Goal: Task Accomplishment & Management: Use online tool/utility

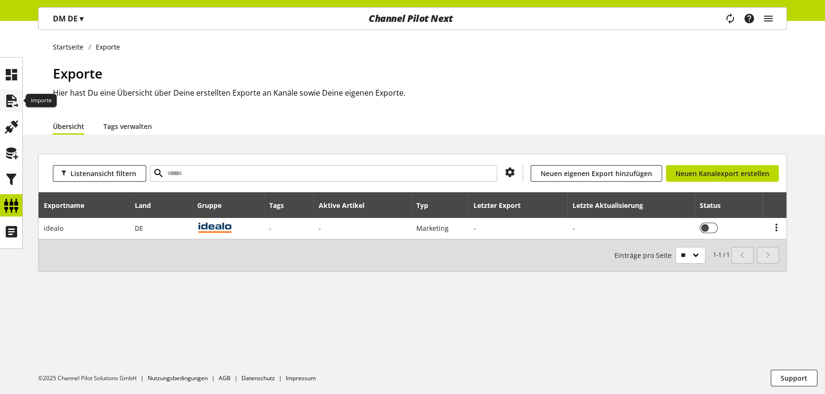
click at [11, 101] on icon at bounding box center [11, 100] width 15 height 19
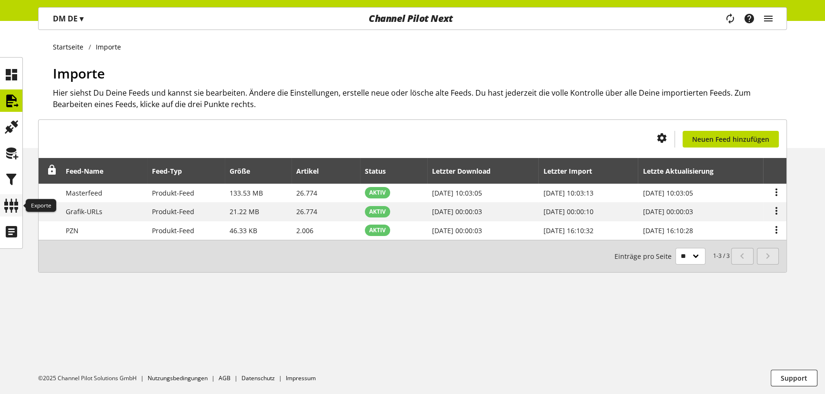
click at [10, 201] on icon at bounding box center [11, 205] width 15 height 19
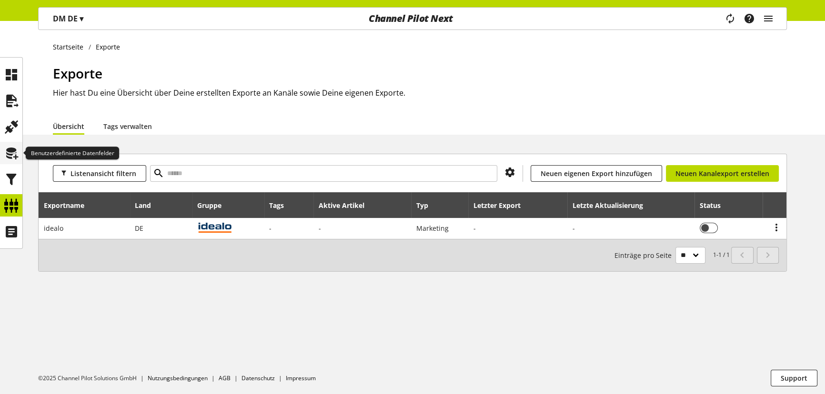
click at [10, 154] on icon at bounding box center [11, 153] width 15 height 19
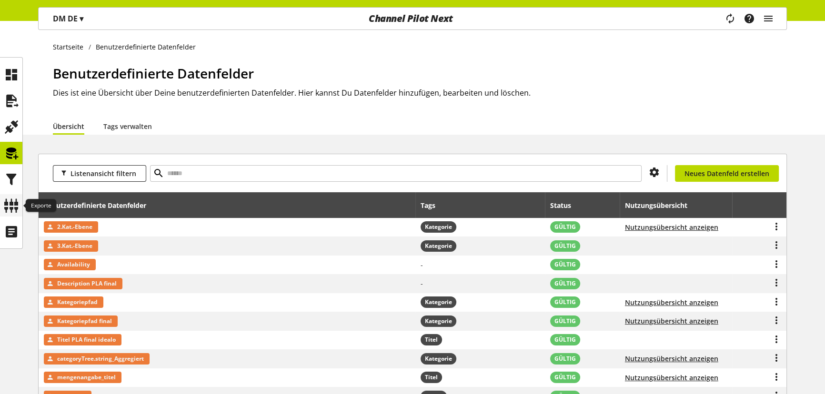
click at [16, 204] on icon at bounding box center [11, 205] width 15 height 19
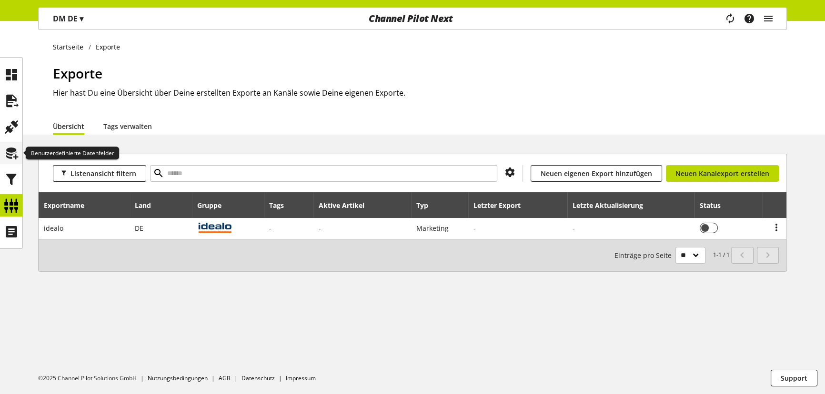
click at [10, 152] on icon at bounding box center [11, 153] width 15 height 19
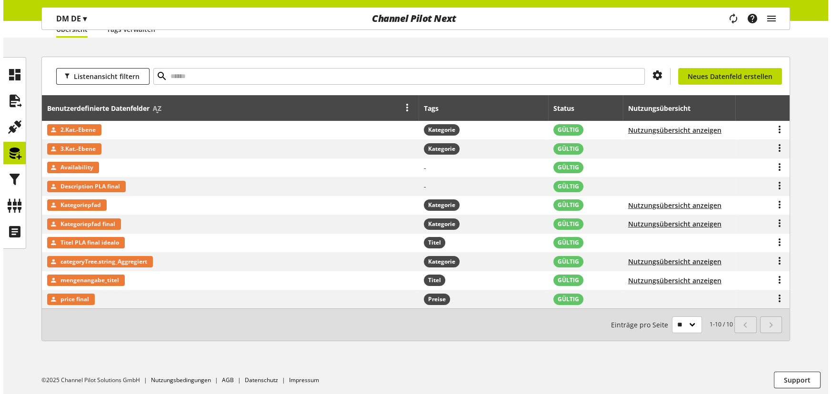
scroll to position [98, 0]
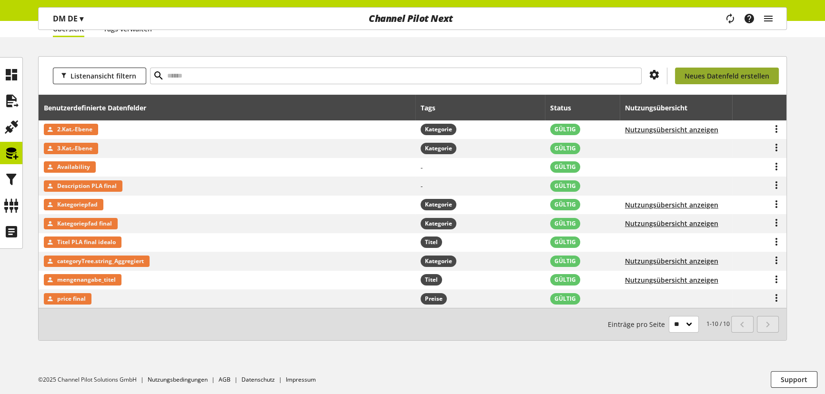
click at [725, 76] on span "Neues Datenfeld erstellen" at bounding box center [726, 76] width 85 height 10
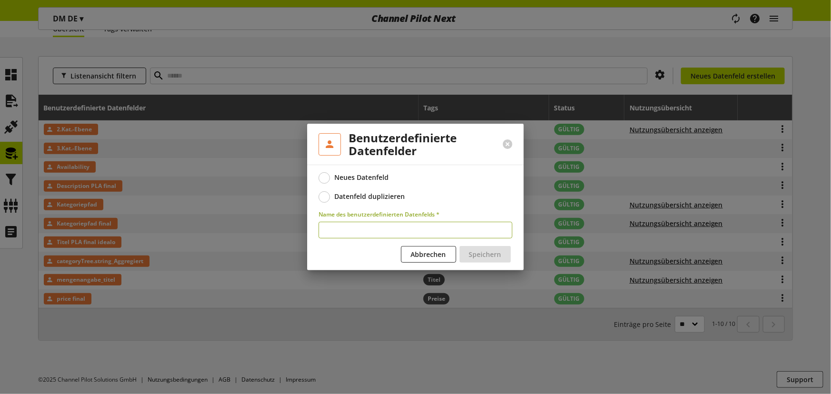
click at [378, 228] on input "text" at bounding box center [415, 230] width 194 height 17
paste input "**********"
type input "**********"
click at [496, 257] on span "Speichern" at bounding box center [485, 254] width 32 height 10
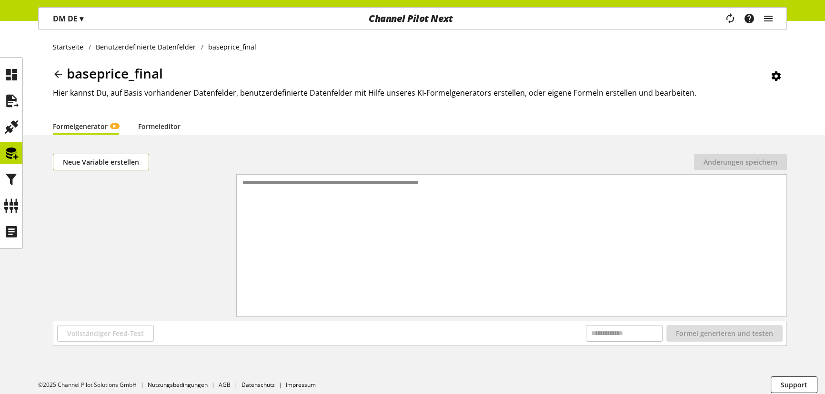
click at [110, 164] on span "Neue Variable erstellen" at bounding box center [101, 162] width 76 height 10
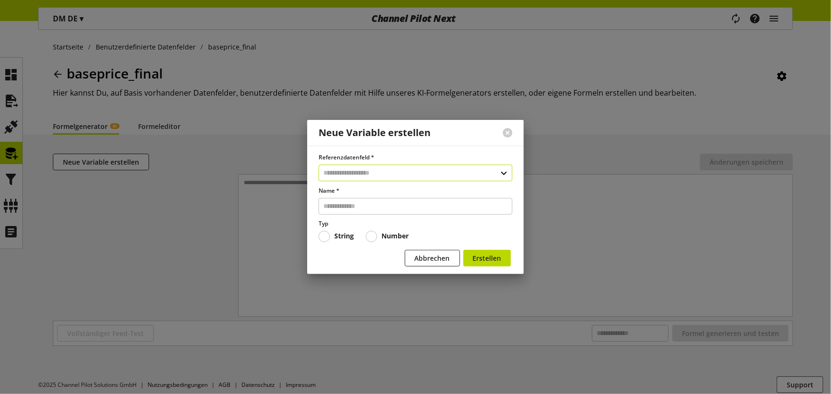
click at [355, 171] on input "text" at bounding box center [415, 173] width 194 height 17
type input "****"
click at [375, 218] on div "Datenfelder aus Feeds" at bounding box center [414, 214] width 155 height 10
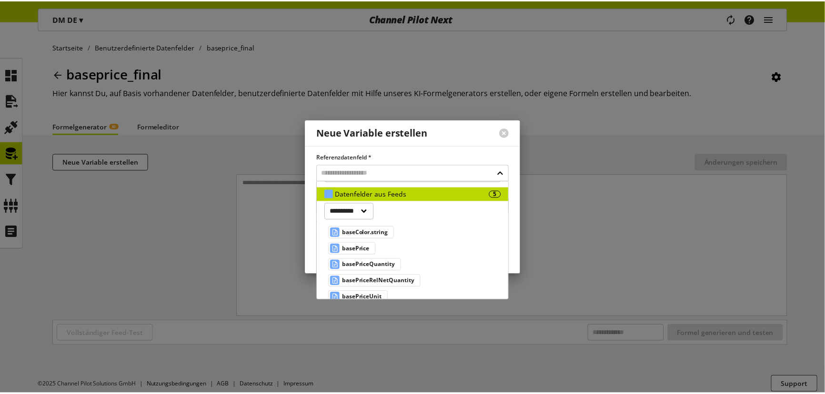
scroll to position [30, 0]
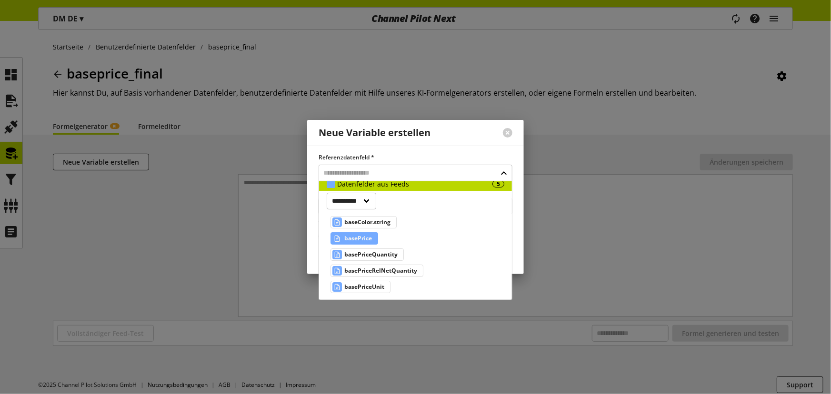
click at [363, 239] on span "basePrice" at bounding box center [358, 238] width 28 height 11
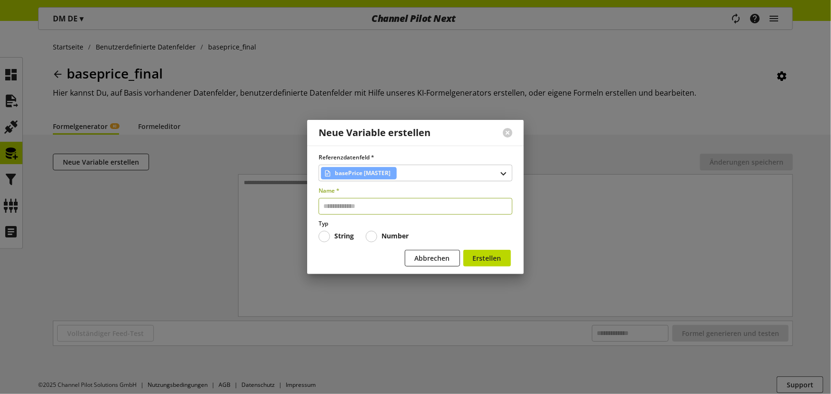
click at [383, 205] on input "text" at bounding box center [415, 206] width 194 height 17
paste input "*********"
type input "*********"
click at [491, 254] on span "Erstellen" at bounding box center [487, 258] width 29 height 10
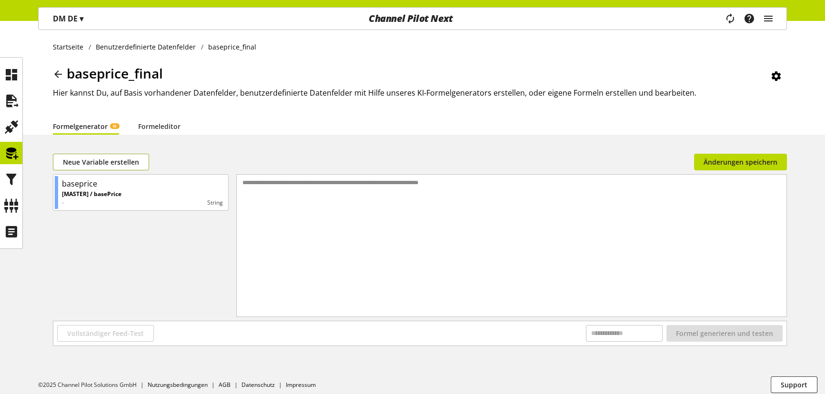
click at [107, 164] on span "Neue Variable erstellen" at bounding box center [101, 162] width 76 height 10
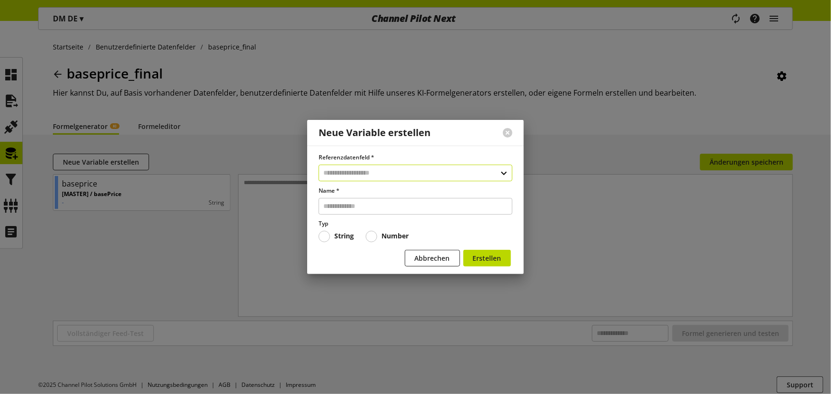
click at [383, 173] on input "text" at bounding box center [415, 173] width 194 height 17
type input "**********"
click at [381, 209] on div "Datenfelder aus Feeds" at bounding box center [414, 214] width 155 height 10
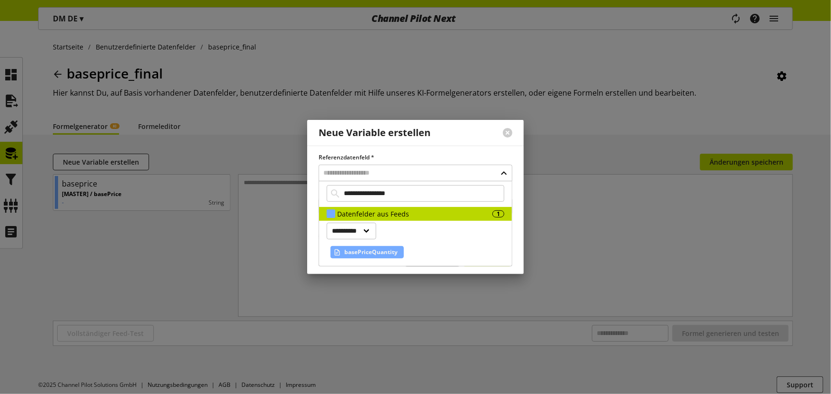
click at [371, 247] on span "basePriceQuantity" at bounding box center [370, 252] width 53 height 11
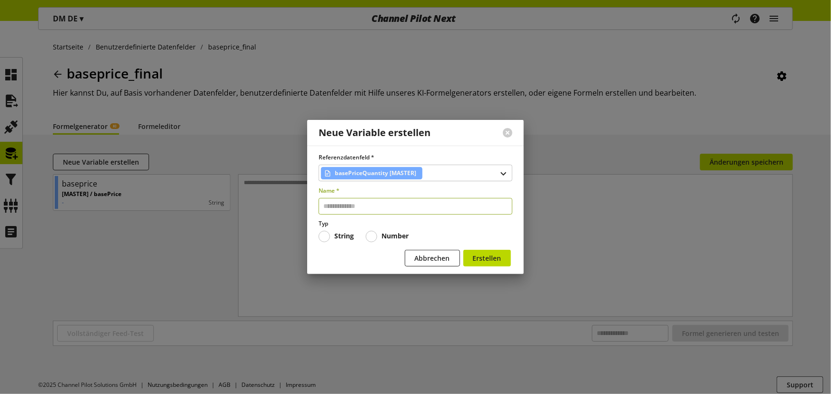
click at [375, 203] on input "text" at bounding box center [415, 206] width 194 height 17
paste input "********"
type input "********"
click at [500, 257] on span "Erstellen" at bounding box center [487, 258] width 29 height 10
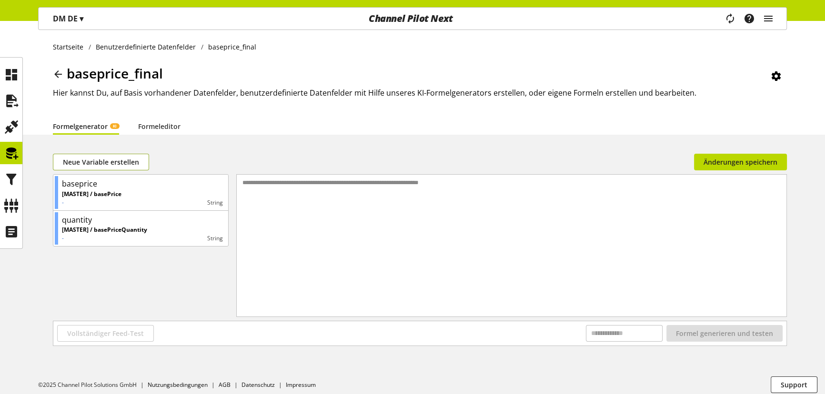
click at [97, 159] on span "Neue Variable erstellen" at bounding box center [101, 162] width 76 height 10
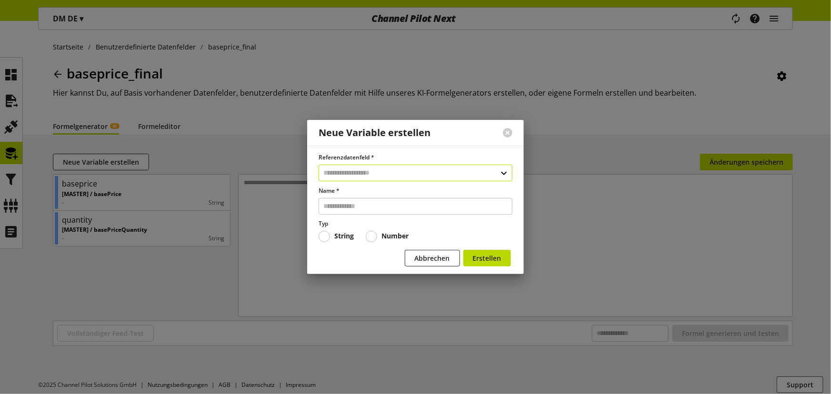
click at [332, 168] on input "text" at bounding box center [415, 173] width 194 height 17
type input "**********"
click at [374, 214] on div "Datenfelder aus Feeds" at bounding box center [414, 214] width 155 height 10
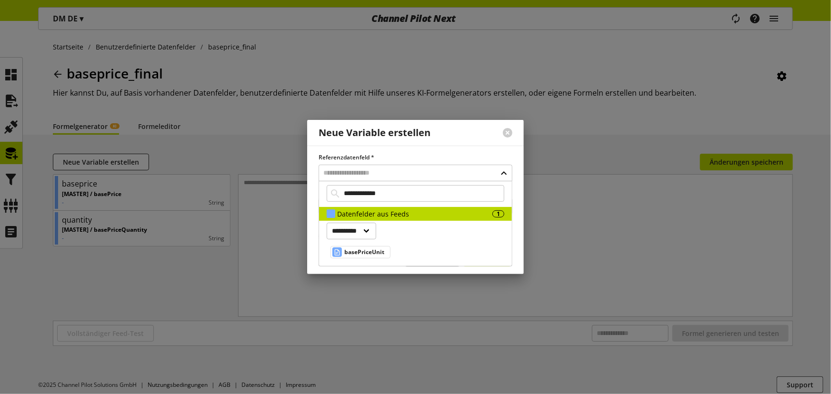
click at [363, 247] on span "basePriceUnit" at bounding box center [364, 252] width 40 height 11
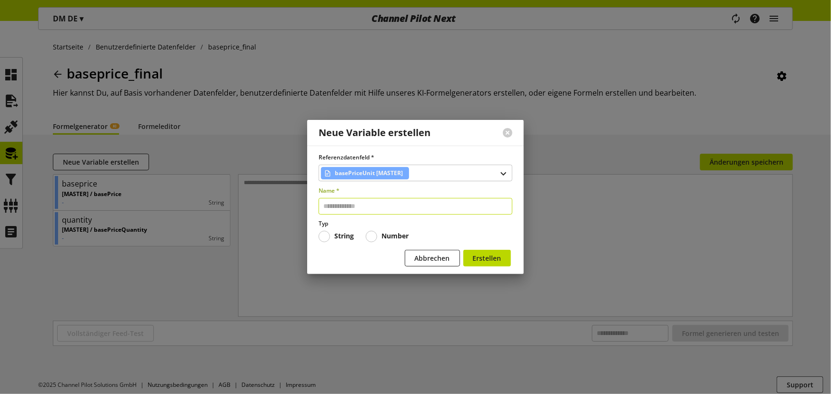
click at [372, 210] on input "text" at bounding box center [415, 206] width 194 height 17
paste input "****"
type input "****"
click at [485, 257] on span "Erstellen" at bounding box center [487, 258] width 29 height 10
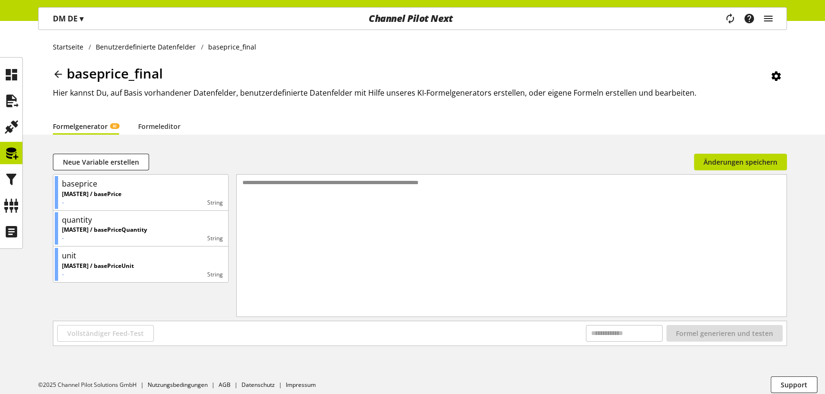
click at [298, 213] on div "**********" at bounding box center [511, 234] width 549 height 118
click at [165, 125] on link "Formeleditor" at bounding box center [159, 126] width 42 height 10
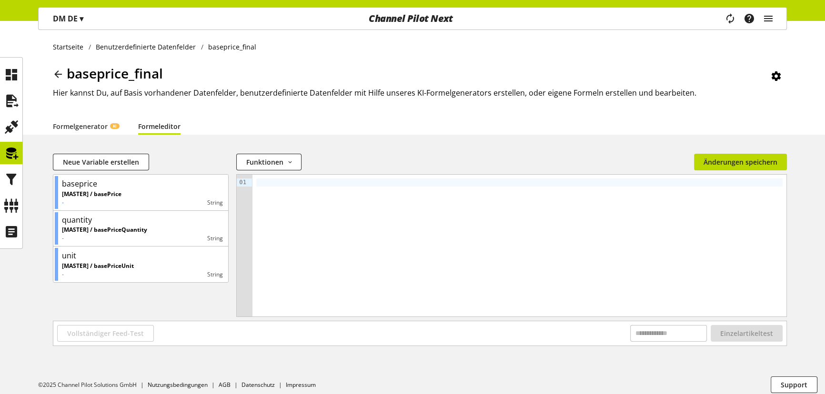
click at [307, 186] on div at bounding box center [519, 246] width 534 height 142
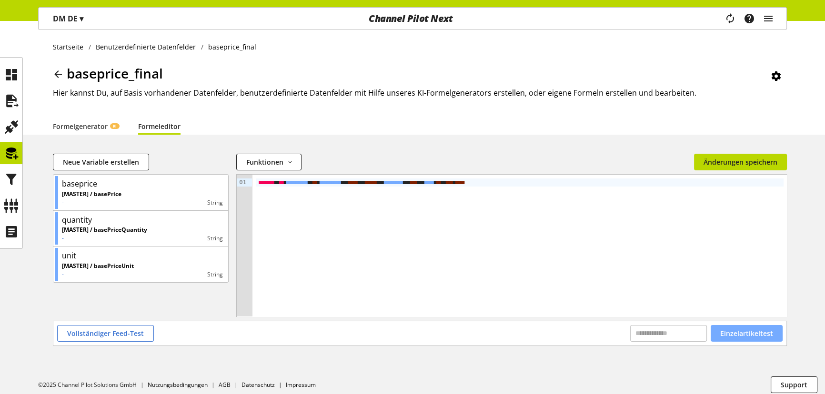
click at [744, 333] on span "Einzelartikeltest" at bounding box center [746, 333] width 53 height 10
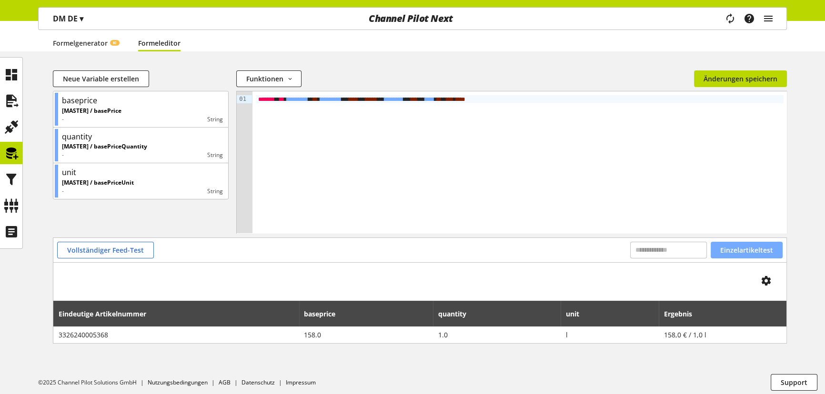
scroll to position [87, 0]
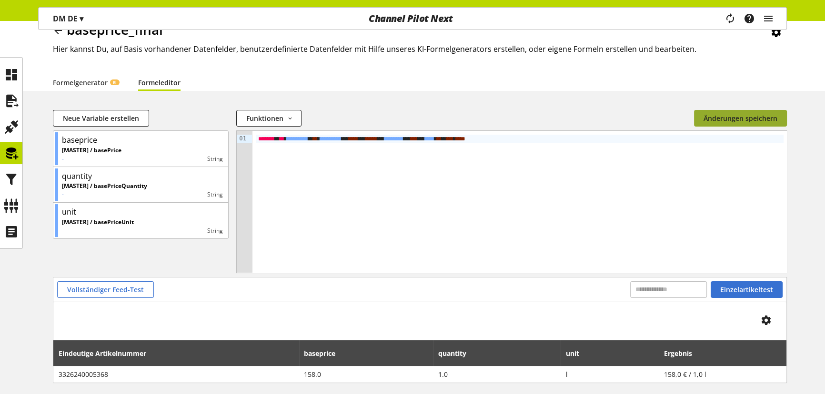
click at [744, 115] on span "Änderungen speichern" at bounding box center [740, 118] width 74 height 10
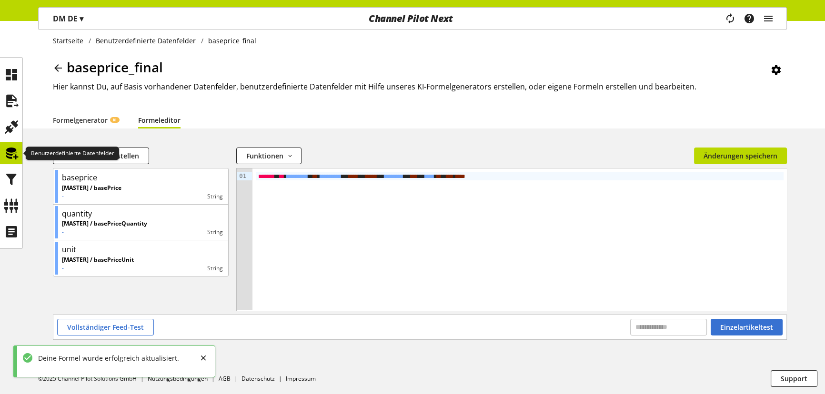
click at [11, 154] on icon at bounding box center [11, 153] width 15 height 19
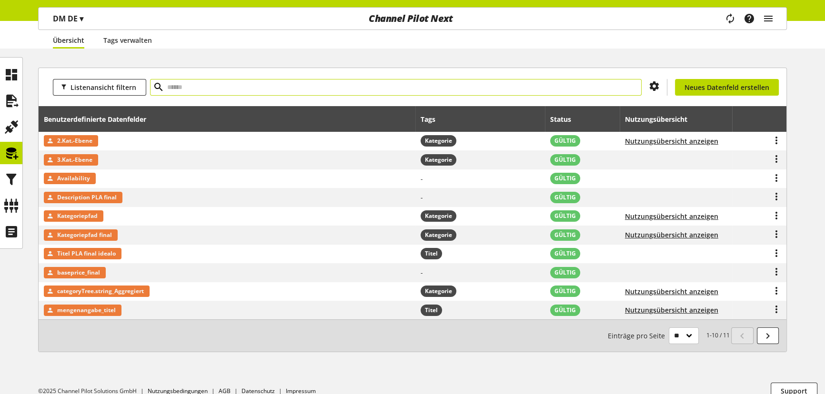
scroll to position [43, 0]
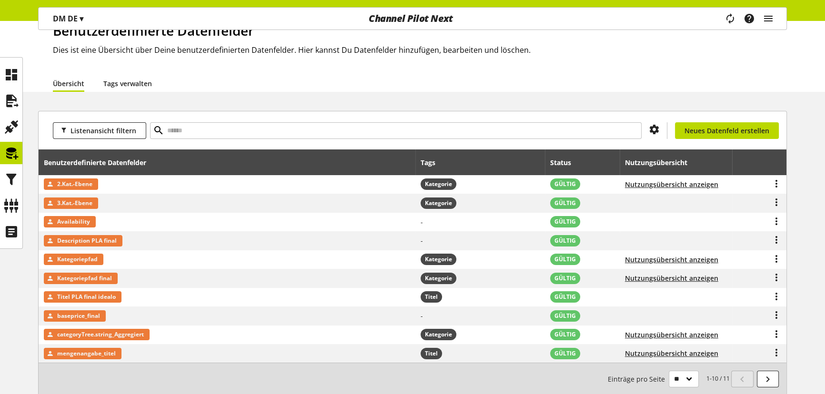
click at [143, 84] on link "Tags verwalten" at bounding box center [127, 84] width 49 height 10
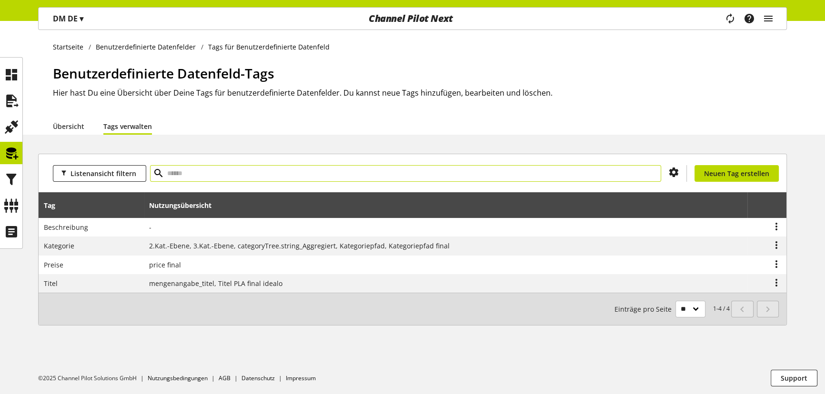
click at [198, 169] on input "text" at bounding box center [405, 173] width 511 height 17
type input "*********"
click at [726, 175] on span "Neuen Tag erstellen" at bounding box center [736, 174] width 65 height 10
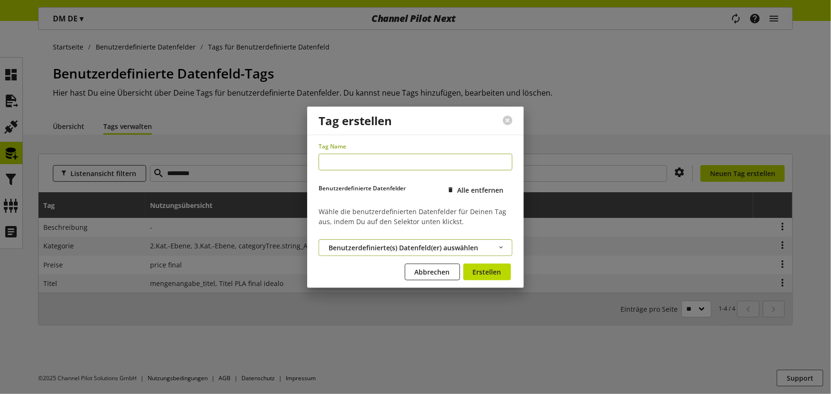
click at [397, 243] on span "Benutzerdefinierte(s) Datenfeld(er) auswählen" at bounding box center [402, 248] width 149 height 10
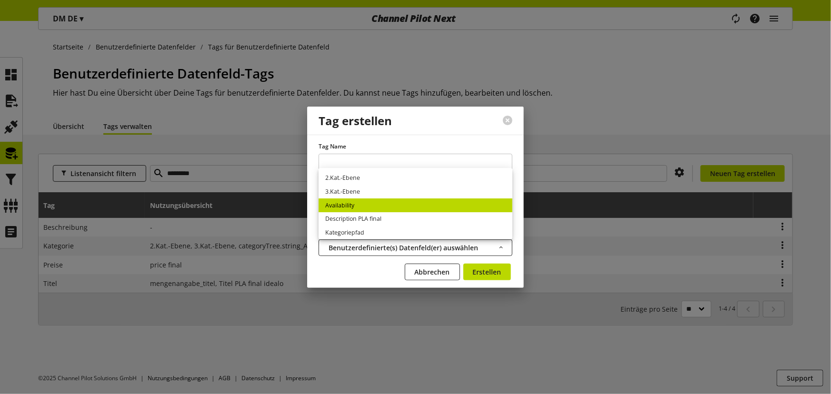
click at [417, 204] on link "Availability" at bounding box center [415, 206] width 194 height 14
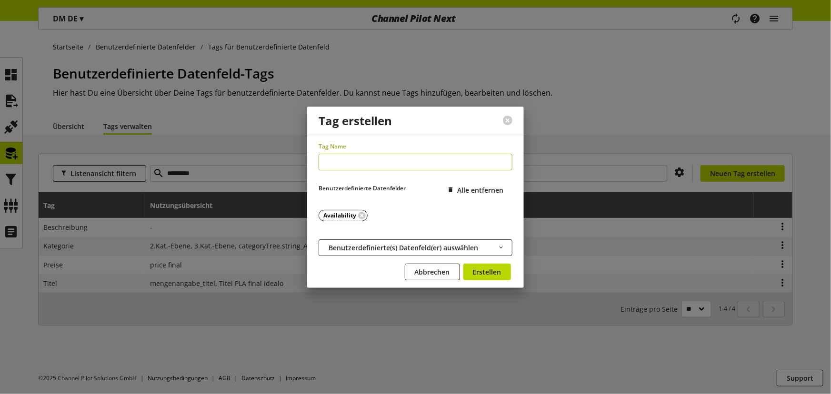
click at [393, 161] on input "text" at bounding box center [415, 162] width 194 height 17
click at [395, 243] on span "Benutzerdefinierte(s) Datenfeld(er) auswählen" at bounding box center [402, 248] width 149 height 10
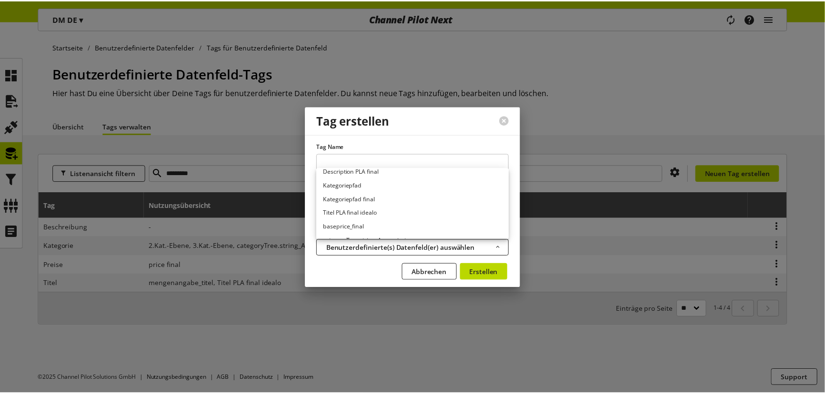
scroll to position [38, 0]
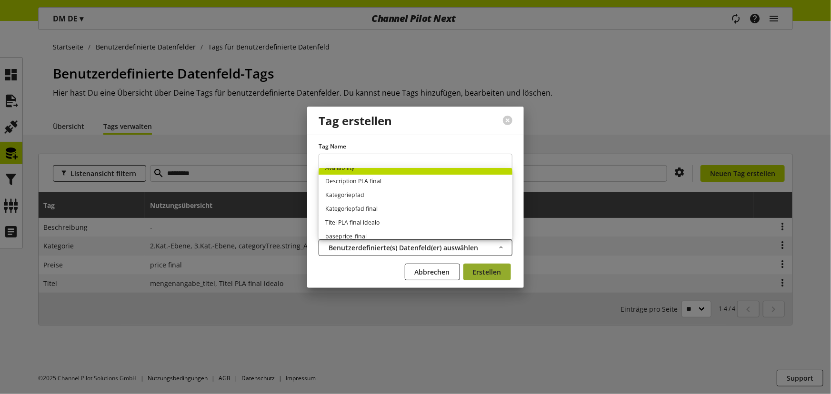
click at [490, 267] on span "Erstellen" at bounding box center [487, 272] width 29 height 10
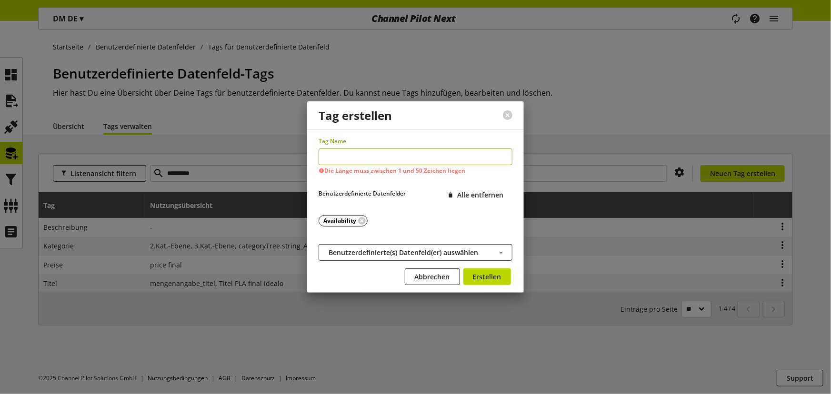
click at [366, 159] on input "text" at bounding box center [415, 157] width 194 height 17
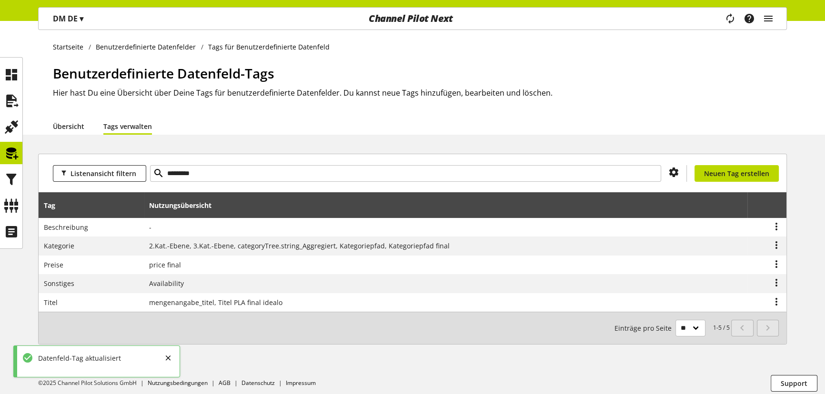
click at [80, 124] on link "Übersicht" at bounding box center [68, 126] width 31 height 10
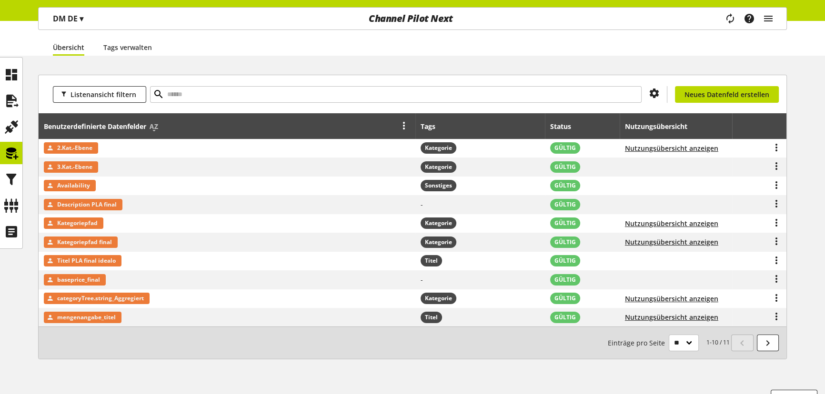
scroll to position [13, 0]
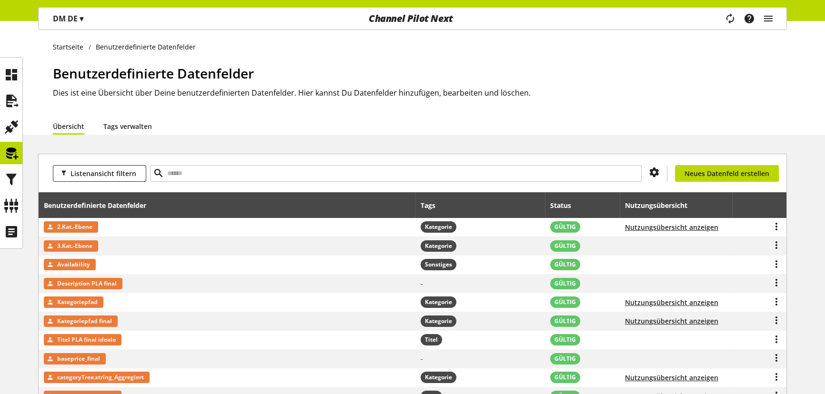
click at [145, 129] on link "Tags verwalten" at bounding box center [127, 126] width 49 height 10
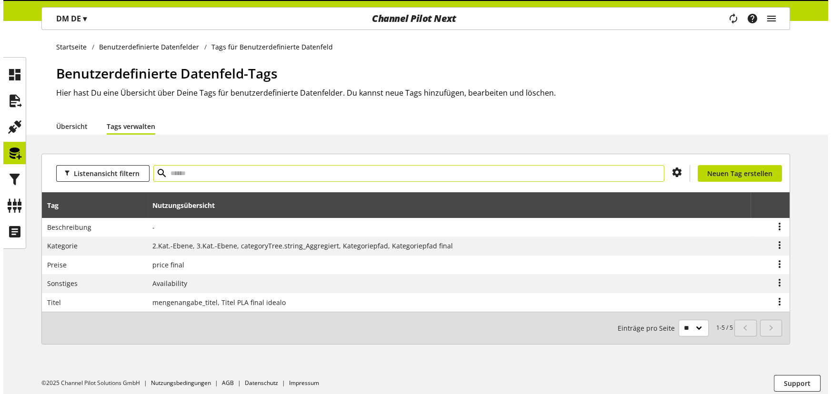
scroll to position [4, 0]
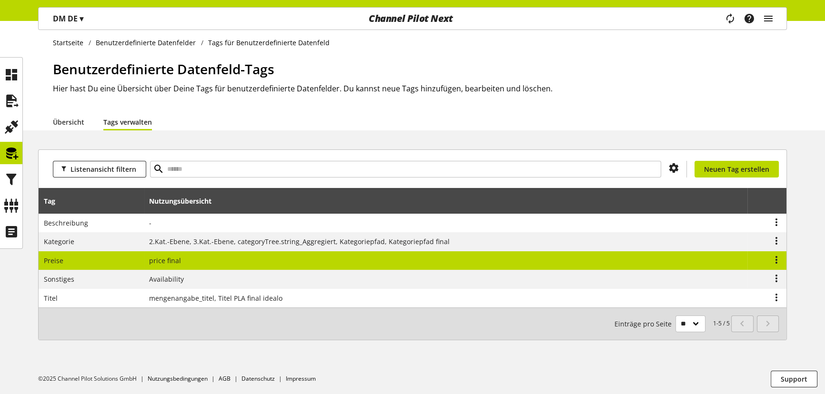
click at [241, 258] on td "price final" at bounding box center [445, 260] width 603 height 19
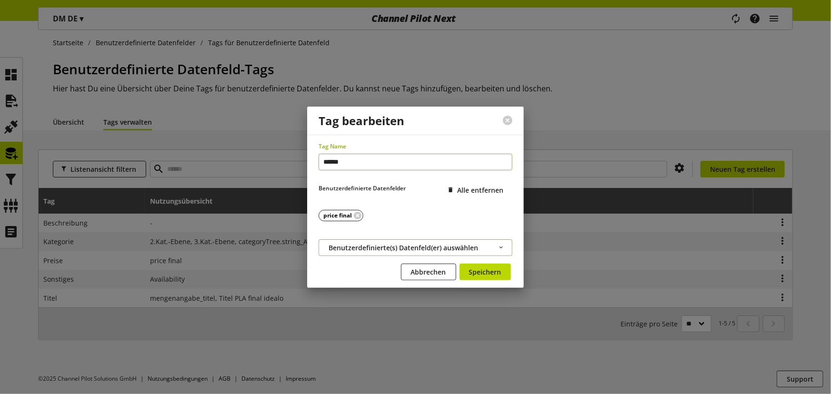
click at [391, 250] on span "Benutzerdefinierte(s) Datenfeld(er) auswählen" at bounding box center [402, 248] width 149 height 10
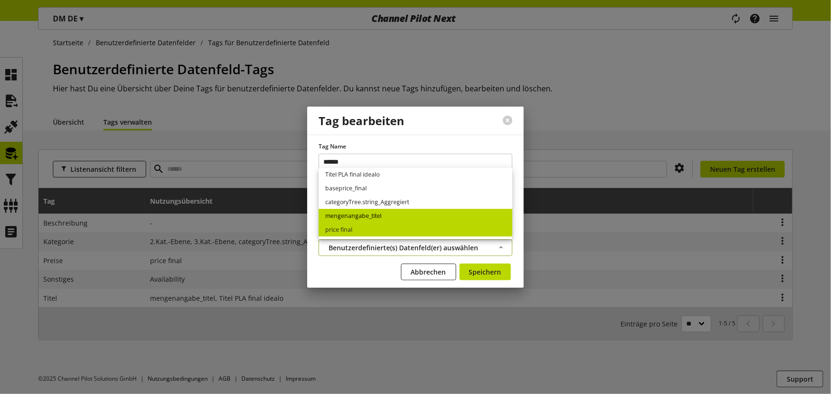
scroll to position [43, 0]
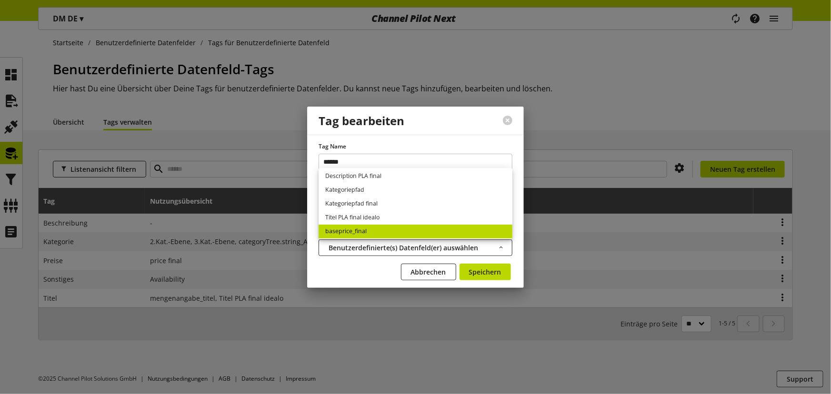
click at [358, 227] on link "baseprice_final" at bounding box center [415, 232] width 194 height 14
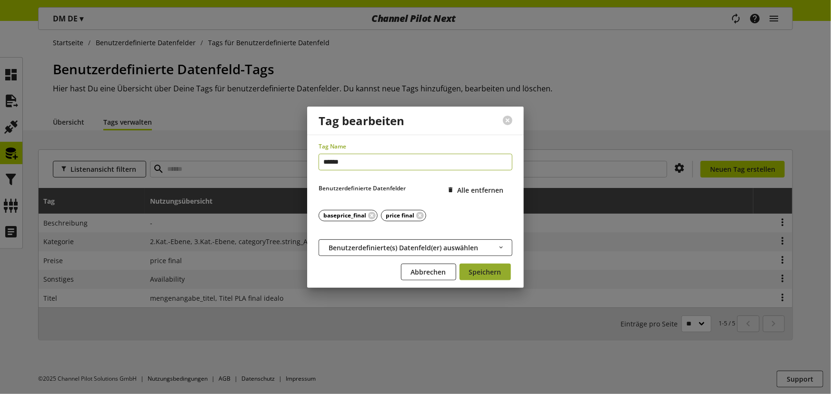
click at [477, 267] on span "Speichern" at bounding box center [485, 272] width 32 height 10
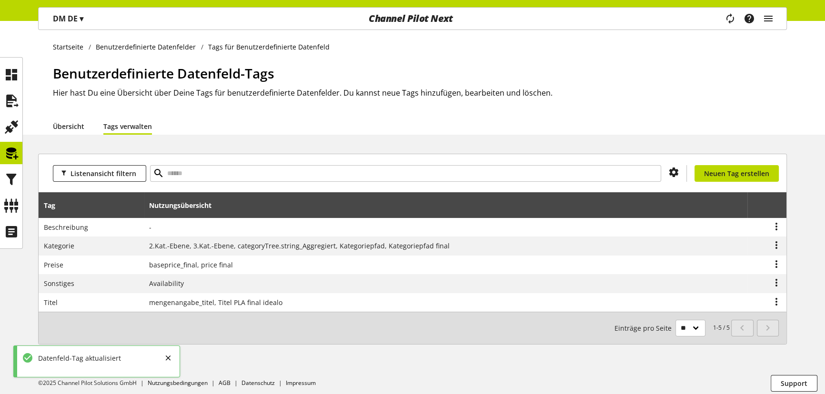
click at [76, 126] on link "Übersicht" at bounding box center [68, 126] width 31 height 10
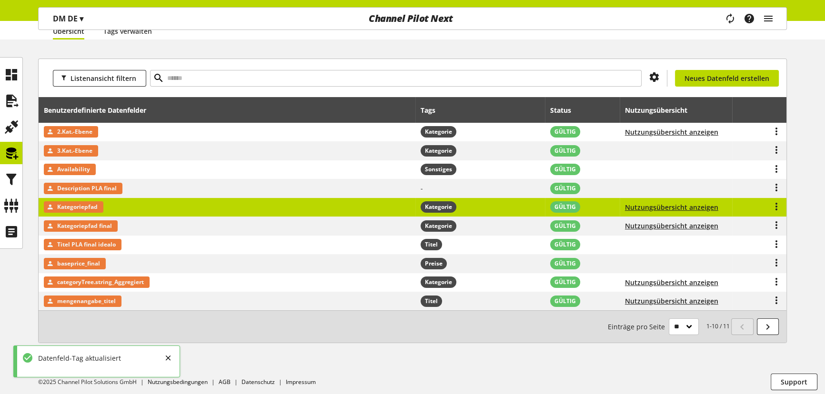
scroll to position [98, 0]
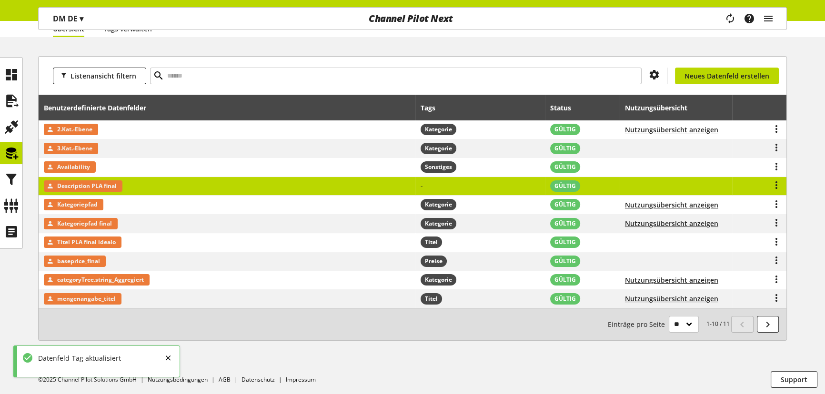
click at [439, 185] on td "-" at bounding box center [479, 186] width 129 height 19
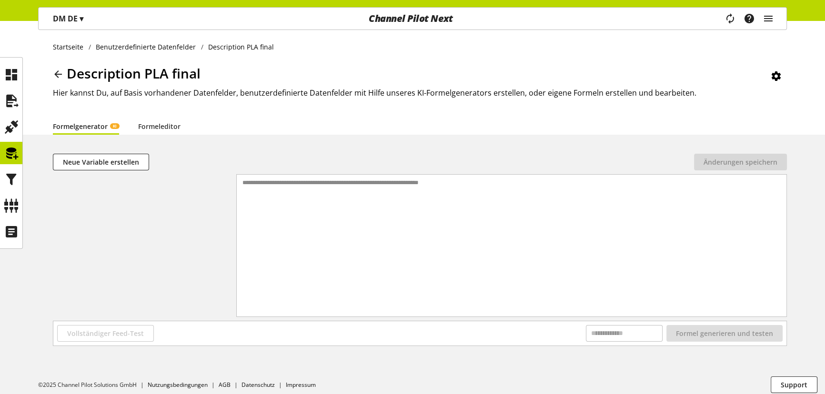
drag, startPoint x: 186, startPoint y: 143, endPoint x: 198, endPoint y: 137, distance: 13.6
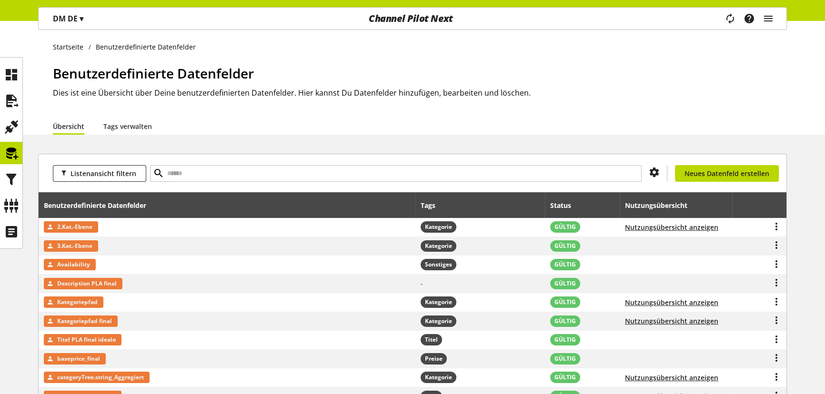
scroll to position [81, 0]
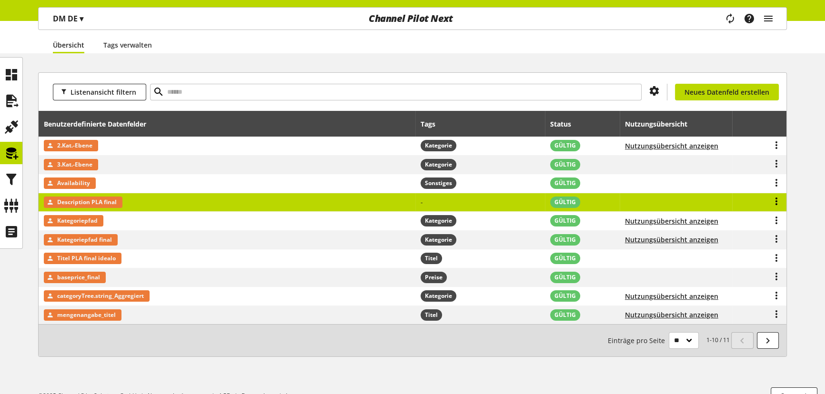
click at [777, 201] on icon at bounding box center [775, 201] width 11 height 17
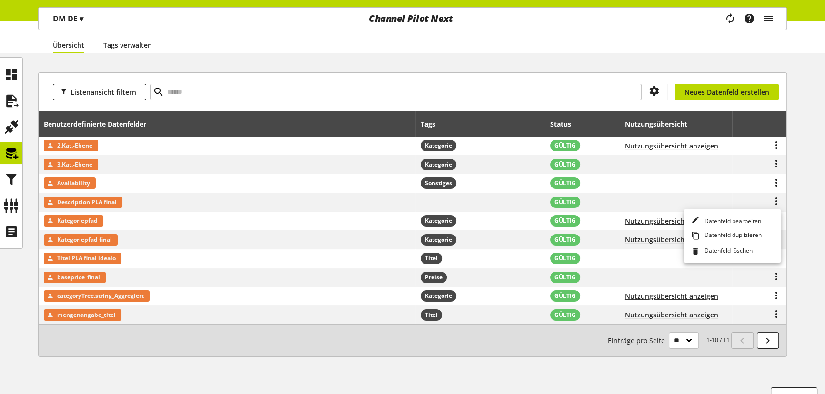
click at [138, 47] on link "Tags verwalten" at bounding box center [127, 45] width 49 height 10
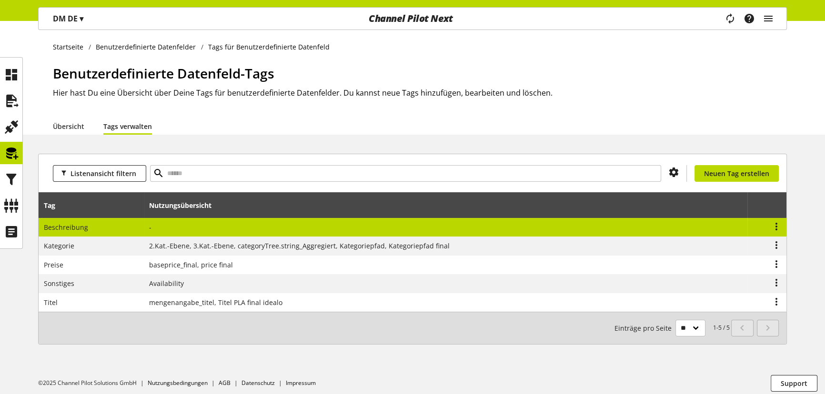
click at [210, 225] on td at bounding box center [445, 227] width 603 height 19
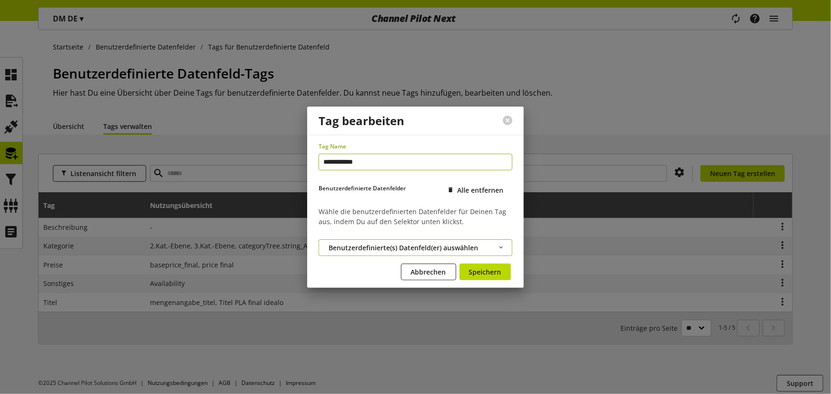
click at [370, 248] on span "Benutzerdefinierte(s) Datenfeld(er) auswählen" at bounding box center [402, 248] width 149 height 10
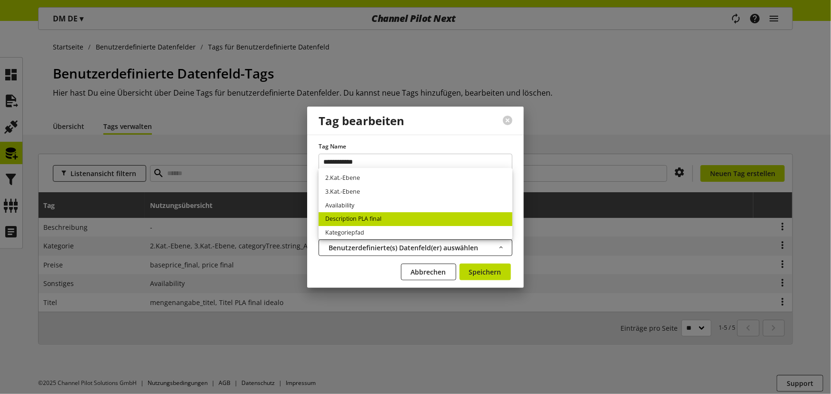
click at [383, 216] on link "Description PLA final" at bounding box center [415, 219] width 194 height 14
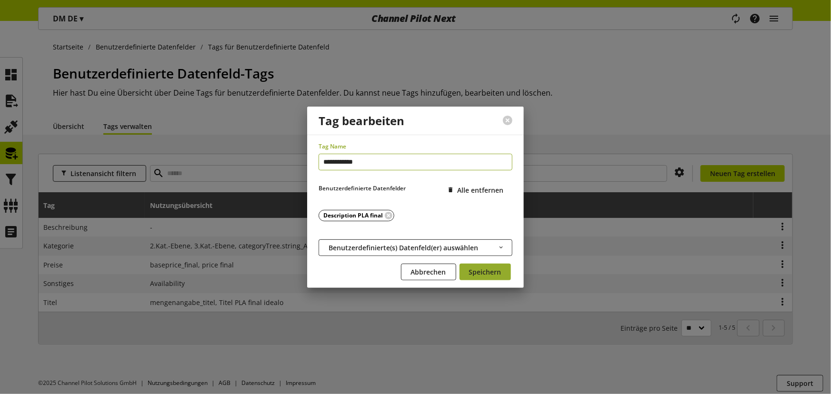
click at [476, 271] on span "Speichern" at bounding box center [485, 272] width 32 height 10
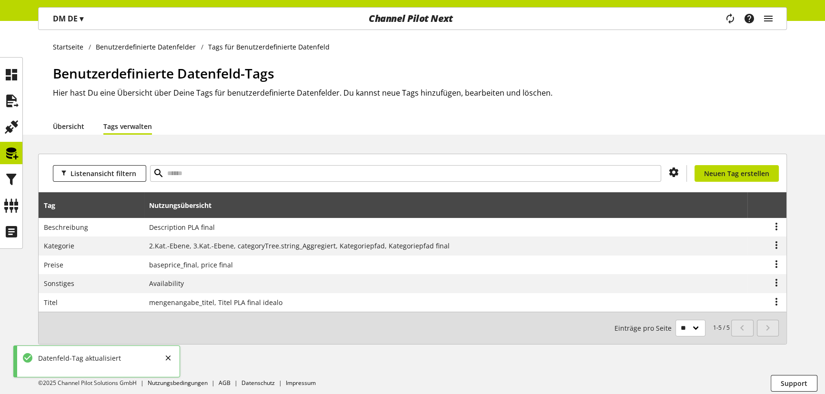
click at [72, 126] on link "Übersicht" at bounding box center [68, 126] width 31 height 10
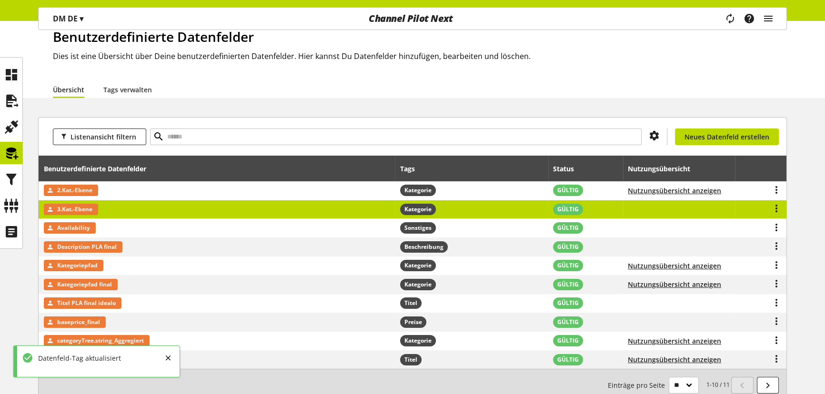
scroll to position [98, 0]
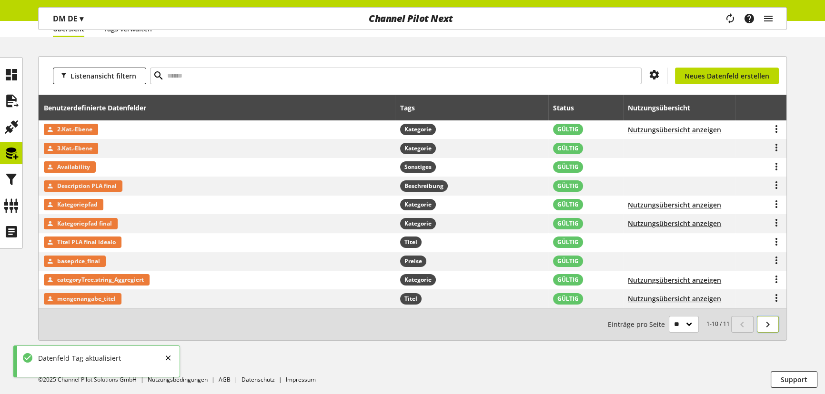
click at [765, 323] on icon at bounding box center [767, 324] width 11 height 17
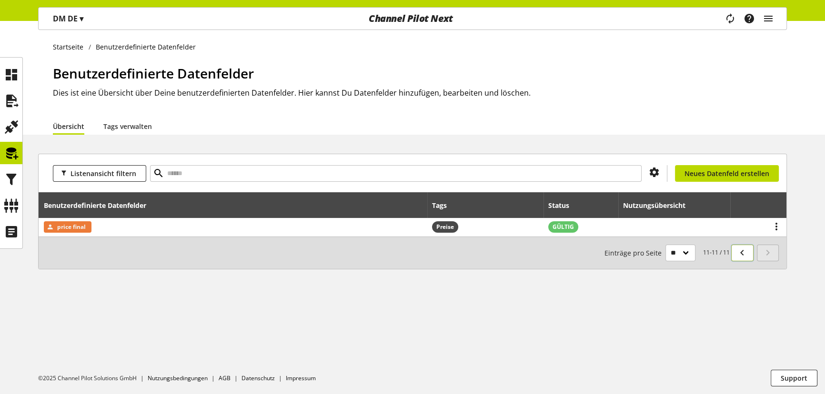
click at [741, 254] on icon at bounding box center [741, 252] width 11 height 17
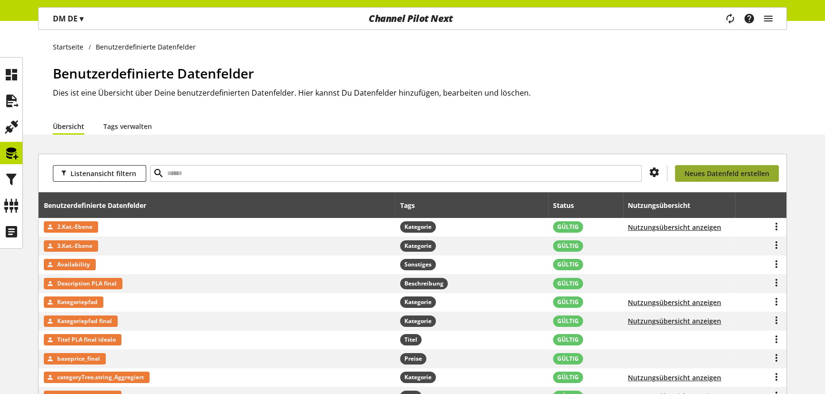
click at [729, 170] on span "Neues Datenfeld erstellen" at bounding box center [726, 174] width 85 height 10
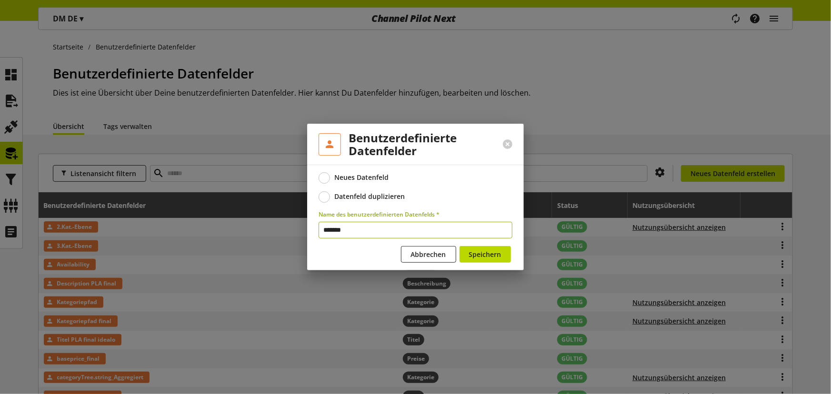
type input "*******"
click at [527, 262] on div at bounding box center [415, 197] width 831 height 394
click at [519, 262] on div "Neues Datenfeld Datenfeld duplizieren Name des benutzerdefinierten Datenfelds *…" at bounding box center [415, 218] width 217 height 106
click at [502, 258] on button "Speichern" at bounding box center [484, 254] width 51 height 17
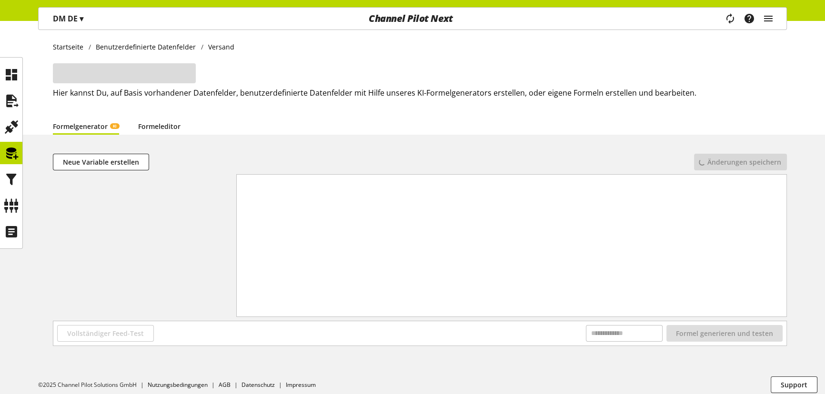
click at [164, 129] on link "Formeleditor" at bounding box center [159, 126] width 42 height 10
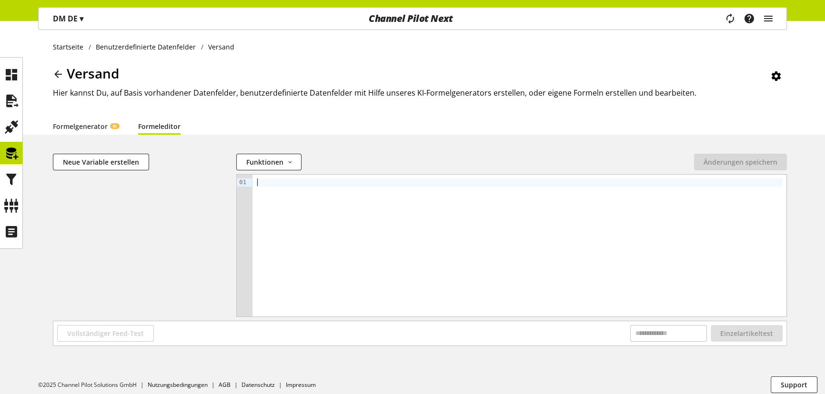
click at [424, 206] on div at bounding box center [519, 246] width 534 height 142
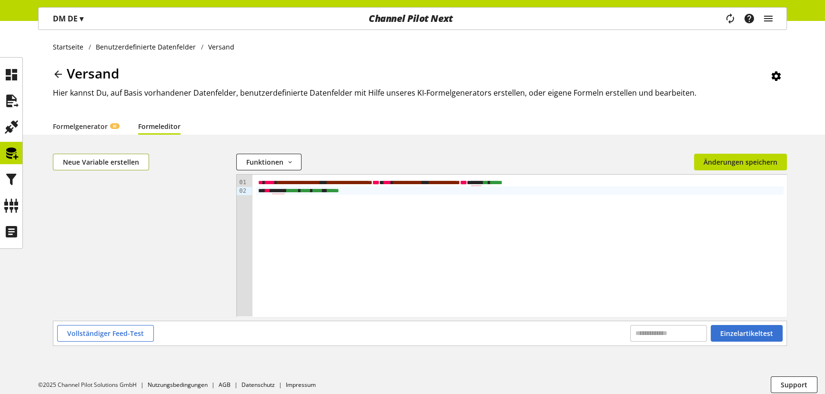
click at [101, 165] on span "Neue Variable erstellen" at bounding box center [101, 162] width 76 height 10
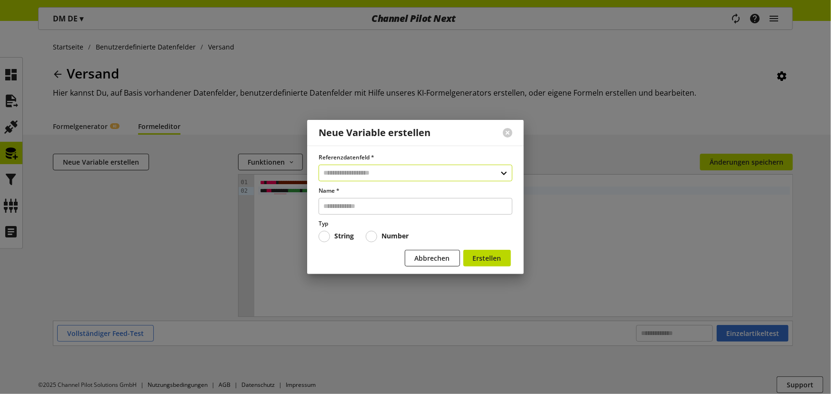
click at [384, 172] on input "text" at bounding box center [415, 173] width 194 height 17
type input "*****"
click at [375, 207] on div "Datenfelder aus Feeds 9" at bounding box center [415, 214] width 193 height 14
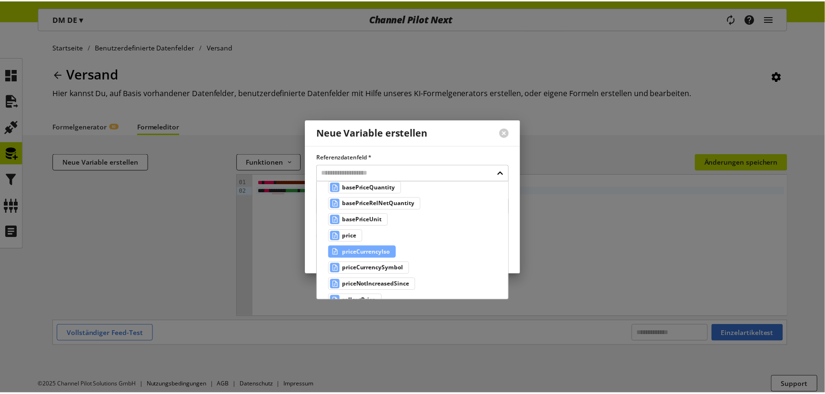
scroll to position [86, 0]
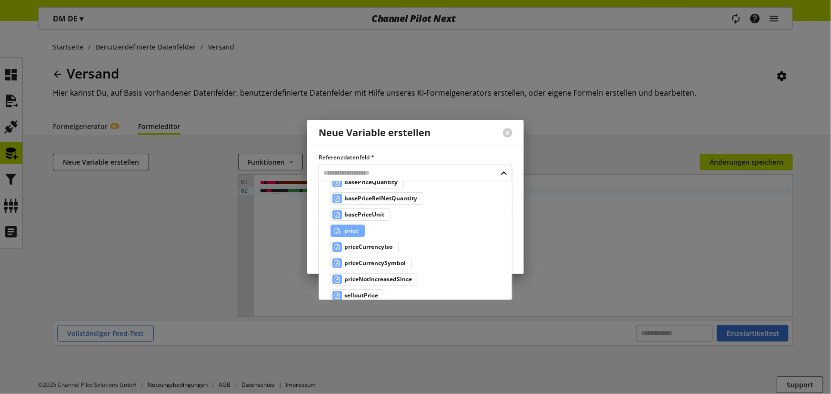
click at [355, 229] on span "price" at bounding box center [351, 230] width 14 height 11
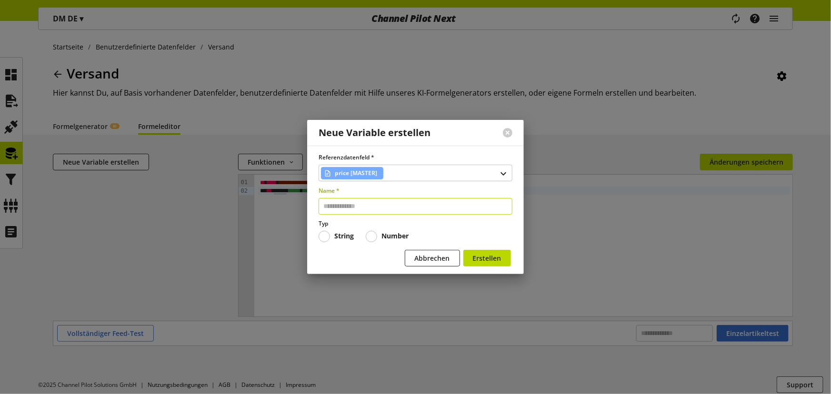
click at [354, 204] on input "text" at bounding box center [415, 206] width 194 height 17
type input "*****"
click at [395, 234] on b "Number" at bounding box center [394, 235] width 27 height 9
click at [469, 253] on button "Erstellen" at bounding box center [487, 258] width 48 height 17
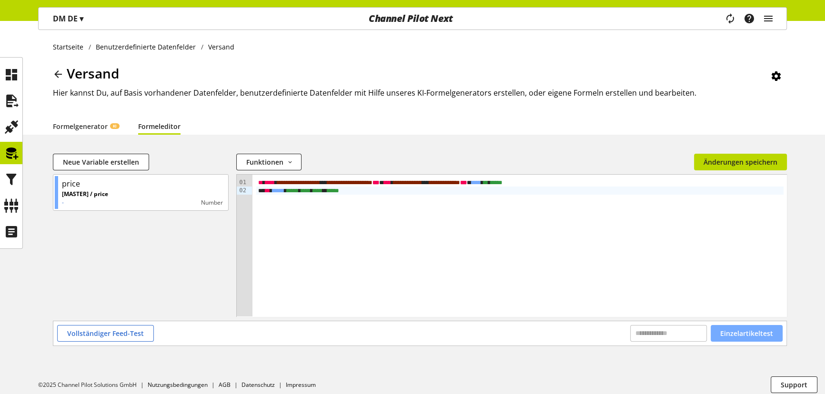
click at [736, 337] on span "Einzelartikeltest" at bounding box center [746, 333] width 53 height 10
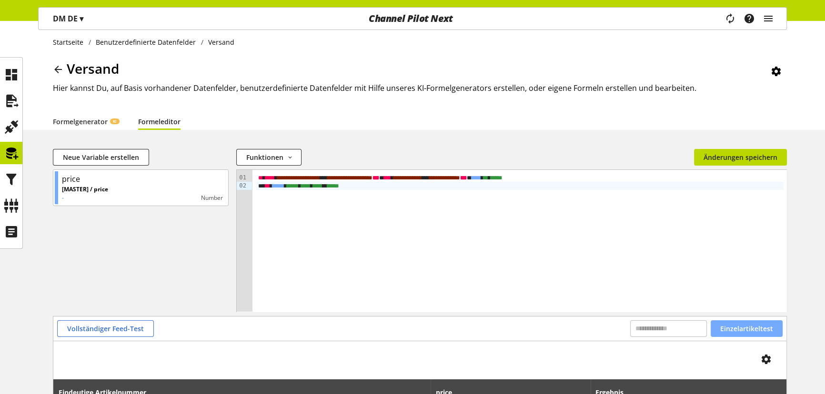
scroll to position [0, 0]
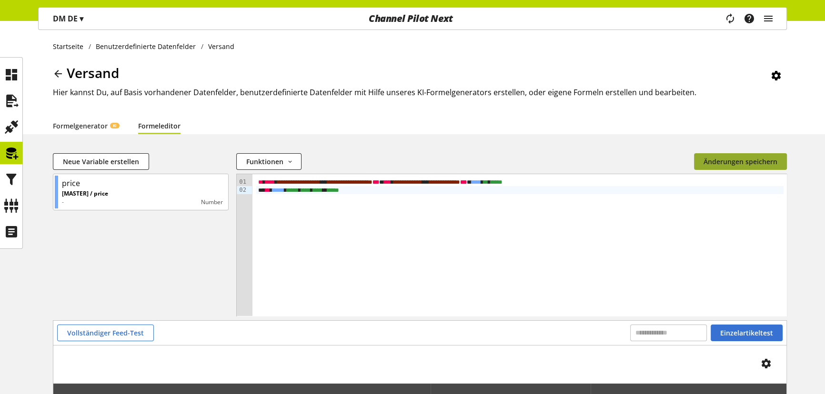
click at [736, 159] on span "Änderungen speichern" at bounding box center [740, 162] width 74 height 10
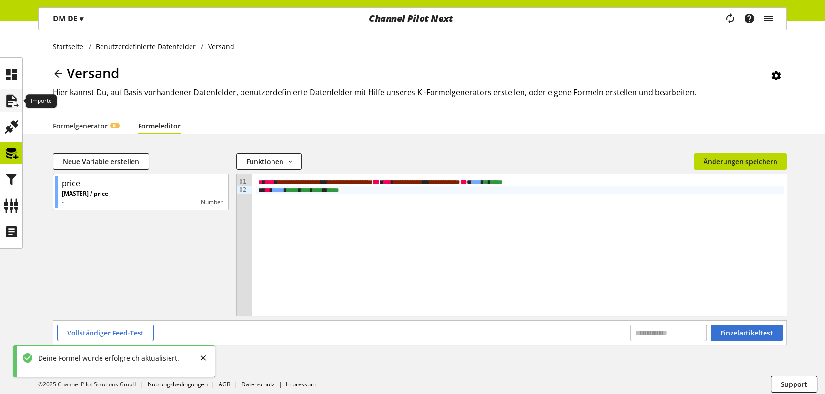
click at [5, 95] on icon at bounding box center [11, 100] width 15 height 19
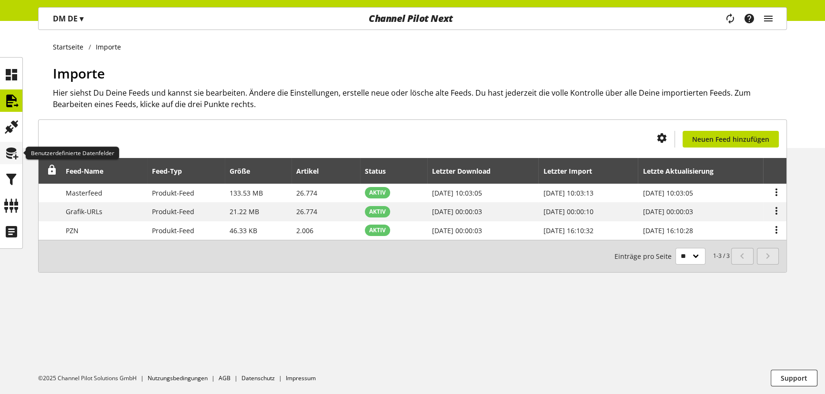
click at [12, 151] on icon at bounding box center [11, 153] width 15 height 19
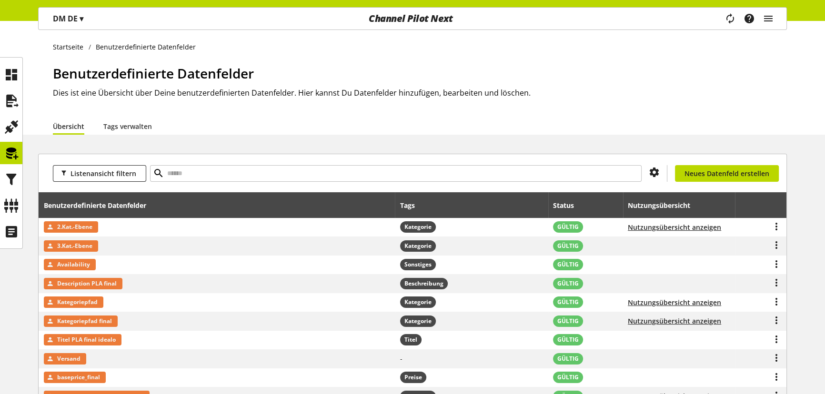
click at [714, 163] on div "Listenansicht filtern Du bist nicht berechtigt, ein Datenfeld zu erstellen. Neu…" at bounding box center [412, 173] width 747 height 38
click at [714, 167] on link "Neues Datenfeld erstellen" at bounding box center [727, 173] width 104 height 17
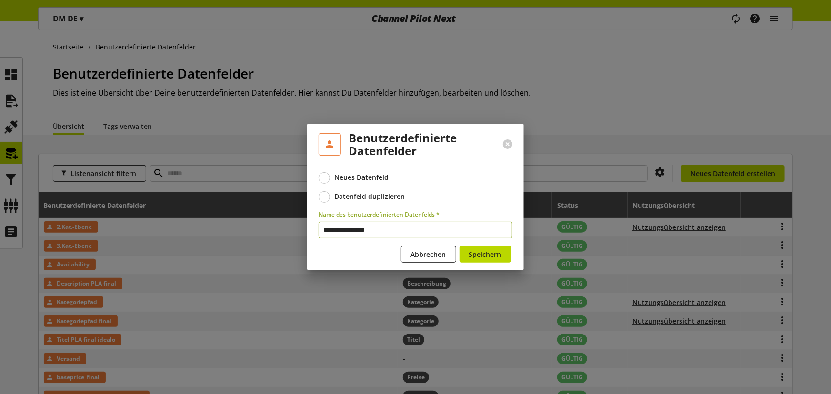
type input "**********"
click at [464, 255] on button "Speichern" at bounding box center [484, 254] width 51 height 17
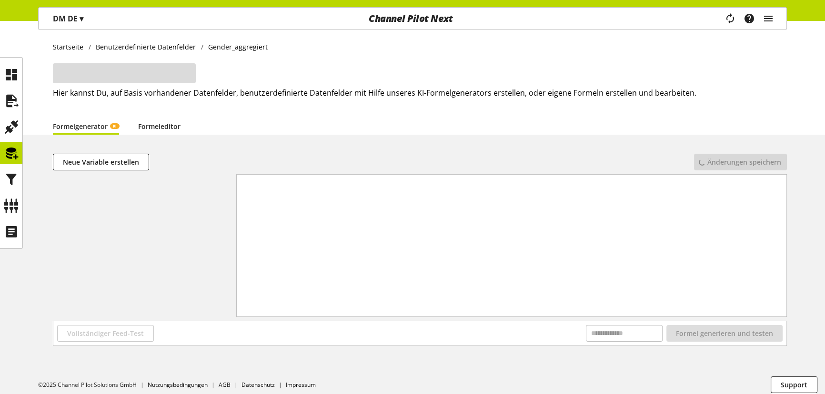
click at [157, 127] on link "Formeleditor" at bounding box center [159, 126] width 42 height 10
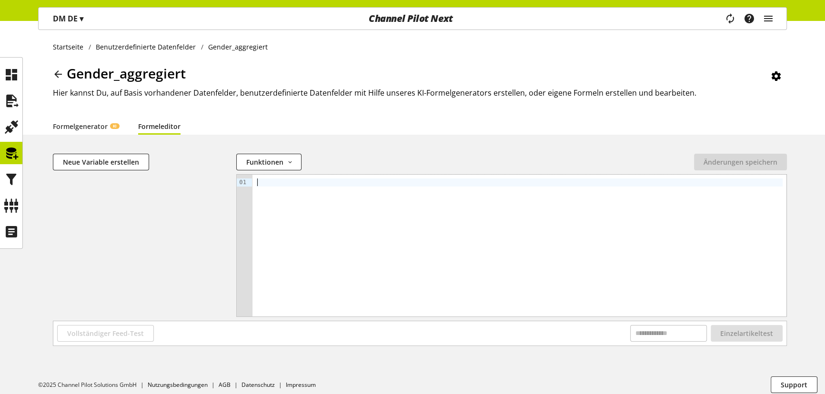
click at [368, 215] on div at bounding box center [519, 246] width 534 height 142
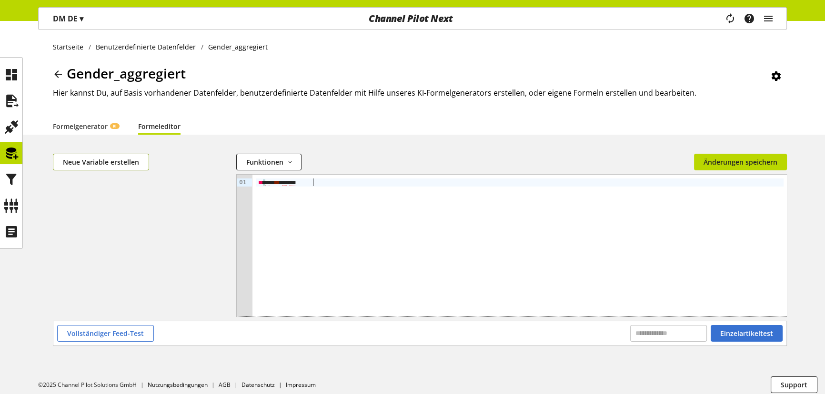
click at [108, 159] on span "Neue Variable erstellen" at bounding box center [101, 162] width 76 height 10
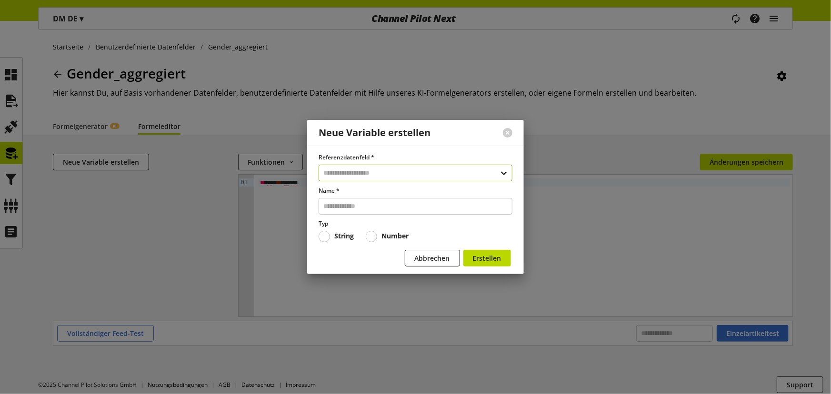
click at [375, 175] on input "text" at bounding box center [415, 173] width 194 height 17
type input "******"
click at [377, 212] on div "Datenfelder aus Feeds" at bounding box center [414, 214] width 155 height 10
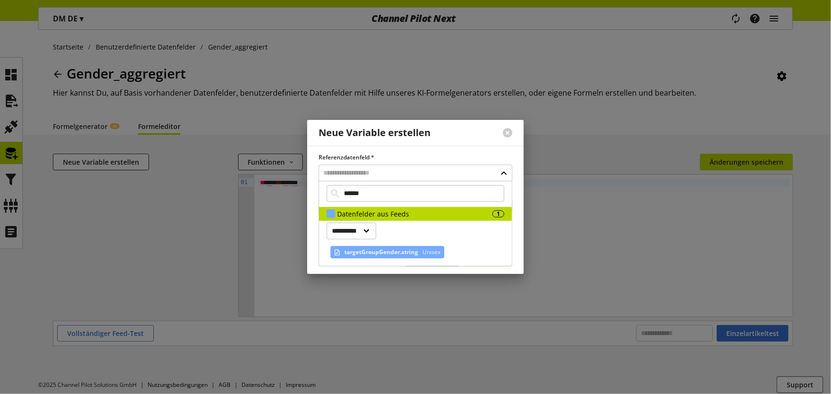
click at [392, 253] on span "targetGroupGender.string" at bounding box center [381, 252] width 74 height 11
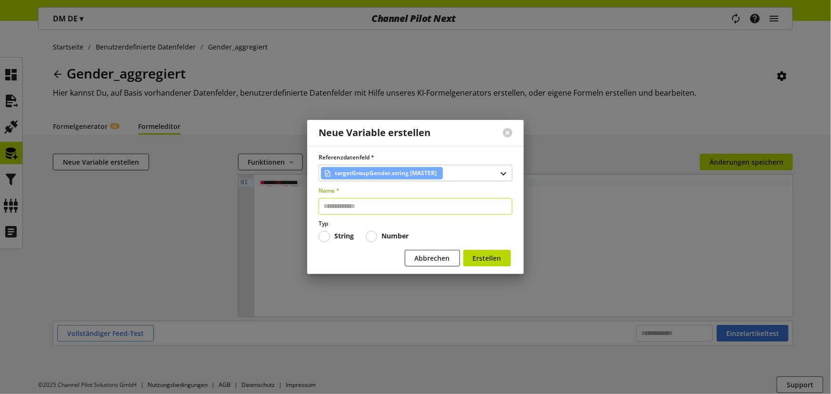
click at [386, 208] on input "text" at bounding box center [415, 206] width 194 height 17
type input "**"
click at [490, 252] on button "Erstellen" at bounding box center [487, 258] width 48 height 17
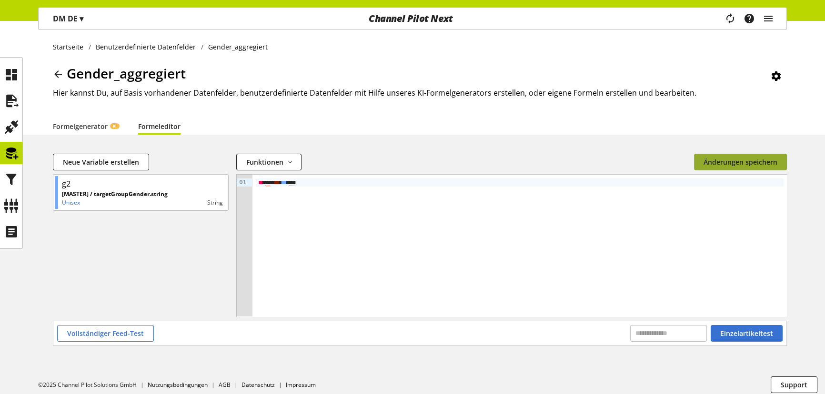
click at [752, 167] on span "Änderungen speichern" at bounding box center [740, 162] width 74 height 10
click at [57, 72] on icon at bounding box center [57, 74] width 11 height 17
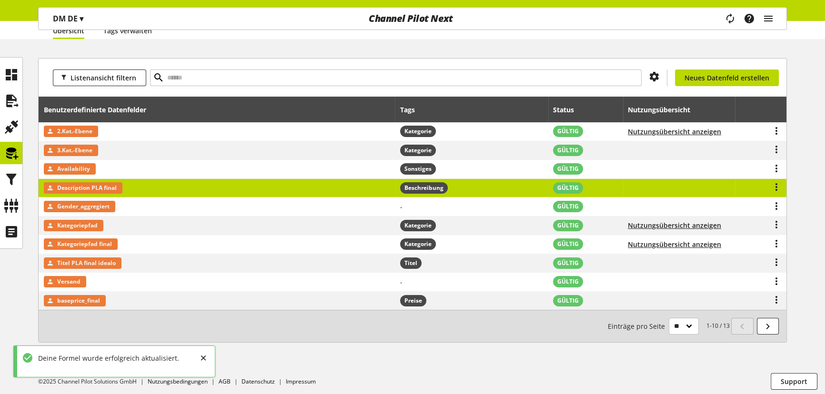
scroll to position [98, 0]
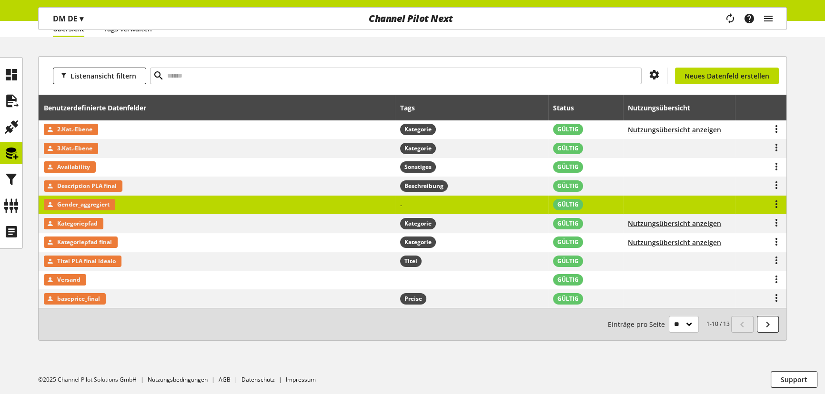
click at [421, 203] on td "-" at bounding box center [471, 205] width 153 height 19
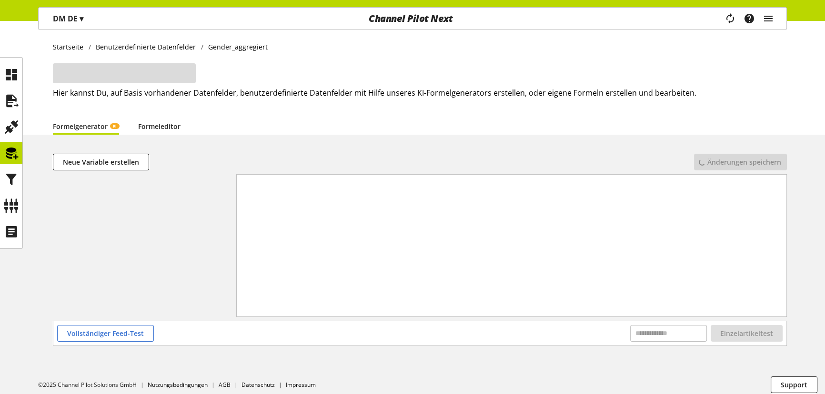
click at [159, 129] on link "Formeleditor" at bounding box center [159, 126] width 42 height 10
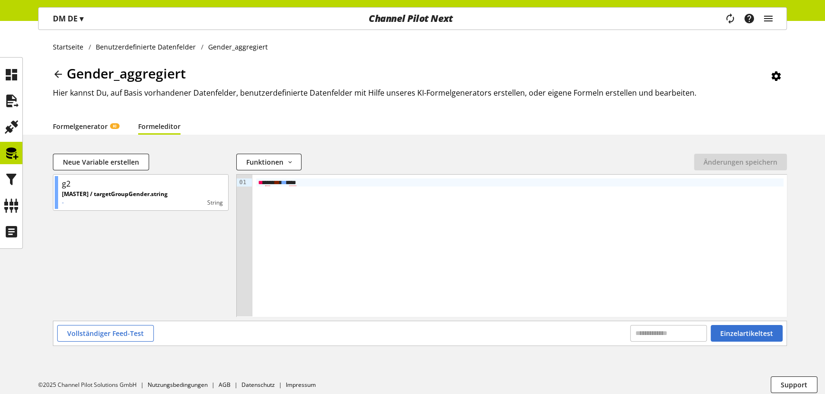
click at [84, 124] on link "Formelgenerator KI" at bounding box center [86, 126] width 66 height 10
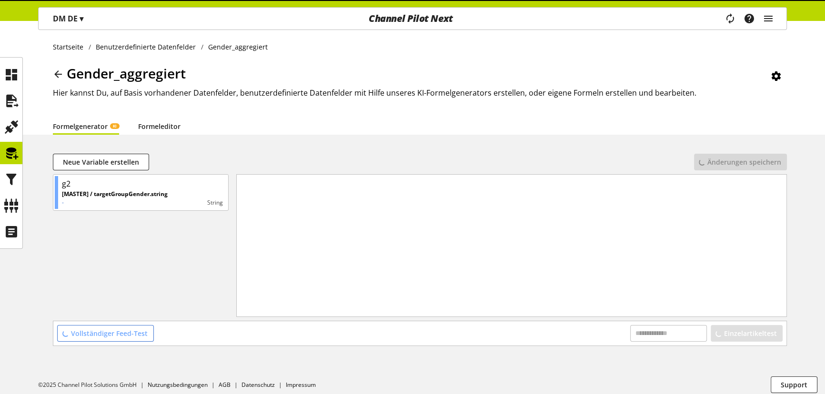
click at [143, 125] on link "Formeleditor" at bounding box center [159, 126] width 42 height 10
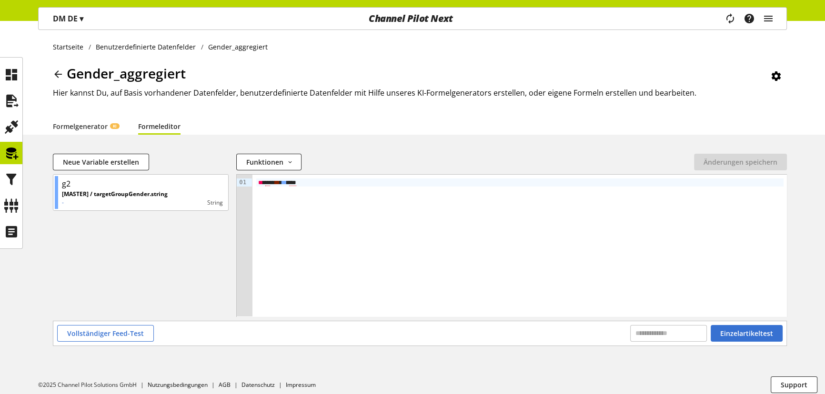
click at [55, 74] on icon at bounding box center [57, 74] width 11 height 17
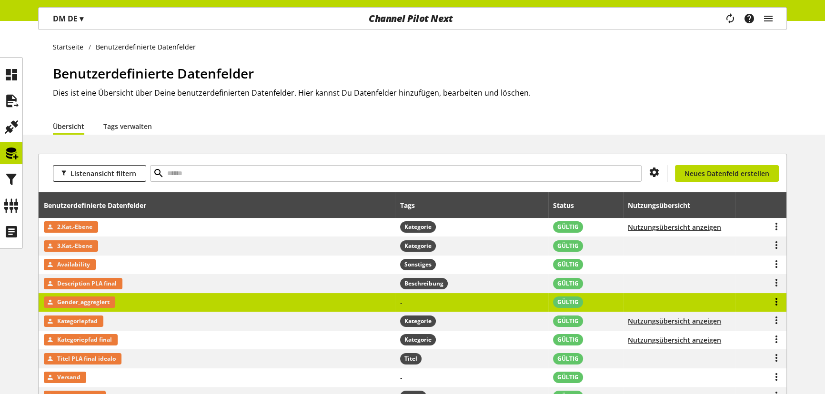
click at [779, 302] on icon at bounding box center [775, 301] width 11 height 17
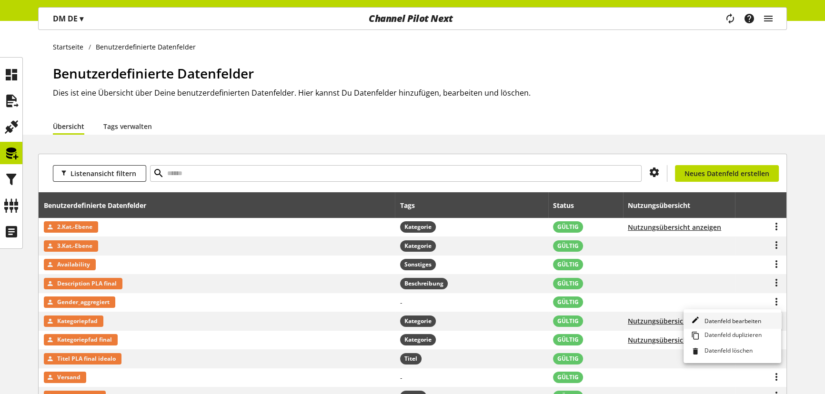
click at [742, 318] on span "Datenfeld bearbeiten" at bounding box center [730, 321] width 60 height 8
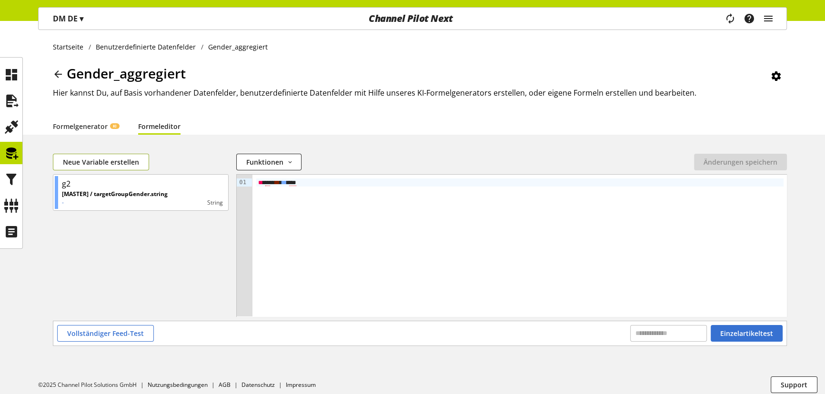
click at [112, 160] on span "Neue Variable erstellen" at bounding box center [101, 162] width 76 height 10
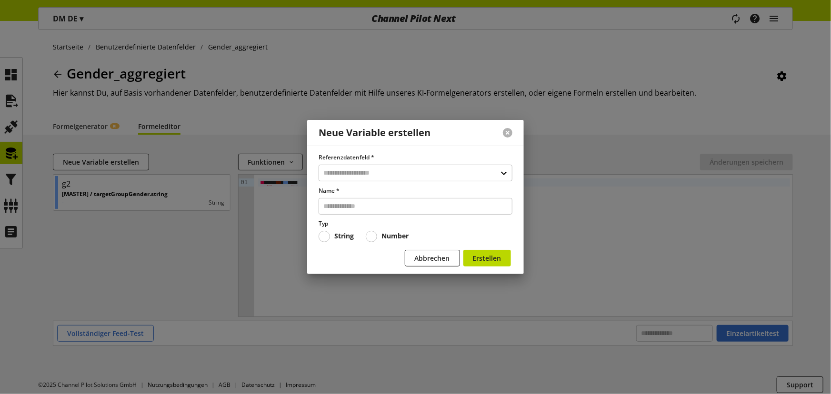
click at [507, 132] on button at bounding box center [508, 133] width 10 height 10
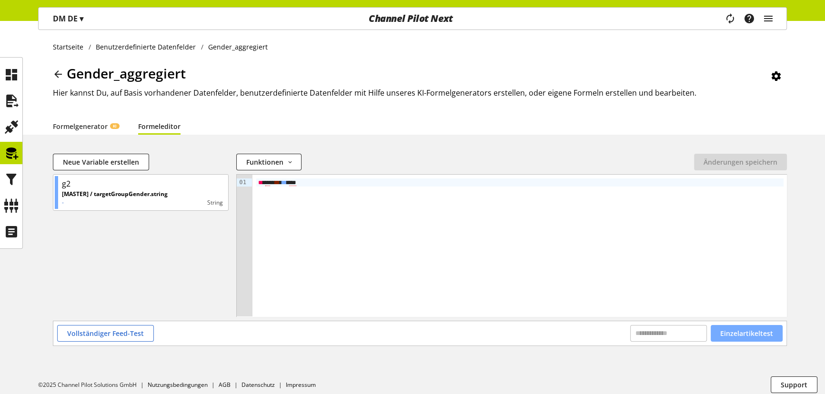
click at [739, 333] on span "Einzelartikeltest" at bounding box center [746, 333] width 53 height 10
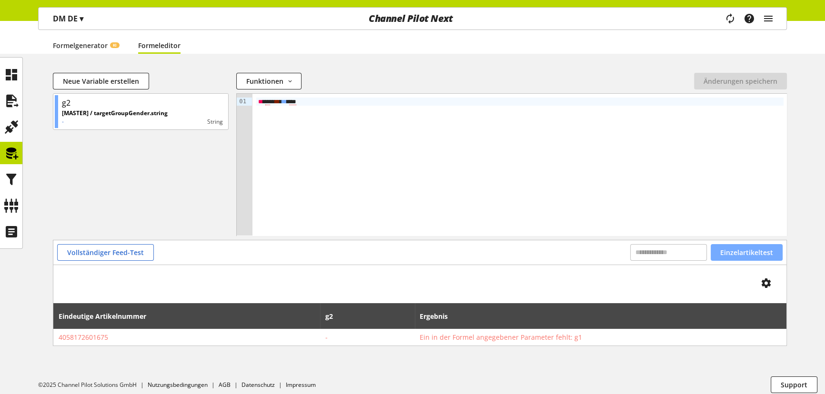
scroll to position [87, 0]
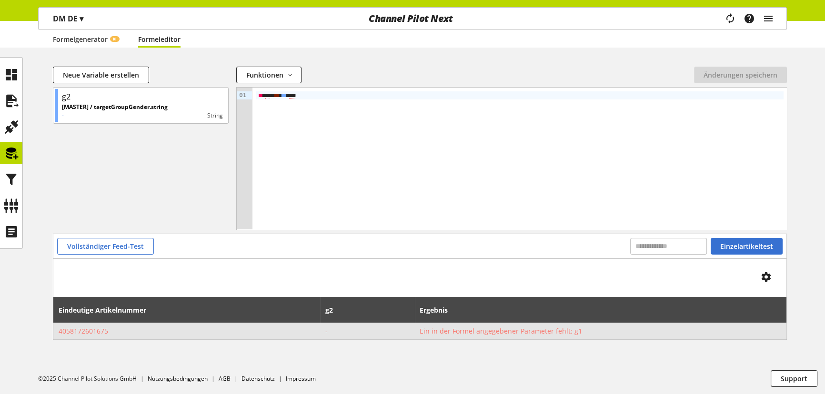
click at [521, 334] on span "Ein in der Formel angegebener Parameter fehlt: g1" at bounding box center [599, 331] width 361 height 10
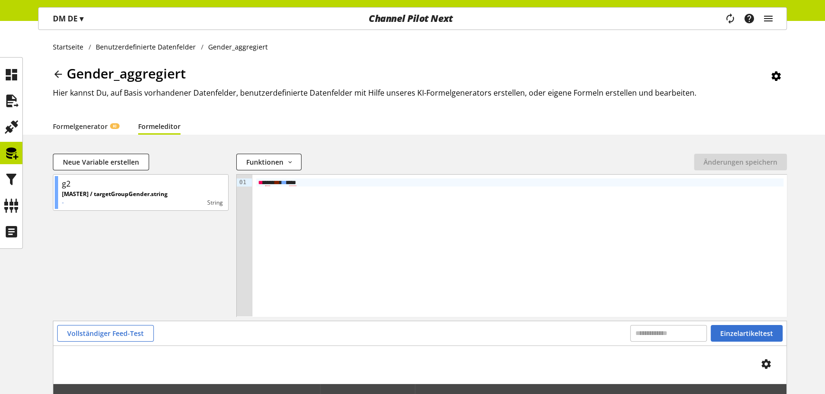
scroll to position [0, 0]
click at [50, 63] on div "Startseite Benutzerdefinierte Datenfelder Gender_aggregiert Gender_aggregiert H…" at bounding box center [412, 78] width 825 height 114
click at [58, 70] on icon at bounding box center [57, 74] width 11 height 17
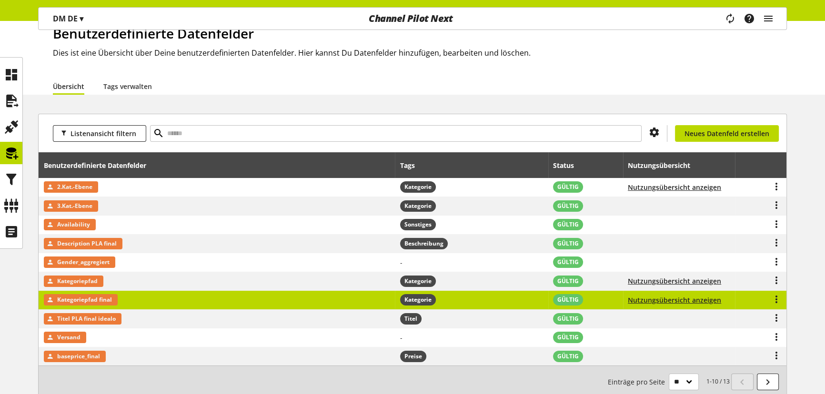
scroll to position [86, 0]
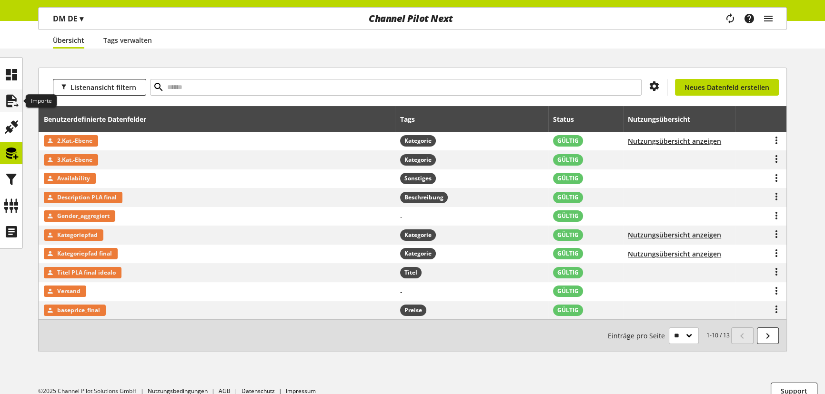
click at [14, 104] on icon at bounding box center [11, 100] width 15 height 19
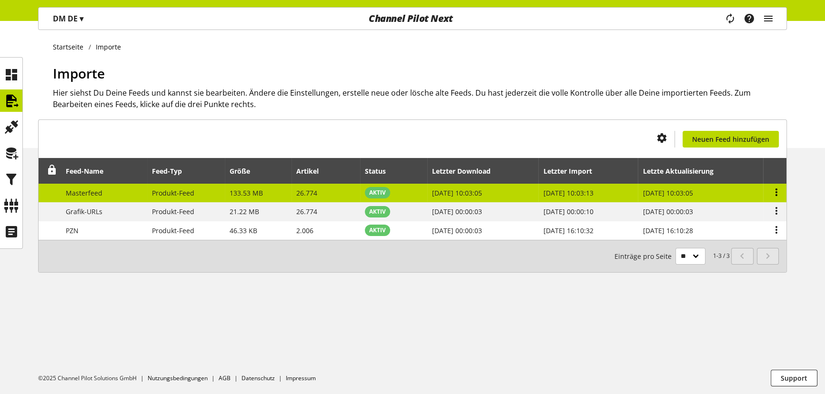
click at [773, 189] on icon at bounding box center [775, 192] width 11 height 17
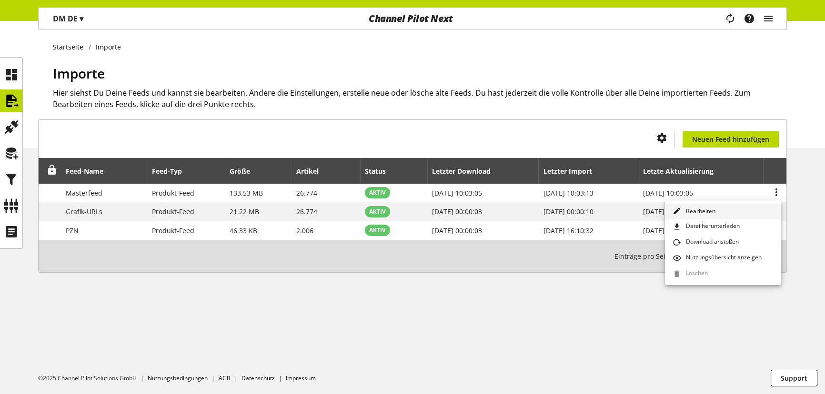
click at [719, 210] on link "Bearbeiten" at bounding box center [723, 212] width 116 height 16
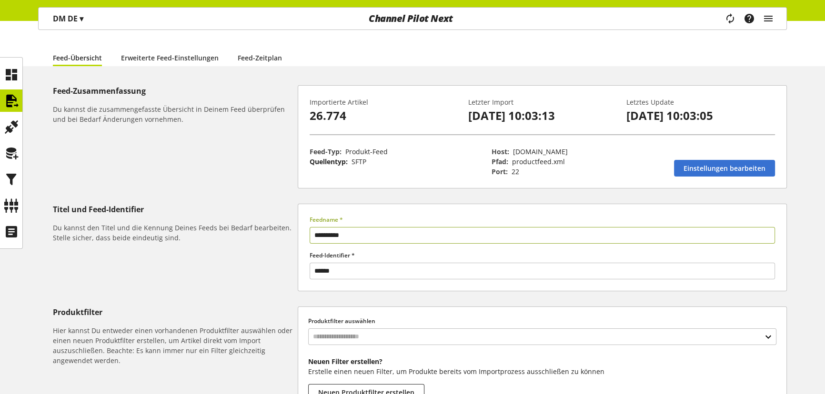
scroll to position [57, 0]
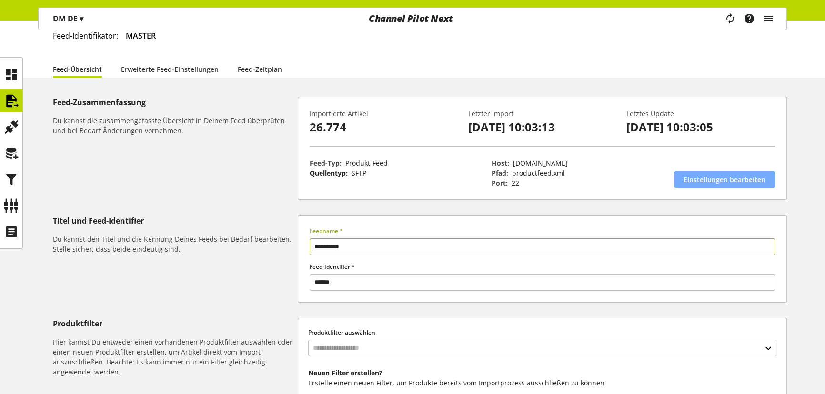
click at [736, 180] on span "Einstellungen bearbeiten" at bounding box center [724, 180] width 82 height 10
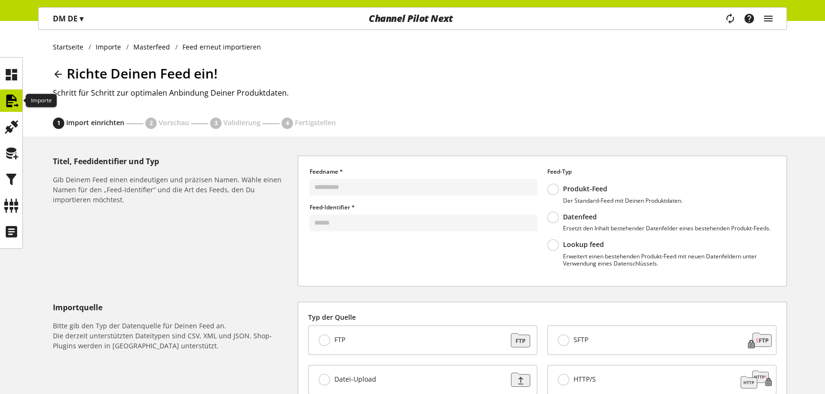
drag, startPoint x: 18, startPoint y: 97, endPoint x: 442, endPoint y: 40, distance: 428.0
click at [18, 97] on icon at bounding box center [11, 100] width 15 height 19
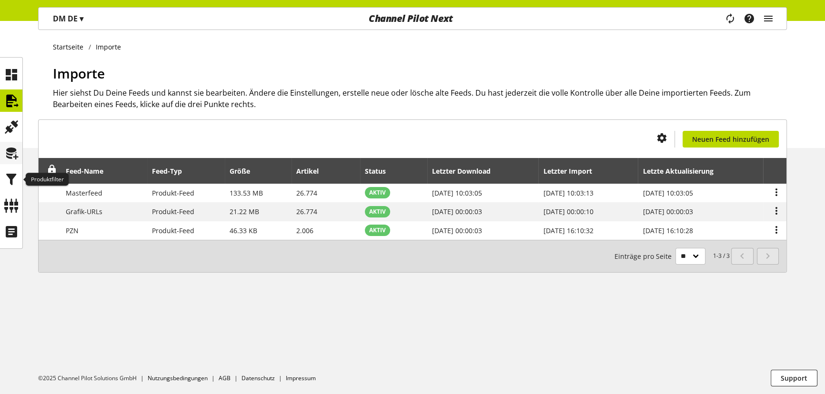
click at [9, 155] on icon at bounding box center [11, 153] width 15 height 19
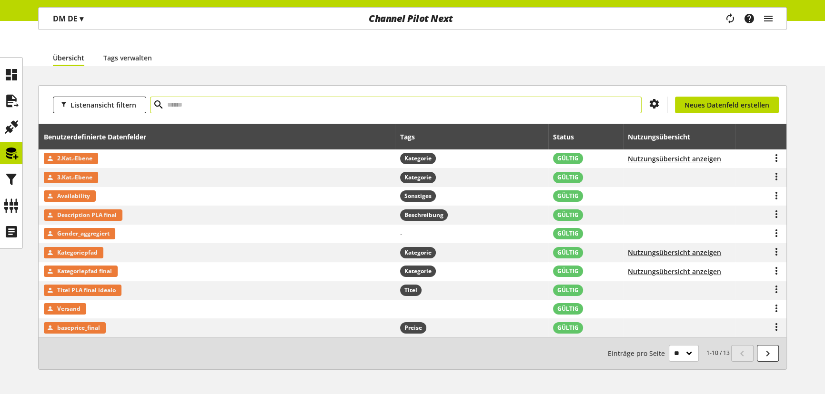
scroll to position [54, 0]
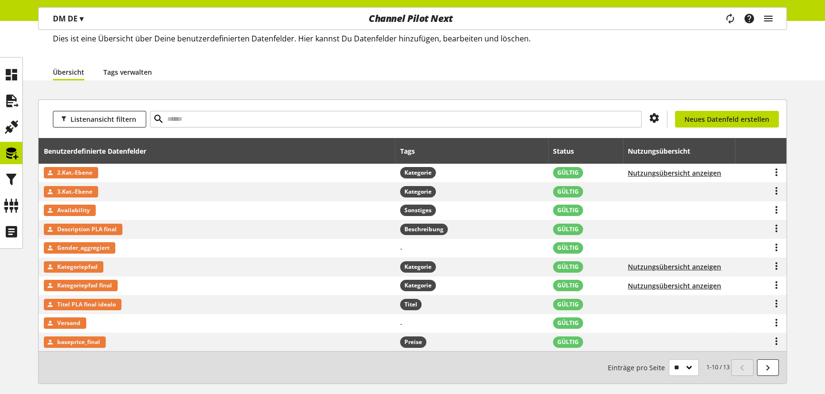
click at [140, 72] on link "Tags verwalten" at bounding box center [127, 72] width 49 height 10
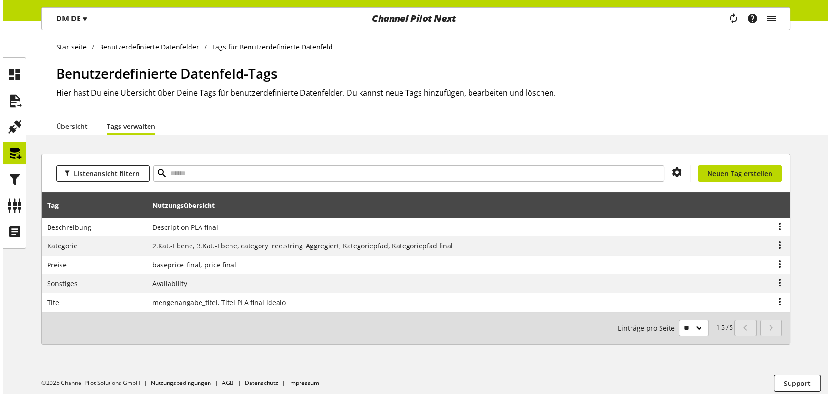
scroll to position [4, 0]
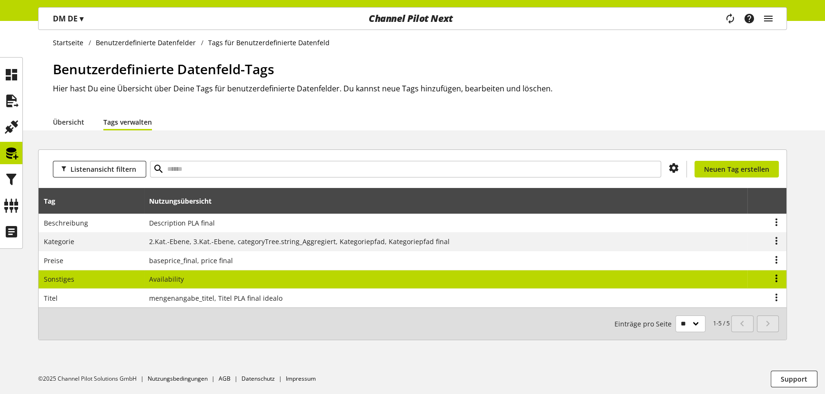
click at [777, 279] on icon at bounding box center [775, 278] width 11 height 17
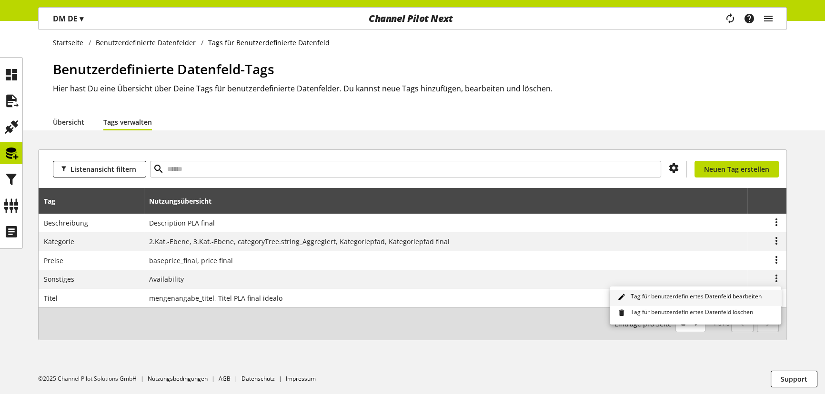
click at [716, 295] on span "Tag für benutzerdefiniertes Datenfeld bearbeiten" at bounding box center [693, 297] width 135 height 10
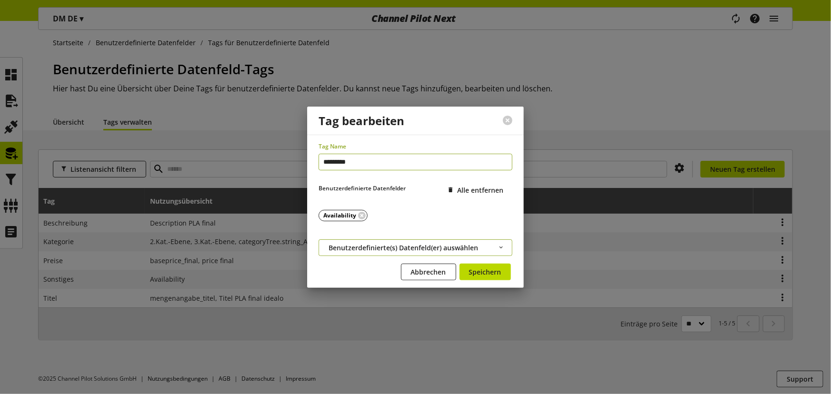
click at [377, 243] on span "Benutzerdefinierte(s) Datenfeld(er) auswählen" at bounding box center [402, 248] width 149 height 10
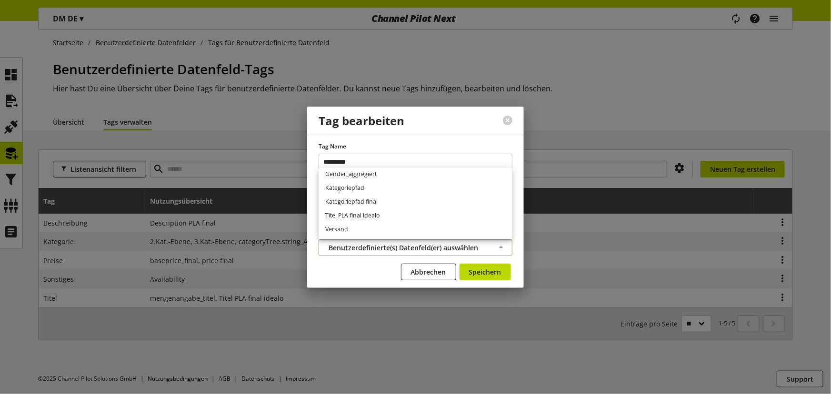
scroll to position [114, 0]
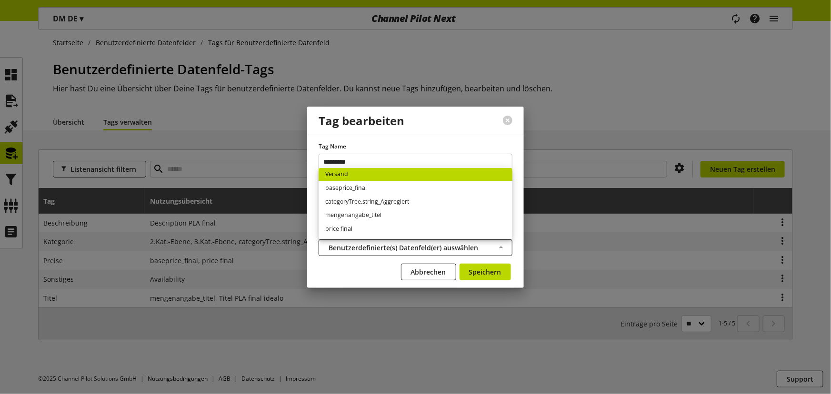
click at [362, 177] on link "Versand" at bounding box center [415, 175] width 194 height 14
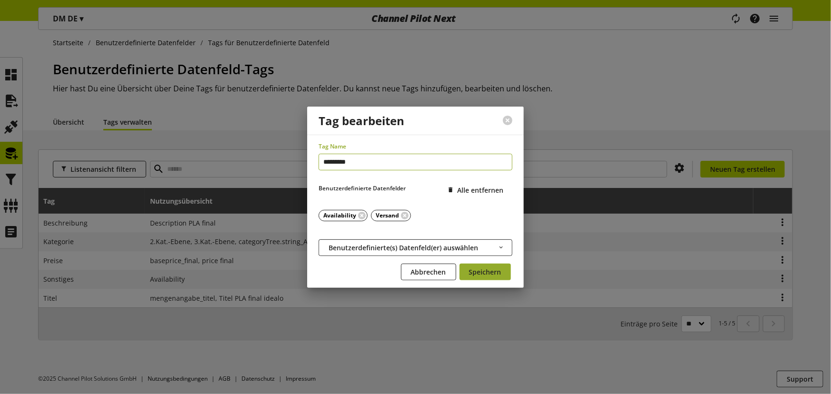
click at [478, 274] on span "Speichern" at bounding box center [485, 272] width 32 height 10
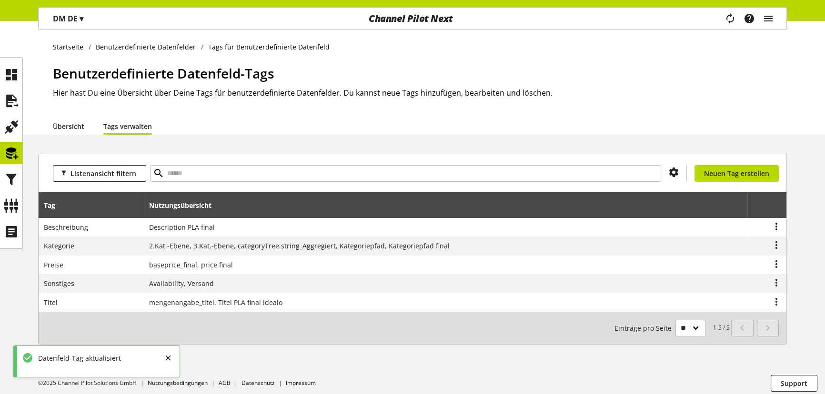
click at [68, 124] on link "Übersicht" at bounding box center [68, 126] width 31 height 10
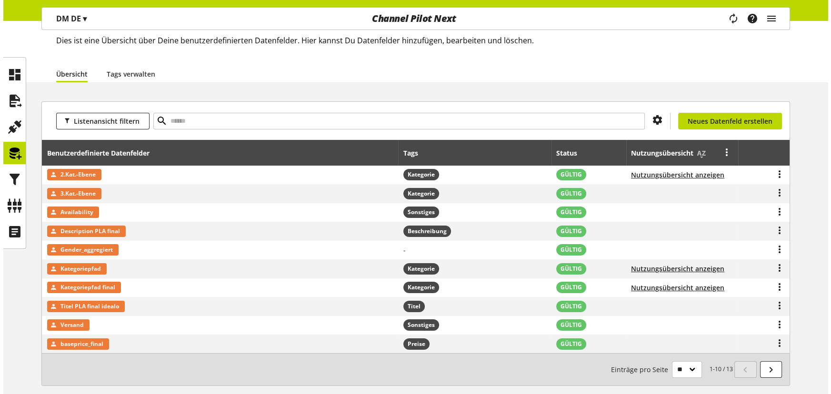
scroll to position [11, 0]
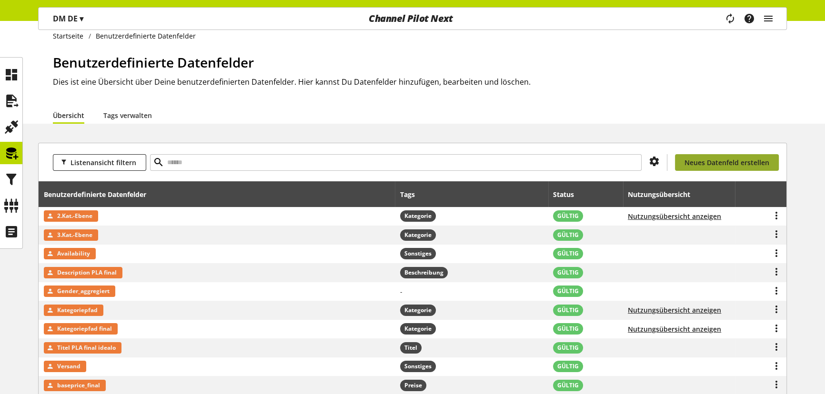
click at [707, 158] on span "Neues Datenfeld erstellen" at bounding box center [726, 163] width 85 height 10
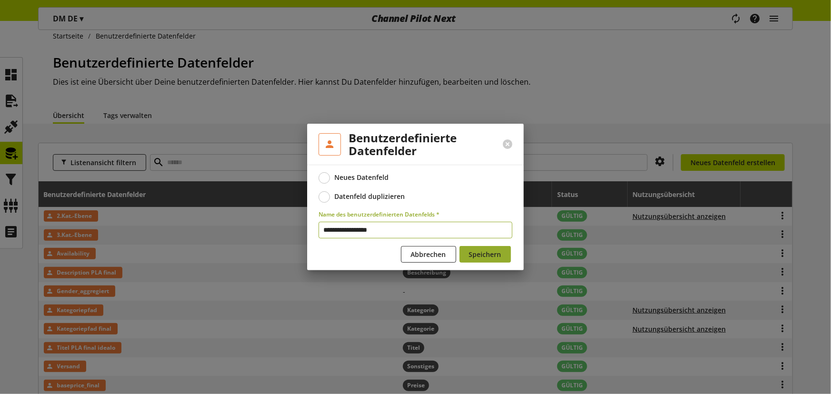
type input "**********"
click at [490, 258] on span "Speichern" at bounding box center [485, 254] width 32 height 10
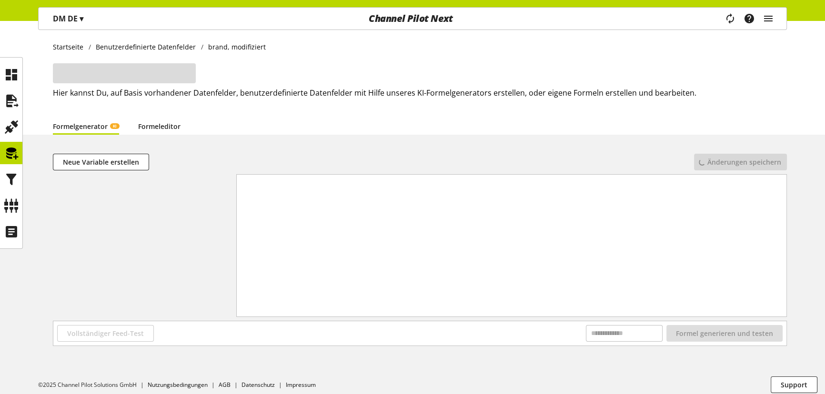
click at [163, 123] on link "Formeleditor" at bounding box center [159, 126] width 42 height 10
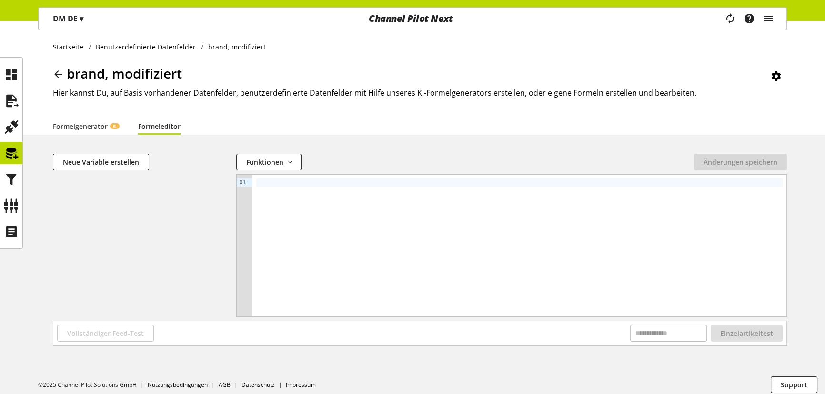
click at [366, 225] on div at bounding box center [519, 246] width 534 height 142
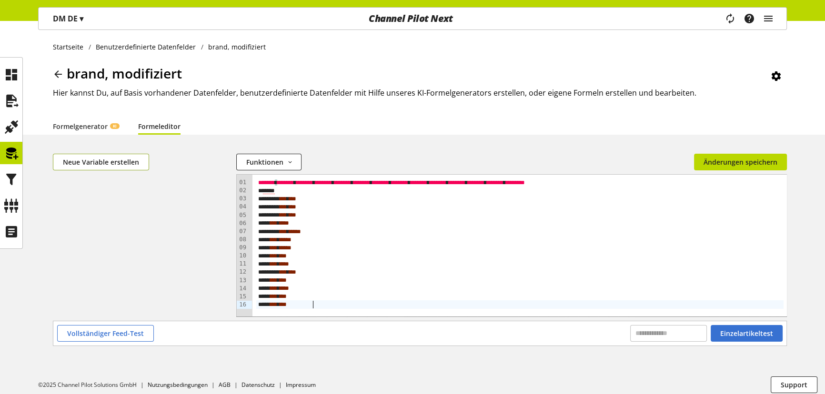
click at [94, 164] on span "Neue Variable erstellen" at bounding box center [101, 162] width 76 height 10
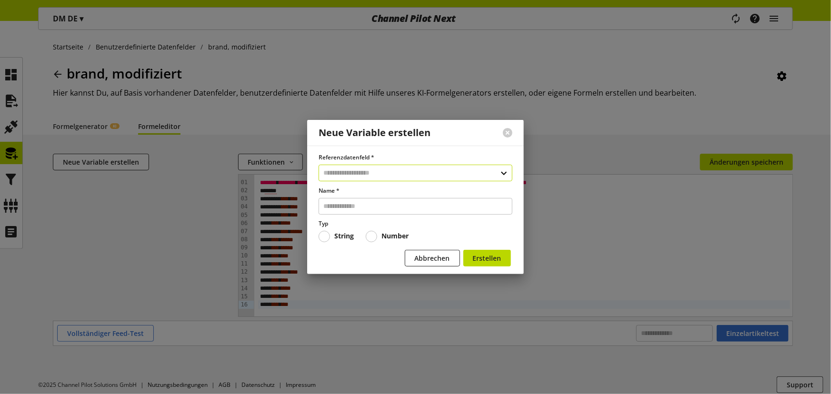
click at [363, 171] on input "text" at bounding box center [415, 173] width 194 height 17
type input "*****"
click at [382, 214] on div "Datenfelder aus Feeds" at bounding box center [414, 214] width 155 height 10
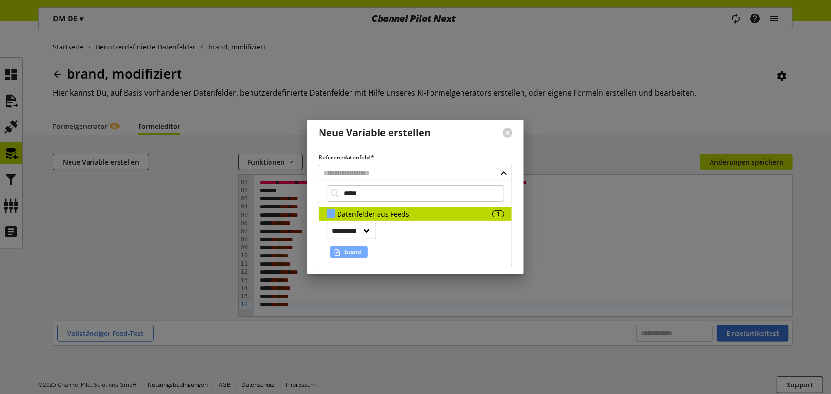
click at [354, 249] on span "brand" at bounding box center [352, 252] width 17 height 11
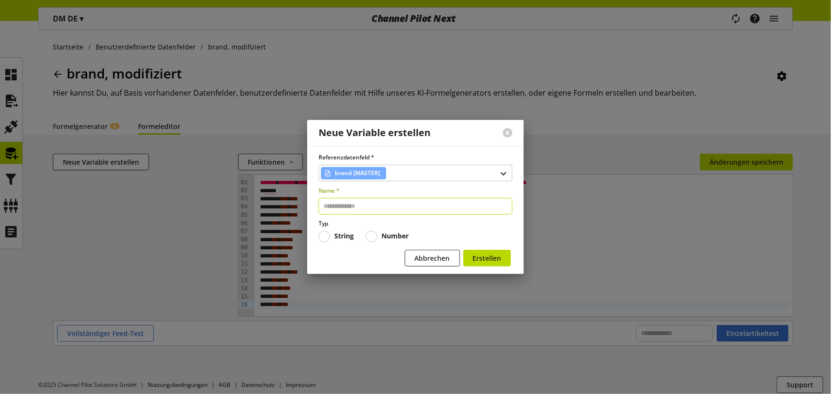
click at [342, 206] on input "text" at bounding box center [415, 206] width 194 height 17
type input "*****"
click at [492, 258] on span "Erstellen" at bounding box center [487, 258] width 29 height 10
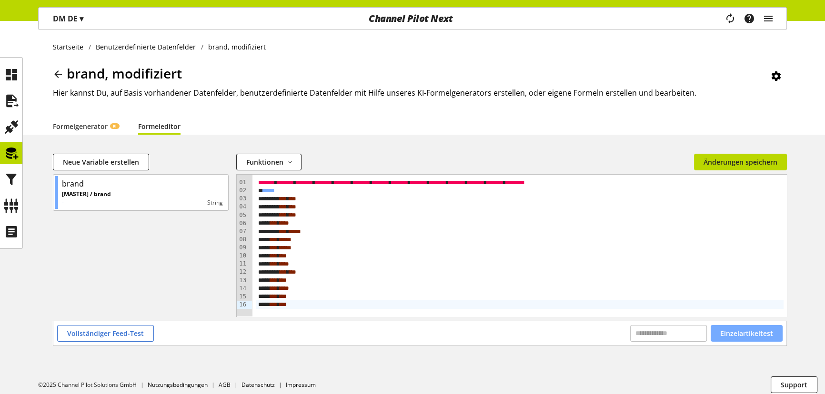
click at [757, 339] on button "Einzelartikeltest" at bounding box center [746, 333] width 72 height 17
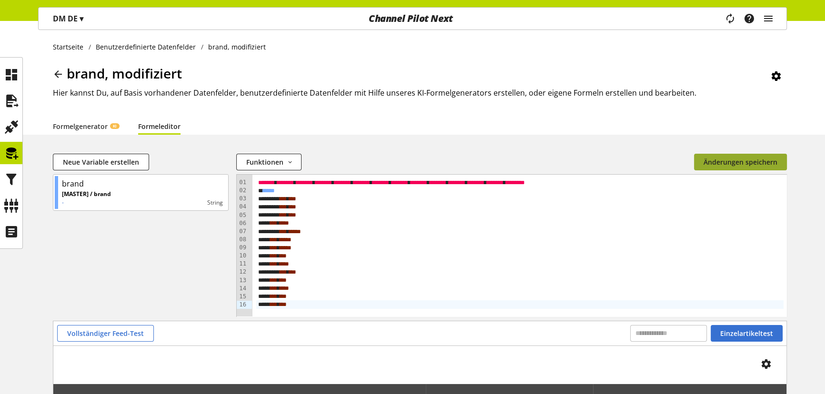
click at [728, 157] on span "Änderungen speichern" at bounding box center [740, 162] width 74 height 10
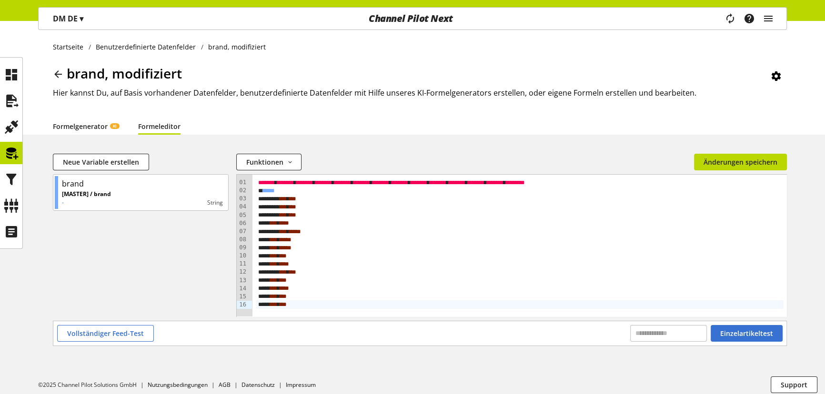
click at [91, 125] on link "Formelgenerator KI" at bounding box center [86, 126] width 66 height 10
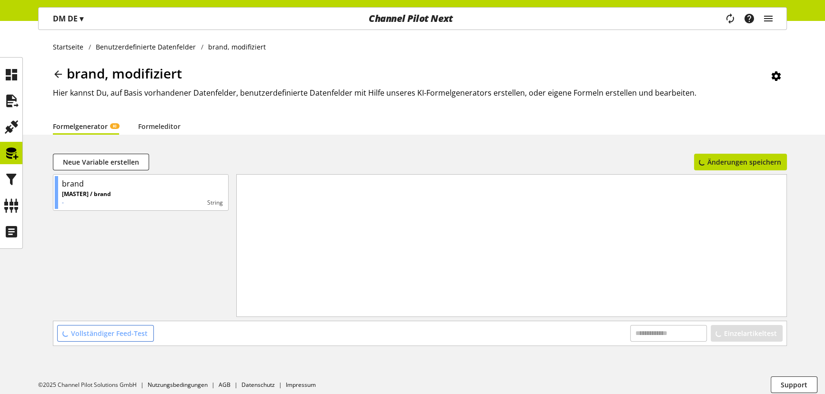
click at [62, 74] on icon at bounding box center [57, 74] width 11 height 17
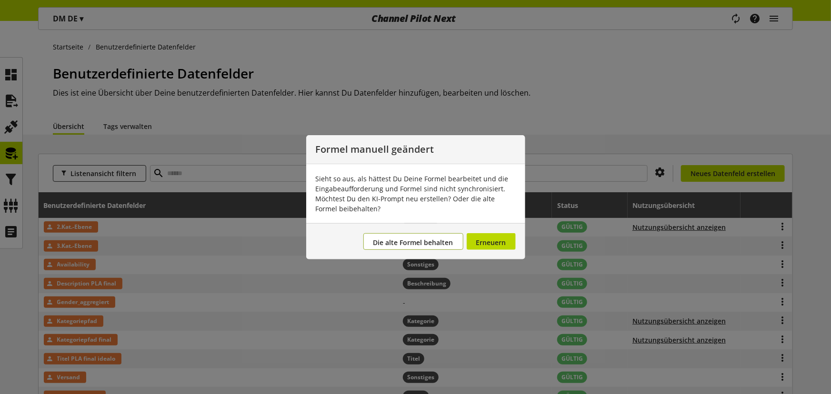
click at [429, 241] on span "Die alte Formel behalten" at bounding box center [413, 242] width 80 height 9
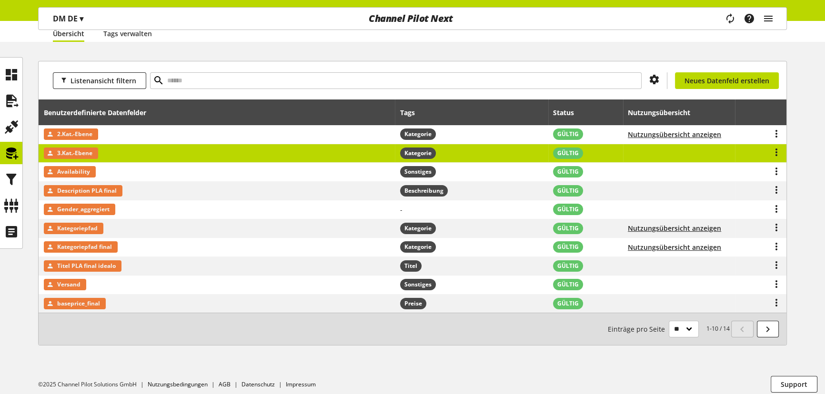
scroll to position [98, 0]
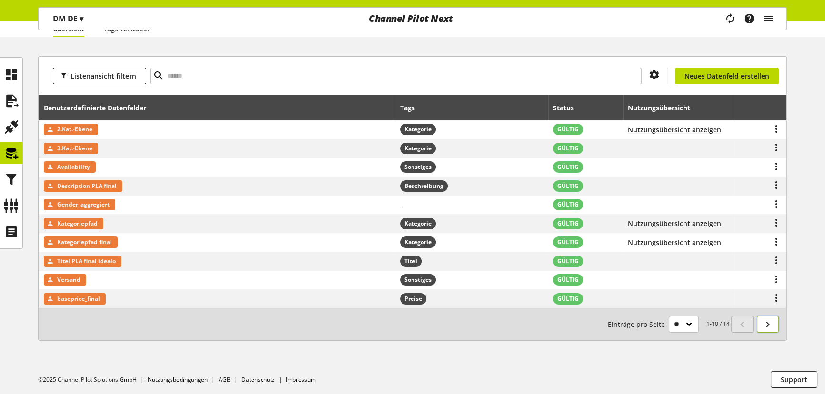
click at [768, 323] on icon at bounding box center [767, 324] width 11 height 17
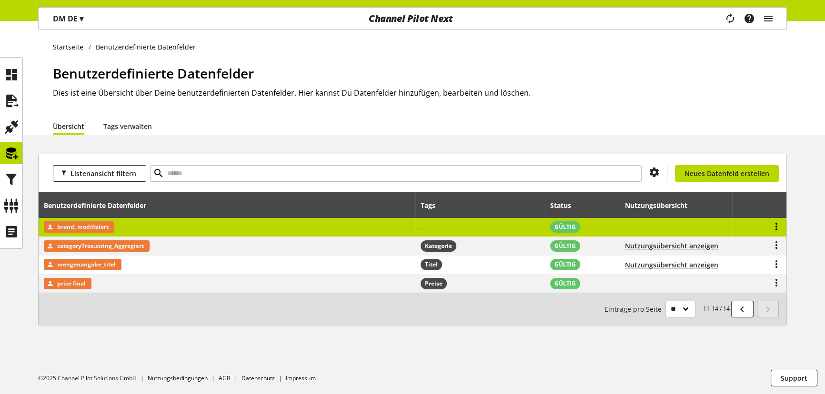
click at [776, 226] on icon at bounding box center [775, 226] width 11 height 17
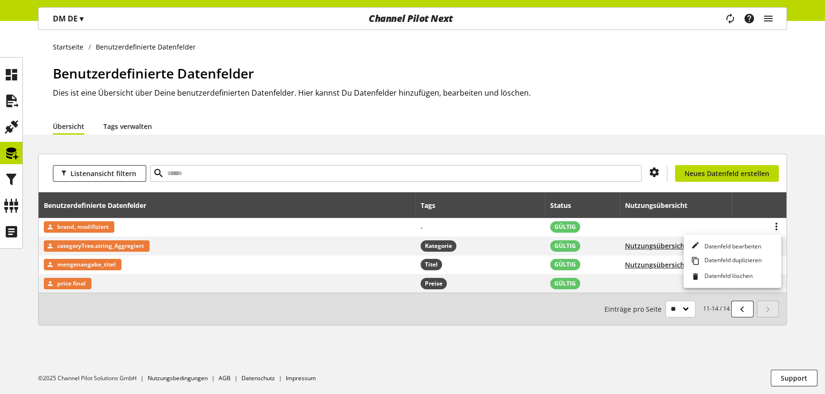
click at [139, 126] on link "Tags verwalten" at bounding box center [127, 126] width 49 height 10
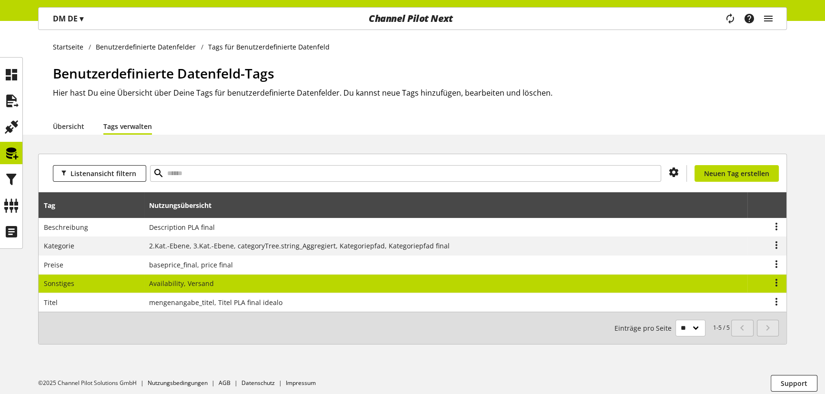
click at [211, 277] on td "Availability, Versand" at bounding box center [445, 284] width 603 height 19
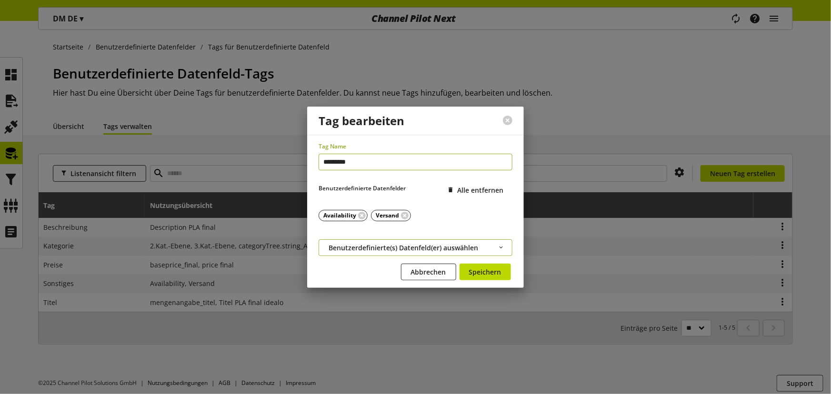
click at [358, 243] on span "Benutzerdefinierte(s) Datenfeld(er) auswählen" at bounding box center [402, 248] width 149 height 10
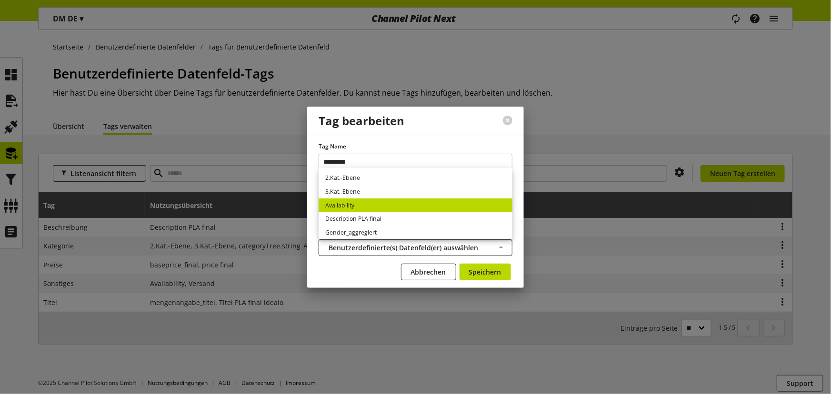
click at [357, 269] on div "Abbrechen Speichern" at bounding box center [415, 274] width 194 height 20
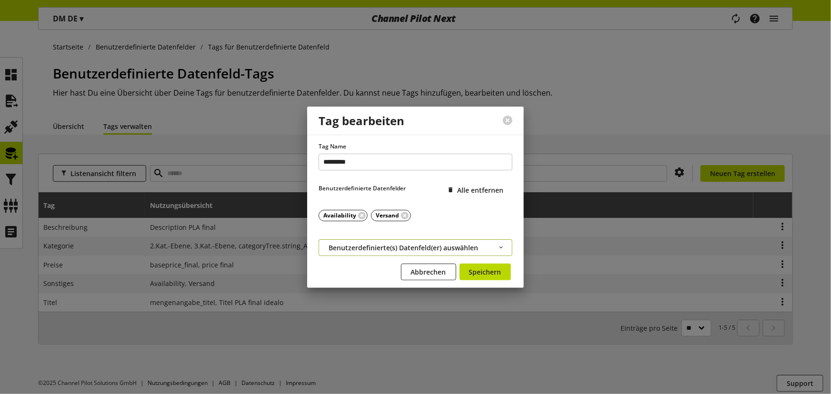
click at [361, 247] on span "Benutzerdefinierte(s) Datenfeld(er) auswählen" at bounding box center [402, 248] width 149 height 10
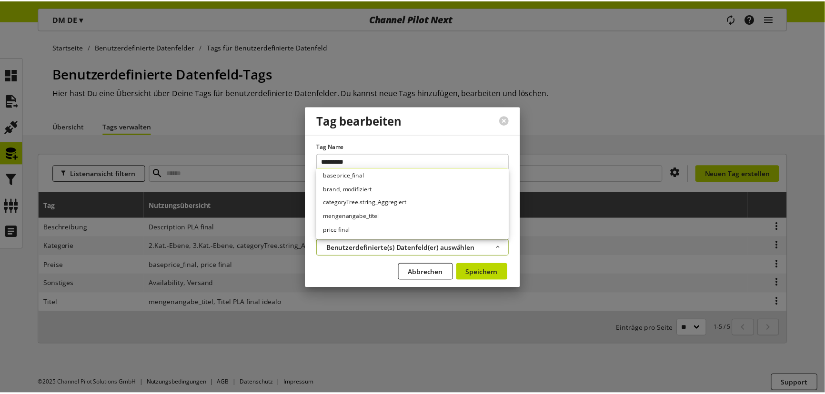
scroll to position [127, 0]
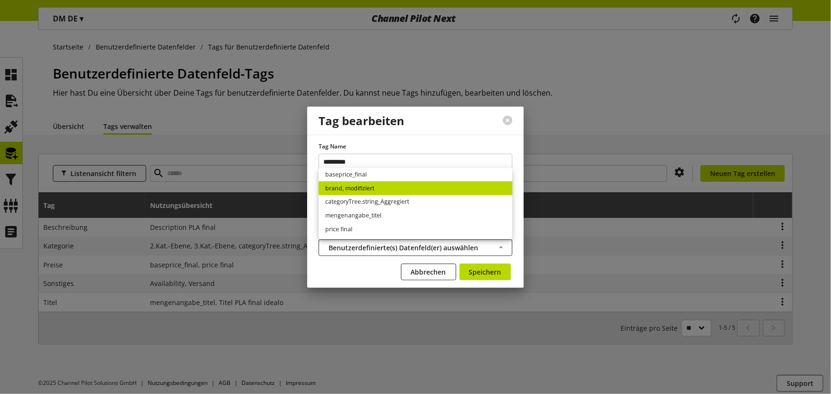
click at [363, 191] on link "brand, modifiziert" at bounding box center [415, 188] width 194 height 14
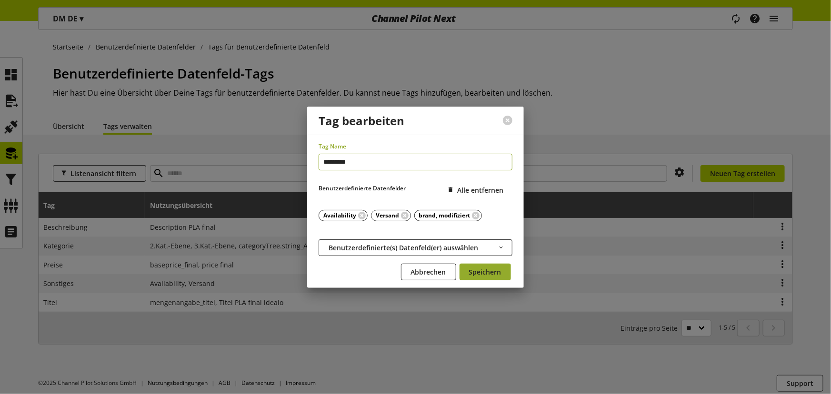
click at [479, 277] on button "Speichern" at bounding box center [484, 272] width 51 height 17
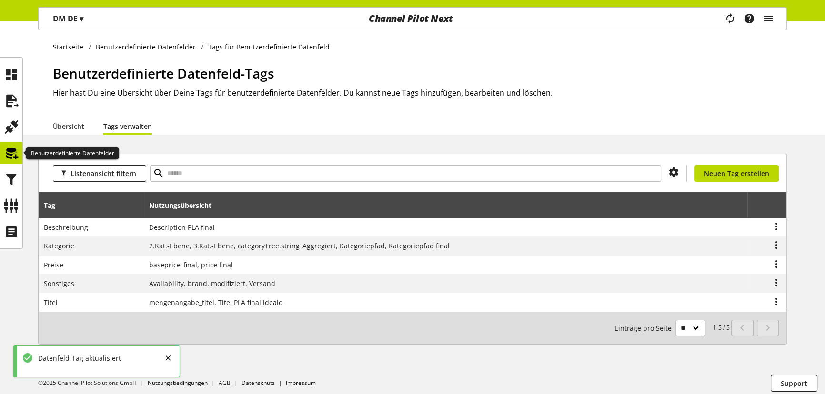
click at [14, 150] on icon at bounding box center [11, 153] width 15 height 19
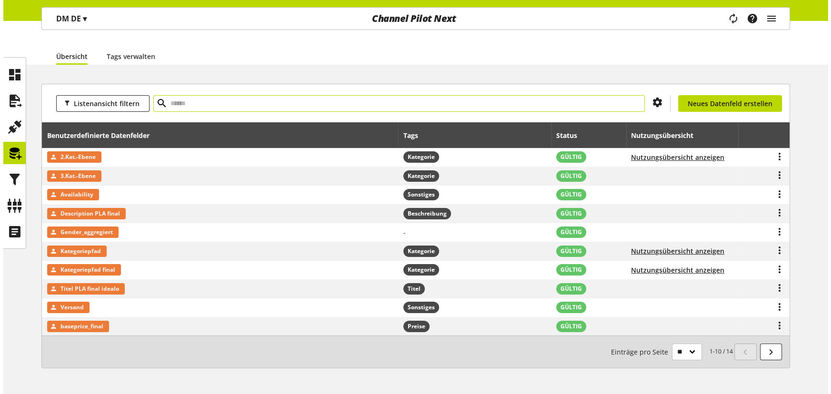
scroll to position [54, 0]
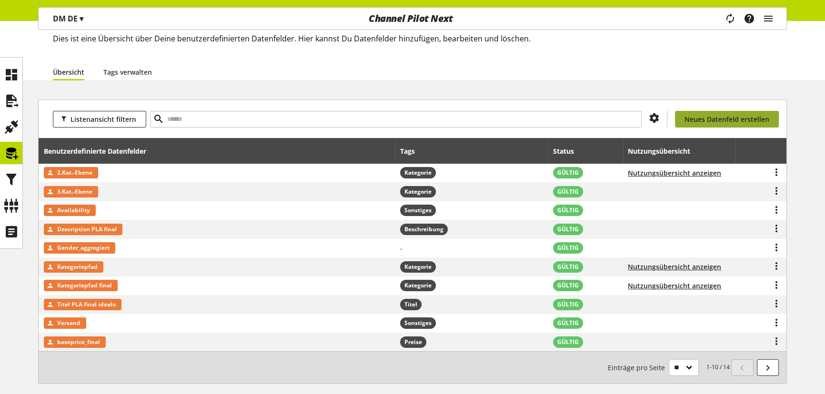
click at [718, 121] on span "Neues Datenfeld erstellen" at bounding box center [726, 119] width 85 height 10
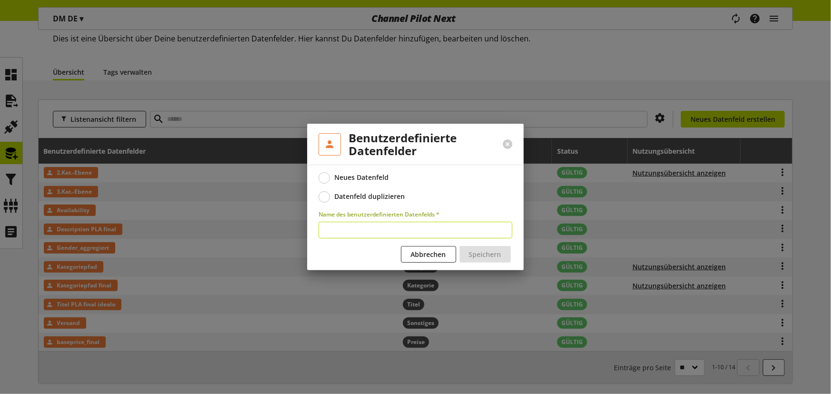
click at [390, 236] on input "text" at bounding box center [415, 230] width 194 height 17
paste input "**********"
type input "**********"
click at [479, 251] on span "Speichern" at bounding box center [485, 254] width 32 height 10
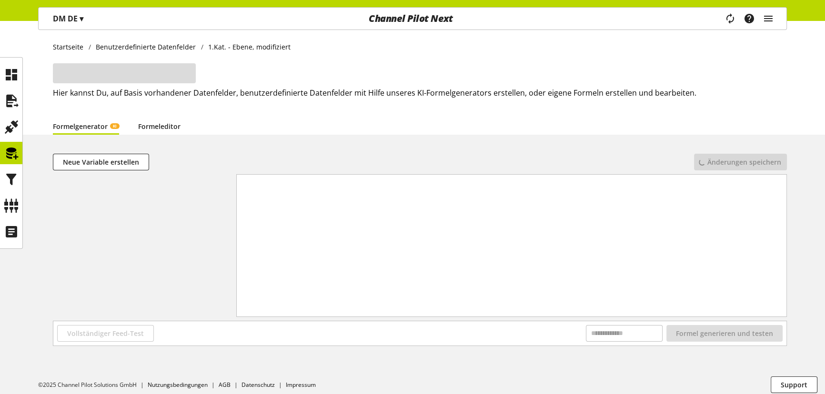
click at [161, 130] on link "Formeleditor" at bounding box center [159, 126] width 42 height 10
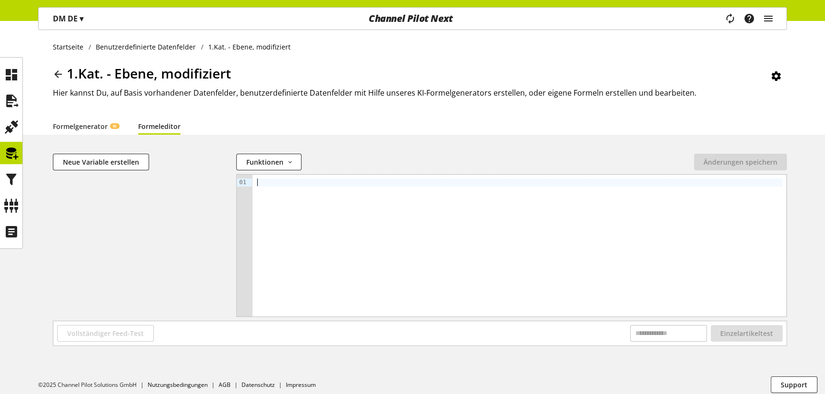
click at [316, 197] on div at bounding box center [519, 246] width 534 height 142
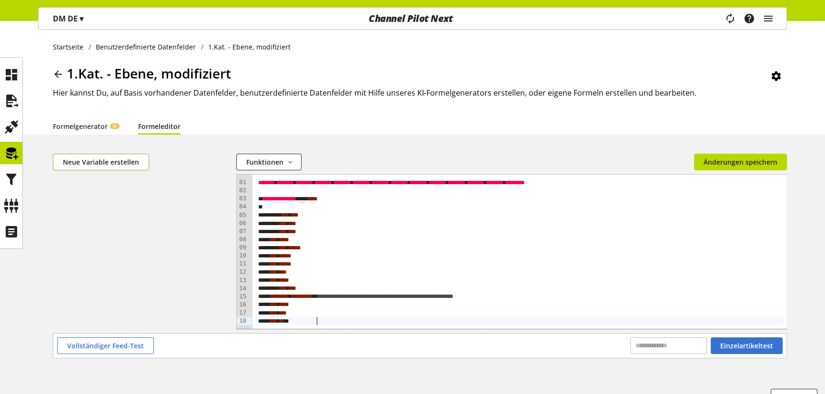
click at [104, 163] on span "Neue Variable erstellen" at bounding box center [101, 162] width 76 height 10
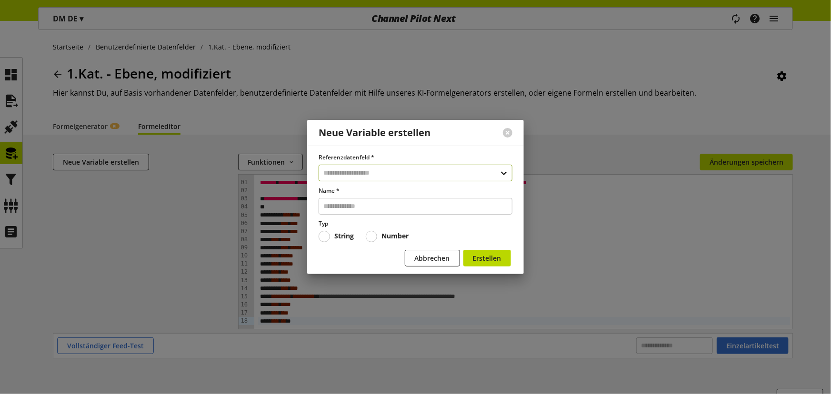
click at [368, 176] on input "text" at bounding box center [415, 173] width 194 height 17
type input "*****"
click at [404, 214] on div "Benutzerdefinierte Datenfelder" at bounding box center [414, 214] width 155 height 10
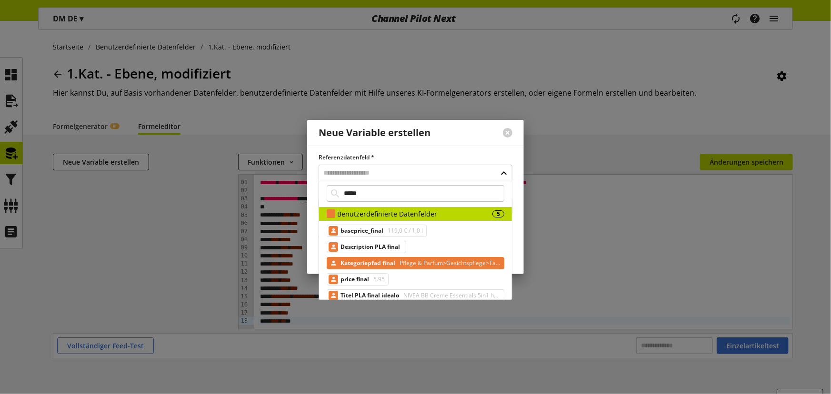
click at [378, 265] on span "Kategoriepfad final" at bounding box center [367, 263] width 55 height 11
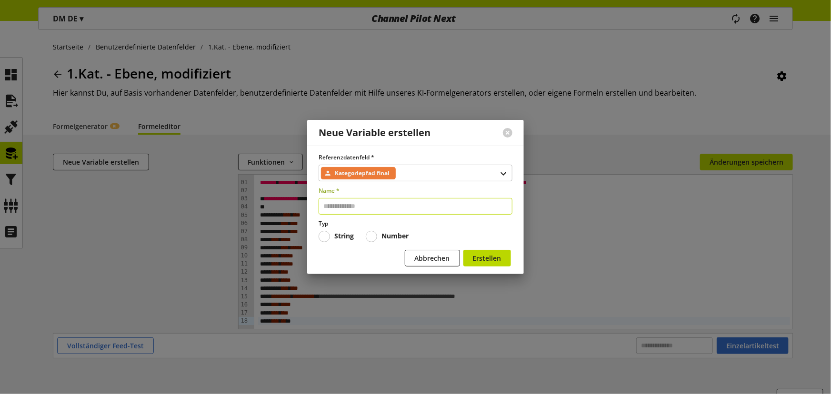
click at [355, 204] on input "text" at bounding box center [415, 206] width 194 height 17
type input "***"
click at [503, 261] on button "Erstellen" at bounding box center [487, 258] width 48 height 17
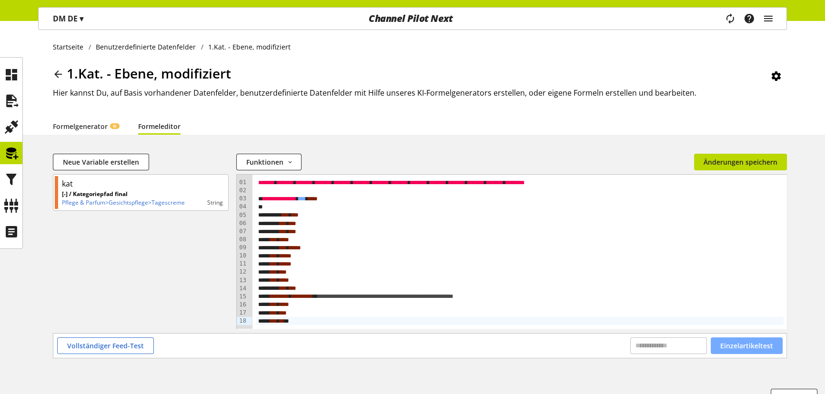
click at [752, 348] on span "Einzelartikeltest" at bounding box center [746, 346] width 53 height 10
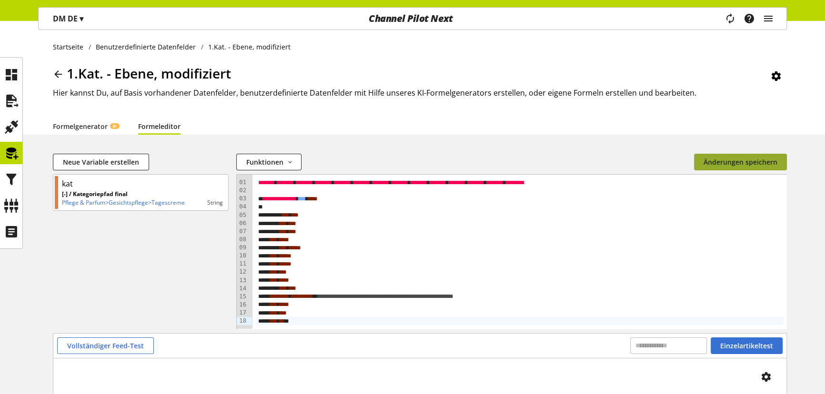
click at [738, 160] on span "Änderungen speichern" at bounding box center [740, 162] width 74 height 10
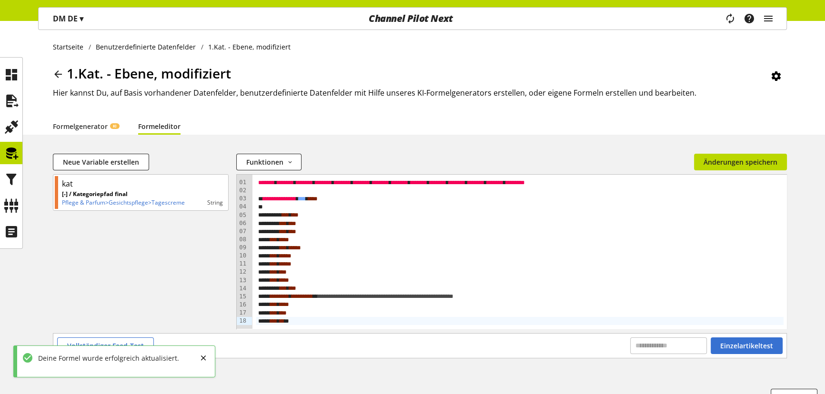
click at [58, 75] on icon at bounding box center [57, 74] width 11 height 17
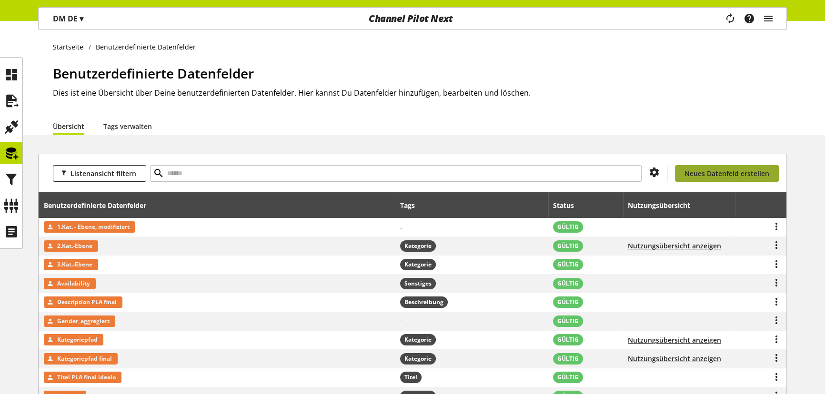
click at [733, 169] on span "Neues Datenfeld erstellen" at bounding box center [726, 174] width 85 height 10
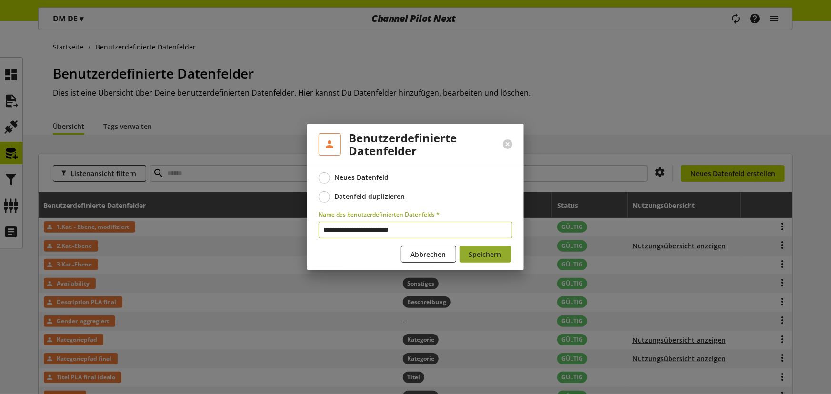
type input "**********"
click at [496, 252] on span "Speichern" at bounding box center [485, 254] width 32 height 10
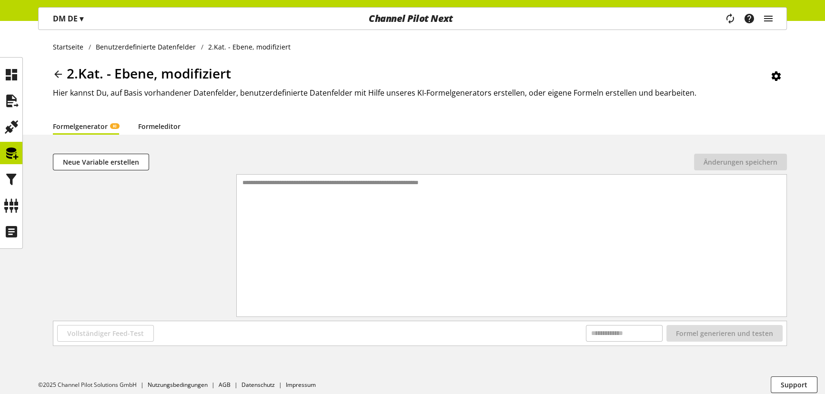
click at [166, 129] on link "Formeleditor" at bounding box center [159, 126] width 42 height 10
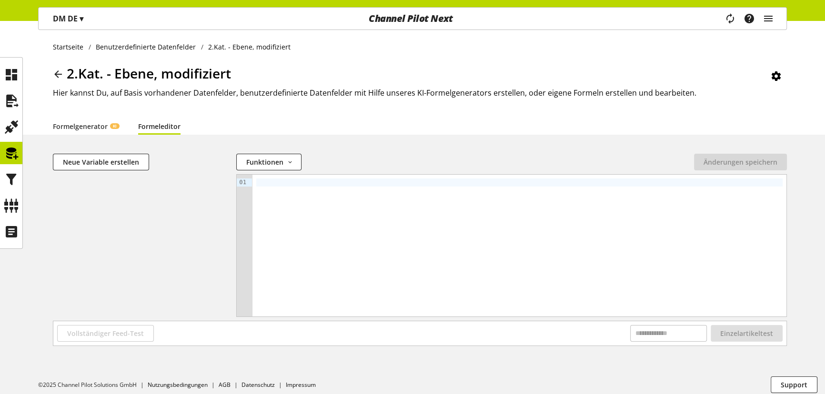
click at [353, 226] on div at bounding box center [519, 246] width 534 height 142
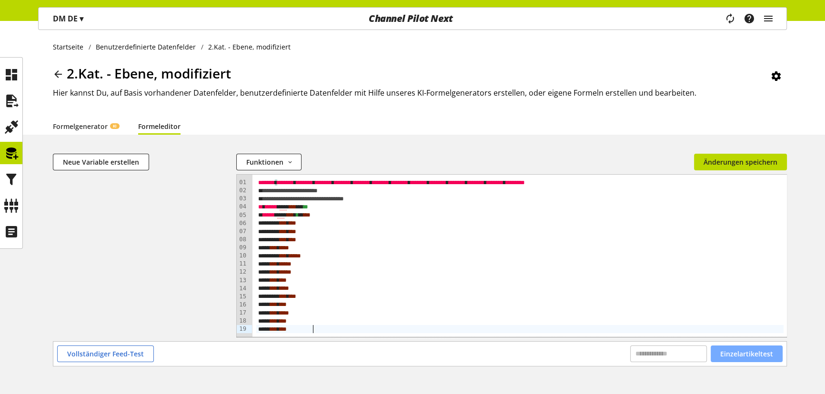
click at [744, 354] on span "Einzelartikeltest" at bounding box center [746, 354] width 53 height 10
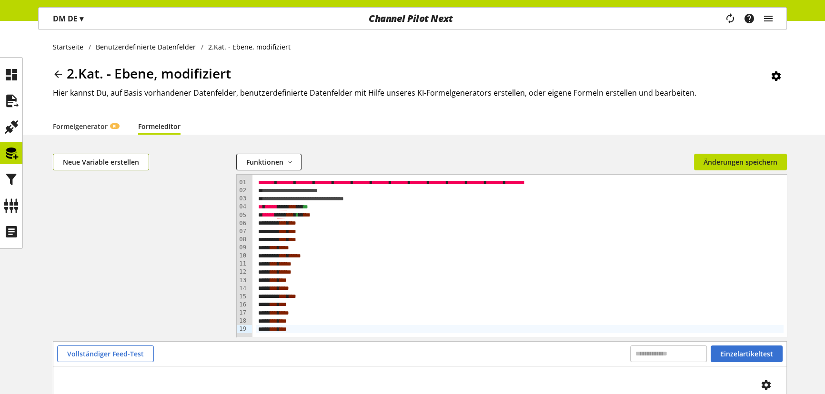
click at [102, 165] on span "Neue Variable erstellen" at bounding box center [101, 162] width 76 height 10
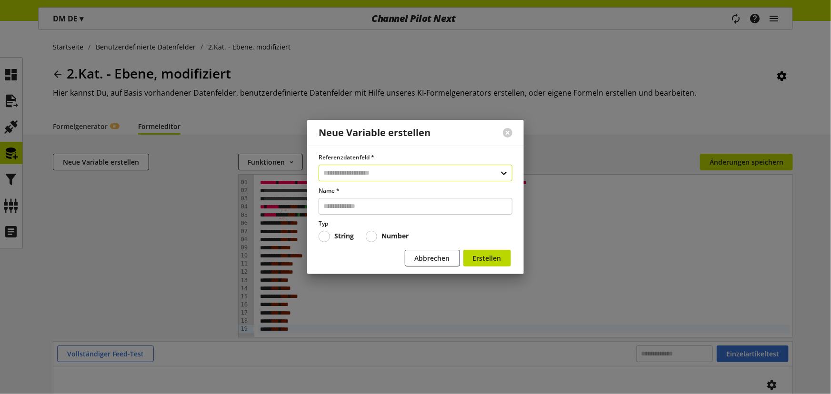
click at [404, 172] on input "text" at bounding box center [415, 173] width 194 height 17
type input "*****"
click at [405, 214] on div "Benutzerdefinierte Datenfelder" at bounding box center [414, 214] width 155 height 10
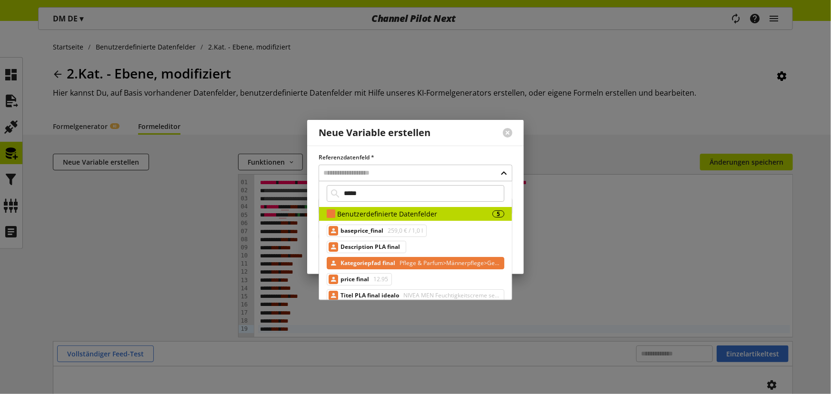
click at [370, 264] on span "Kategoriepfad final" at bounding box center [367, 263] width 55 height 11
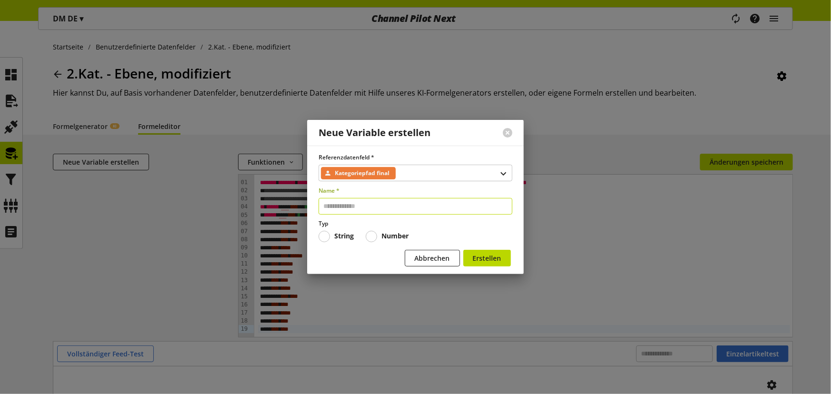
click at [359, 209] on input "text" at bounding box center [415, 206] width 194 height 17
type input "***"
click at [463, 250] on button "Erstellen" at bounding box center [487, 258] width 48 height 17
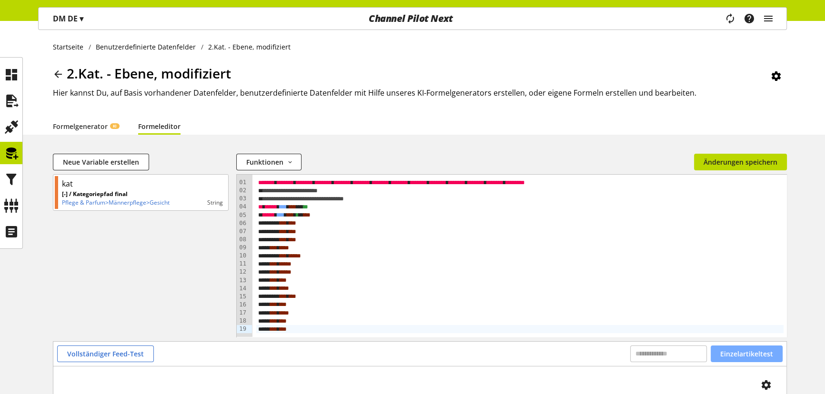
click at [737, 353] on span "Einzelartikeltest" at bounding box center [746, 354] width 53 height 10
click at [733, 162] on span "Änderungen speichern" at bounding box center [740, 162] width 74 height 10
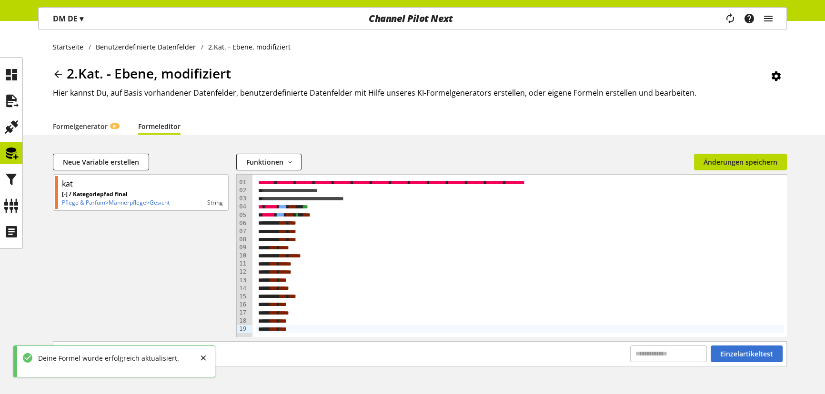
drag, startPoint x: 55, startPoint y: 70, endPoint x: 44, endPoint y: 71, distance: 10.5
click at [55, 70] on icon at bounding box center [57, 74] width 11 height 17
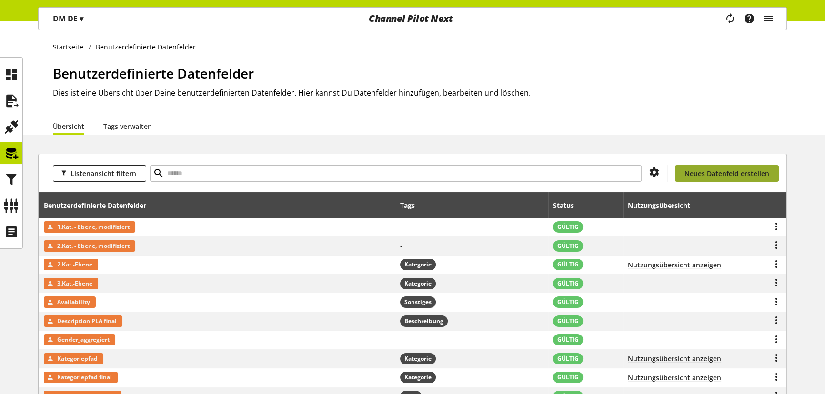
click at [709, 168] on link "Neues Datenfeld erstellen" at bounding box center [727, 173] width 104 height 17
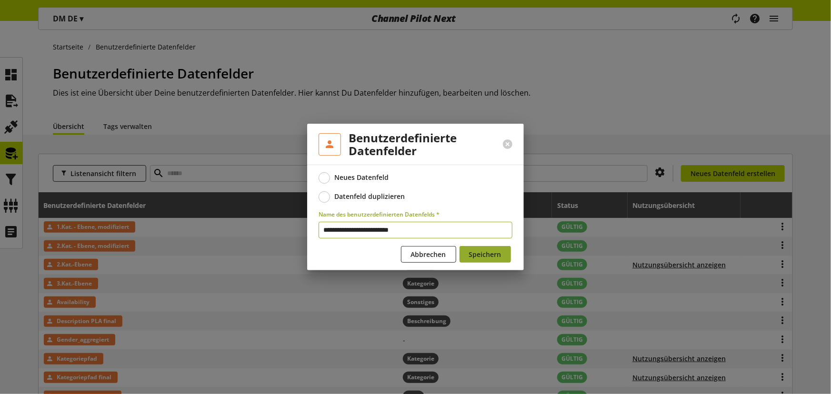
type input "**********"
click at [484, 249] on span "Speichern" at bounding box center [485, 254] width 32 height 10
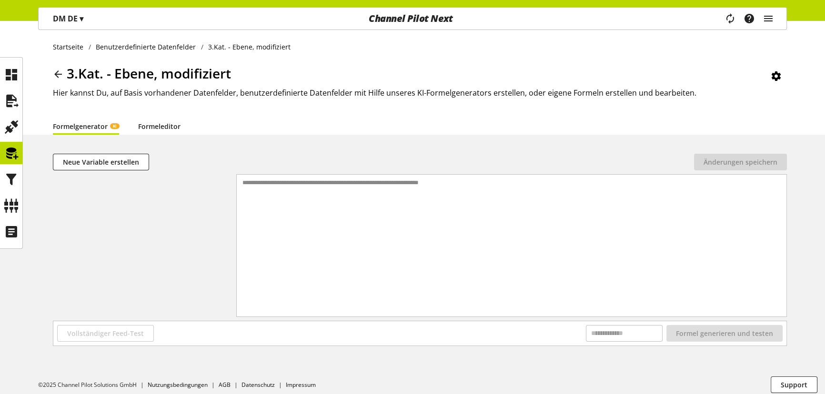
click at [171, 127] on link "Formeleditor" at bounding box center [159, 126] width 42 height 10
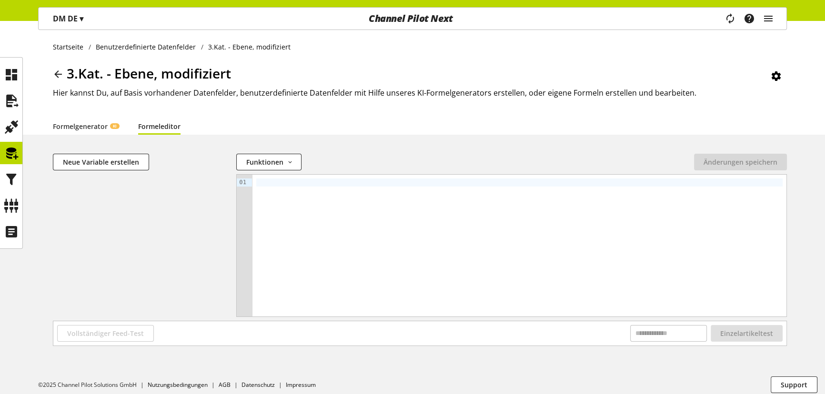
click at [322, 210] on div at bounding box center [519, 246] width 534 height 142
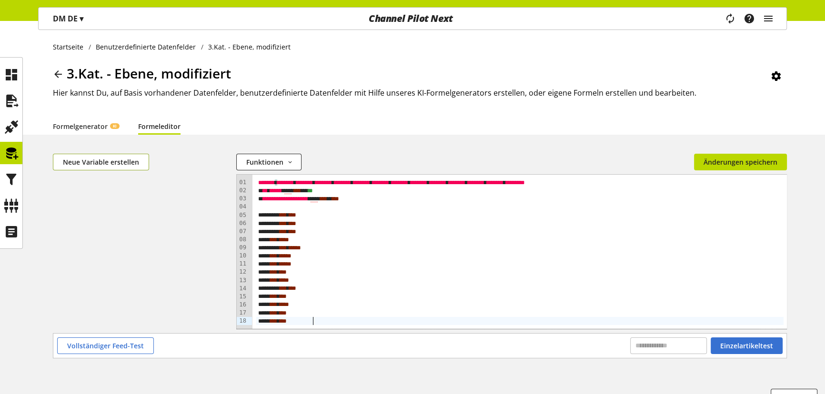
click at [97, 162] on span "Neue Variable erstellen" at bounding box center [101, 162] width 76 height 10
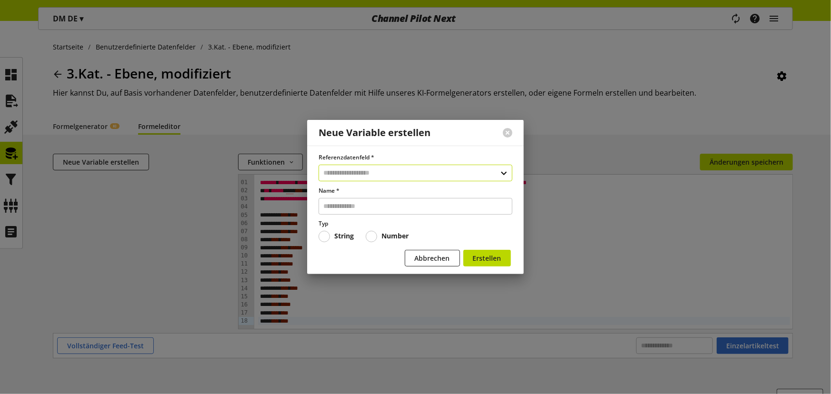
click at [370, 177] on input "text" at bounding box center [415, 173] width 194 height 17
type input "*****"
click at [423, 212] on div "Benutzerdefinierte Datenfelder" at bounding box center [414, 214] width 155 height 10
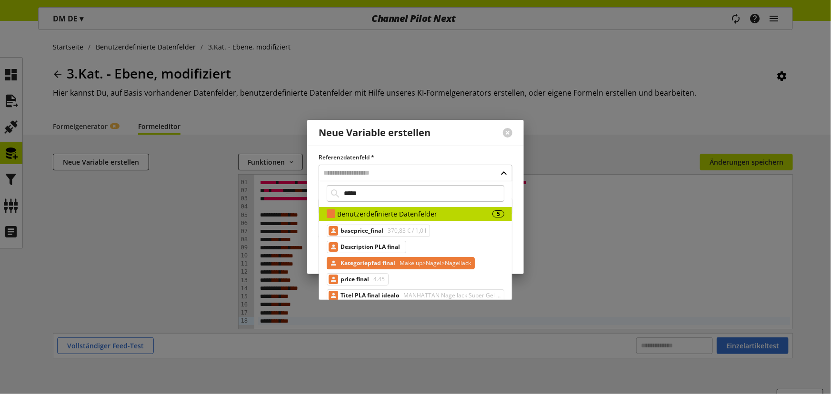
click at [371, 263] on span "Kategoriepfad final" at bounding box center [367, 263] width 55 height 11
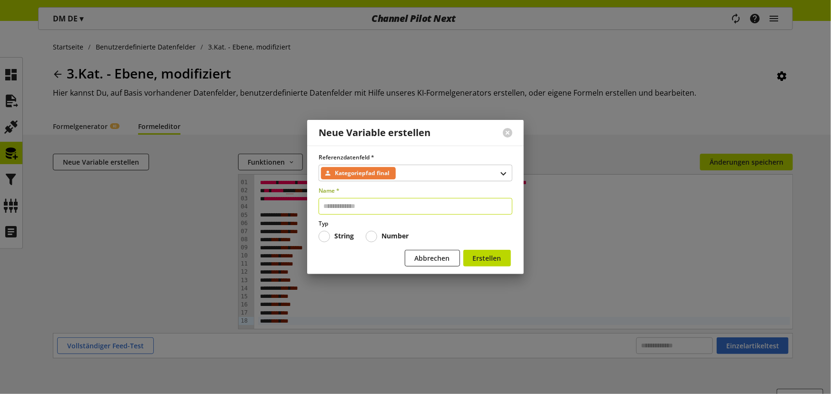
click at [341, 206] on input "text" at bounding box center [415, 206] width 194 height 17
type input "***"
click at [463, 250] on button "Erstellen" at bounding box center [487, 258] width 48 height 17
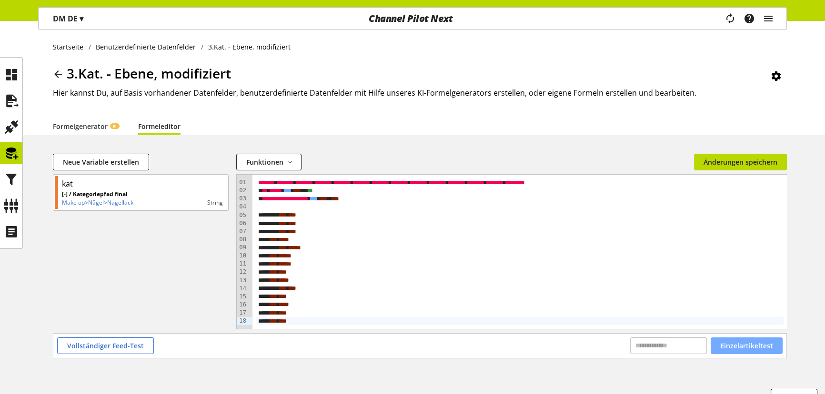
click at [755, 341] on span "Einzelartikeltest" at bounding box center [746, 346] width 53 height 10
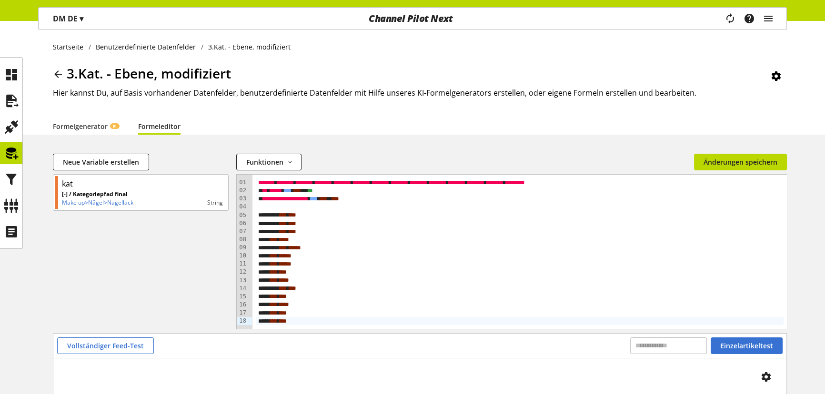
click at [728, 149] on div "Startseite Benutzerdefinierte Datenfelder 3.Kat. - Ebene, modifiziert 3.Kat. - …" at bounding box center [412, 257] width 825 height 473
click at [731, 154] on button "Änderungen speichern" at bounding box center [740, 162] width 93 height 17
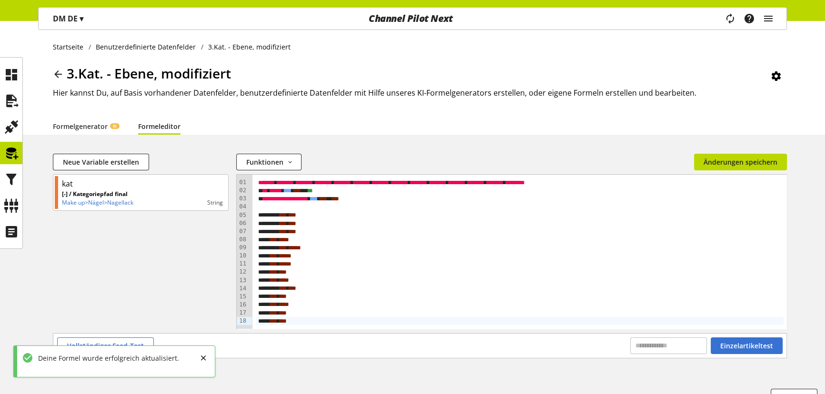
click at [58, 77] on icon at bounding box center [57, 74] width 11 height 17
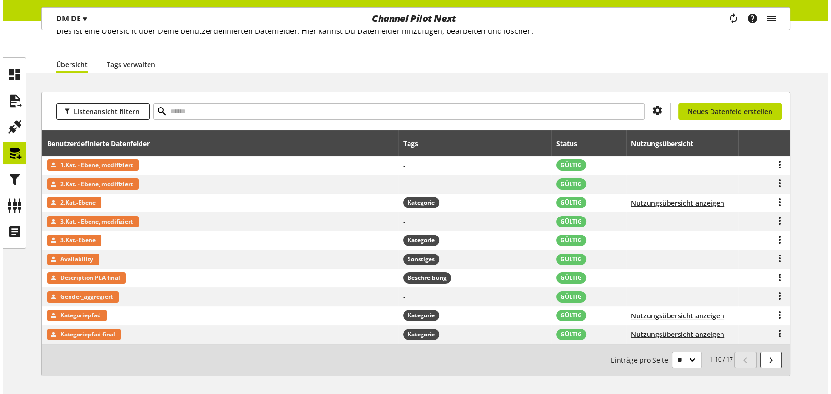
scroll to position [86, 0]
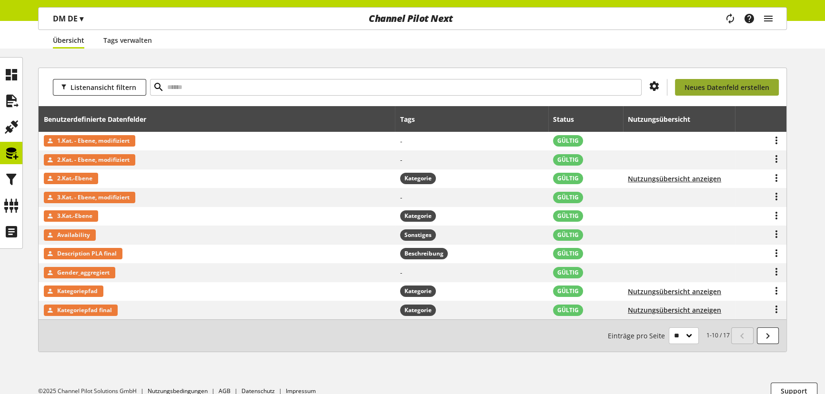
click at [728, 89] on span "Neues Datenfeld erstellen" at bounding box center [726, 87] width 85 height 10
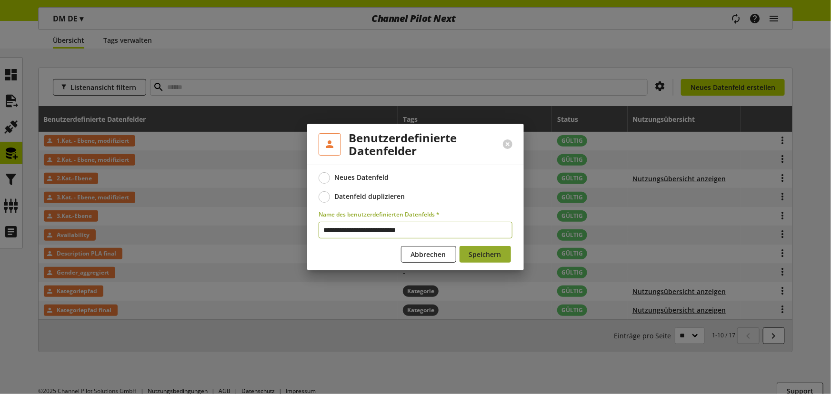
type input "**********"
click at [471, 250] on span "Speichern" at bounding box center [485, 254] width 32 height 10
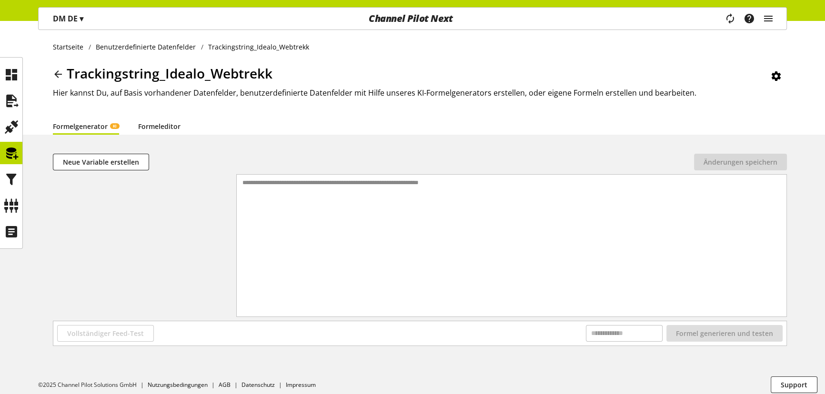
click at [169, 129] on link "Formeleditor" at bounding box center [159, 126] width 42 height 10
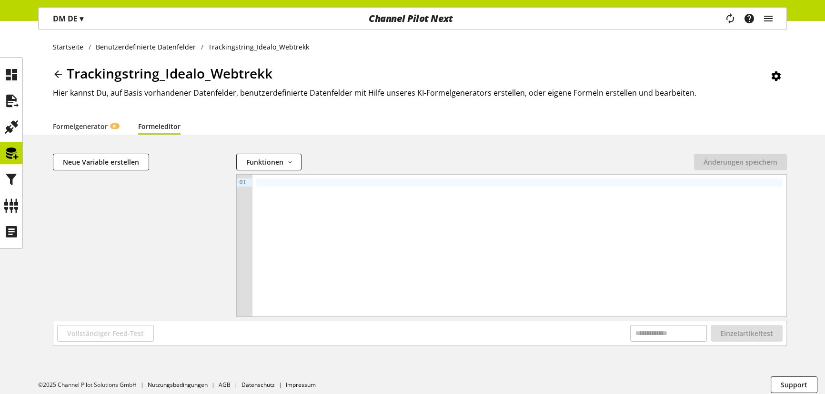
click at [280, 183] on div at bounding box center [519, 183] width 526 height 8
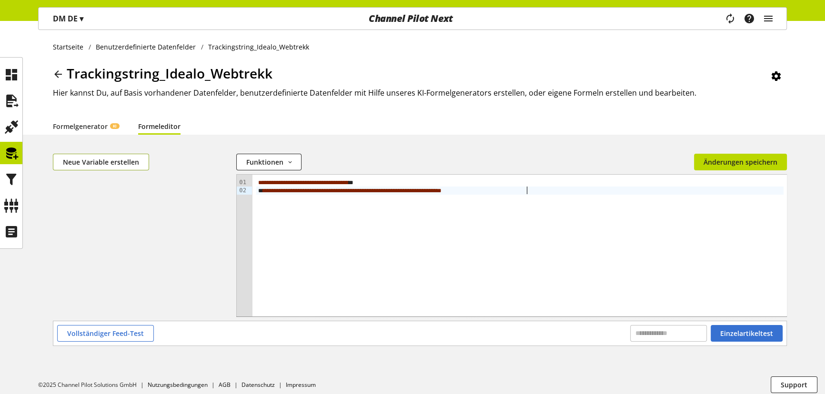
click at [108, 158] on span "Neue Variable erstellen" at bounding box center [101, 162] width 76 height 10
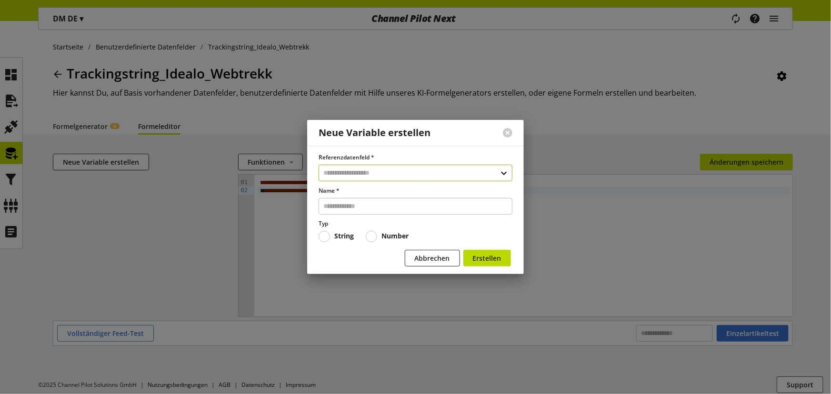
click at [366, 174] on input "text" at bounding box center [415, 173] width 194 height 17
type input "***"
click at [384, 221] on div "Benutzerdefinierte Datenfelder 1" at bounding box center [415, 228] width 193 height 14
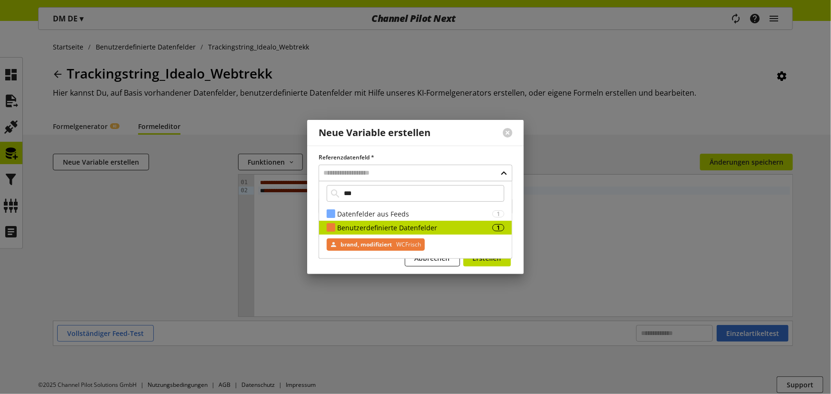
click at [377, 240] on span "brand, modifiziert" at bounding box center [365, 244] width 51 height 11
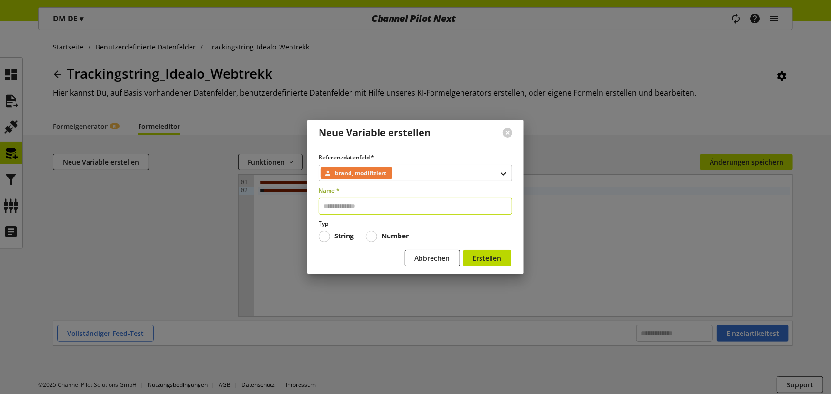
click at [358, 208] on input "text" at bounding box center [415, 206] width 194 height 17
type input "*****"
click at [463, 250] on button "Erstellen" at bounding box center [487, 258] width 48 height 17
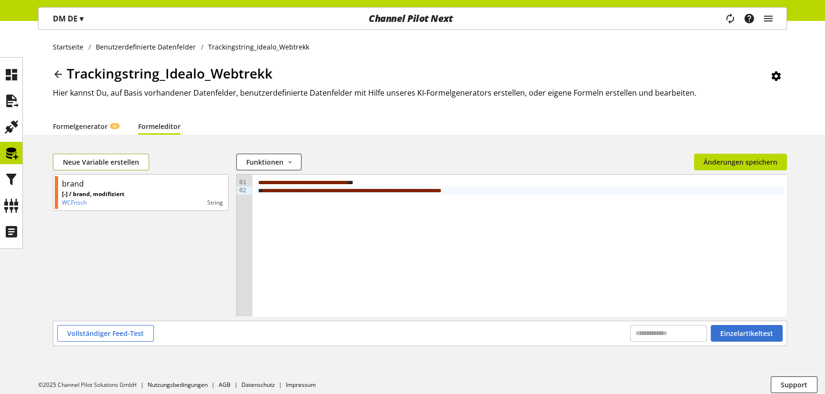
click at [103, 165] on span "Neue Variable erstellen" at bounding box center [101, 162] width 76 height 10
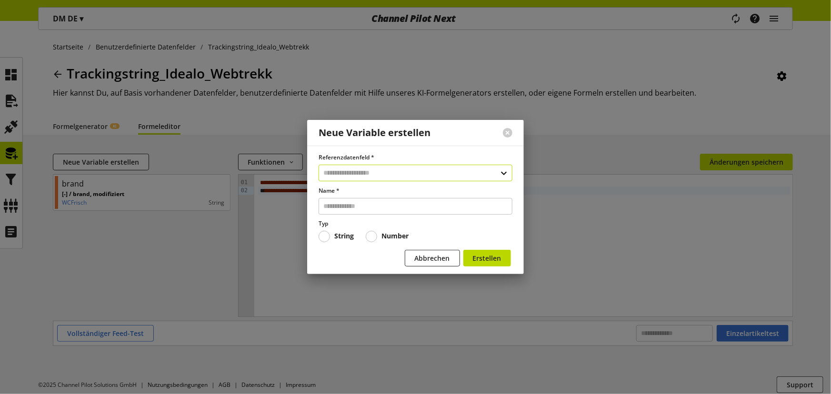
click at [370, 172] on input "text" at bounding box center [415, 173] width 194 height 17
type input "**"
click at [376, 213] on div "Datenfelder aus Feeds" at bounding box center [413, 214] width 152 height 10
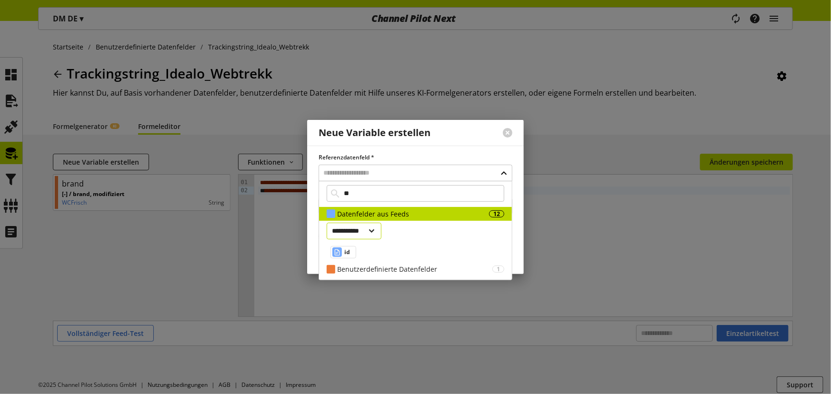
click at [365, 230] on select "**********" at bounding box center [354, 231] width 55 height 17
select select "***"
click at [327, 223] on select "**********" at bounding box center [354, 231] width 55 height 17
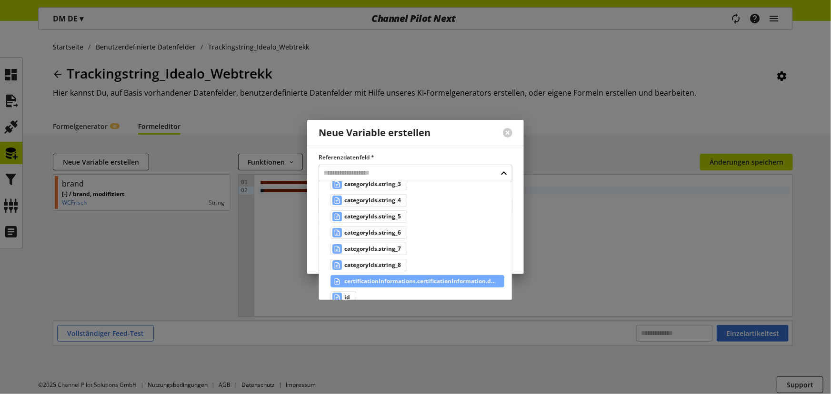
scroll to position [129, 0]
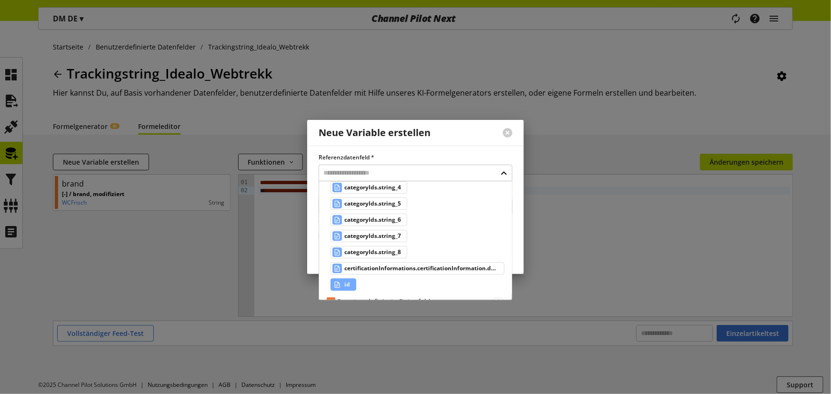
click at [348, 280] on span "id" at bounding box center [347, 284] width 6 height 11
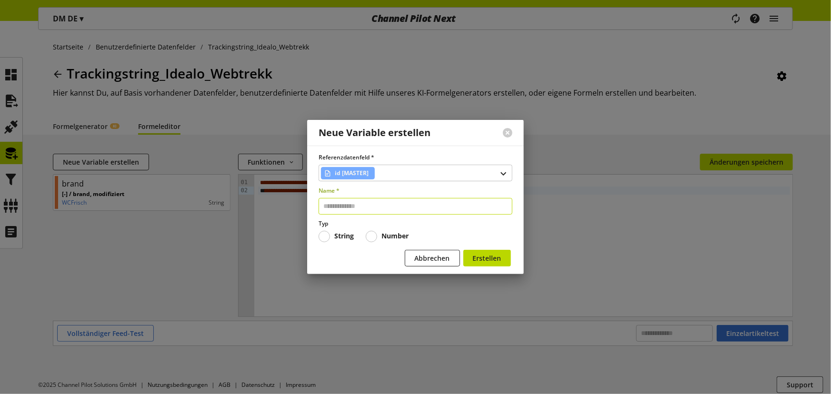
click at [357, 209] on input "text" at bounding box center [415, 206] width 194 height 17
type input "**"
click at [463, 250] on button "Erstellen" at bounding box center [487, 258] width 48 height 17
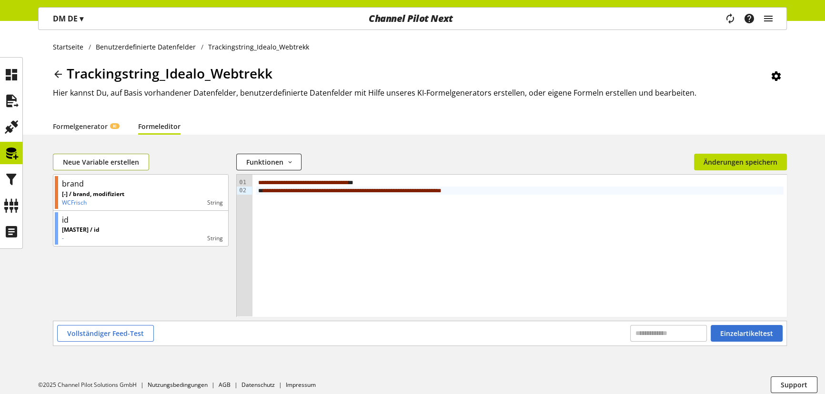
click at [99, 165] on span "Neue Variable erstellen" at bounding box center [101, 162] width 76 height 10
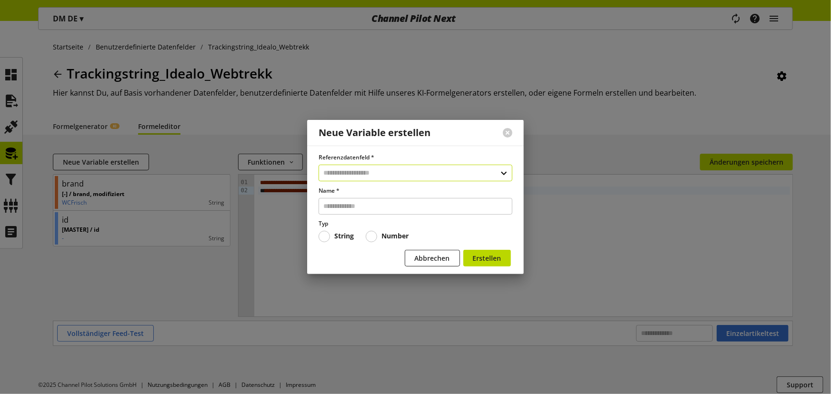
click at [363, 176] on input "text" at bounding box center [415, 173] width 194 height 17
type input "*****"
click at [413, 212] on div "Benutzerdefinierte Datenfelder" at bounding box center [414, 214] width 155 height 10
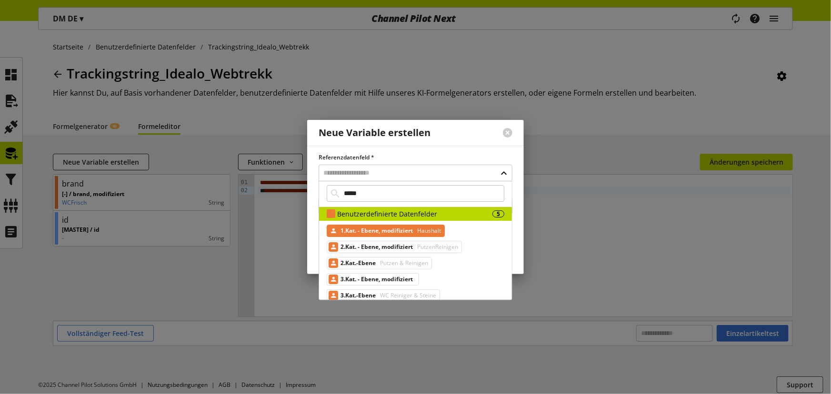
click at [417, 231] on span "Haushalt" at bounding box center [428, 230] width 26 height 11
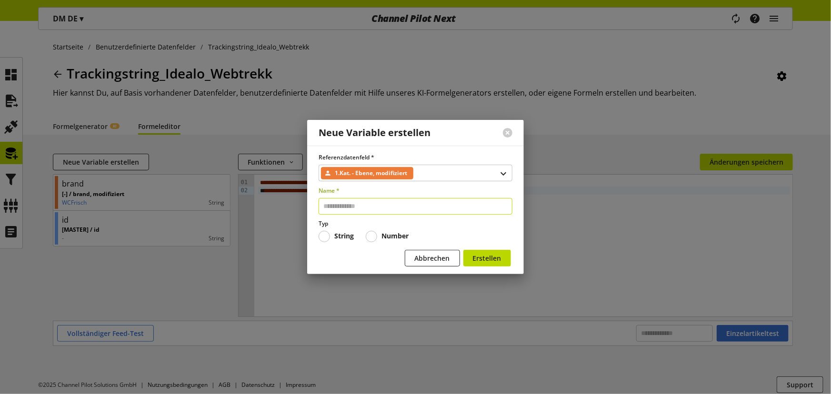
click at [368, 204] on input "text" at bounding box center [415, 206] width 194 height 17
type input "**"
click at [463, 250] on button "Erstellen" at bounding box center [487, 258] width 48 height 17
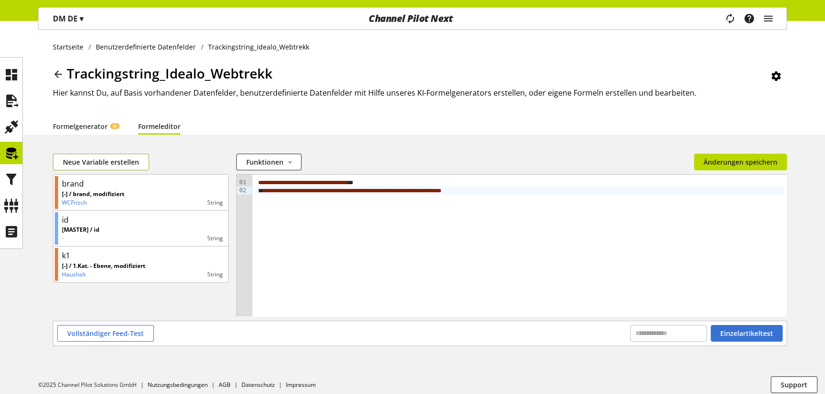
click at [119, 166] on span "Neue Variable erstellen" at bounding box center [101, 162] width 76 height 10
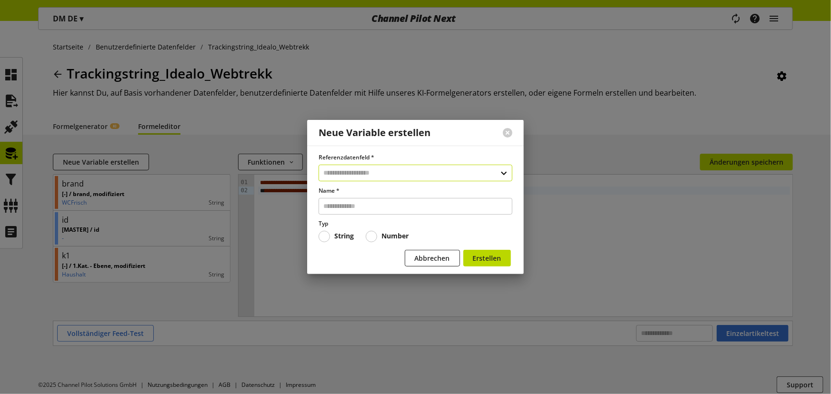
click at [362, 167] on input "text" at bounding box center [415, 173] width 194 height 17
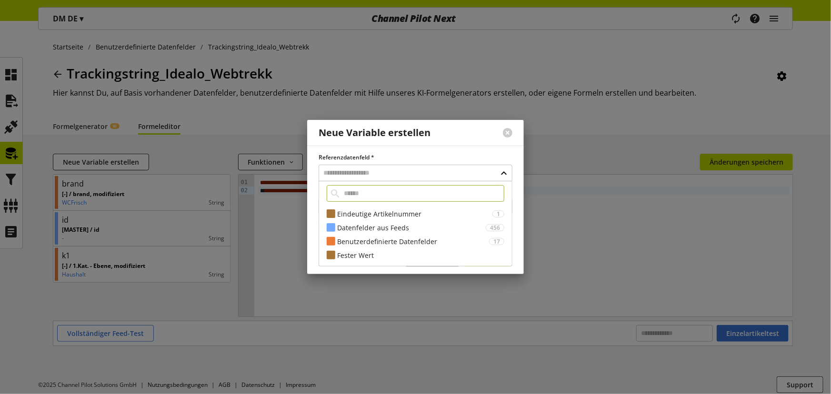
click at [358, 190] on input "text" at bounding box center [416, 193] width 178 height 17
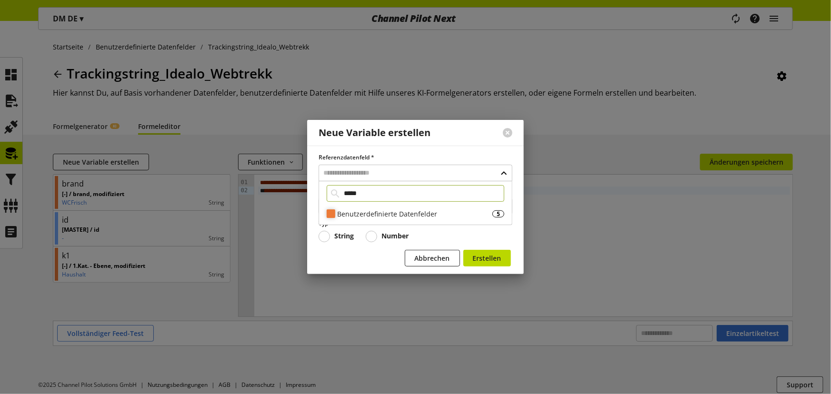
type input "*****"
click at [374, 212] on div "Benutzerdefinierte Datenfelder" at bounding box center [414, 214] width 155 height 10
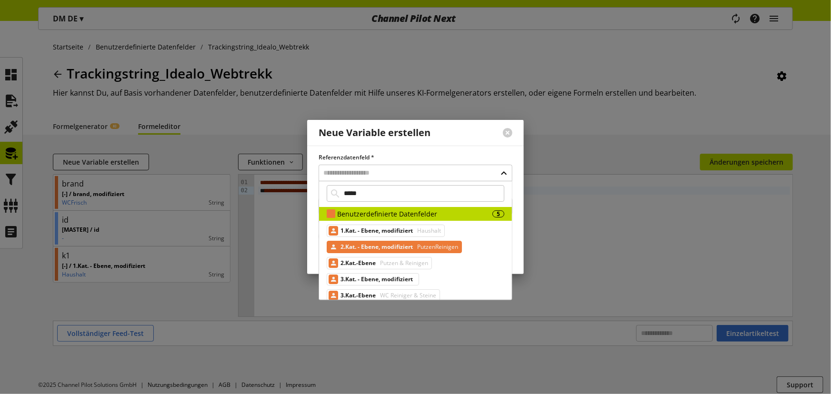
click at [406, 248] on span "2.Kat. - Ebene, modifiziert" at bounding box center [376, 246] width 72 height 11
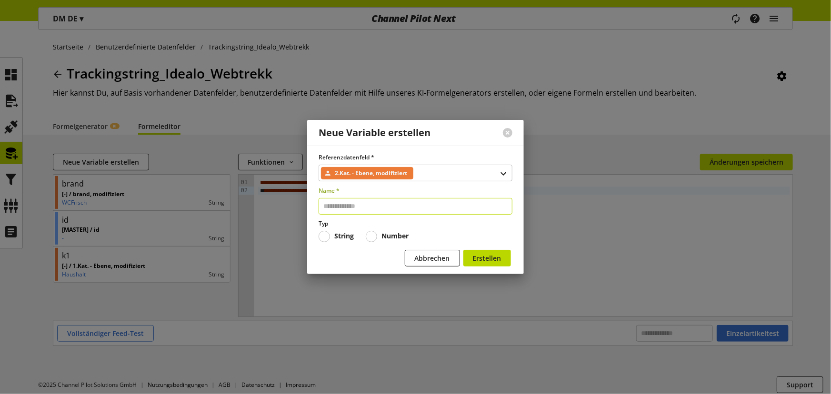
click at [386, 206] on input "text" at bounding box center [415, 206] width 194 height 17
type input "**"
click at [463, 250] on button "Erstellen" at bounding box center [487, 258] width 48 height 17
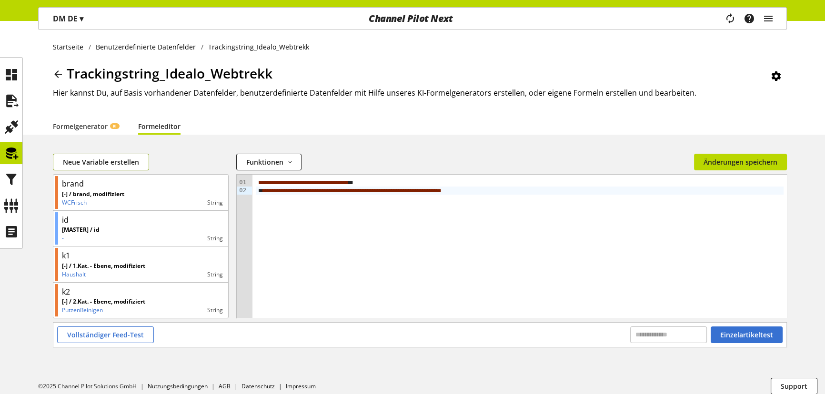
click at [115, 166] on span "Neue Variable erstellen" at bounding box center [101, 162] width 76 height 10
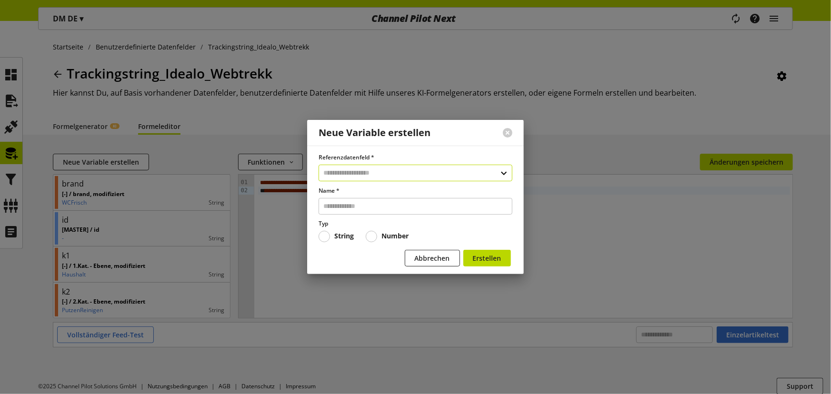
click at [361, 176] on input "text" at bounding box center [415, 173] width 194 height 17
type input "*****"
click at [417, 211] on div "Benutzerdefinierte Datenfelder" at bounding box center [414, 214] width 155 height 10
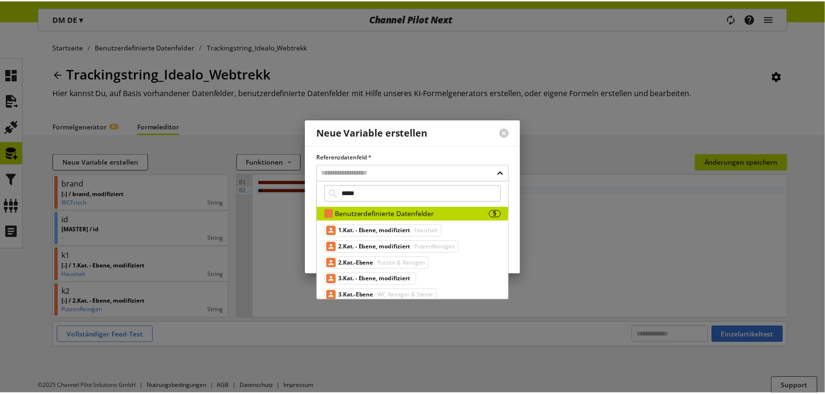
scroll to position [9, 0]
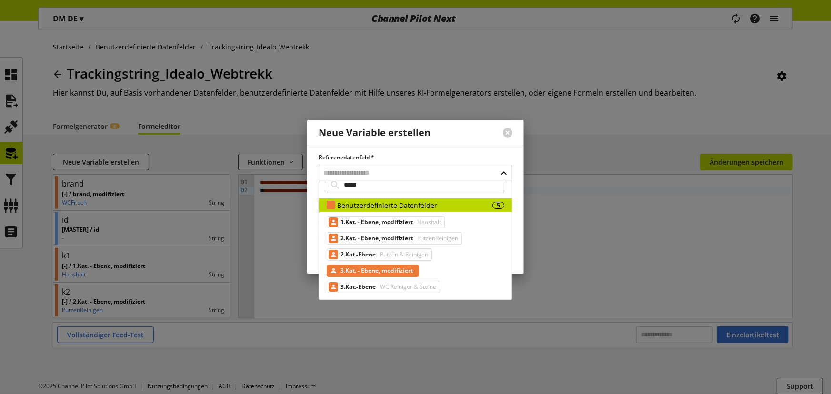
click at [404, 268] on span "3.Kat. - Ebene, modifiziert" at bounding box center [376, 270] width 72 height 11
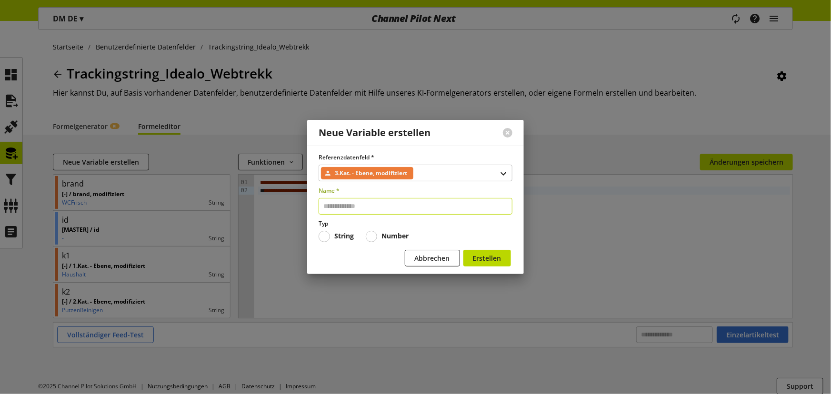
click at [377, 200] on input "text" at bounding box center [415, 206] width 194 height 17
type input "**"
click at [463, 250] on button "Erstellen" at bounding box center [487, 258] width 48 height 17
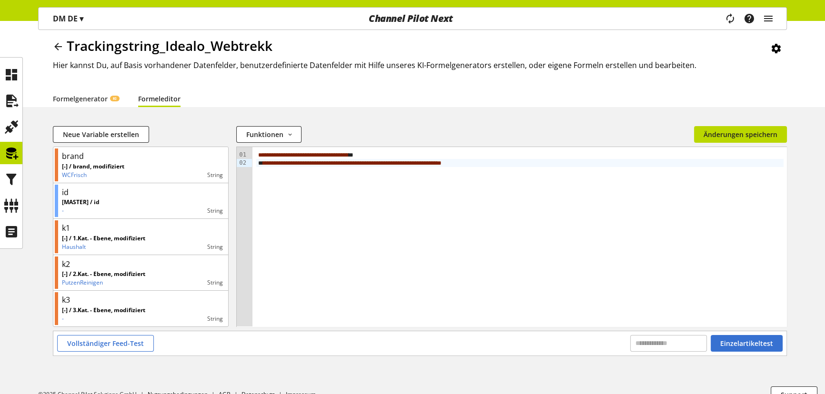
scroll to position [43, 0]
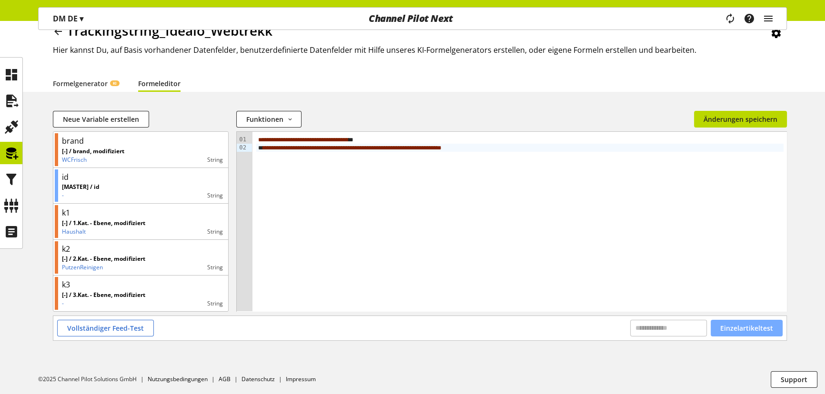
click at [740, 330] on span "Einzelartikeltest" at bounding box center [746, 328] width 53 height 10
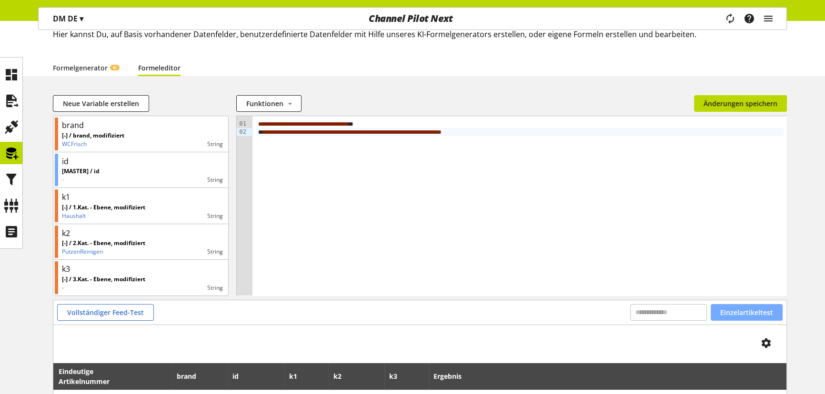
scroll to position [0, 0]
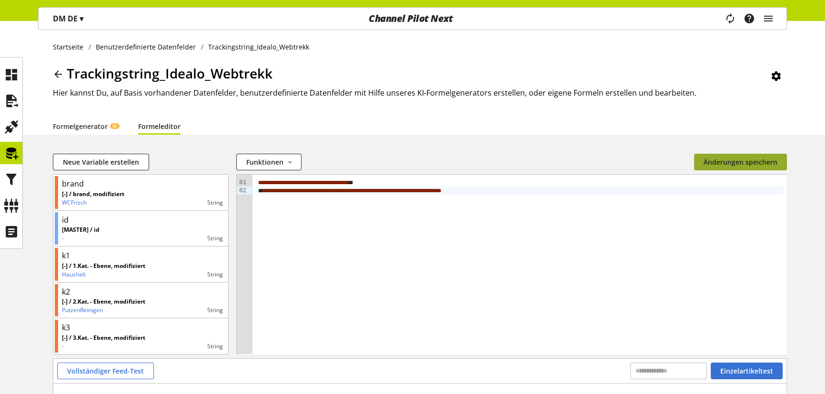
click at [724, 163] on span "Änderungen speichern" at bounding box center [740, 162] width 74 height 10
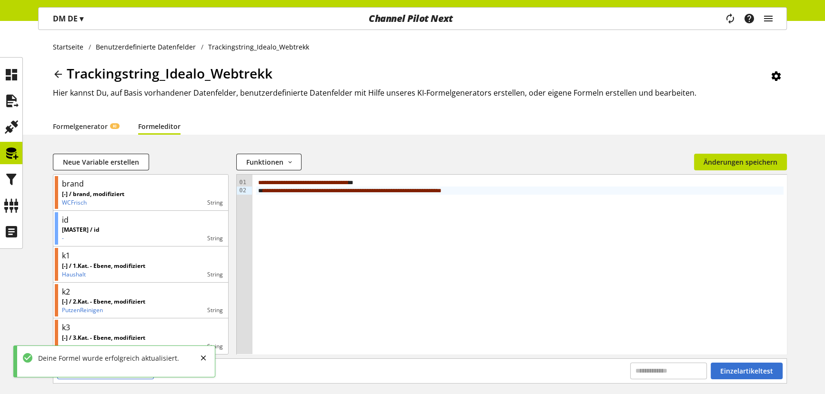
click at [58, 76] on icon at bounding box center [57, 74] width 11 height 17
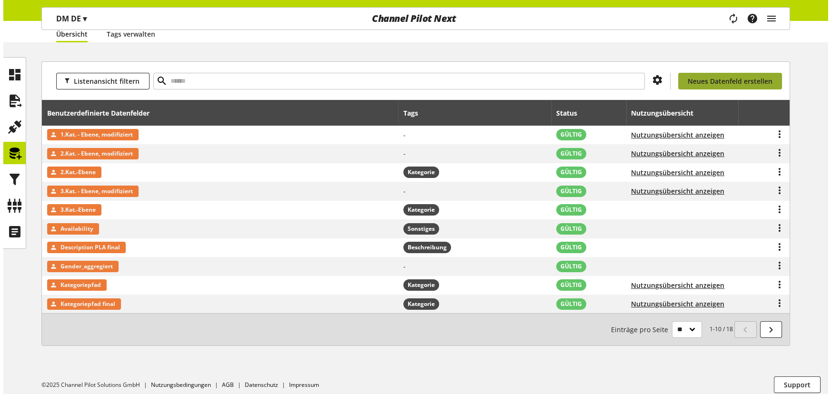
scroll to position [98, 0]
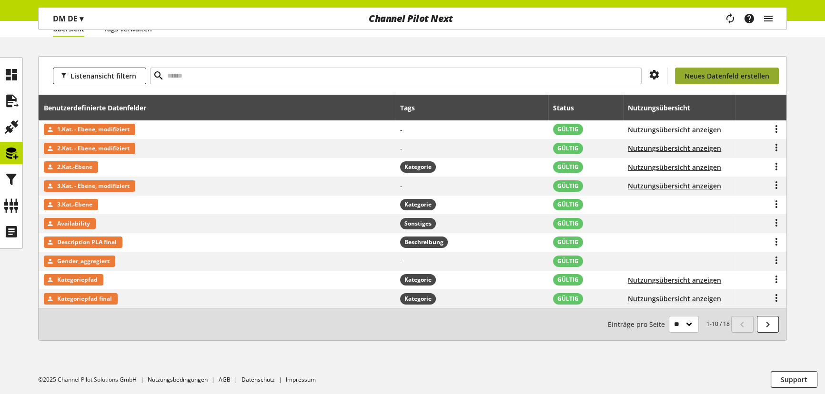
click at [753, 82] on link "Neues Datenfeld erstellen" at bounding box center [727, 76] width 104 height 17
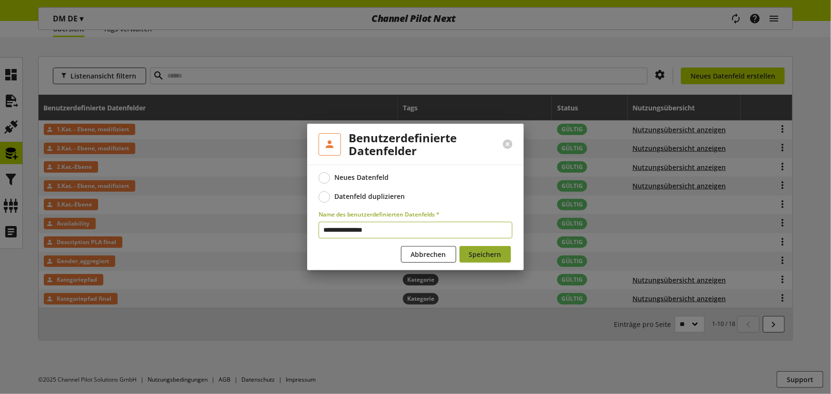
type input "**********"
click at [477, 249] on span "Speichern" at bounding box center [485, 254] width 32 height 10
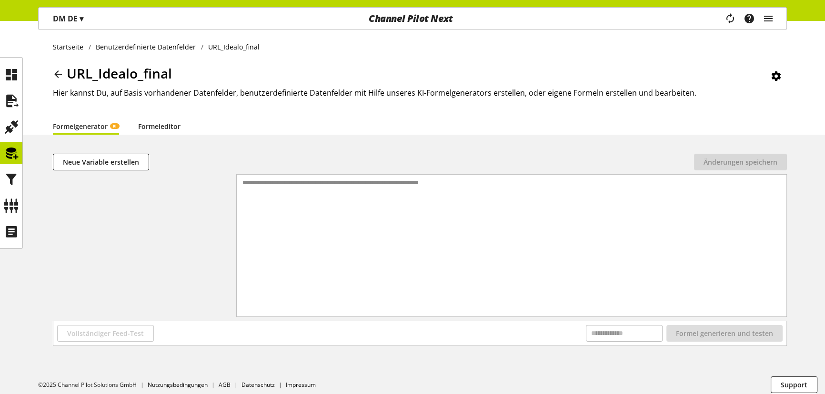
click at [157, 124] on link "Formeleditor" at bounding box center [159, 126] width 42 height 10
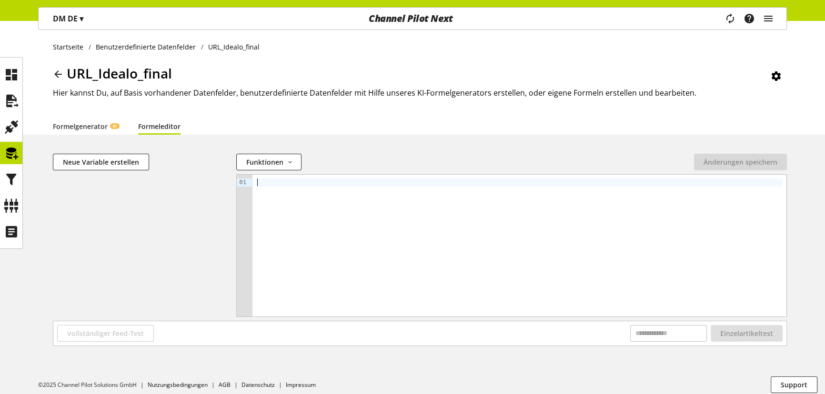
click at [285, 188] on div at bounding box center [519, 246] width 534 height 142
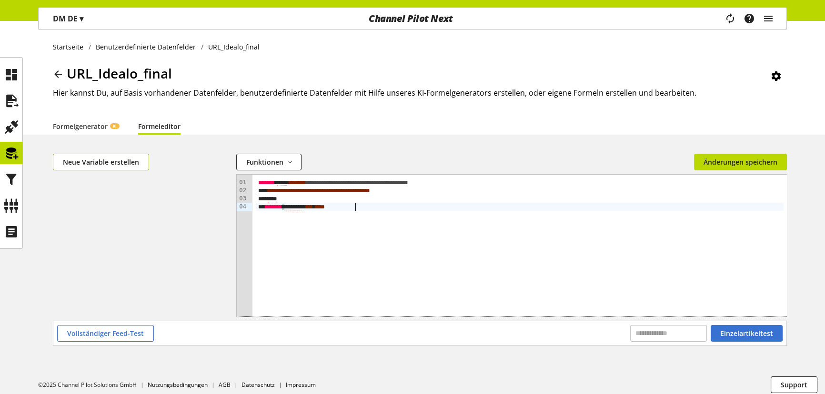
click at [101, 165] on span "Neue Variable erstellen" at bounding box center [101, 162] width 76 height 10
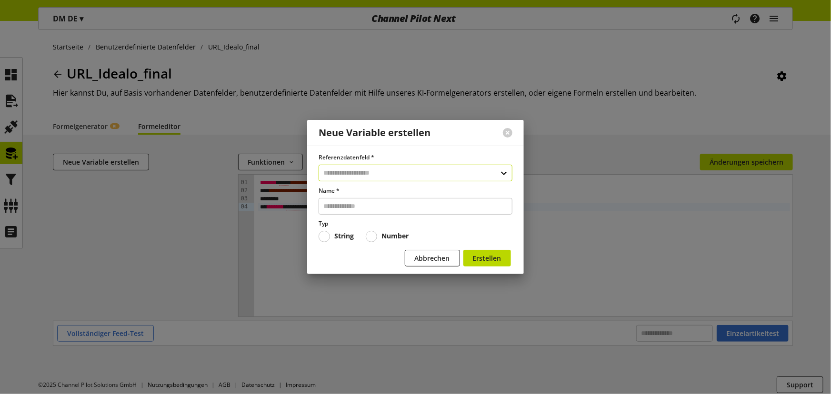
click at [358, 171] on input "text" at bounding box center [415, 173] width 194 height 17
type input "****"
click at [383, 214] on div "Datenfelder aus Feeds" at bounding box center [413, 214] width 152 height 10
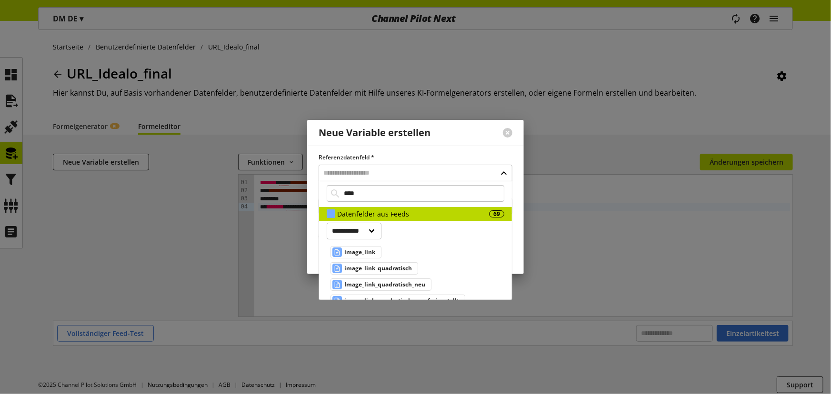
scroll to position [14, 0]
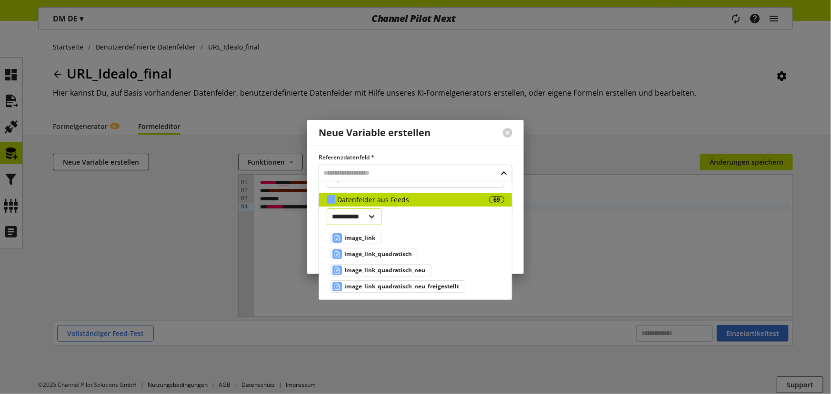
click at [376, 216] on select "**********" at bounding box center [354, 217] width 55 height 17
drag, startPoint x: 373, startPoint y: 213, endPoint x: 367, endPoint y: 224, distance: 12.2
click at [373, 213] on select "**********" at bounding box center [354, 217] width 55 height 17
select select "***"
click at [327, 222] on select "**********" at bounding box center [354, 217] width 55 height 17
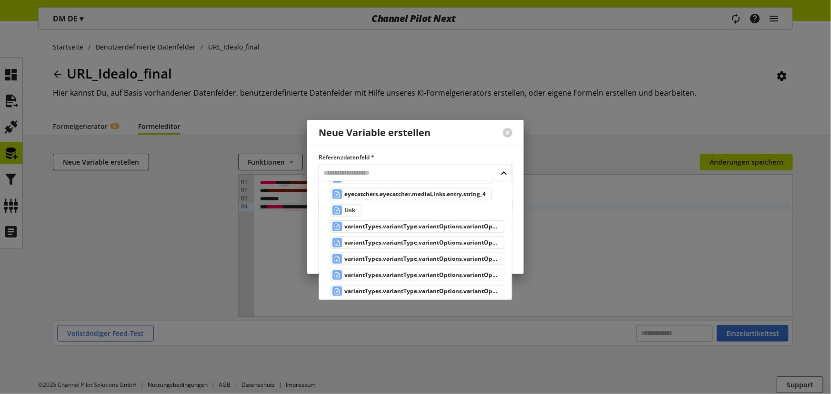
scroll to position [303, 0]
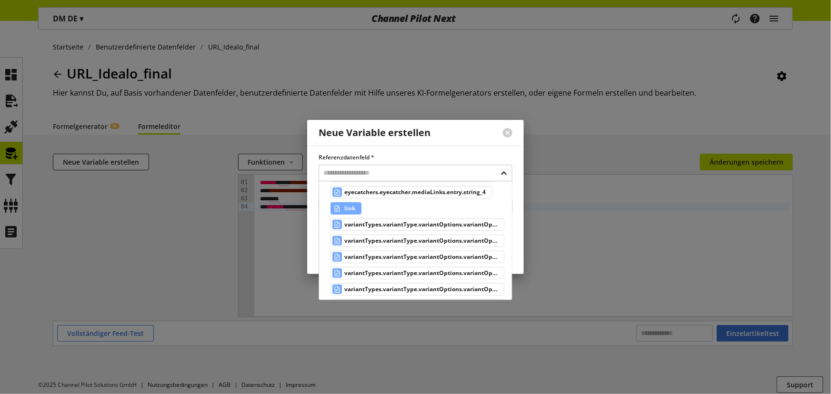
click at [346, 209] on span "link" at bounding box center [349, 208] width 11 height 11
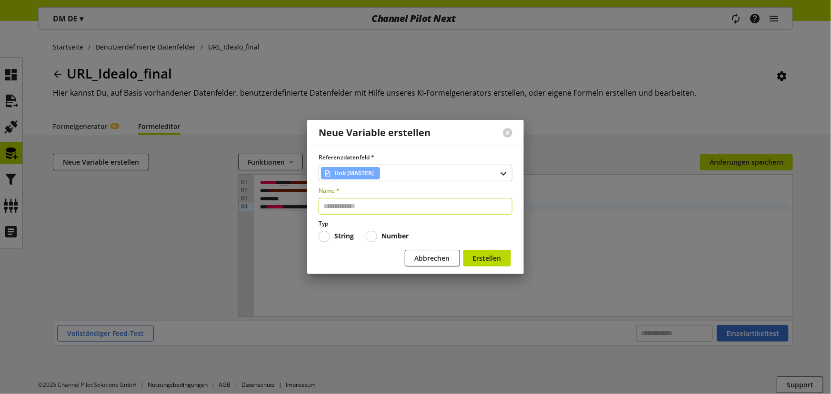
click at [348, 200] on input "text" at bounding box center [415, 206] width 194 height 17
type input "****"
click at [463, 250] on button "Erstellen" at bounding box center [487, 258] width 48 height 17
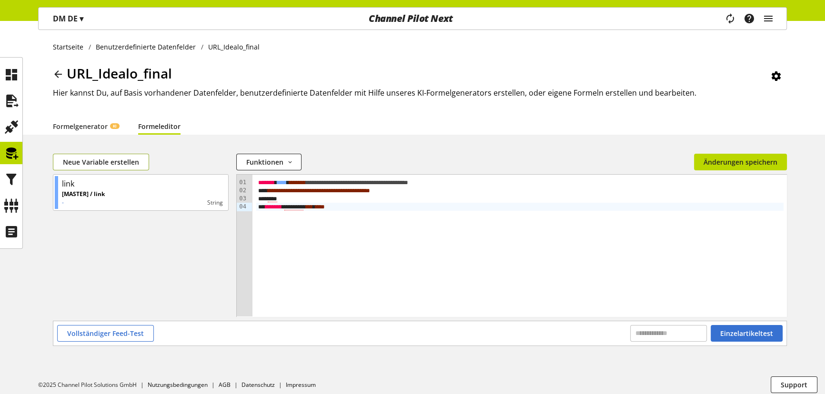
click at [128, 158] on span "Neue Variable erstellen" at bounding box center [101, 162] width 76 height 10
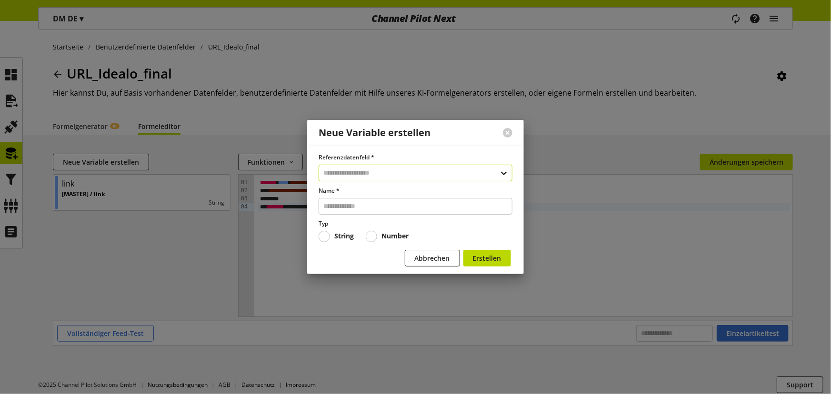
click at [352, 174] on input "text" at bounding box center [415, 173] width 194 height 17
type input "********"
click at [400, 219] on div "Benutzerdefinierte Datenfelder" at bounding box center [414, 214] width 155 height 10
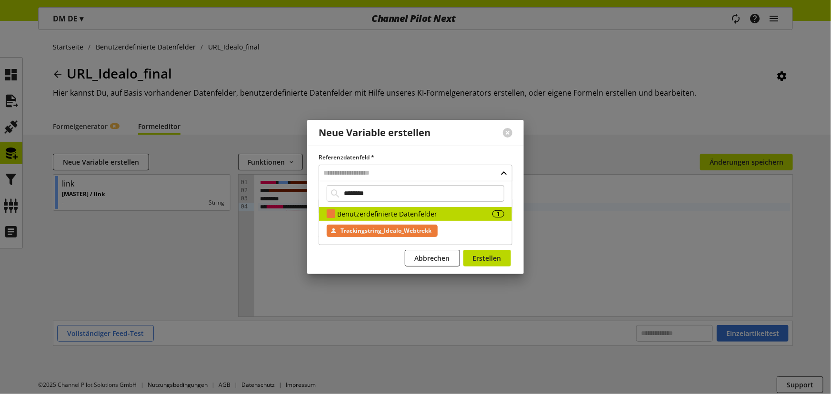
click at [389, 232] on span "Trackingstring_Idealo_Webtrekk" at bounding box center [385, 230] width 91 height 11
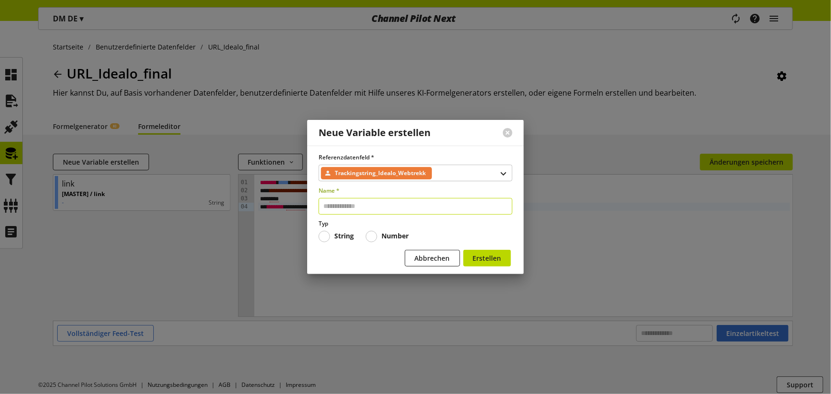
click at [378, 202] on input "text" at bounding box center [415, 206] width 194 height 17
type input "********"
click at [492, 251] on button "Erstellen" at bounding box center [487, 258] width 48 height 17
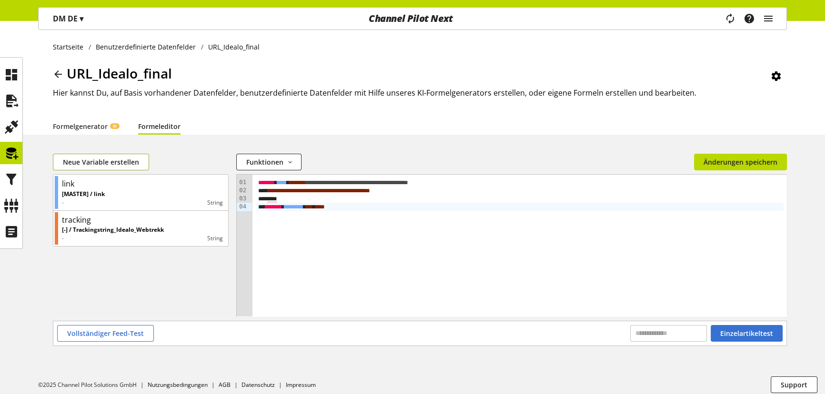
click at [103, 162] on span "Neue Variable erstellen" at bounding box center [101, 162] width 76 height 10
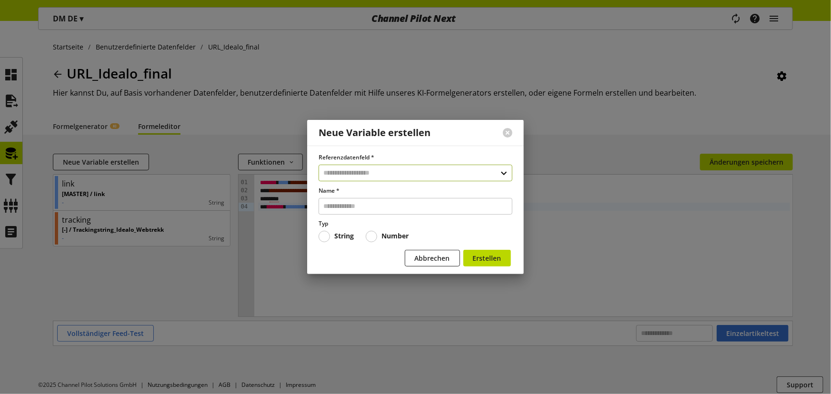
click at [372, 171] on input "text" at bounding box center [415, 173] width 194 height 17
type input "*****"
click at [407, 212] on div "Benutzerdefinierte Datenfelder" at bounding box center [414, 214] width 155 height 10
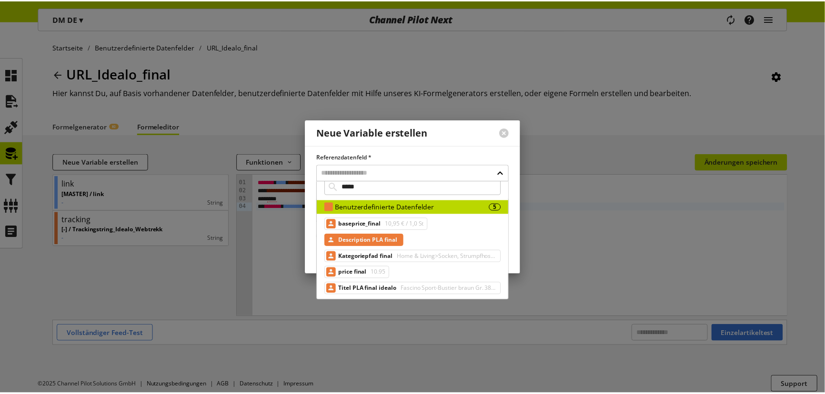
scroll to position [9, 0]
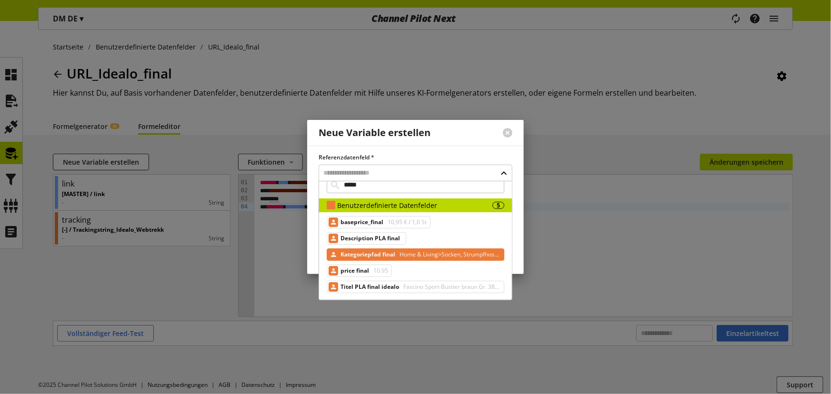
click at [390, 255] on span "Kategoriepfad final" at bounding box center [367, 254] width 55 height 11
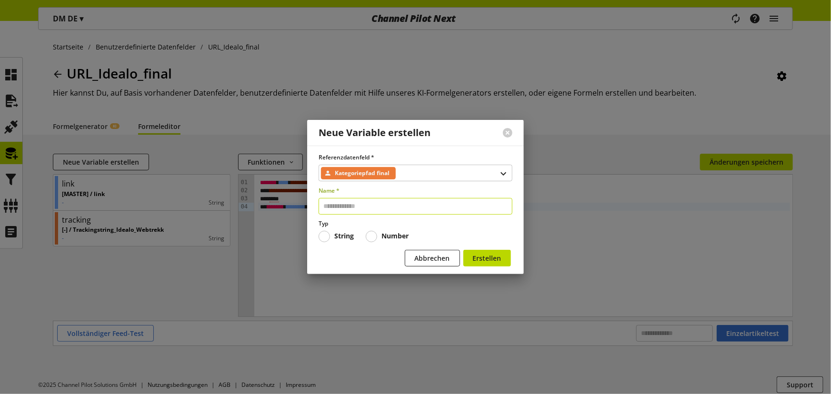
click at [354, 209] on input "text" at bounding box center [415, 206] width 194 height 17
type input "***"
click at [463, 250] on button "Erstellen" at bounding box center [487, 258] width 48 height 17
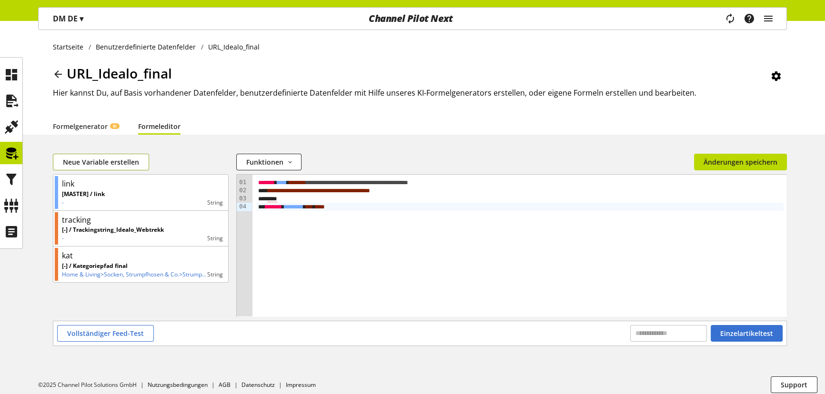
click at [84, 167] on button "Neue Variable erstellen" at bounding box center [101, 162] width 96 height 17
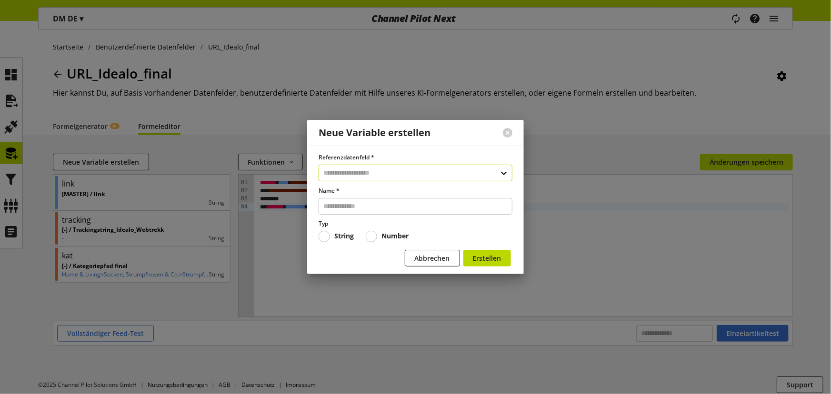
click at [352, 176] on input "text" at bounding box center [415, 173] width 194 height 17
type input "****"
click at [376, 209] on div "Datenfelder aus Feeds" at bounding box center [413, 214] width 152 height 10
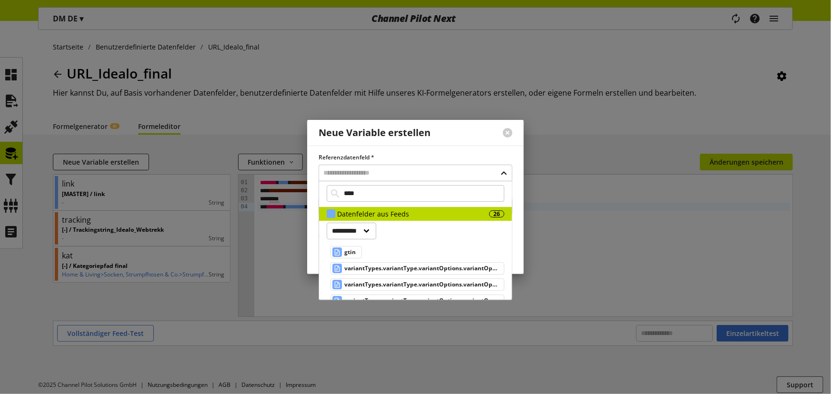
click at [359, 250] on div "gtin" at bounding box center [345, 252] width 31 height 12
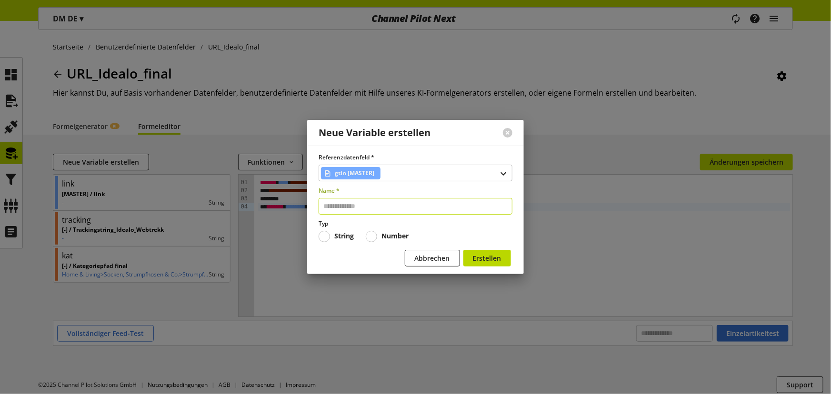
click at [366, 205] on input "text" at bounding box center [415, 206] width 194 height 17
type input "****"
click at [463, 250] on button "Erstellen" at bounding box center [487, 258] width 48 height 17
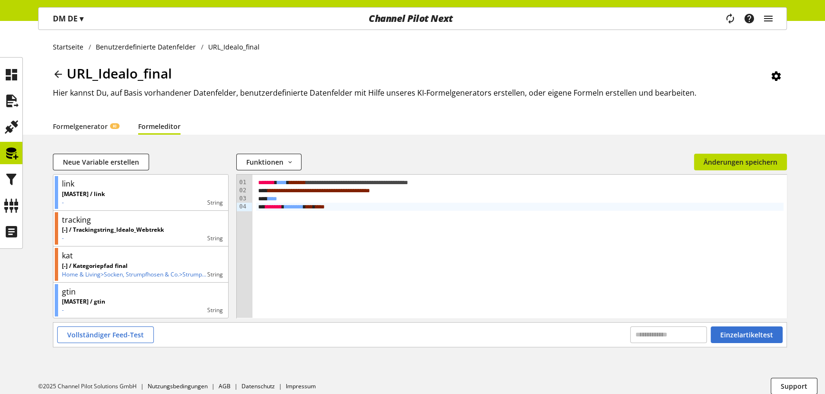
click at [748, 321] on div "**********" at bounding box center [420, 248] width 734 height 148
click at [750, 327] on button "Einzelartikeltest" at bounding box center [746, 335] width 72 height 17
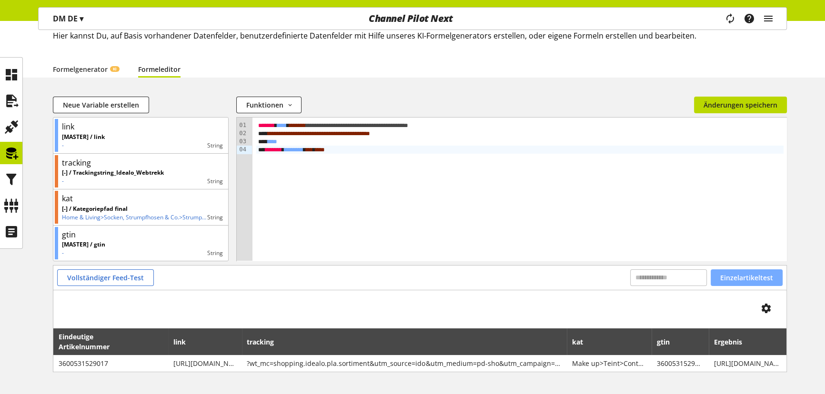
scroll to position [2, 0]
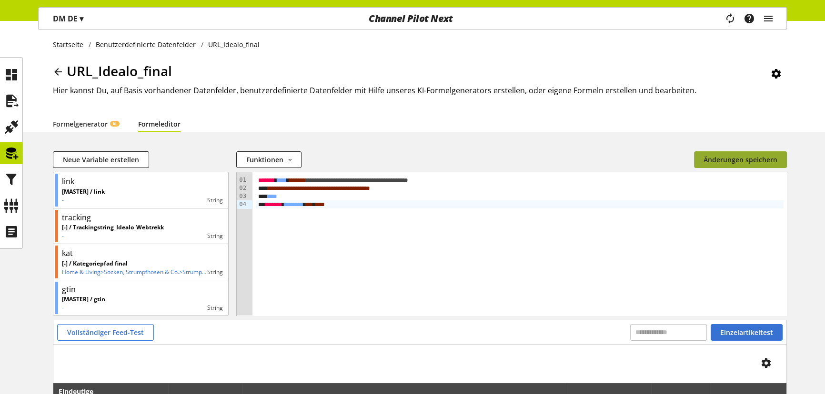
click at [731, 164] on span "Änderungen speichern" at bounding box center [740, 160] width 74 height 10
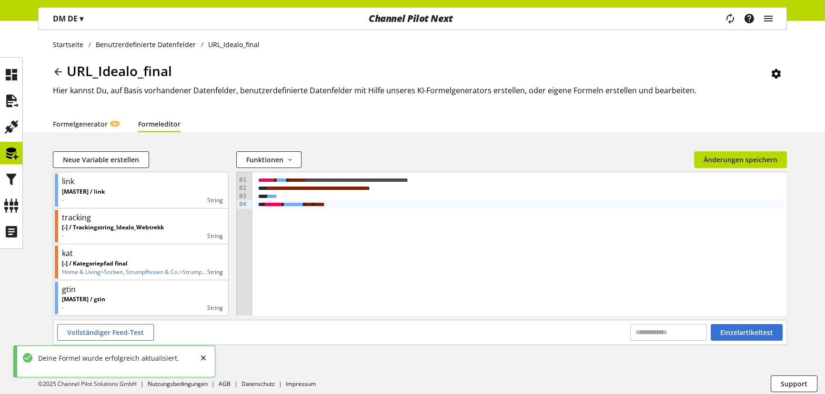
click at [57, 71] on icon at bounding box center [57, 71] width 11 height 17
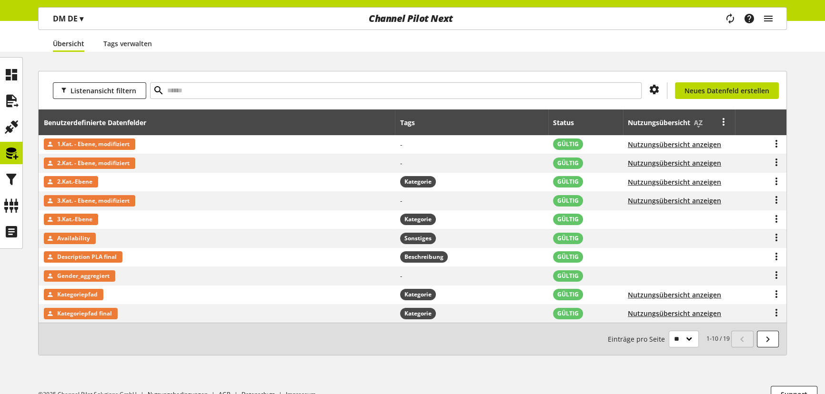
scroll to position [86, 0]
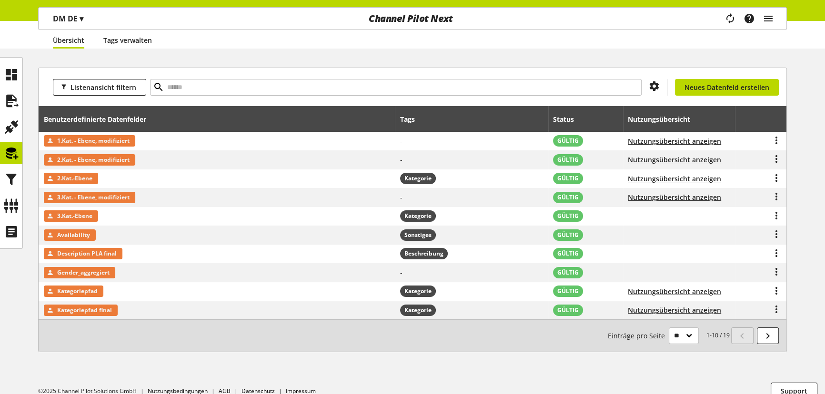
click at [141, 38] on link "Tags verwalten" at bounding box center [127, 40] width 49 height 10
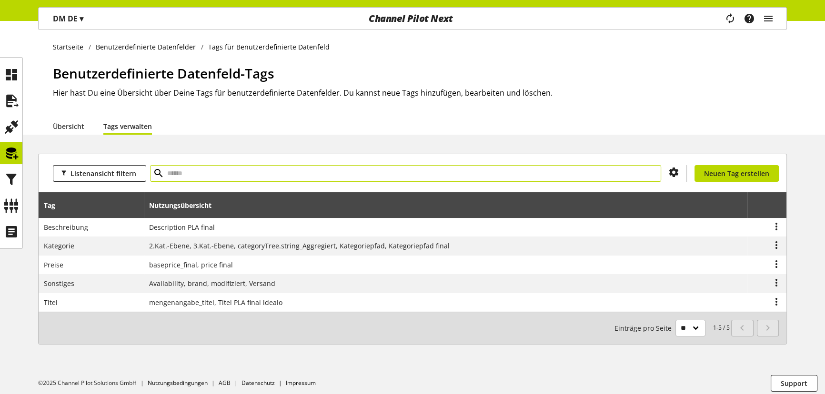
click at [183, 178] on input "text" at bounding box center [405, 173] width 511 height 17
type input "****"
click at [743, 171] on span "Neuen Tag erstellen" at bounding box center [736, 174] width 65 height 10
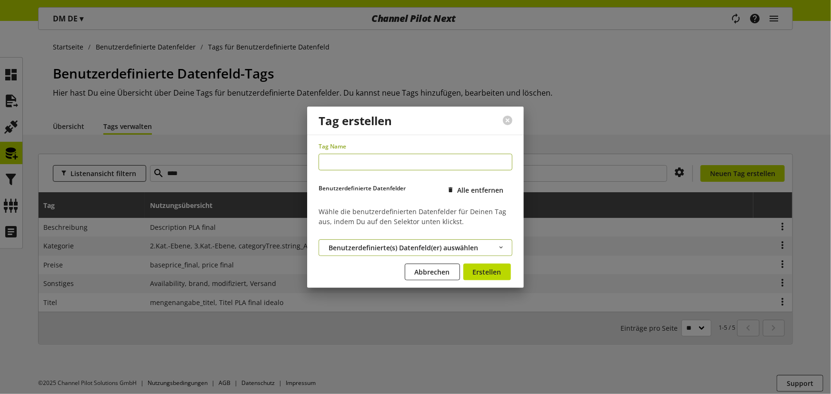
click at [397, 245] on span "Benutzerdefinierte(s) Datenfeld(er) auswählen" at bounding box center [402, 248] width 149 height 10
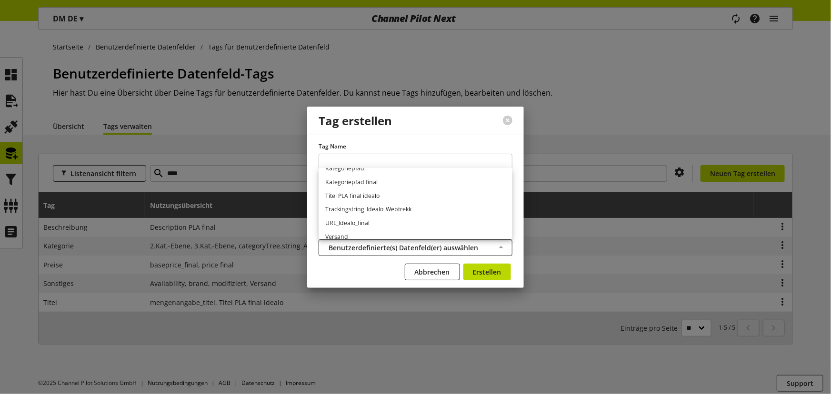
scroll to position [121, 0]
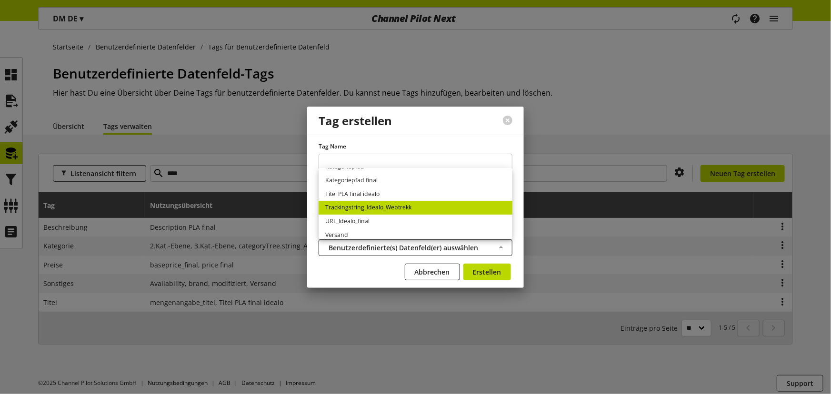
click at [421, 209] on link "Trackingstring_Idealo_Webtrekk" at bounding box center [415, 208] width 194 height 14
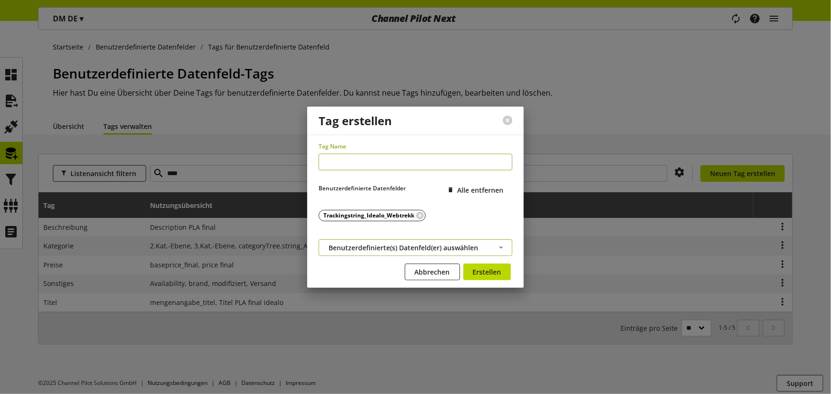
click at [384, 241] on button "Benutzerdefinierte(s) Datenfeld(er) auswählen" at bounding box center [415, 247] width 194 height 17
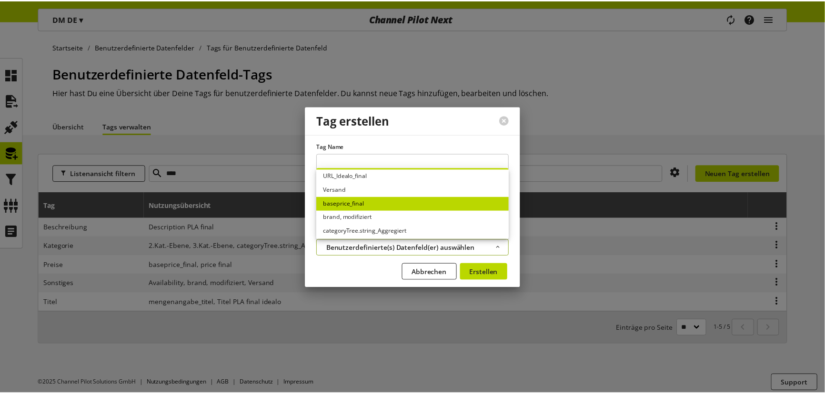
scroll to position [152, 0]
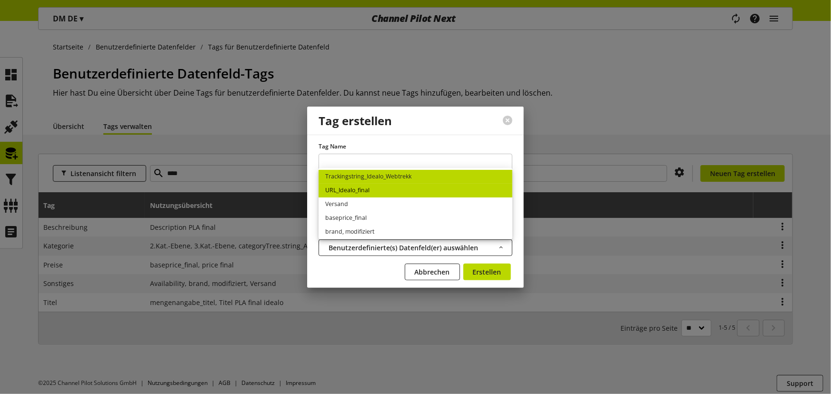
click at [376, 191] on link "URL_Idealo_final" at bounding box center [415, 191] width 194 height 14
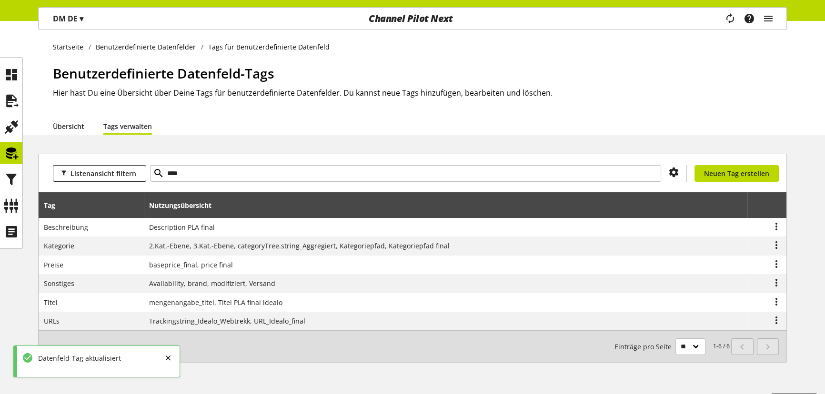
click at [61, 123] on link "Übersicht" at bounding box center [68, 126] width 31 height 10
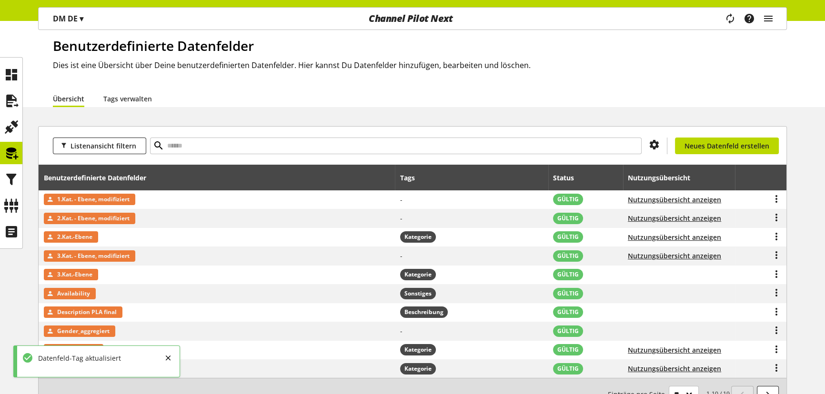
scroll to position [43, 0]
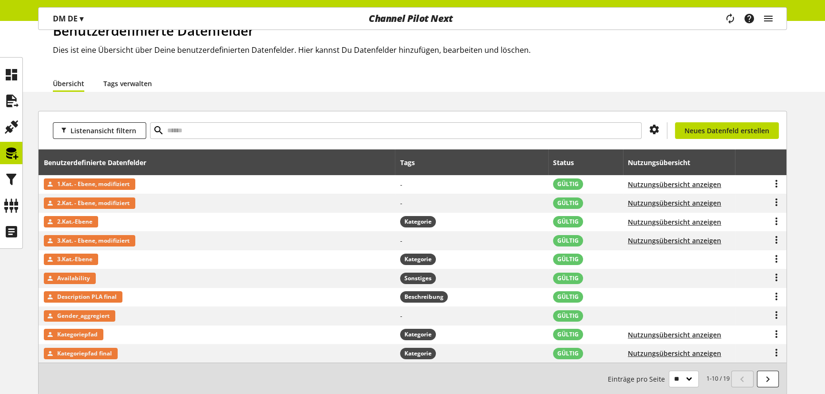
click at [126, 80] on link "Tags verwalten" at bounding box center [127, 84] width 49 height 10
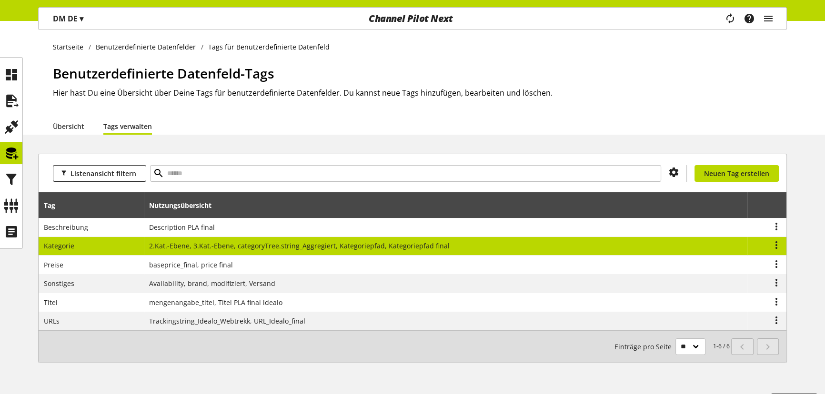
click at [695, 246] on td "2.Kat.-Ebene, 3.Kat.-Ebene, categoryTree.string_Aggregiert, Kategoriepfad, Kate…" at bounding box center [445, 246] width 603 height 19
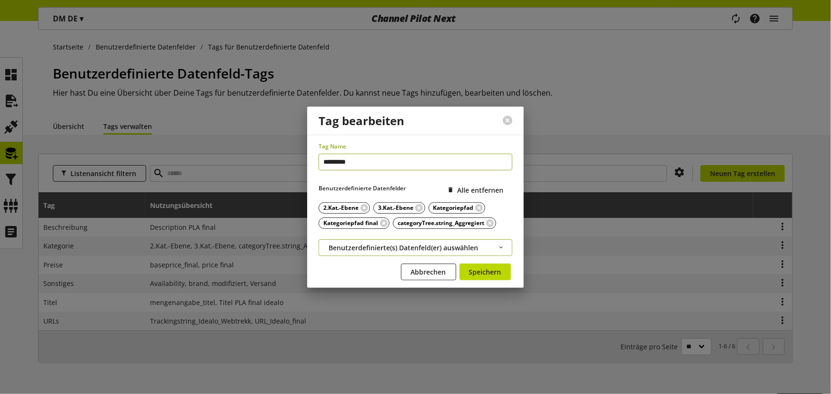
click at [383, 244] on span "Benutzerdefinierte(s) Datenfeld(er) auswählen" at bounding box center [402, 248] width 149 height 10
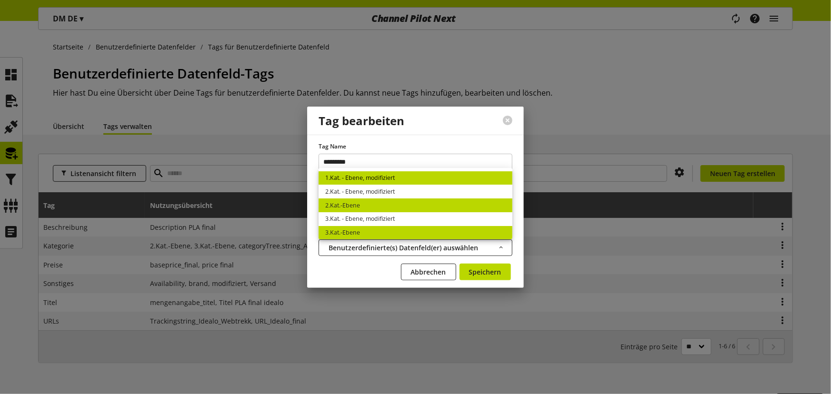
click at [384, 179] on link "1.Kat. - Ebene, modifiziert" at bounding box center [415, 178] width 194 height 14
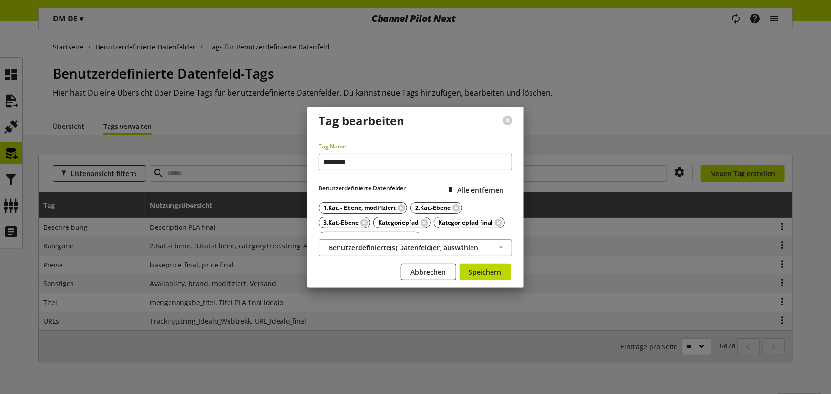
click at [382, 249] on span "Benutzerdefinierte(s) Datenfeld(er) auswählen" at bounding box center [402, 248] width 149 height 10
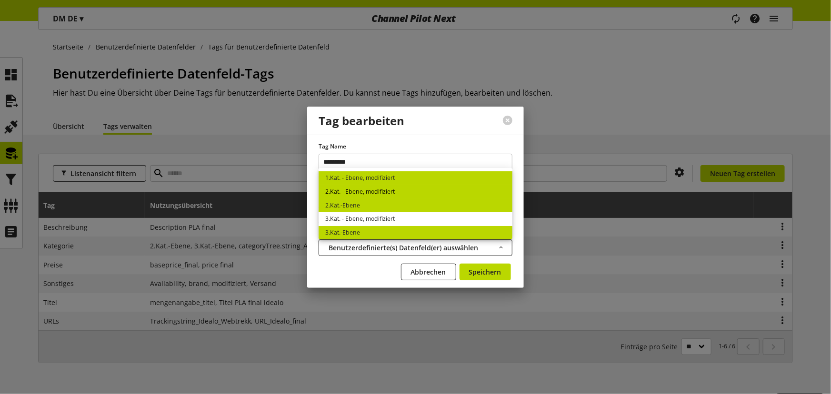
click at [367, 191] on link "2.Kat. - Ebene, modifiziert" at bounding box center [415, 192] width 194 height 14
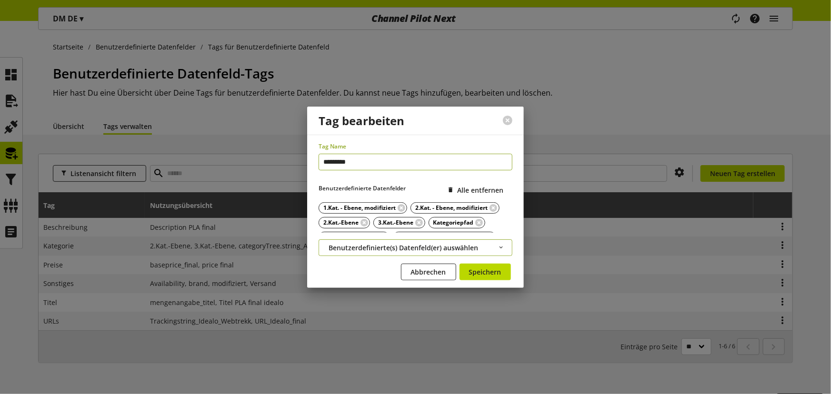
click at [369, 247] on span "Benutzerdefinierte(s) Datenfeld(er) auswählen" at bounding box center [402, 248] width 149 height 10
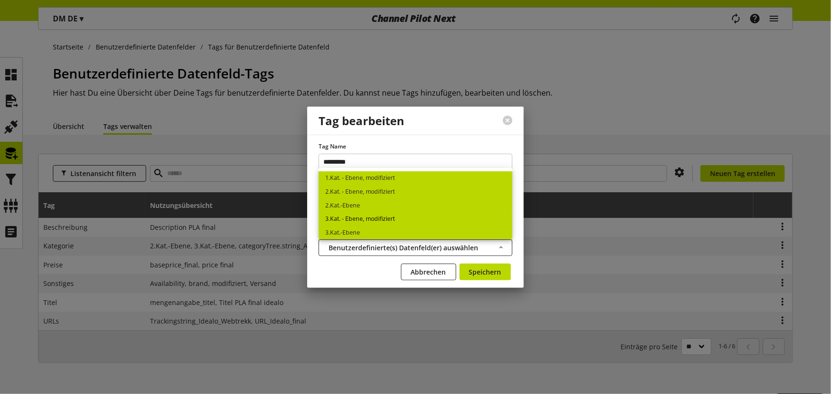
click at [367, 219] on link "3.Kat. - Ebene, modifiziert" at bounding box center [415, 219] width 194 height 14
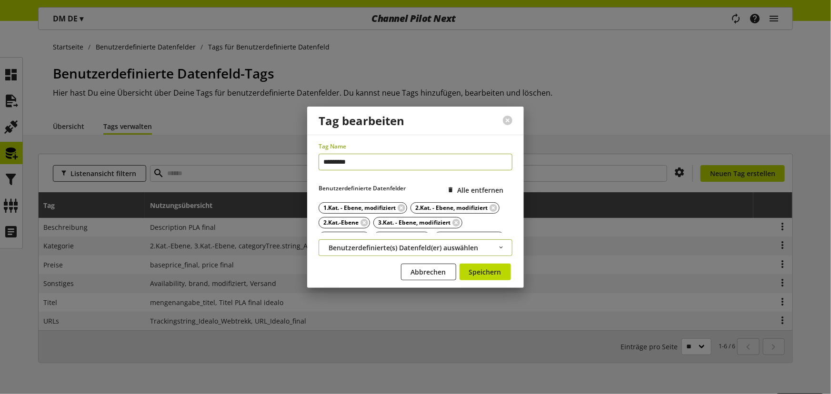
click at [369, 245] on span "Benutzerdefinierte(s) Datenfeld(er) auswählen" at bounding box center [402, 248] width 149 height 10
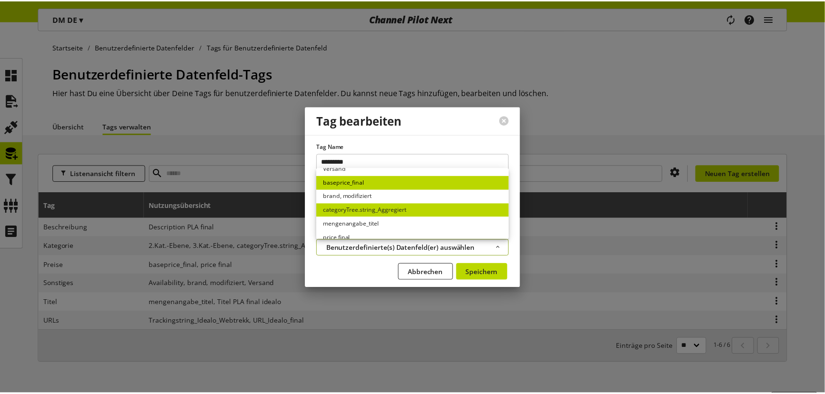
scroll to position [196, 0]
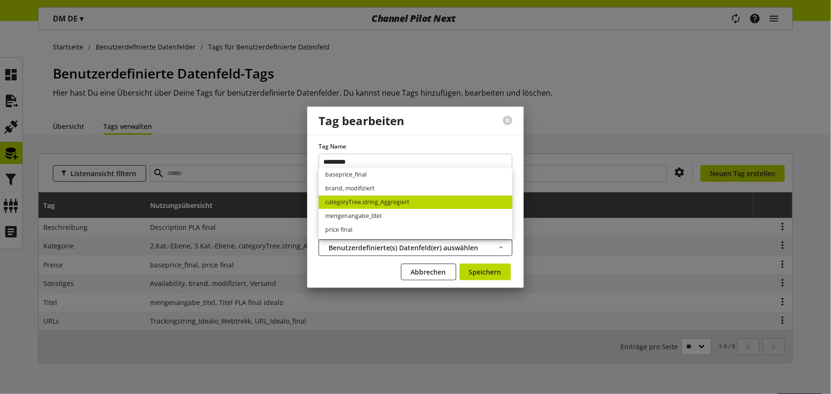
click at [374, 262] on form "Tag Name ********* Benutzerdefinierte Datenfelder Alle entfernen 1.Kat. - Ebene…" at bounding box center [415, 212] width 194 height 141
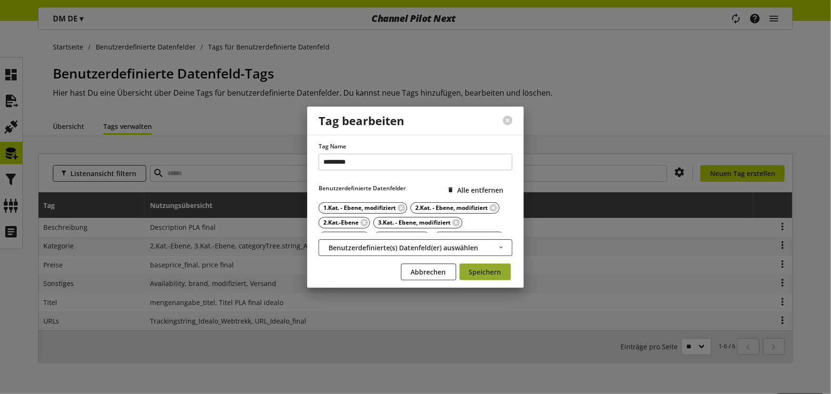
click at [472, 268] on span "Speichern" at bounding box center [485, 272] width 32 height 10
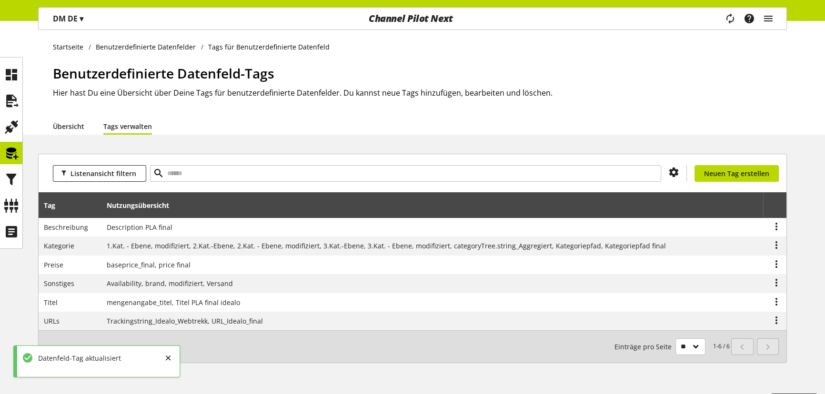
click at [64, 127] on link "Übersicht" at bounding box center [68, 126] width 31 height 10
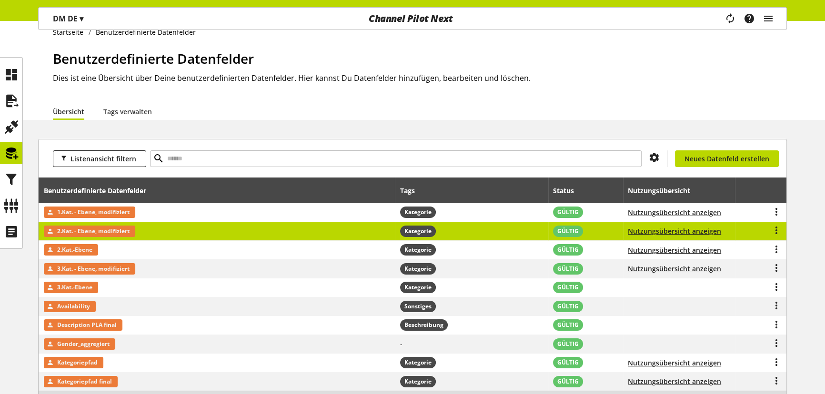
scroll to position [11, 0]
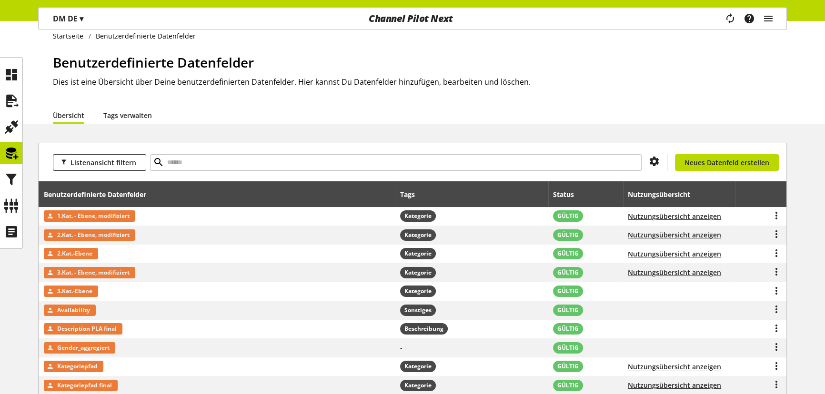
click at [129, 113] on link "Tags verwalten" at bounding box center [127, 115] width 49 height 10
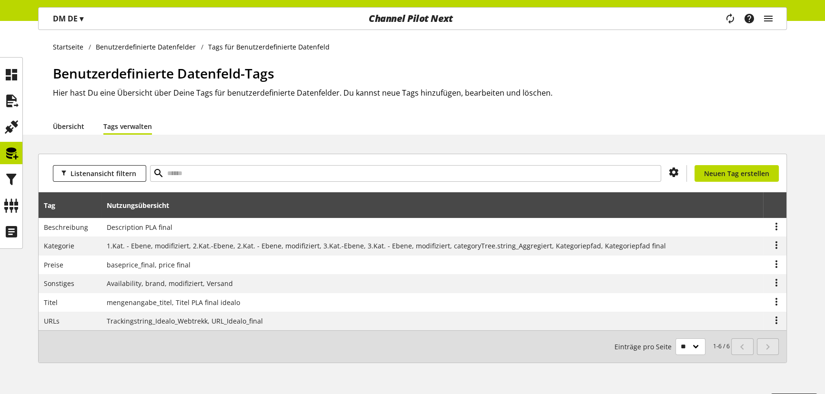
click at [60, 124] on link "Übersicht" at bounding box center [68, 126] width 31 height 10
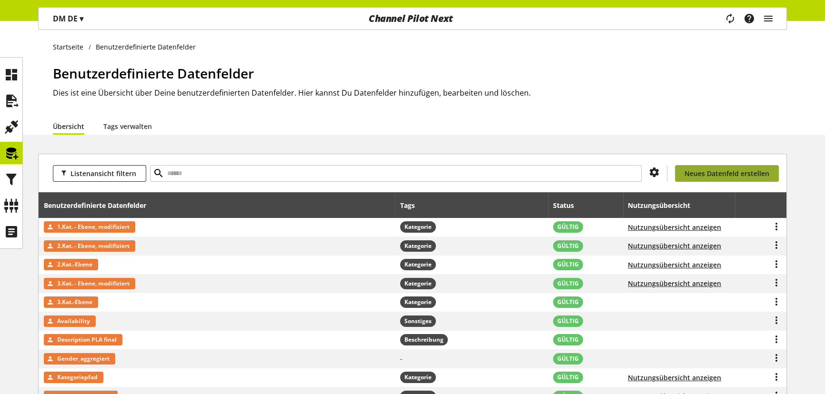
click at [711, 171] on span "Neues Datenfeld erstellen" at bounding box center [726, 174] width 85 height 10
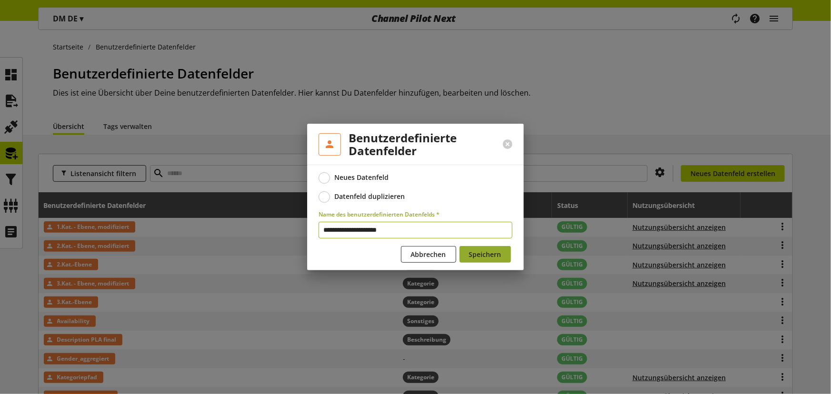
type input "**********"
click at [481, 251] on span "Speichern" at bounding box center [485, 254] width 32 height 10
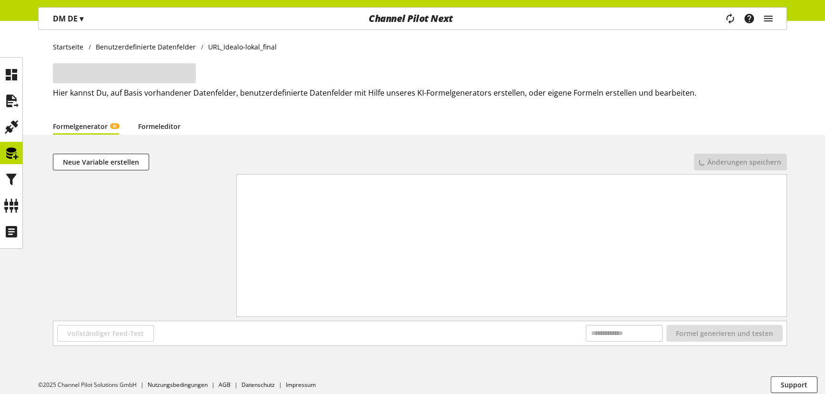
click at [153, 129] on link "Formeleditor" at bounding box center [159, 126] width 42 height 10
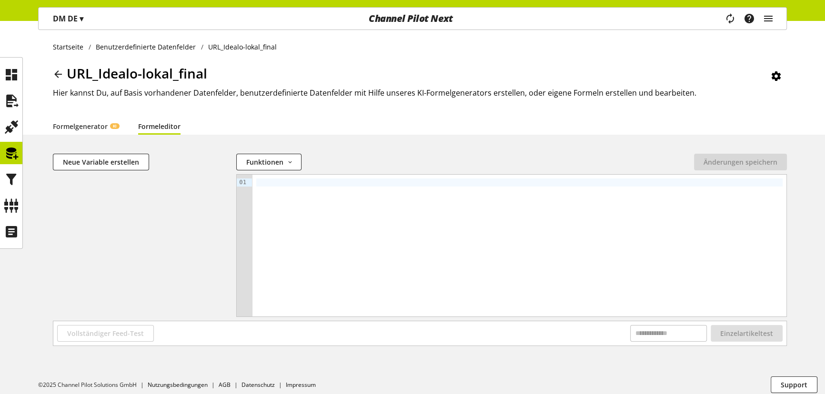
click at [353, 201] on div at bounding box center [519, 246] width 534 height 142
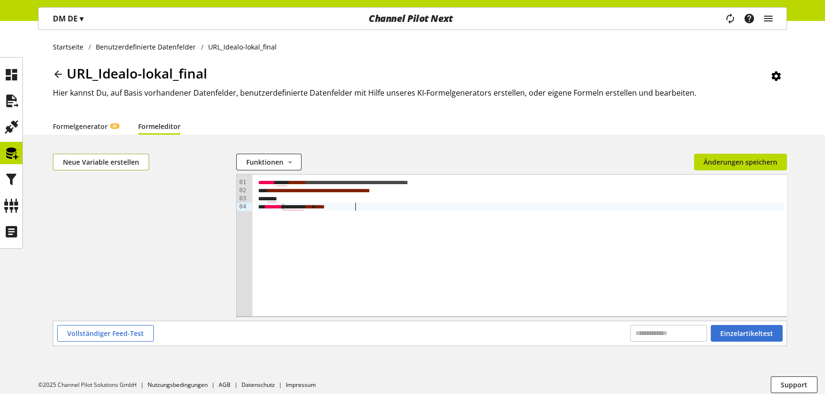
click at [79, 163] on span "Neue Variable erstellen" at bounding box center [101, 162] width 76 height 10
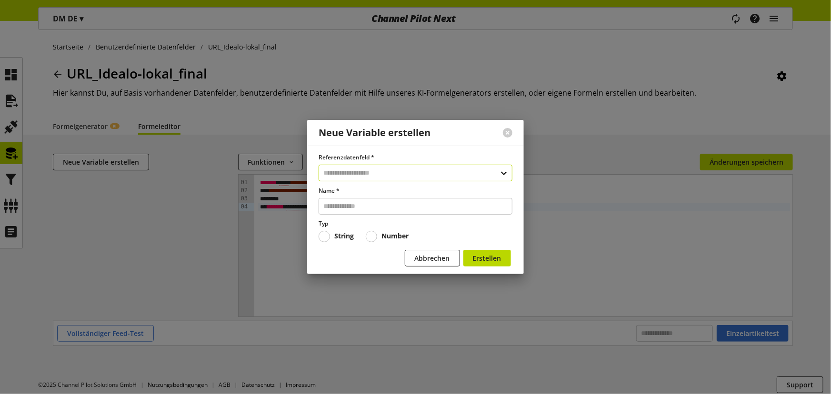
click at [394, 175] on input "text" at bounding box center [415, 173] width 194 height 17
type input "****"
click at [376, 209] on div "Datenfelder aus Feeds" at bounding box center [413, 214] width 152 height 10
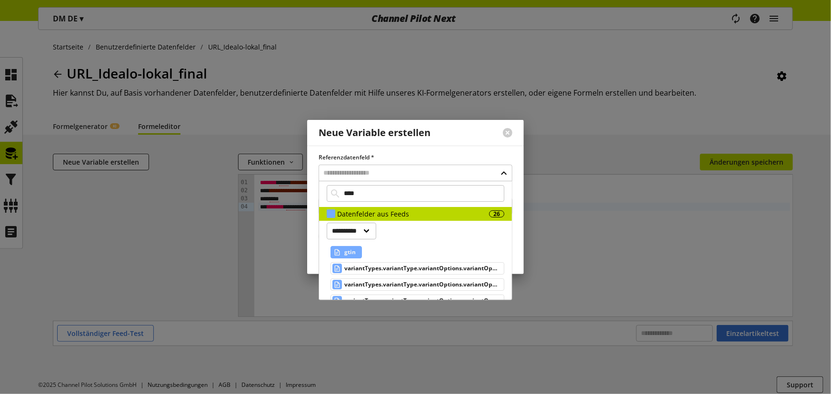
click at [352, 250] on span "gtin" at bounding box center [349, 252] width 11 height 11
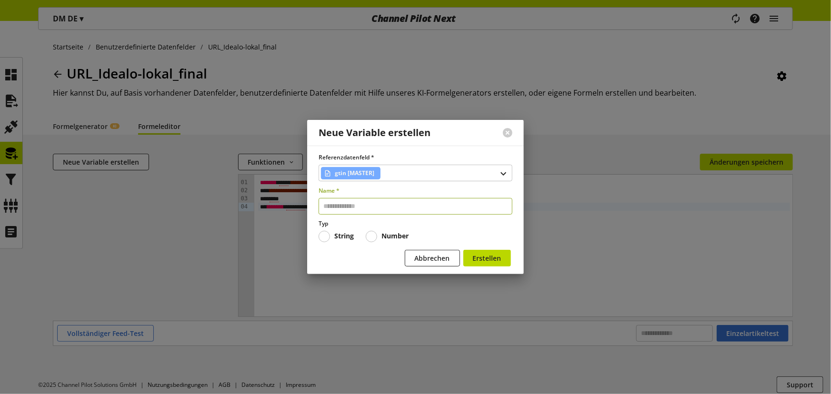
click at [378, 200] on input "text" at bounding box center [415, 206] width 194 height 17
type input "****"
click at [463, 250] on button "Erstellen" at bounding box center [487, 258] width 48 height 17
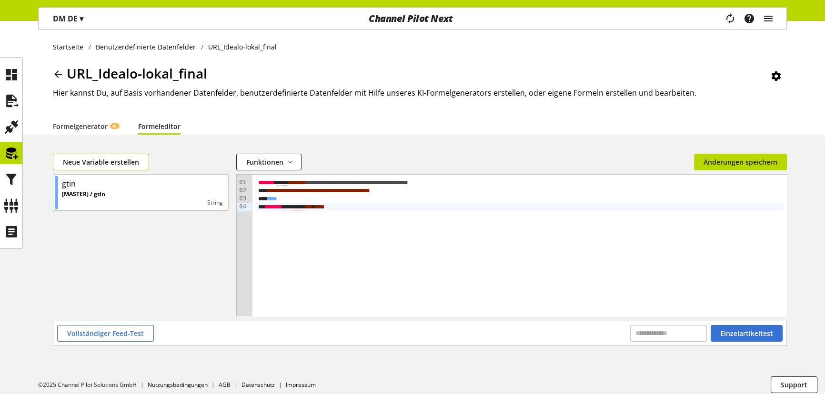
click at [110, 162] on span "Neue Variable erstellen" at bounding box center [101, 162] width 76 height 10
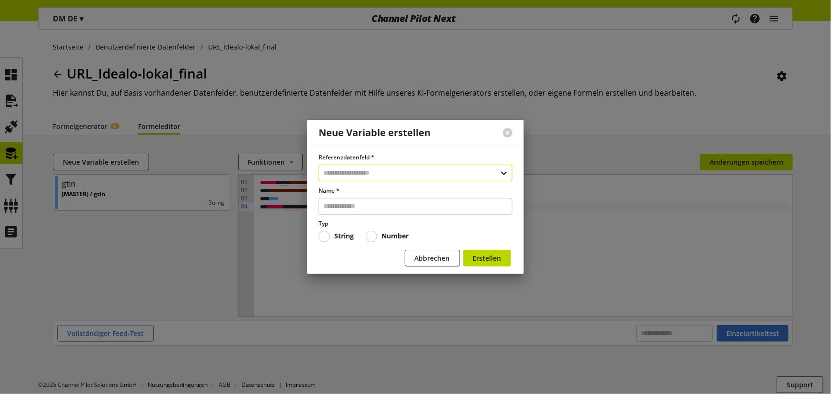
click at [340, 169] on input "text" at bounding box center [415, 173] width 194 height 17
type input "*****"
click at [400, 215] on div "Benutzerdefinierte Datenfelder" at bounding box center [414, 214] width 155 height 10
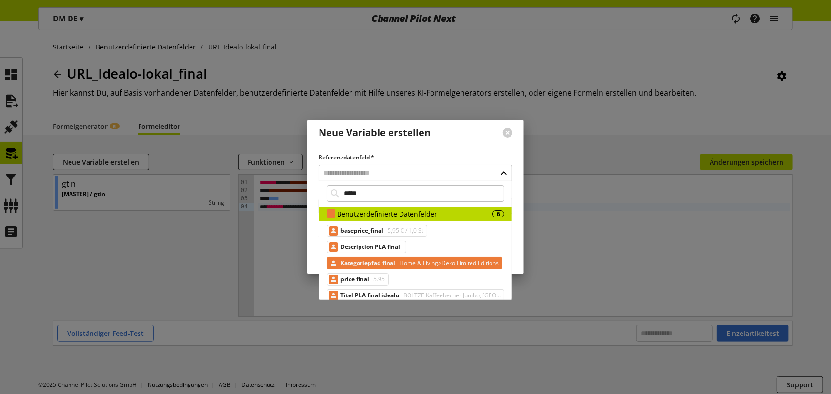
click at [386, 263] on span "Kategoriepfad final" at bounding box center [367, 263] width 55 height 11
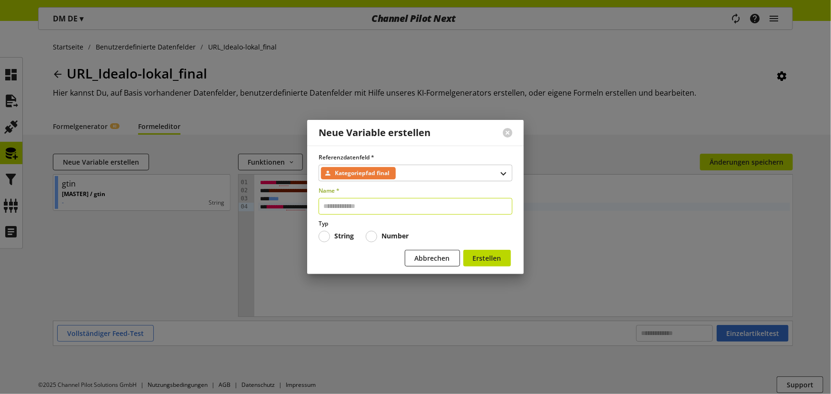
click at [358, 209] on input "text" at bounding box center [415, 206] width 194 height 17
type input "***"
click at [463, 250] on button "Erstellen" at bounding box center [487, 258] width 48 height 17
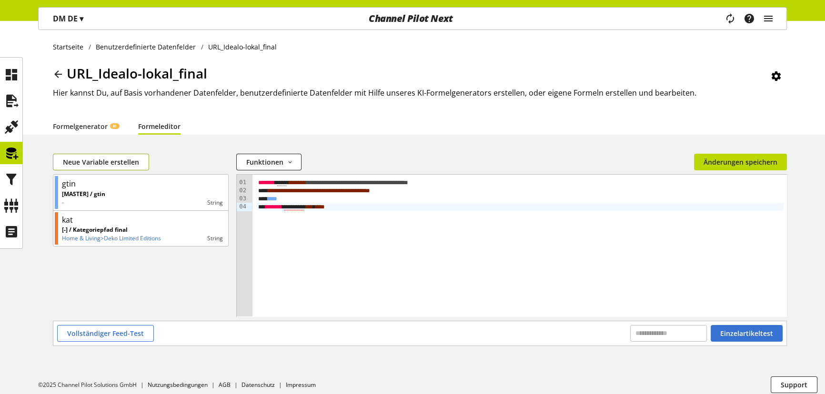
click at [115, 159] on span "Neue Variable erstellen" at bounding box center [101, 162] width 76 height 10
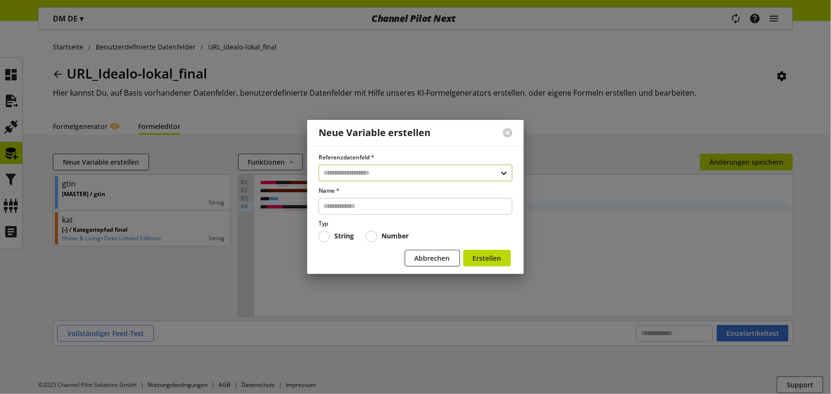
click at [358, 169] on input "text" at bounding box center [415, 173] width 194 height 17
type input "****"
click at [371, 214] on div "Datenfelder aus Feeds" at bounding box center [413, 214] width 152 height 10
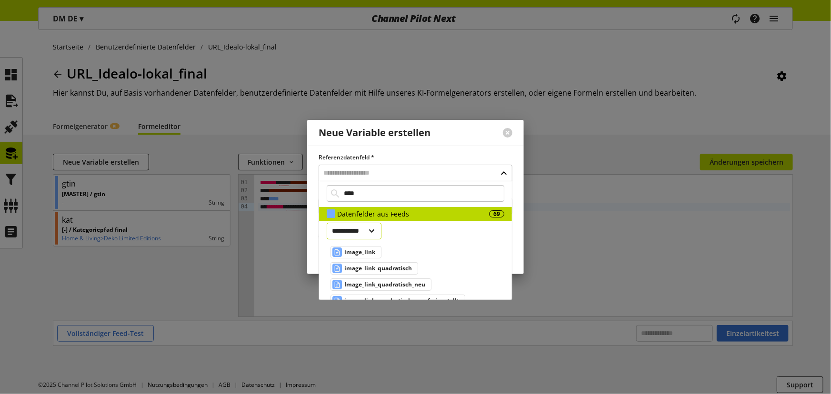
click at [376, 236] on select "**********" at bounding box center [354, 231] width 55 height 17
select select "***"
click at [327, 223] on select "**********" at bounding box center [354, 231] width 55 height 17
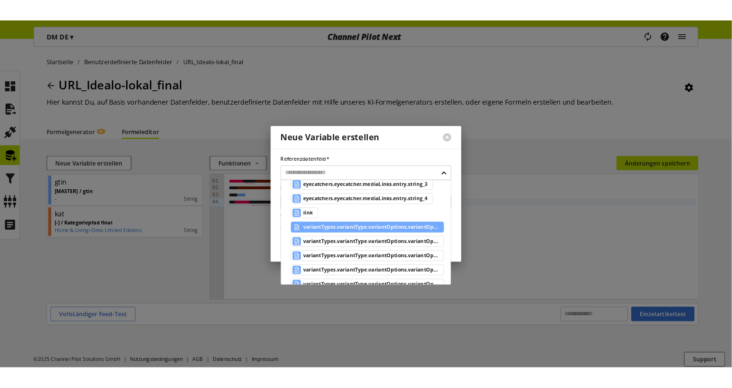
scroll to position [293, 0]
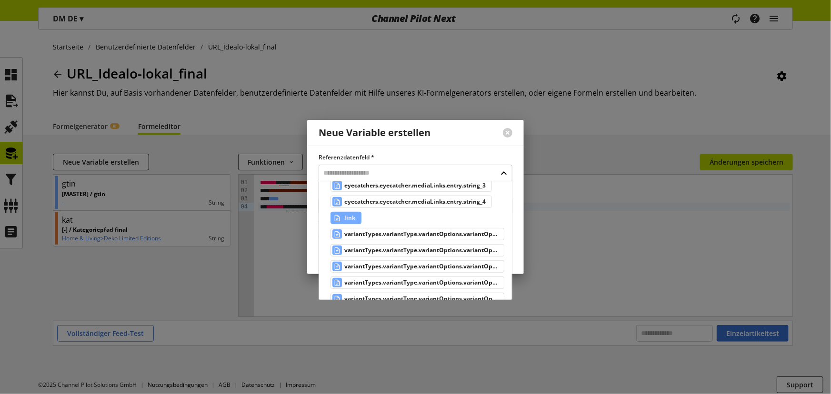
click at [348, 218] on span "link" at bounding box center [349, 217] width 11 height 11
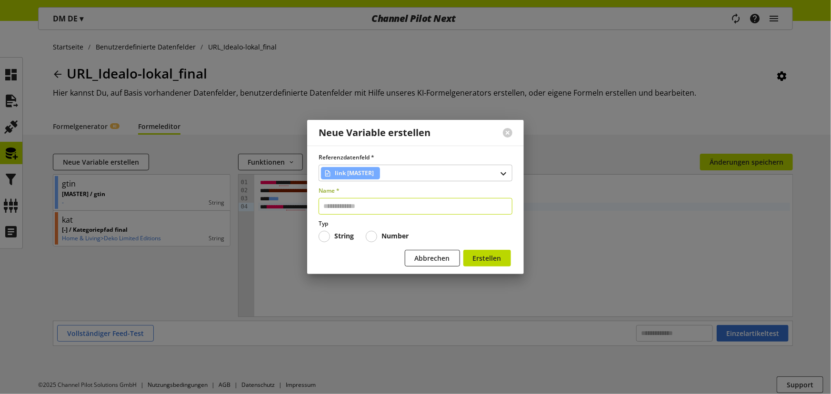
click at [357, 204] on input "text" at bounding box center [415, 206] width 194 height 17
type input "****"
click at [463, 250] on button "Erstellen" at bounding box center [487, 258] width 48 height 17
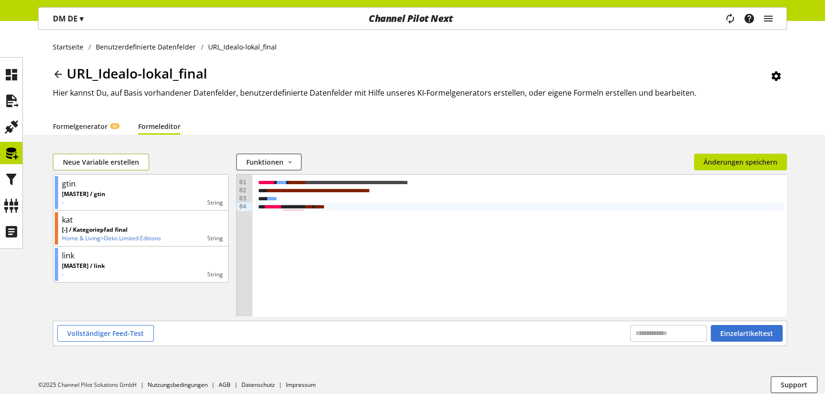
click at [117, 162] on span "Neue Variable erstellen" at bounding box center [101, 162] width 76 height 10
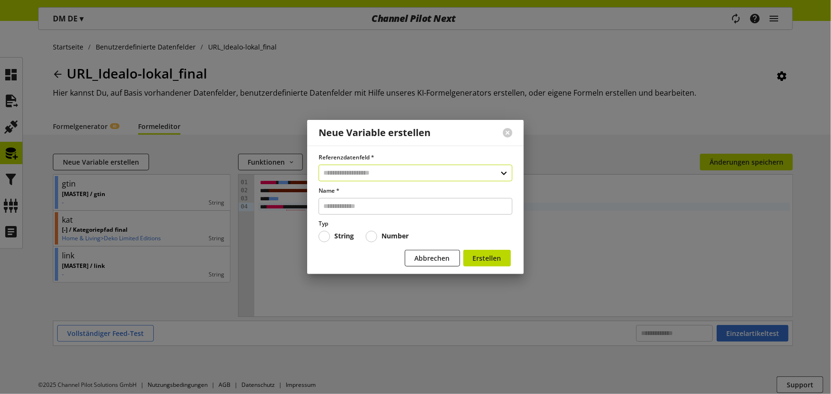
click at [368, 175] on input "text" at bounding box center [415, 173] width 194 height 17
type input "********"
click at [388, 209] on div "Benutzerdefinierte Datenfelder" at bounding box center [414, 214] width 155 height 10
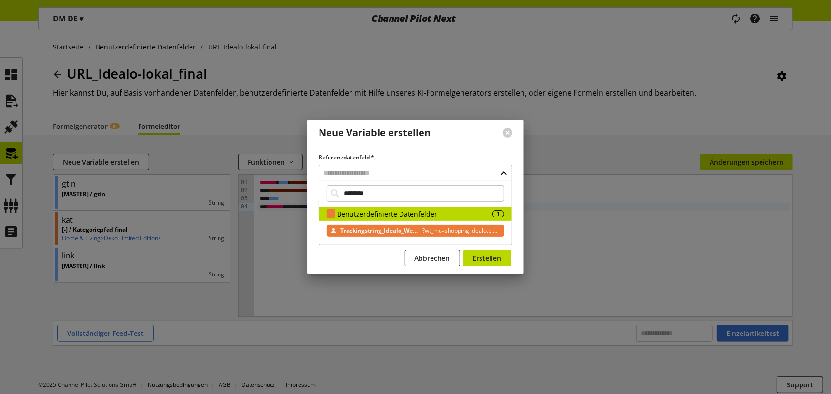
click at [373, 233] on span "Trackingstring_Idealo_Webtrekk" at bounding box center [379, 230] width 78 height 11
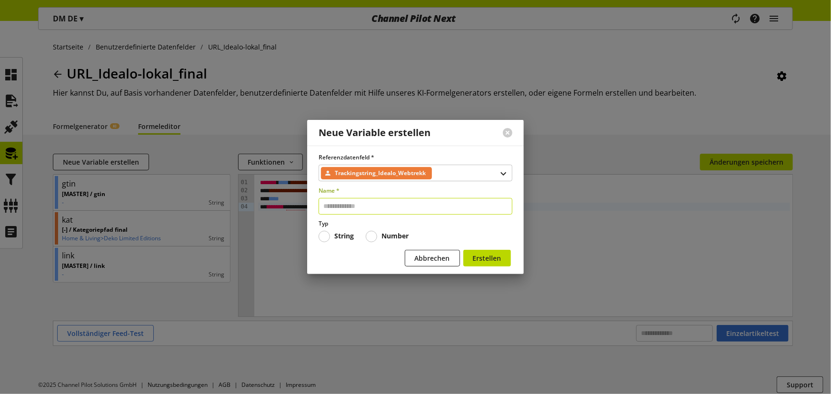
click at [364, 206] on input "text" at bounding box center [415, 206] width 194 height 17
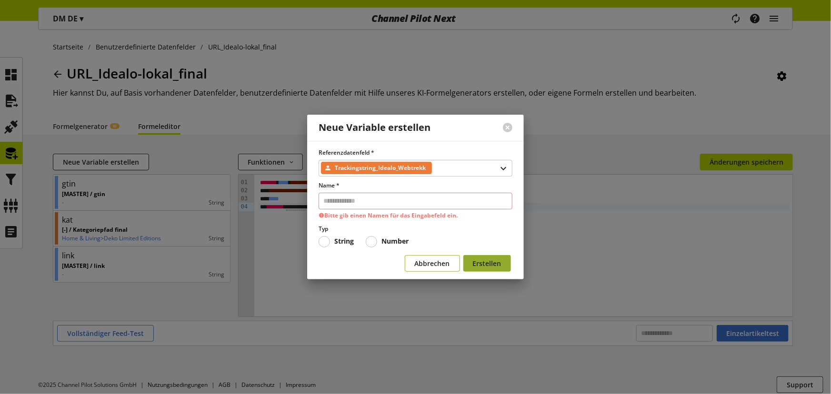
click at [453, 262] on button "Abbrechen" at bounding box center [432, 263] width 55 height 17
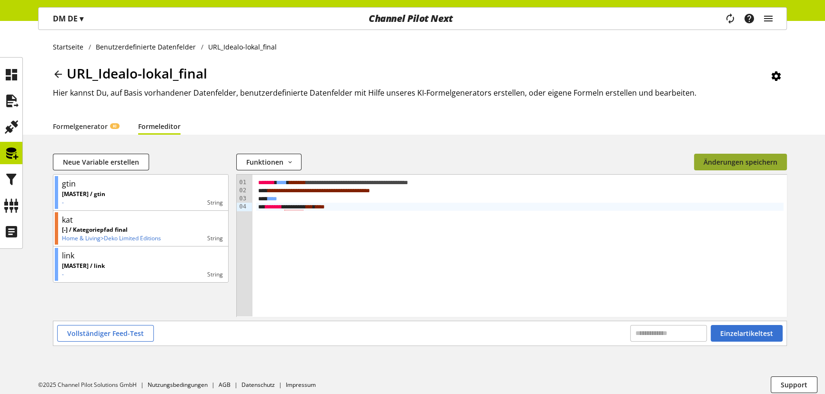
click at [746, 168] on button "Änderungen speichern" at bounding box center [740, 162] width 93 height 17
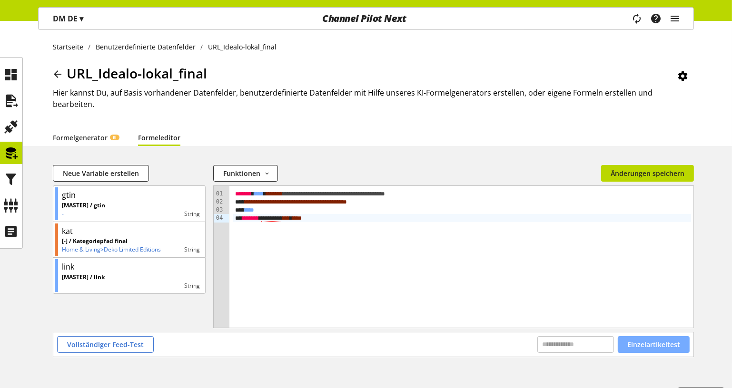
click at [645, 340] on span "Einzelartikeltest" at bounding box center [653, 345] width 53 height 10
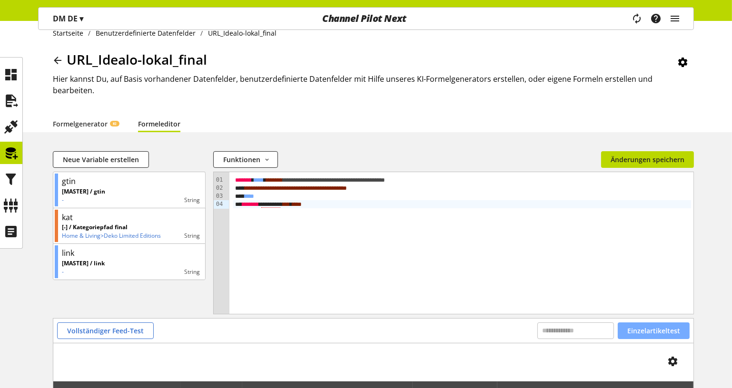
scroll to position [13, 0]
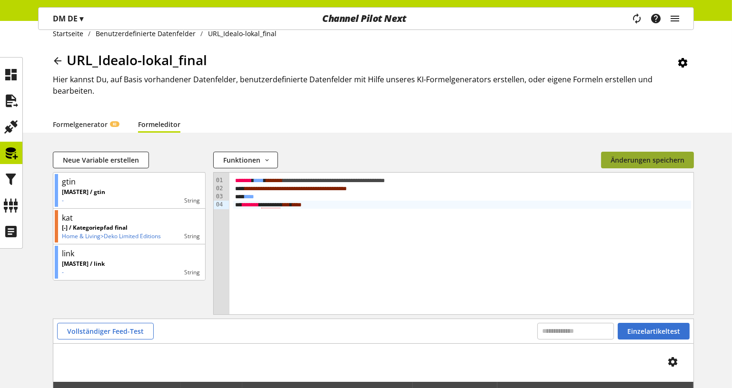
click at [661, 155] on span "Änderungen speichern" at bounding box center [648, 160] width 74 height 10
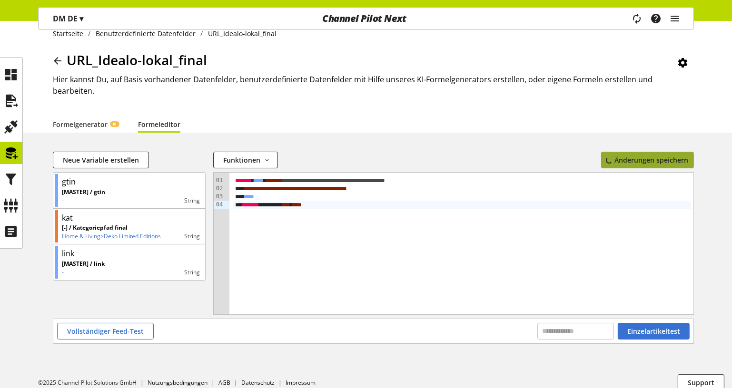
scroll to position [11, 0]
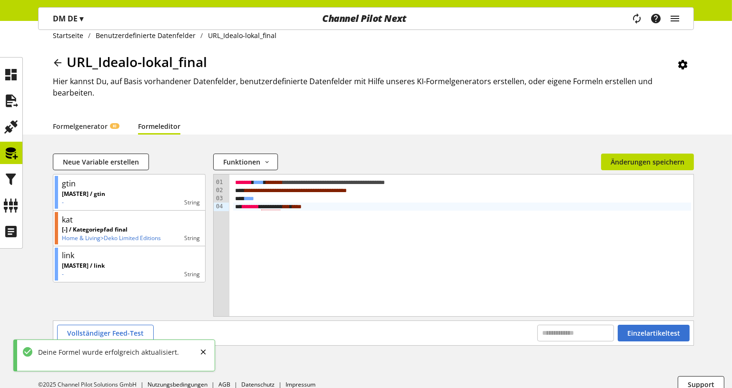
click at [59, 61] on icon at bounding box center [57, 62] width 11 height 17
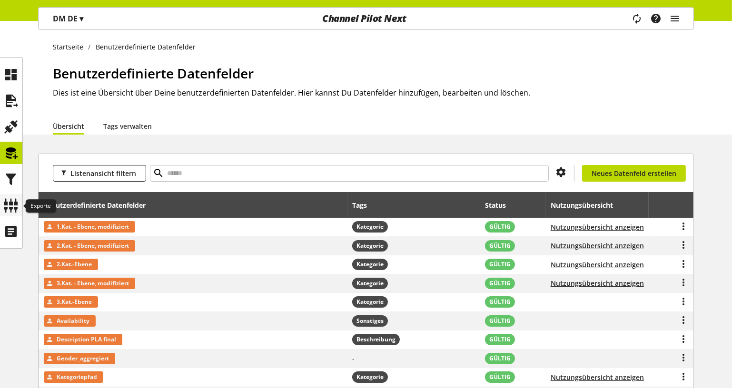
click at [14, 202] on icon at bounding box center [11, 205] width 15 height 19
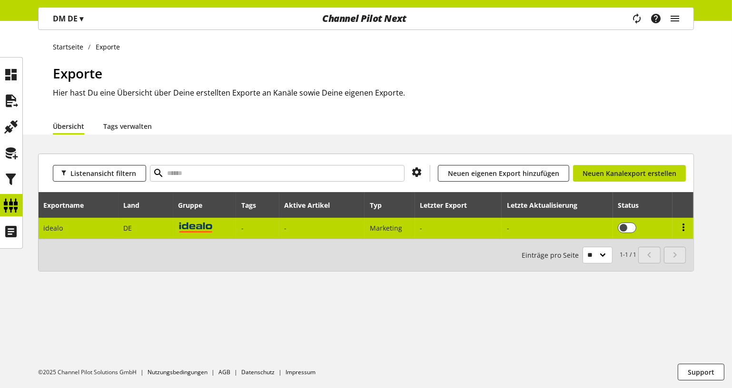
click at [685, 220] on icon at bounding box center [683, 227] width 11 height 17
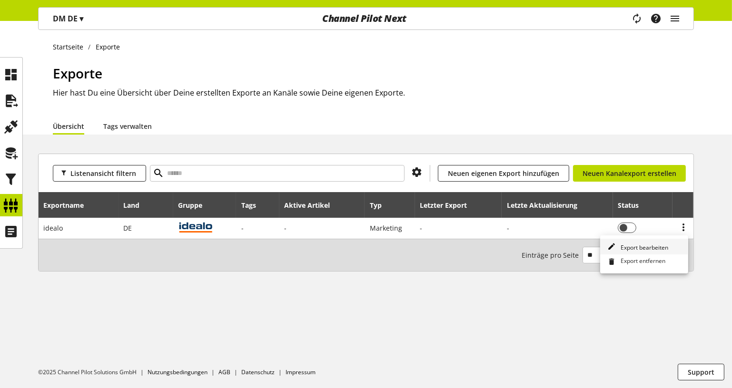
click at [646, 249] on span "Export bearbeiten" at bounding box center [642, 248] width 51 height 8
select select "********"
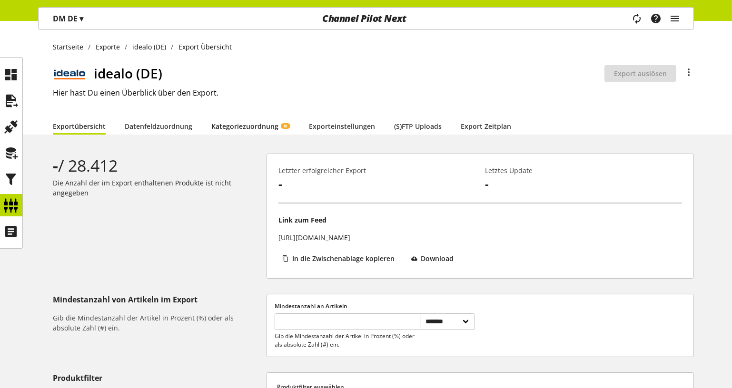
click at [245, 130] on link "Kategoriezuordnung KI" at bounding box center [250, 126] width 79 height 10
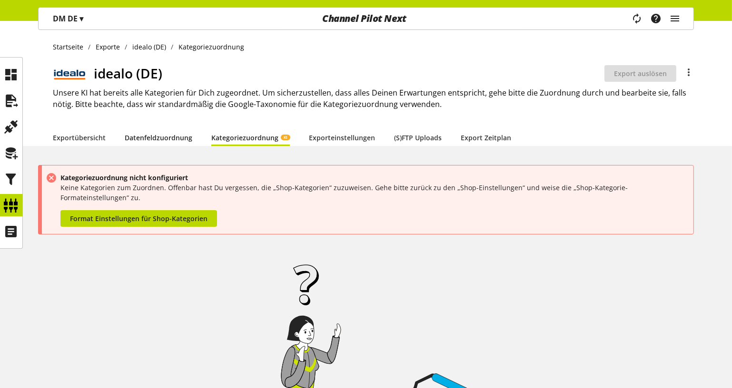
click at [168, 139] on link "Datenfeldzuordnung" at bounding box center [159, 138] width 68 height 10
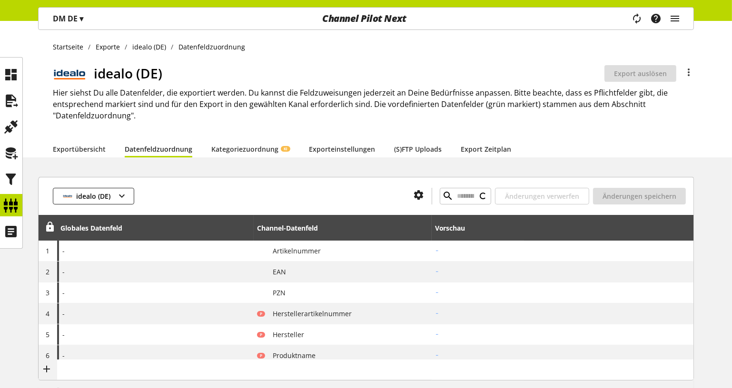
type input "**********"
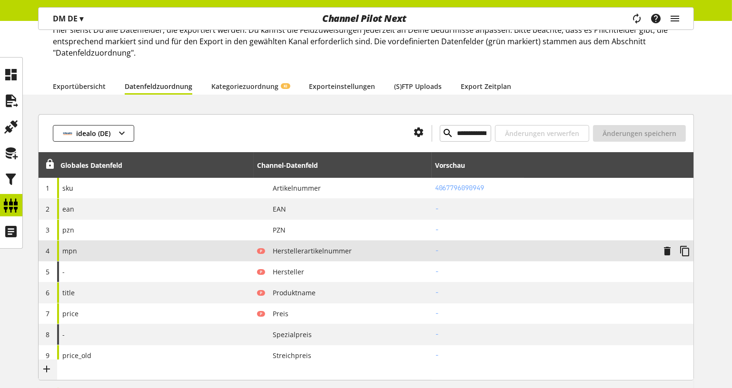
click at [93, 247] on div "mpn" at bounding box center [155, 251] width 197 height 20
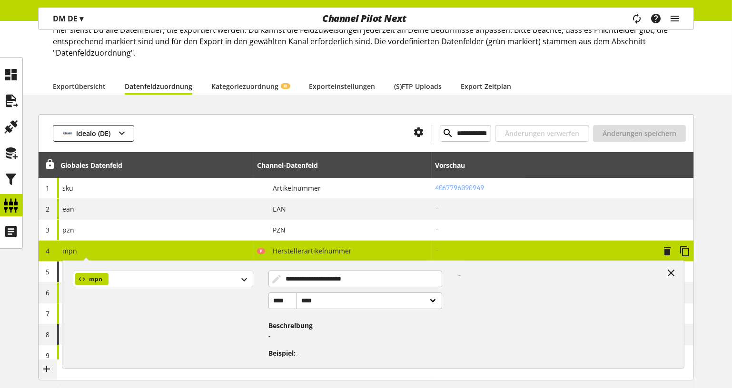
click at [180, 281] on div "mpn" at bounding box center [163, 279] width 180 height 17
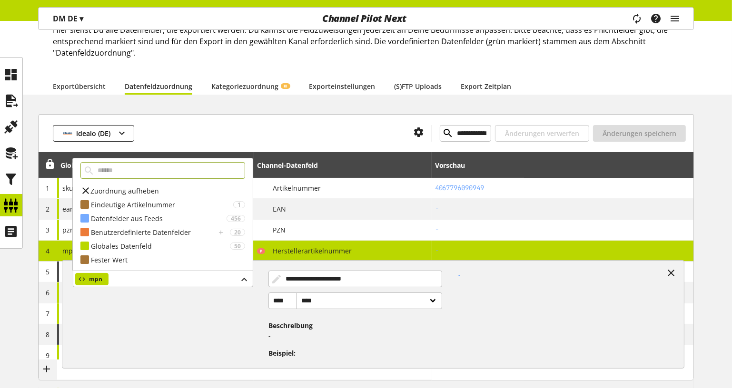
click at [277, 117] on div "**********" at bounding box center [366, 133] width 655 height 38
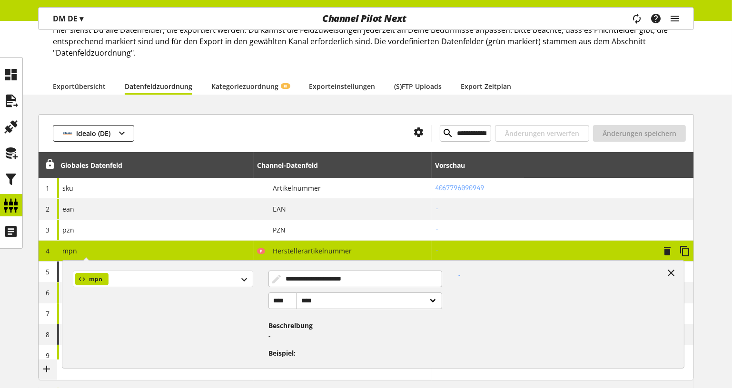
click at [176, 280] on div "mpn" at bounding box center [163, 279] width 180 height 17
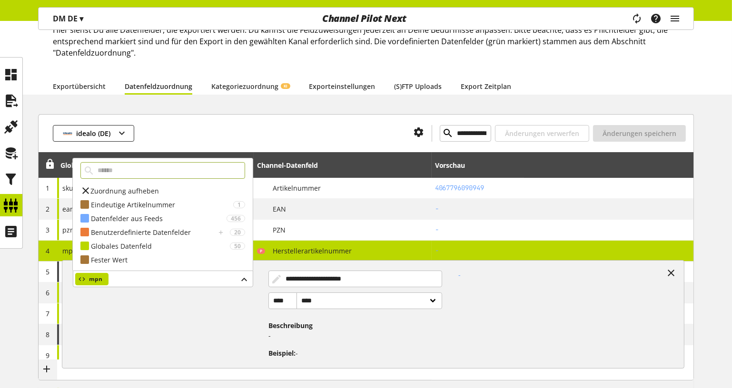
click at [287, 133] on div at bounding box center [270, 133] width 272 height 17
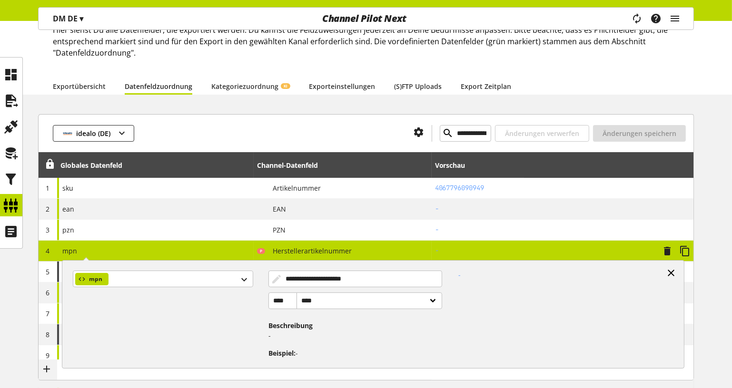
click at [675, 277] on icon at bounding box center [671, 273] width 11 height 17
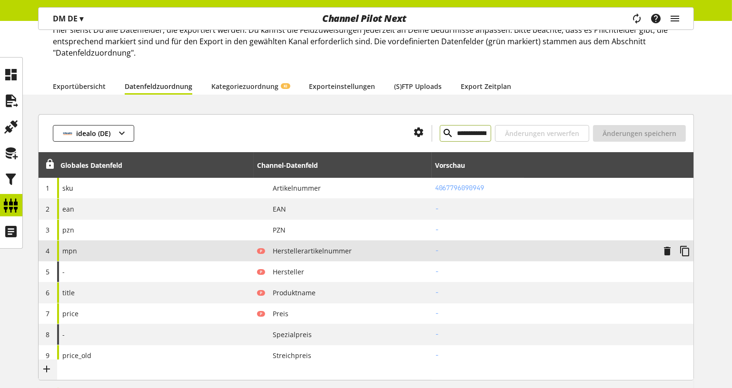
click at [457, 133] on input "**********" at bounding box center [465, 133] width 51 height 17
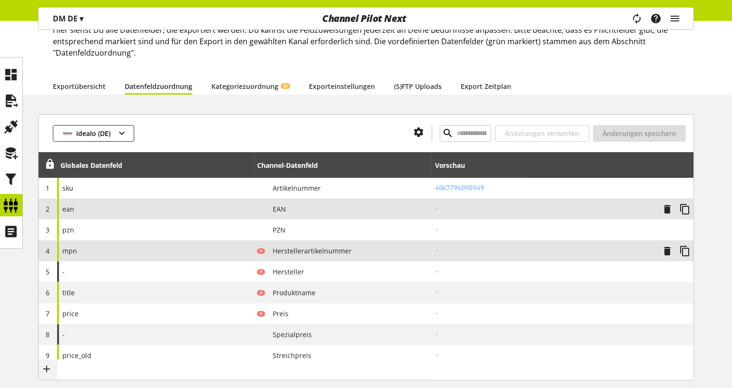
click at [123, 208] on div "ean" at bounding box center [155, 209] width 197 height 20
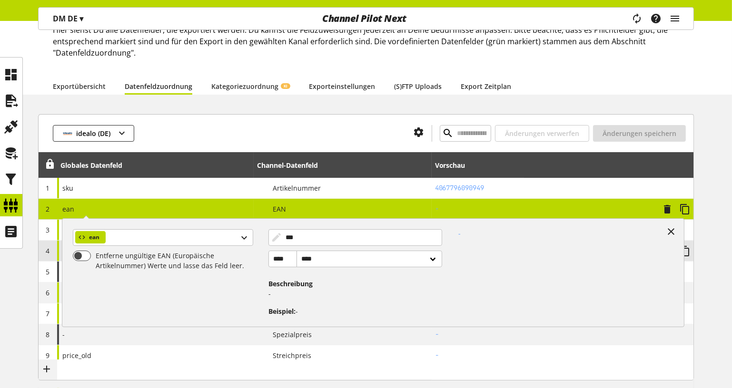
click at [123, 208] on div "ean ean Entferne ungültige EAN (Europäische Artikelnummer) Werte und lasse das …" at bounding box center [155, 209] width 197 height 20
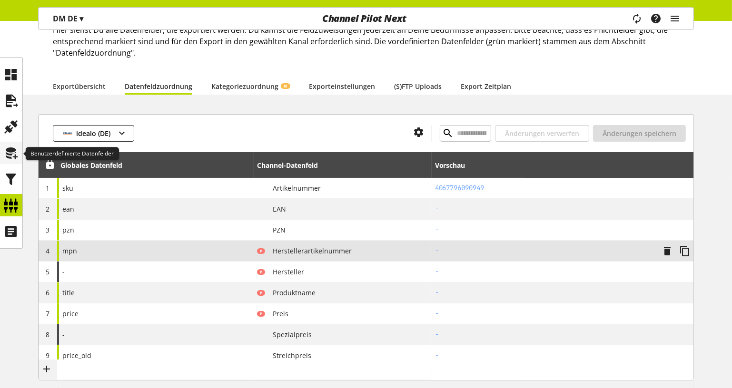
click at [12, 156] on icon at bounding box center [11, 153] width 15 height 19
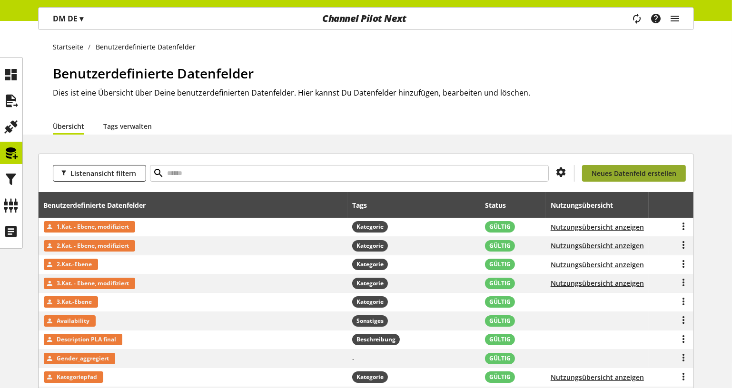
click at [618, 165] on link "Neues Datenfeld erstellen" at bounding box center [634, 173] width 104 height 17
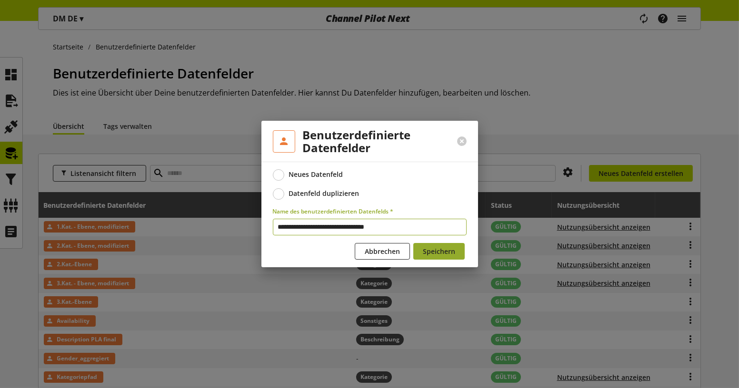
type input "**********"
click at [447, 254] on span "Speichern" at bounding box center [439, 252] width 32 height 10
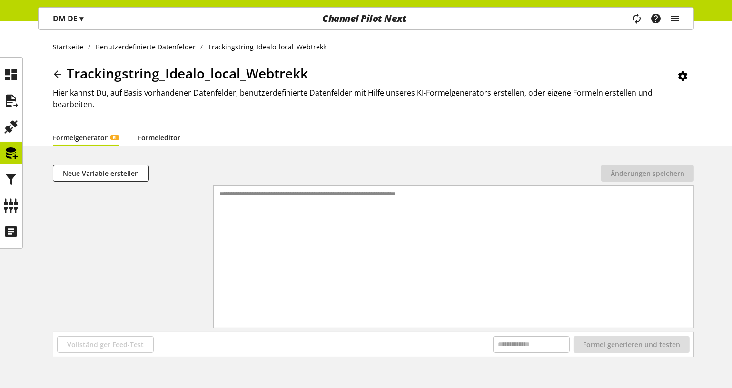
click at [160, 133] on link "Formeleditor" at bounding box center [159, 138] width 42 height 10
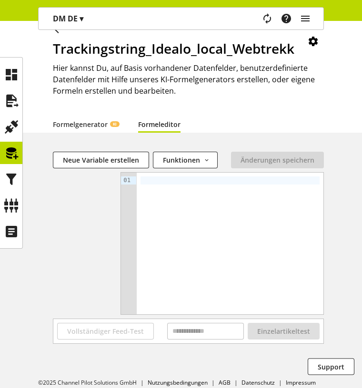
scroll to position [55, 0]
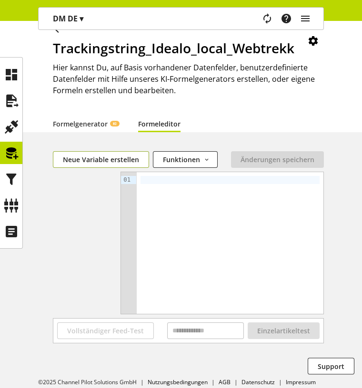
click at [107, 158] on span "Neue Variable erstellen" at bounding box center [101, 160] width 76 height 10
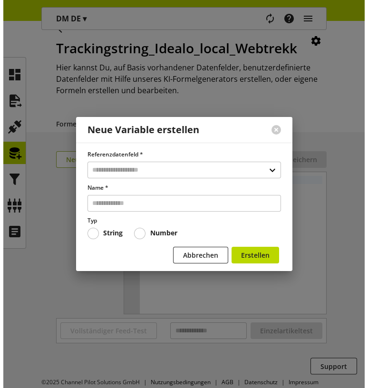
scroll to position [35, 0]
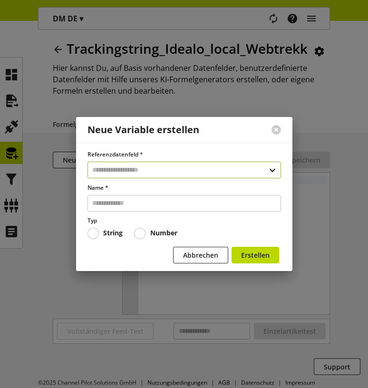
click at [121, 167] on input "text" at bounding box center [185, 170] width 194 height 17
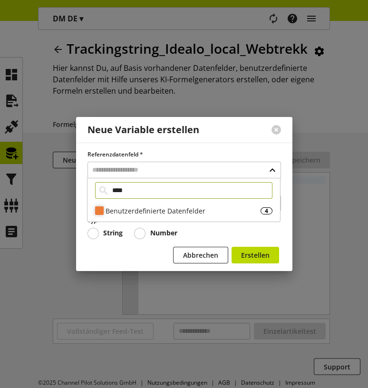
type input "****"
click at [140, 208] on div "Benutzerdefinierte Datenfelder" at bounding box center [183, 211] width 155 height 10
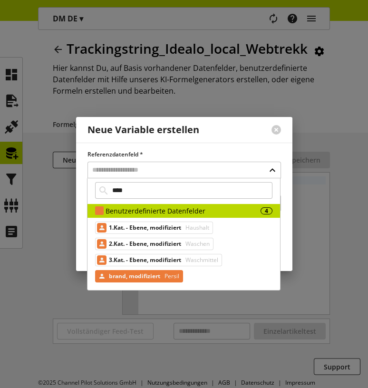
click at [143, 275] on span "brand, modifiziert" at bounding box center [134, 276] width 51 height 11
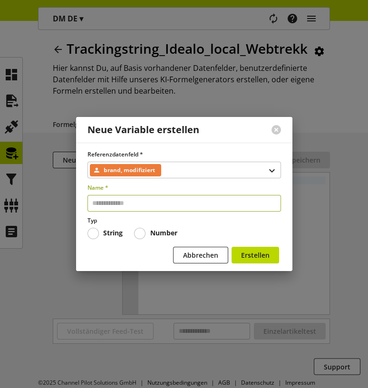
click at [137, 208] on input "text" at bounding box center [185, 203] width 194 height 17
type input "*****"
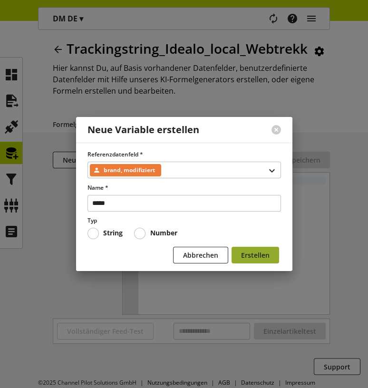
click at [249, 252] on span "Erstellen" at bounding box center [255, 255] width 29 height 10
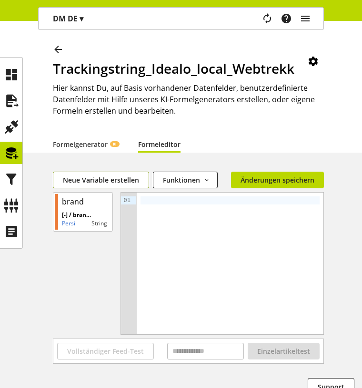
click at [113, 182] on span "Neue Variable erstellen" at bounding box center [101, 180] width 76 height 10
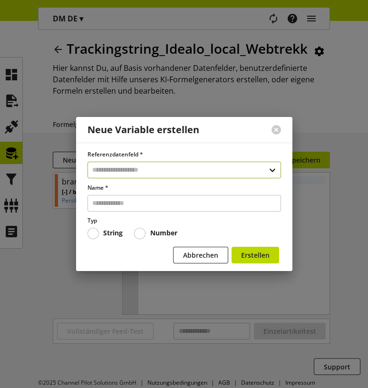
click at [157, 168] on input "text" at bounding box center [185, 170] width 194 height 17
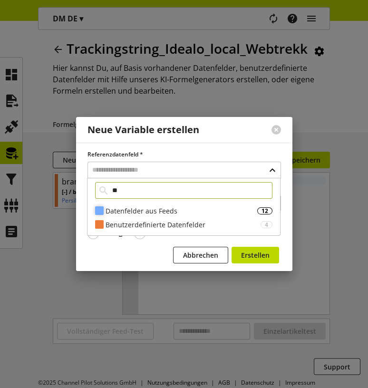
type input "**"
click at [146, 216] on div "Datenfelder aus Feeds" at bounding box center [182, 211] width 152 height 10
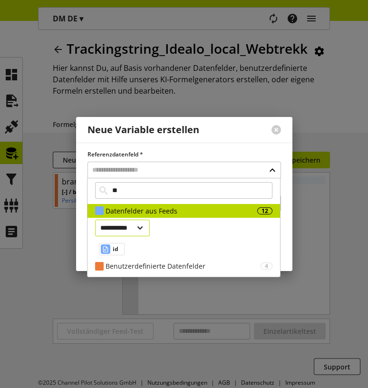
click at [135, 228] on select "**********" at bounding box center [122, 228] width 55 height 17
select select "***"
click at [95, 220] on select "**********" at bounding box center [122, 228] width 55 height 17
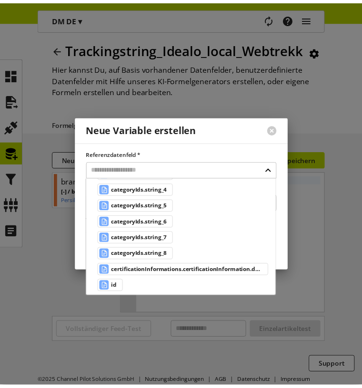
scroll to position [127, 0]
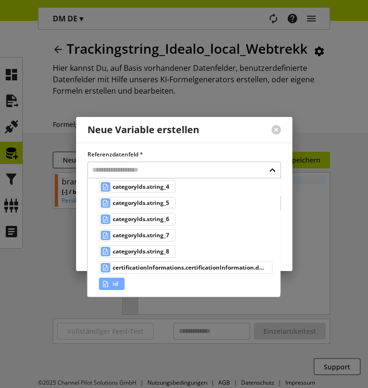
click at [116, 280] on span "id" at bounding box center [116, 283] width 6 height 11
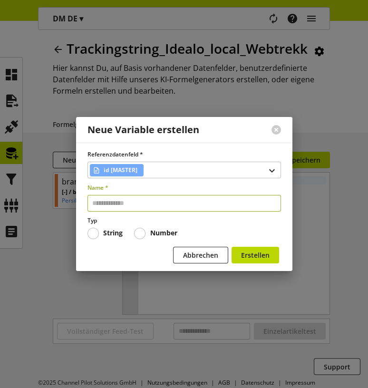
click at [149, 207] on input "text" at bounding box center [185, 203] width 194 height 17
type input "**"
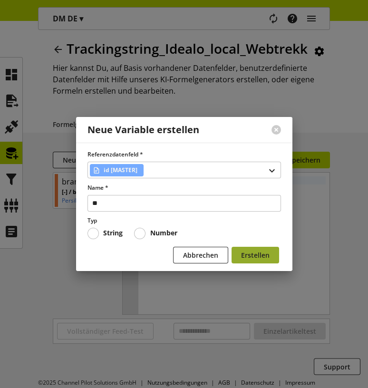
click at [244, 251] on span "Erstellen" at bounding box center [255, 255] width 29 height 10
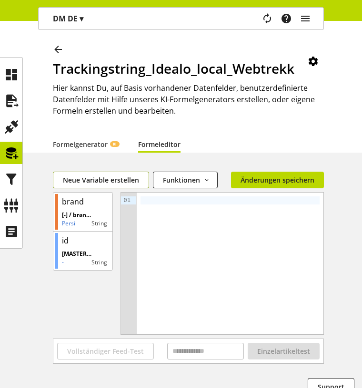
click at [96, 184] on span "Neue Variable erstellen" at bounding box center [101, 180] width 76 height 10
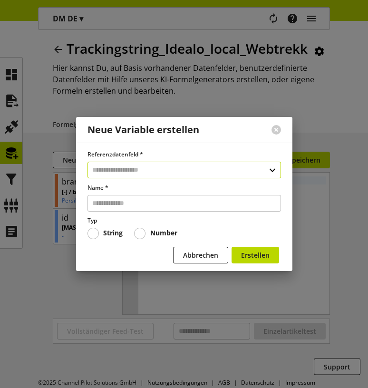
click at [155, 172] on input "text" at bounding box center [185, 170] width 194 height 17
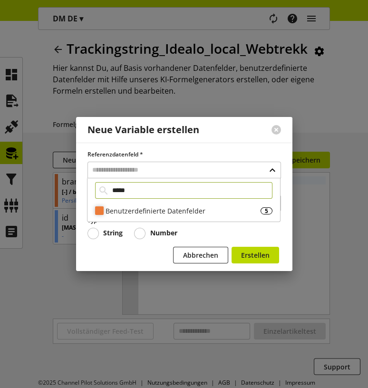
type input "*****"
click at [136, 208] on div "Benutzerdefinierte Datenfelder" at bounding box center [183, 211] width 155 height 10
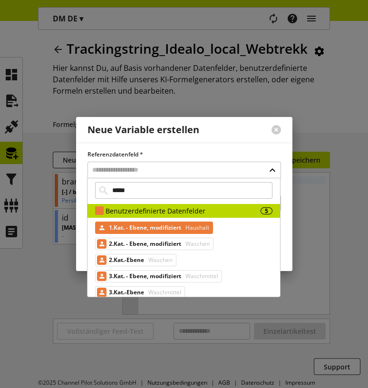
click at [163, 227] on span "1.Kat. - Ebene, modifiziert" at bounding box center [145, 227] width 72 height 11
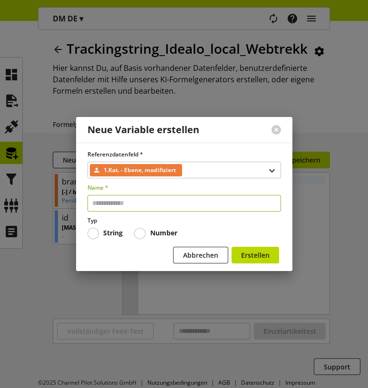
click at [157, 201] on input "text" at bounding box center [185, 203] width 194 height 17
type input "**"
click at [263, 260] on span "Erstellen" at bounding box center [255, 255] width 29 height 10
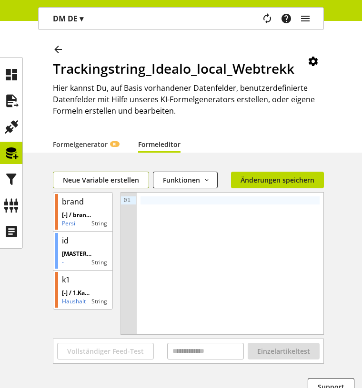
click at [97, 176] on span "Neue Variable erstellen" at bounding box center [101, 180] width 76 height 10
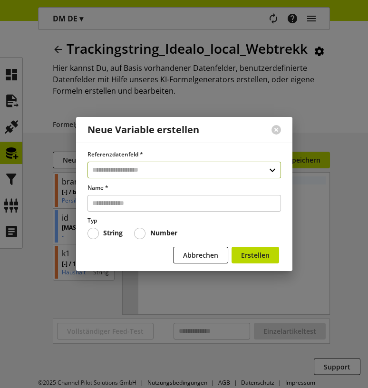
click at [153, 171] on input "text" at bounding box center [185, 170] width 194 height 17
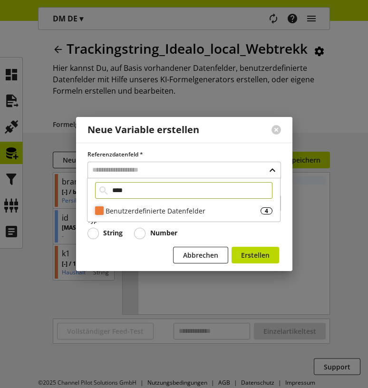
type input "****"
click at [136, 204] on div "Benutzerdefinierte Datenfelder 4" at bounding box center [184, 211] width 193 height 14
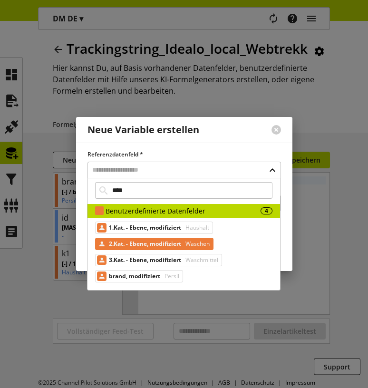
click at [159, 246] on span "2.Kat. - Ebene, modifiziert" at bounding box center [145, 244] width 72 height 11
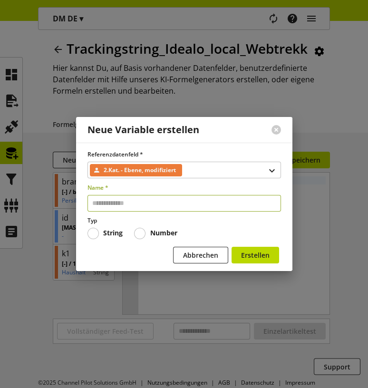
click at [145, 199] on input "text" at bounding box center [185, 203] width 194 height 17
type input "**"
click at [232, 247] on button "Erstellen" at bounding box center [256, 255] width 48 height 17
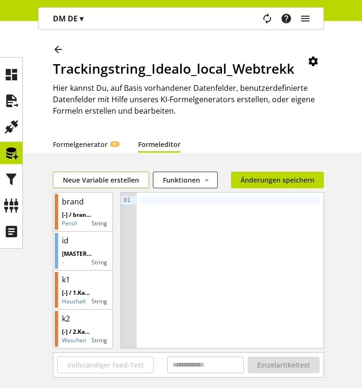
click at [109, 176] on span "Neue Variable erstellen" at bounding box center [101, 180] width 76 height 10
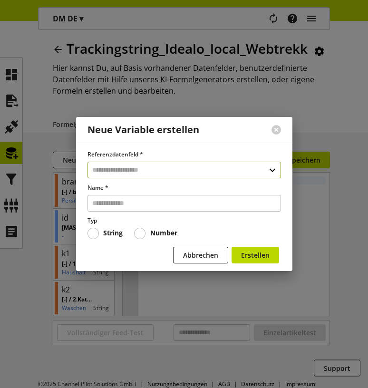
click at [170, 172] on input "text" at bounding box center [185, 170] width 194 height 17
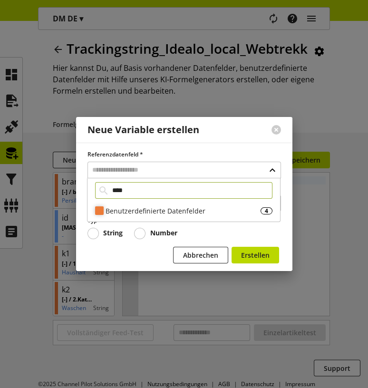
type input "****"
click at [152, 210] on div "Benutzerdefinierte Datenfelder" at bounding box center [183, 211] width 155 height 10
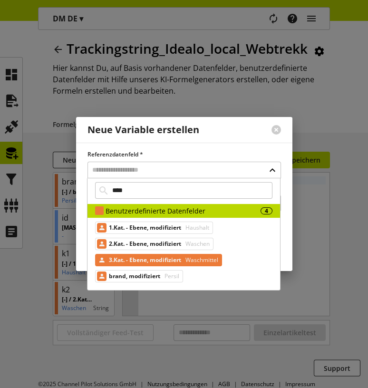
click at [143, 258] on span "3.Kat. - Ebene, modifiziert" at bounding box center [145, 260] width 72 height 11
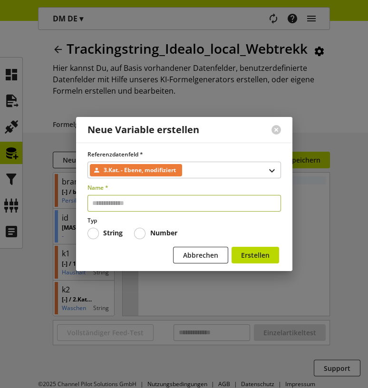
click at [138, 205] on input "text" at bounding box center [185, 203] width 194 height 17
type input "**"
click at [232, 247] on button "Erstellen" at bounding box center [256, 255] width 48 height 17
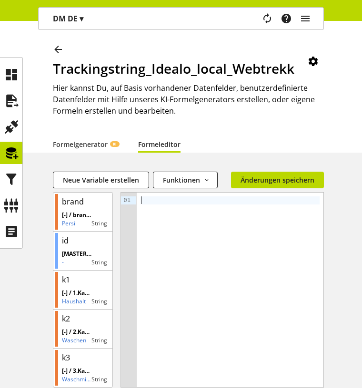
click at [175, 199] on div at bounding box center [229, 201] width 179 height 8
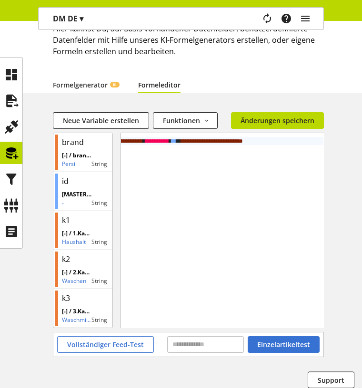
scroll to position [101, 0]
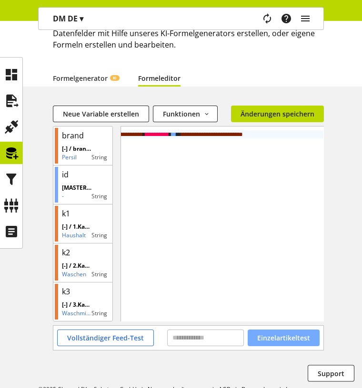
click at [304, 333] on span "Einzelartikeltest" at bounding box center [283, 338] width 53 height 10
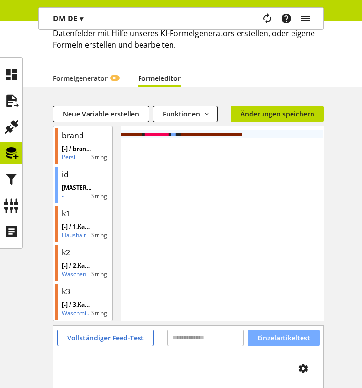
scroll to position [189, 0]
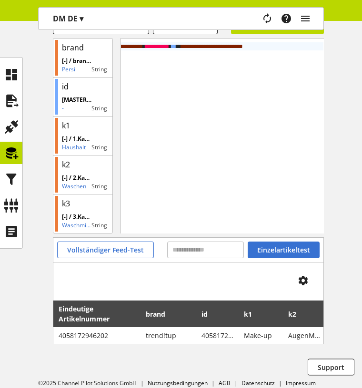
click at [349, 292] on div "Neue Variable erstellen Funktionen abs avg base64_decode base64_encode capitali…" at bounding box center [181, 193] width 362 height 350
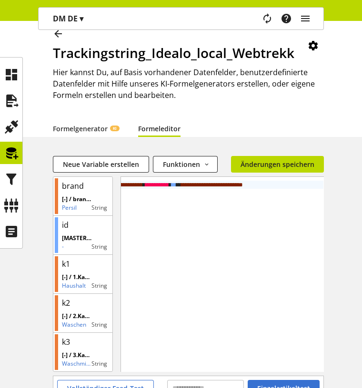
scroll to position [49, 0]
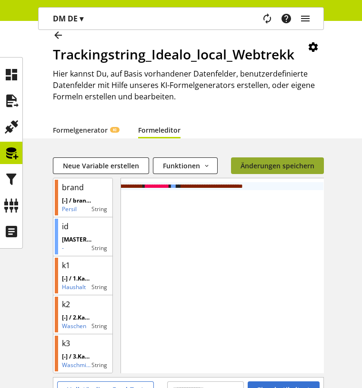
click at [286, 166] on span "Änderungen speichern" at bounding box center [277, 166] width 74 height 10
click at [56, 36] on icon at bounding box center [57, 35] width 11 height 17
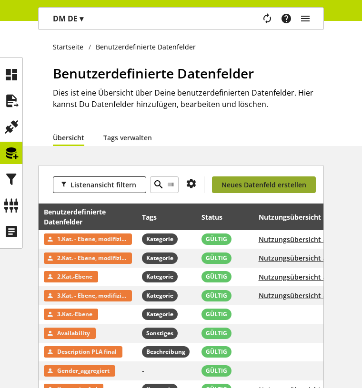
click at [251, 185] on span "Neues Datenfeld erstellen" at bounding box center [263, 185] width 85 height 10
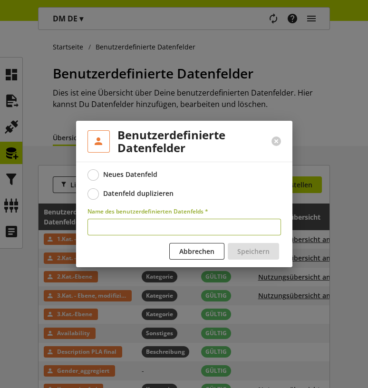
click at [132, 224] on input "text" at bounding box center [185, 227] width 194 height 17
type input "**********"
click at [247, 248] on span "Speichern" at bounding box center [254, 252] width 32 height 10
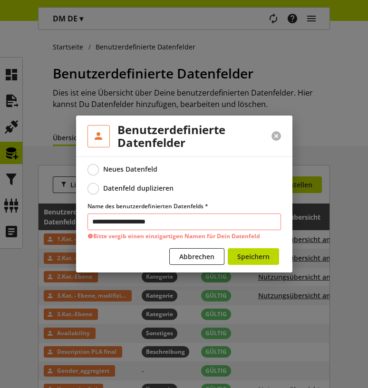
click at [275, 136] on button at bounding box center [277, 136] width 10 height 10
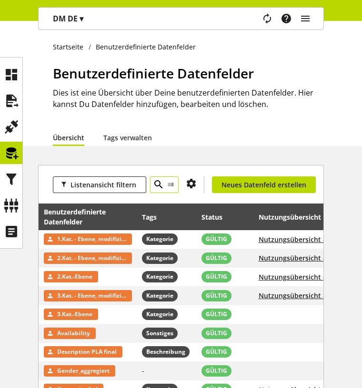
click at [164, 187] on span at bounding box center [158, 185] width 17 height 17
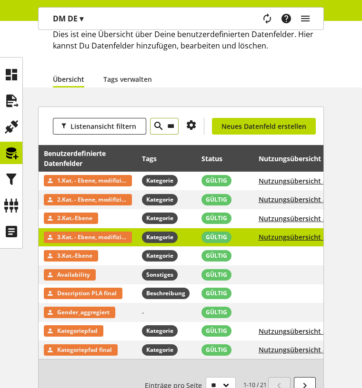
scroll to position [58, 0]
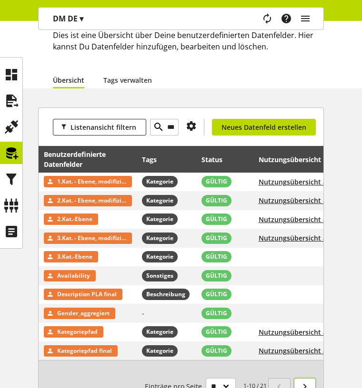
click at [301, 378] on icon at bounding box center [304, 386] width 11 height 17
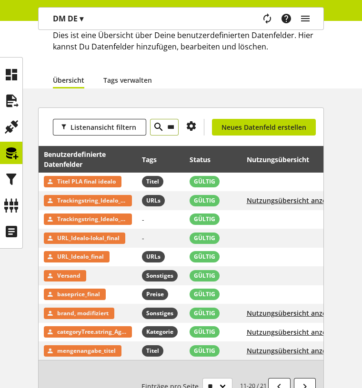
click at [172, 130] on input "***" at bounding box center [164, 127] width 29 height 17
type input "*****"
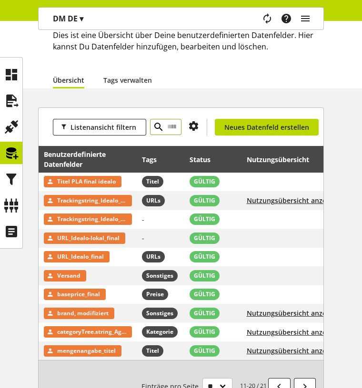
scroll to position [0, 0]
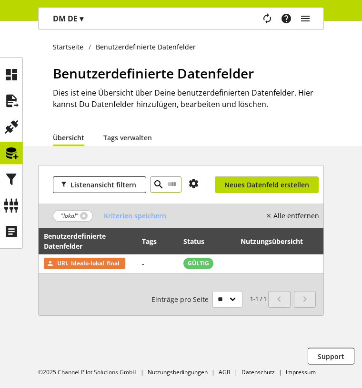
scroll to position [0, 35]
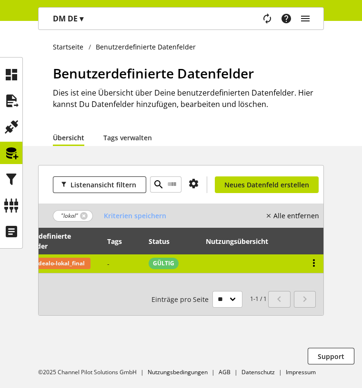
click at [318, 263] on icon at bounding box center [313, 263] width 11 height 17
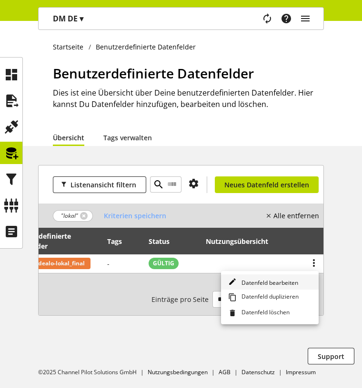
click at [273, 279] on span "Datenfeld bearbeiten" at bounding box center [268, 283] width 60 height 8
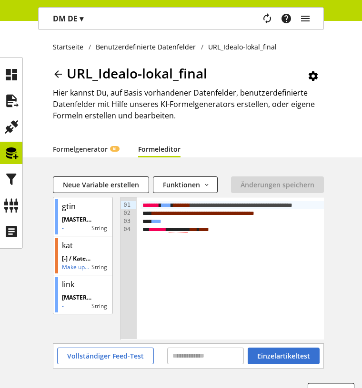
scroll to position [35, 0]
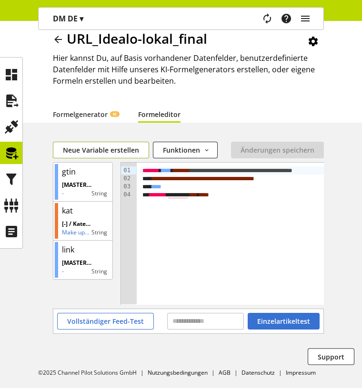
click at [105, 151] on span "Neue Variable erstellen" at bounding box center [101, 150] width 76 height 10
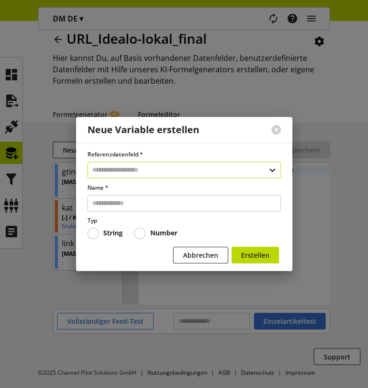
click at [129, 170] on input "text" at bounding box center [185, 170] width 194 height 17
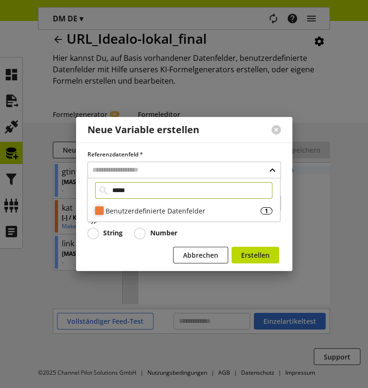
type input "*****"
click at [188, 207] on div "Benutzerdefinierte Datenfelder" at bounding box center [183, 211] width 155 height 10
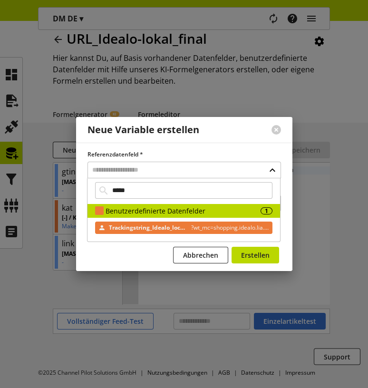
click at [156, 225] on span "Trackingstring_Idealo_local_Webtrekk" at bounding box center [148, 227] width 78 height 11
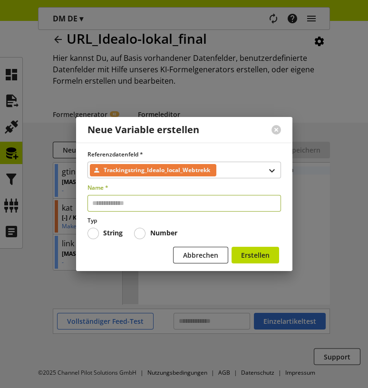
click at [134, 206] on input "text" at bounding box center [185, 203] width 194 height 17
type input "********"
click at [232, 247] on button "Erstellen" at bounding box center [256, 255] width 48 height 17
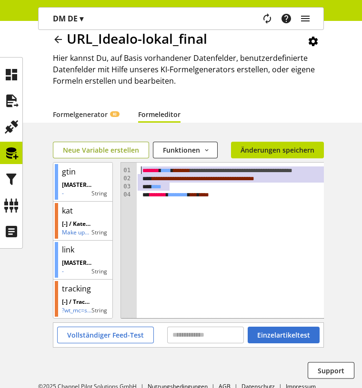
drag, startPoint x: 246, startPoint y: 190, endPoint x: 115, endPoint y: 157, distance: 134.7
click at [115, 157] on div "Neue Variable erstellen Funktionen abs avg base64_decode base64_encode capitali…" at bounding box center [188, 232] width 271 height 181
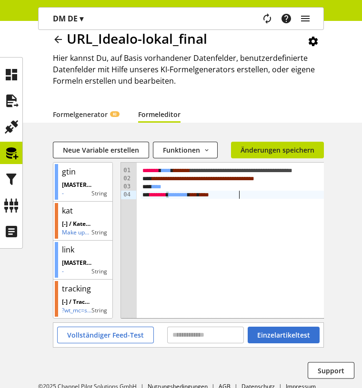
click at [252, 197] on div "* ******* * ******** * *** * *** *" at bounding box center [251, 195] width 223 height 8
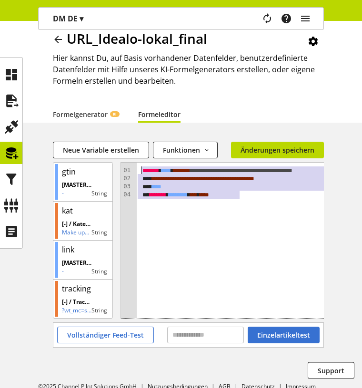
drag, startPoint x: 267, startPoint y: 195, endPoint x: 94, endPoint y: 140, distance: 181.1
click at [94, 140] on div "Startseite Benutzerdefinierte Datenfelder URL_Idealo-lokal_final URL_Idealo-lok…" at bounding box center [181, 194] width 362 height 417
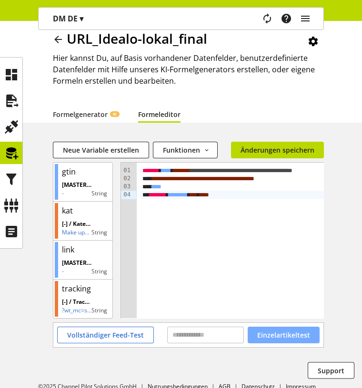
click at [273, 330] on span "Einzelartikeltest" at bounding box center [283, 335] width 53 height 10
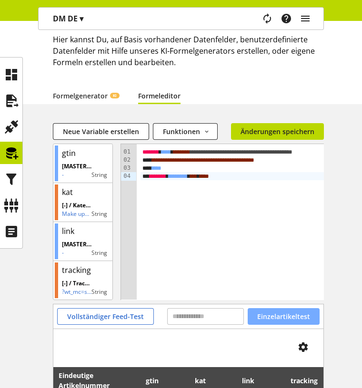
scroll to position [53, 0]
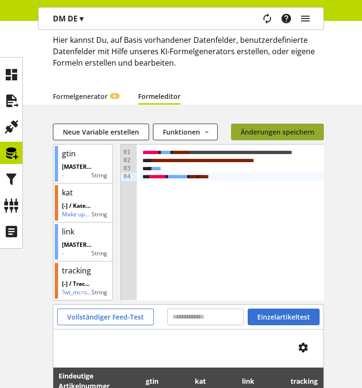
click at [287, 129] on span "Änderungen speichern" at bounding box center [277, 132] width 74 height 10
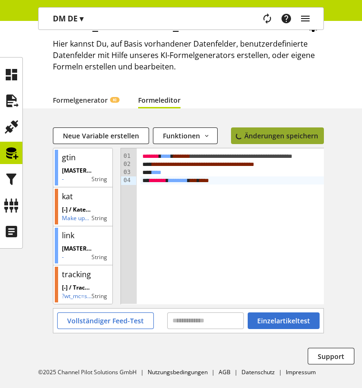
scroll to position [35, 0]
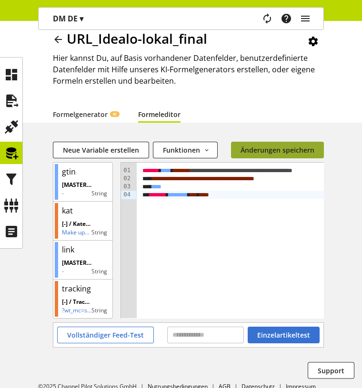
click at [298, 150] on span "Änderungen speichern" at bounding box center [277, 150] width 74 height 10
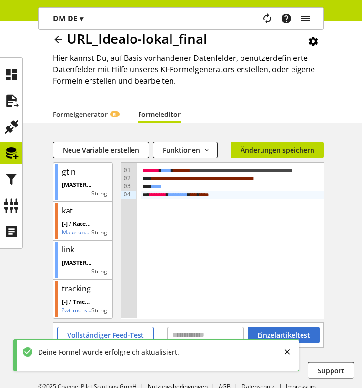
click at [59, 35] on icon at bounding box center [57, 39] width 11 height 17
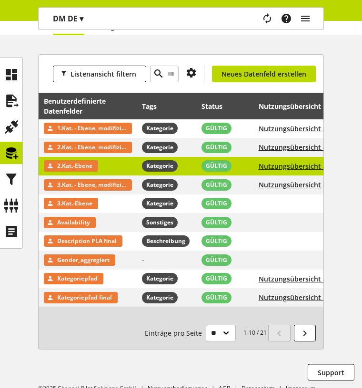
scroll to position [121, 0]
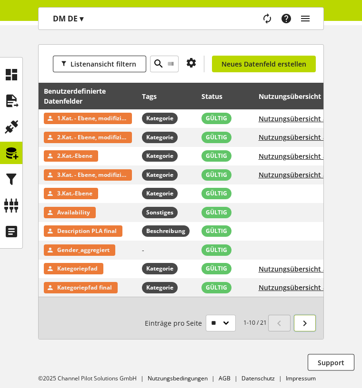
click at [304, 321] on icon at bounding box center [304, 323] width 11 height 17
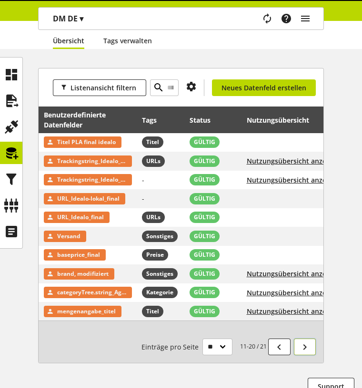
scroll to position [121, 0]
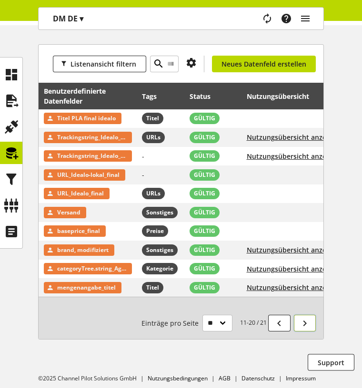
click at [310, 319] on link at bounding box center [305, 323] width 22 height 17
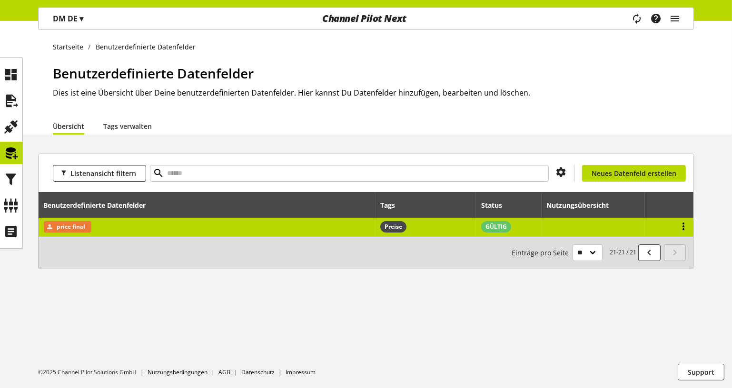
click at [685, 223] on icon at bounding box center [683, 226] width 11 height 17
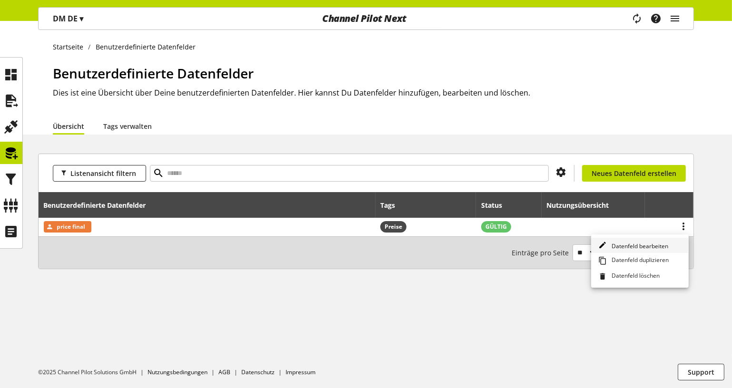
click at [652, 243] on span "Datenfeld bearbeiten" at bounding box center [638, 246] width 60 height 8
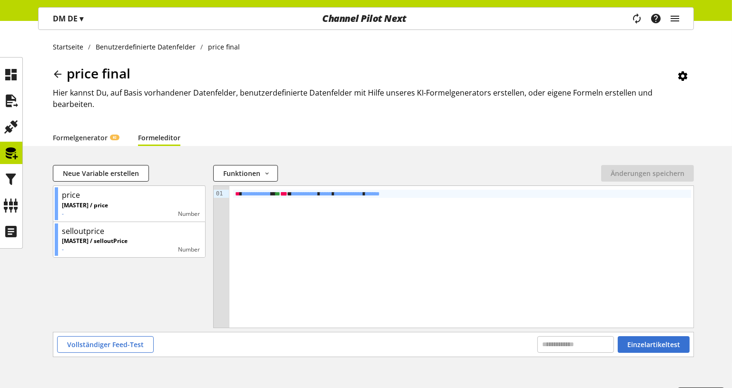
click at [59, 70] on icon at bounding box center [57, 74] width 11 height 17
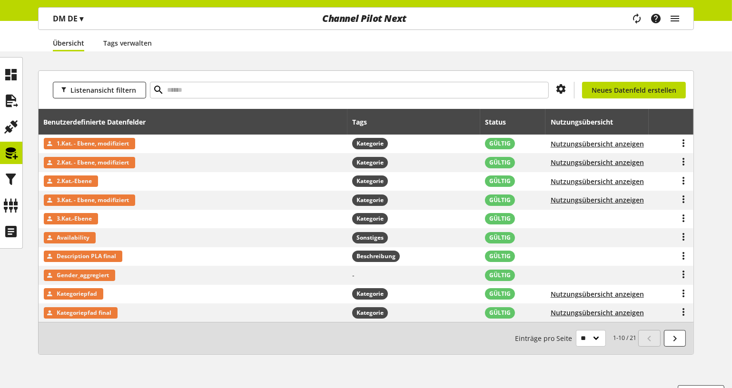
scroll to position [101, 0]
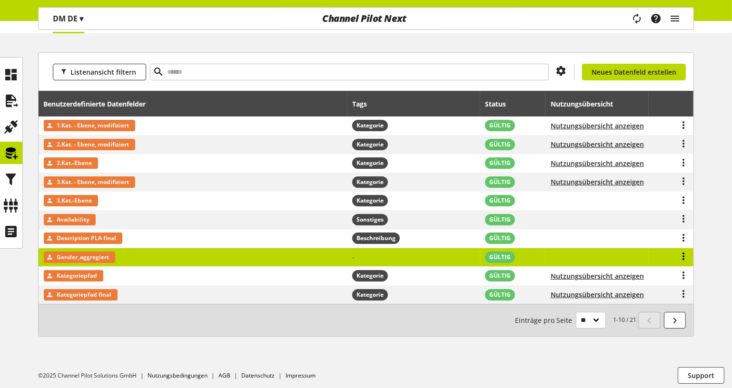
click at [683, 254] on icon at bounding box center [683, 256] width 11 height 17
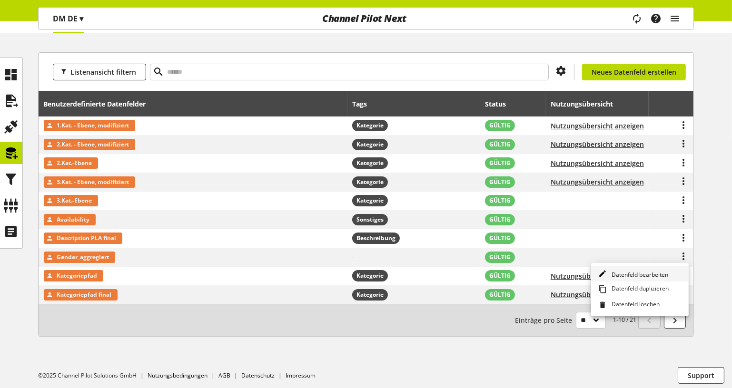
click at [653, 276] on span "Datenfeld bearbeiten" at bounding box center [638, 275] width 60 height 8
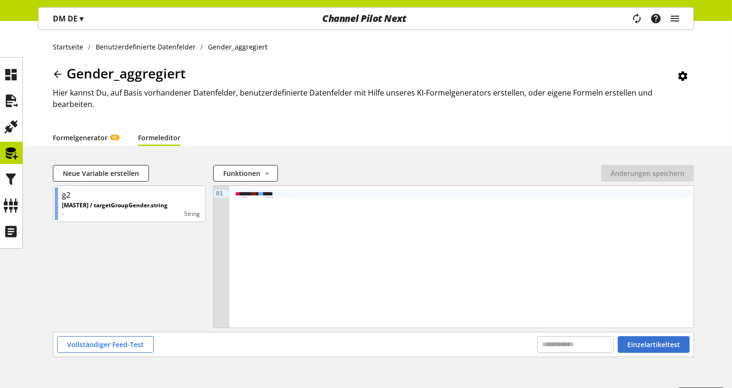
click at [98, 133] on link "Formelgenerator KI" at bounding box center [86, 138] width 66 height 10
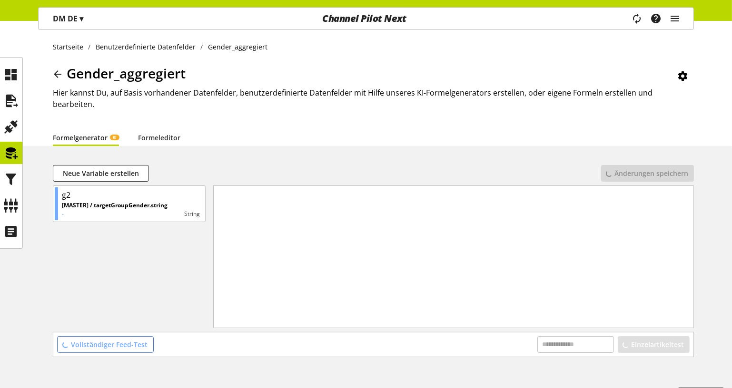
click at [57, 70] on icon at bounding box center [57, 74] width 11 height 17
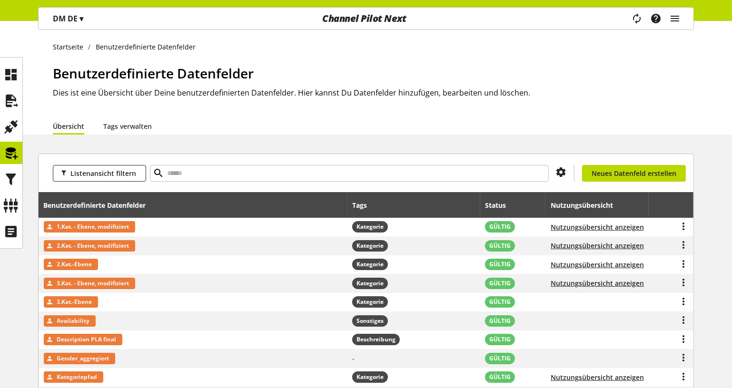
scroll to position [101, 0]
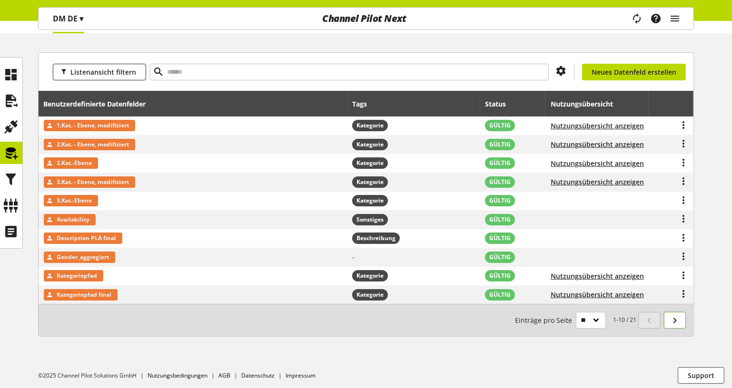
click at [679, 320] on icon at bounding box center [674, 320] width 11 height 17
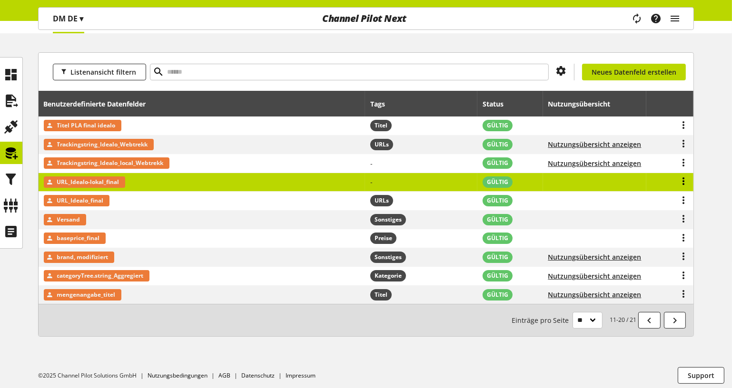
click at [681, 177] on icon at bounding box center [683, 181] width 11 height 17
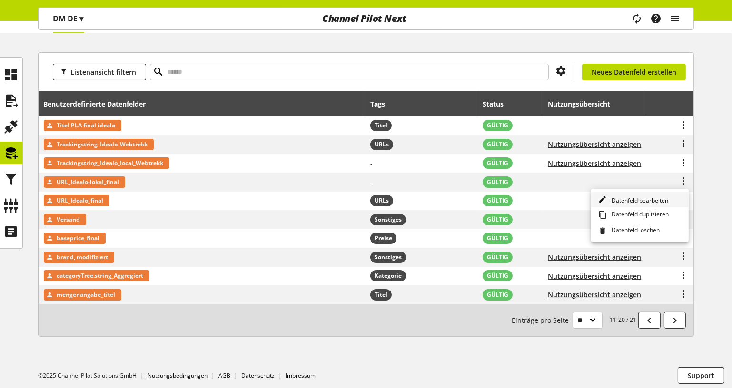
click at [651, 197] on span "Datenfeld bearbeiten" at bounding box center [638, 201] width 60 height 8
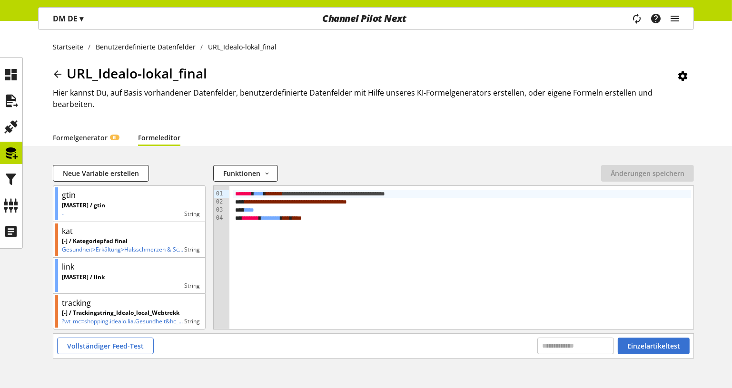
click at [62, 76] on icon at bounding box center [57, 74] width 11 height 17
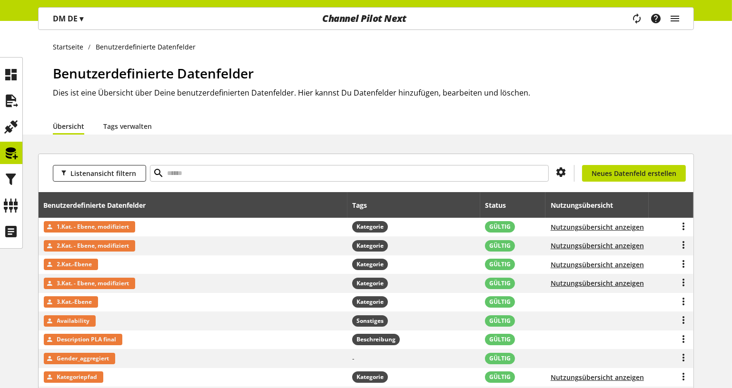
scroll to position [101, 0]
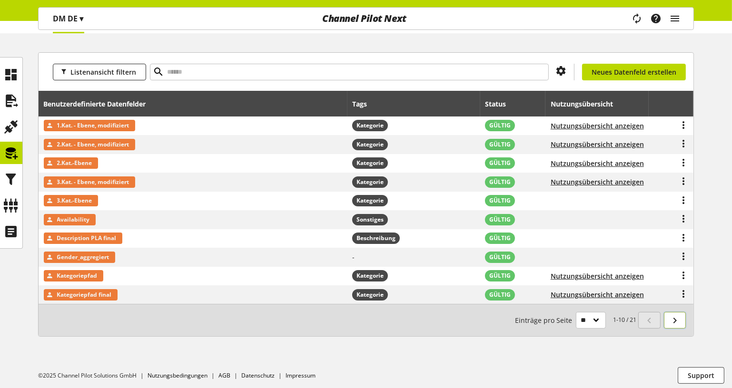
click at [682, 314] on link at bounding box center [675, 320] width 22 height 17
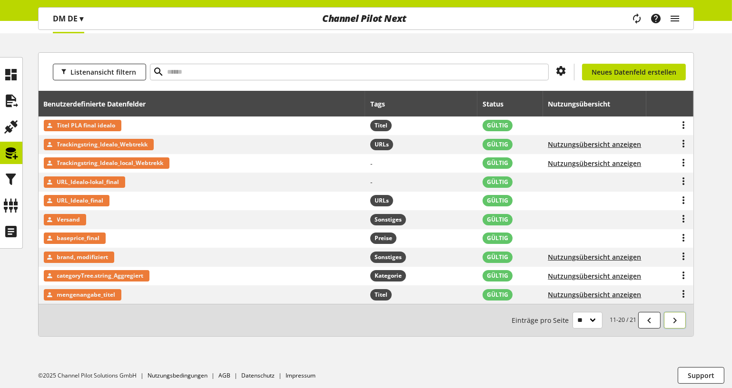
click at [682, 314] on link at bounding box center [675, 320] width 22 height 17
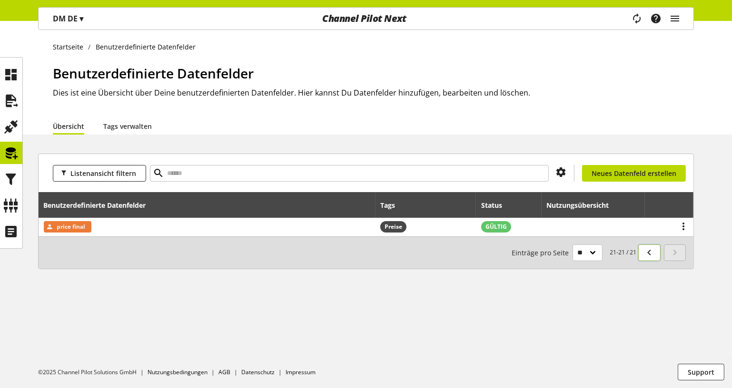
click at [656, 254] on link at bounding box center [649, 253] width 22 height 17
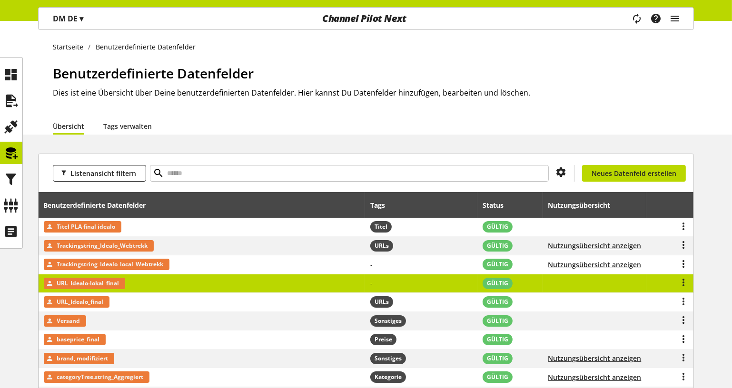
scroll to position [101, 0]
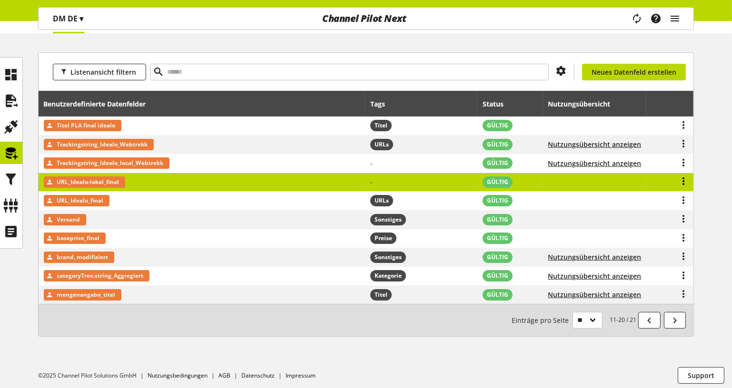
click at [684, 179] on icon at bounding box center [683, 181] width 11 height 17
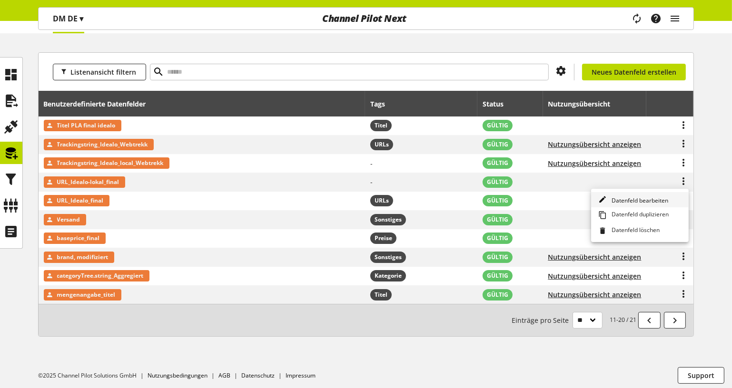
click at [653, 193] on link "Datenfeld bearbeiten" at bounding box center [640, 200] width 98 height 16
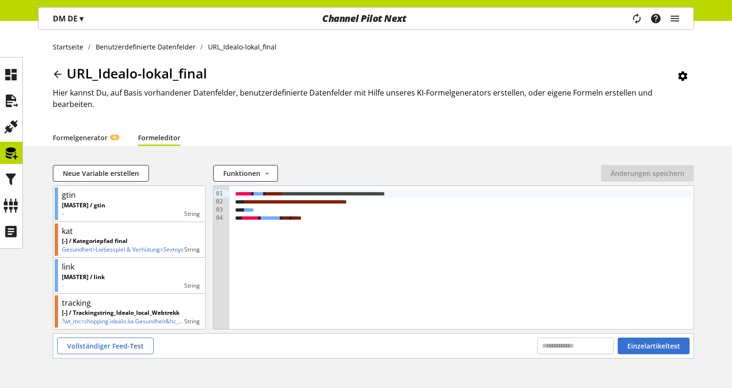
click at [58, 71] on icon at bounding box center [57, 74] width 11 height 17
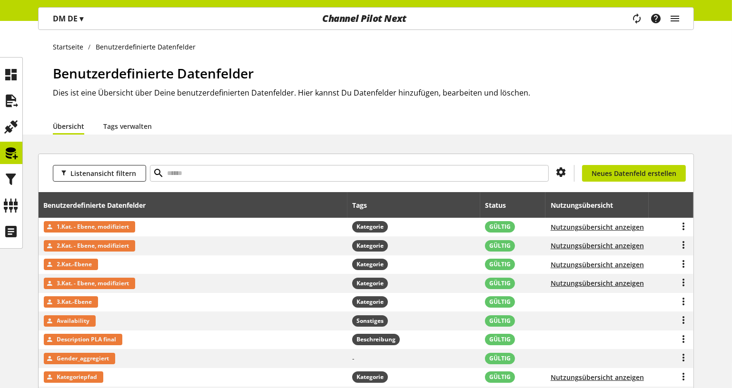
click at [78, 58] on div "Startseite Benutzerdefinierte Datenfelder Benutzerdefinierte Datenfelder Dies i…" at bounding box center [366, 78] width 732 height 114
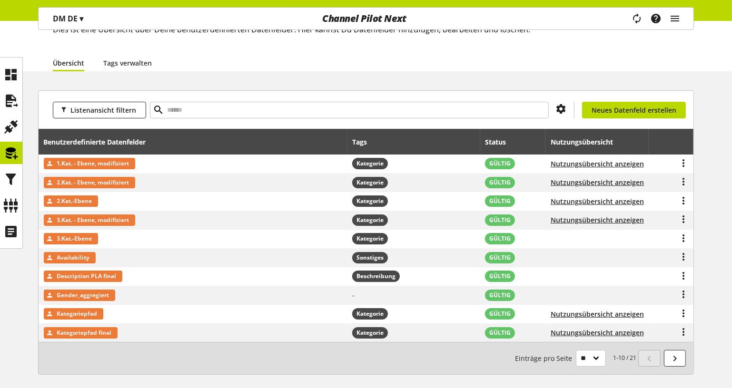
scroll to position [67, 0]
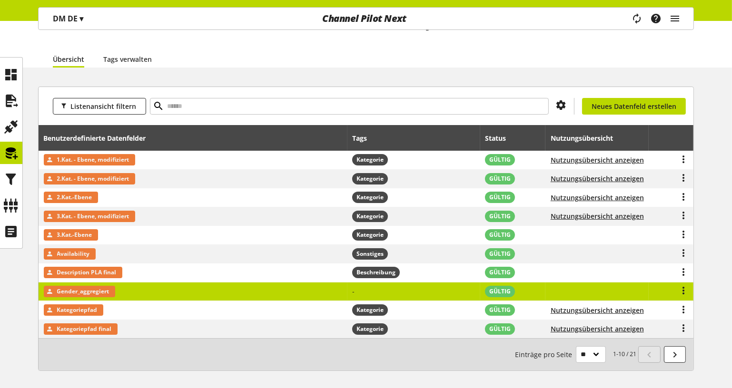
click at [258, 286] on td "Gender_aggregiert" at bounding box center [193, 292] width 309 height 19
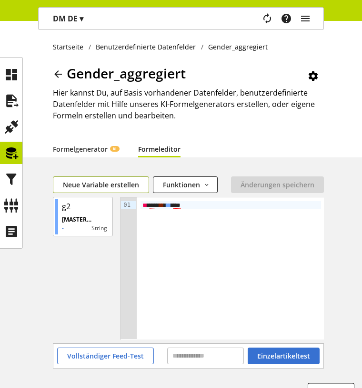
click at [108, 182] on span "Neue Variable erstellen" at bounding box center [101, 185] width 76 height 10
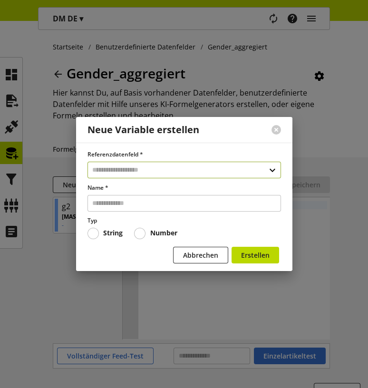
click at [164, 172] on input "text" at bounding box center [185, 170] width 194 height 17
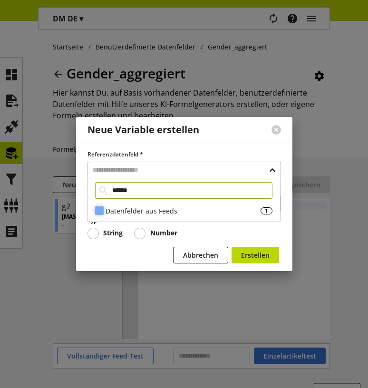
type input "******"
click at [153, 208] on div "Datenfelder aus Feeds" at bounding box center [183, 211] width 155 height 10
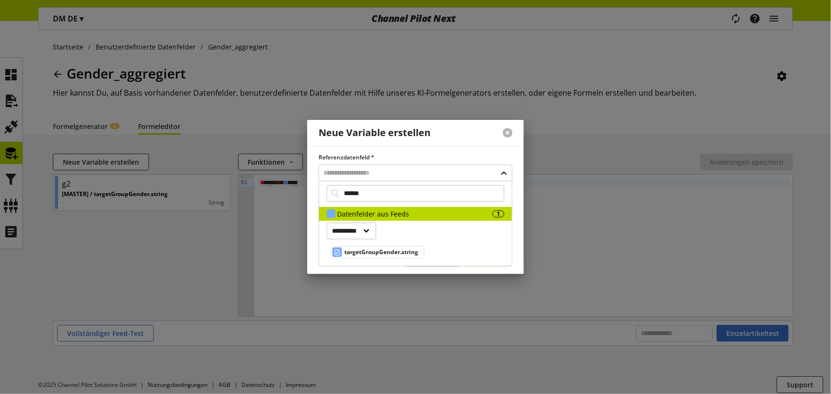
click at [506, 135] on button at bounding box center [508, 133] width 10 height 10
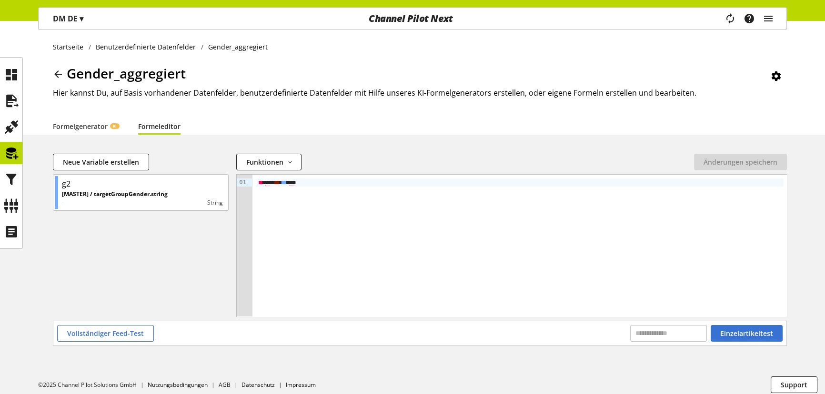
click at [60, 71] on icon at bounding box center [57, 74] width 11 height 17
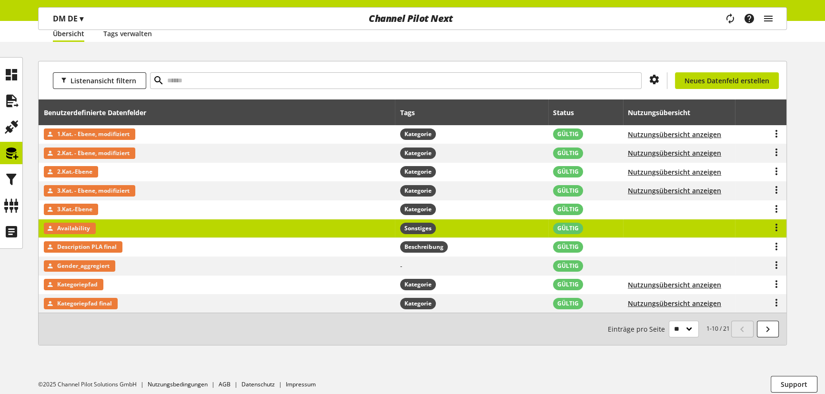
scroll to position [98, 0]
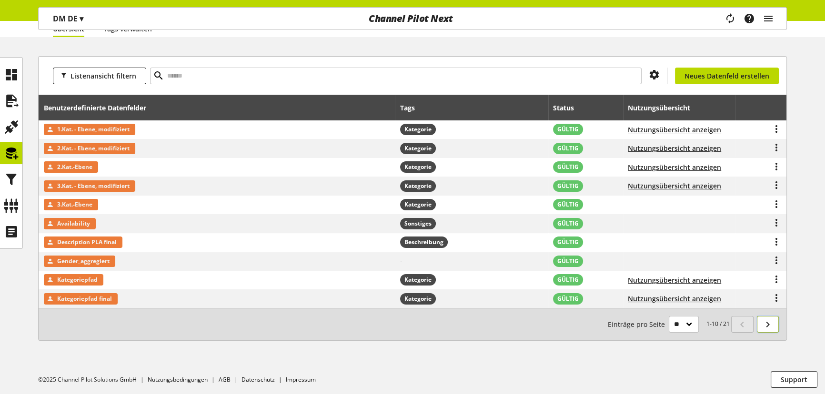
click at [771, 326] on icon at bounding box center [767, 324] width 11 height 17
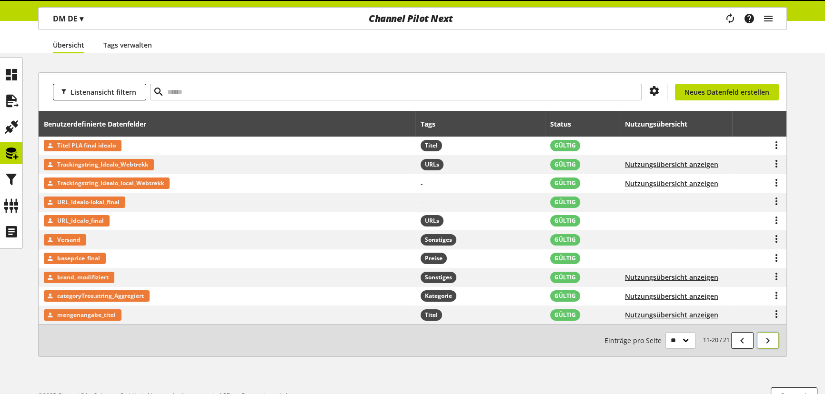
scroll to position [98, 0]
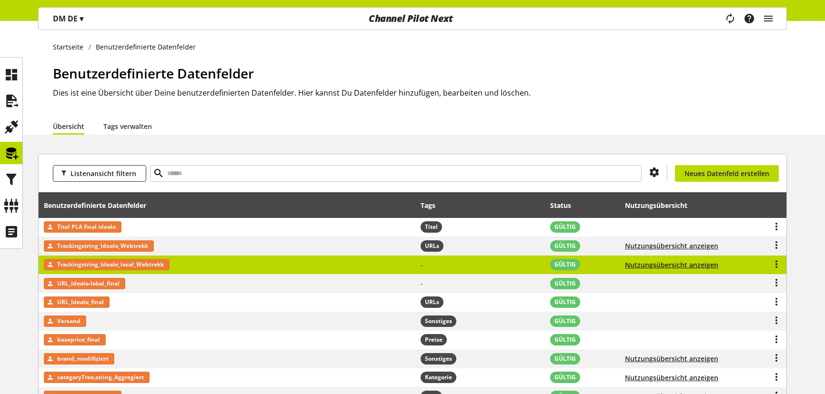
scroll to position [98, 0]
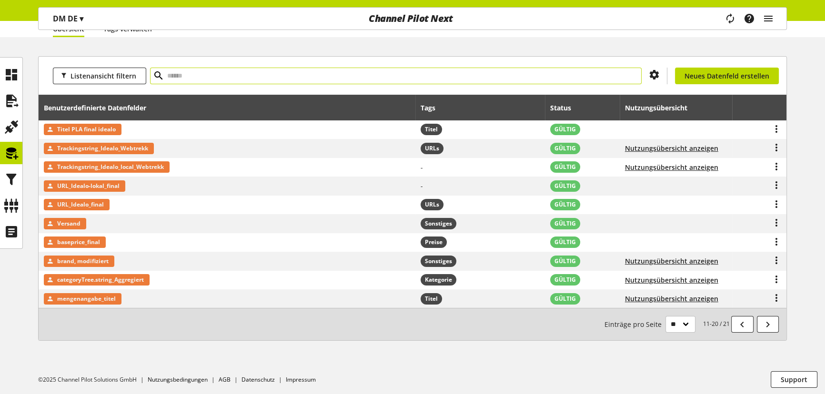
click at [195, 76] on input "text" at bounding box center [395, 76] width 491 height 17
type input "****"
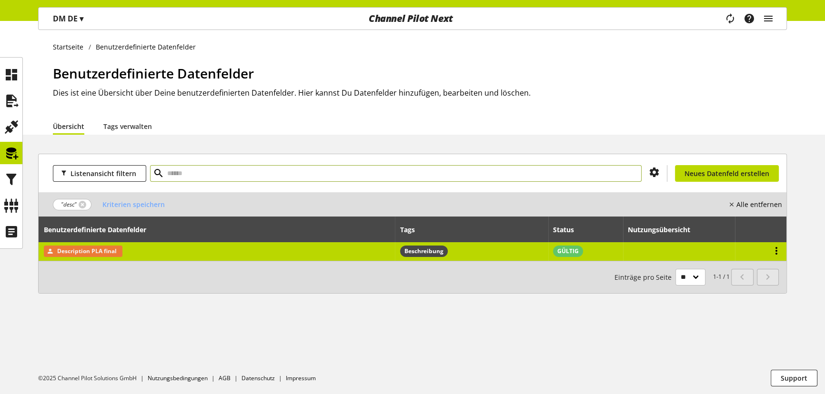
click at [773, 250] on icon at bounding box center [775, 250] width 11 height 17
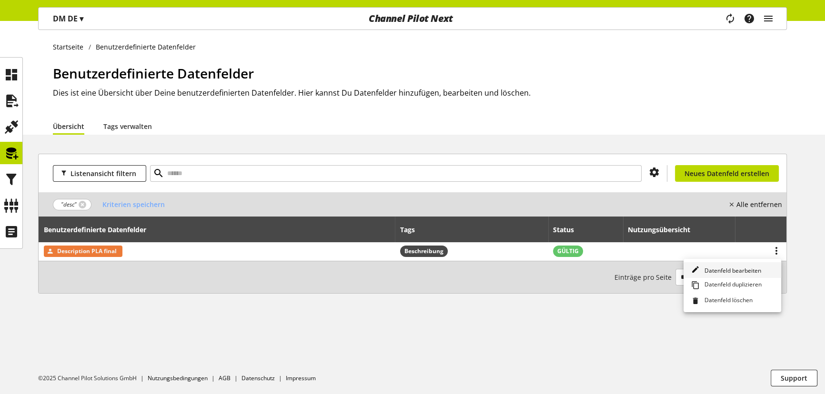
click at [730, 266] on link "Datenfeld bearbeiten" at bounding box center [732, 270] width 98 height 16
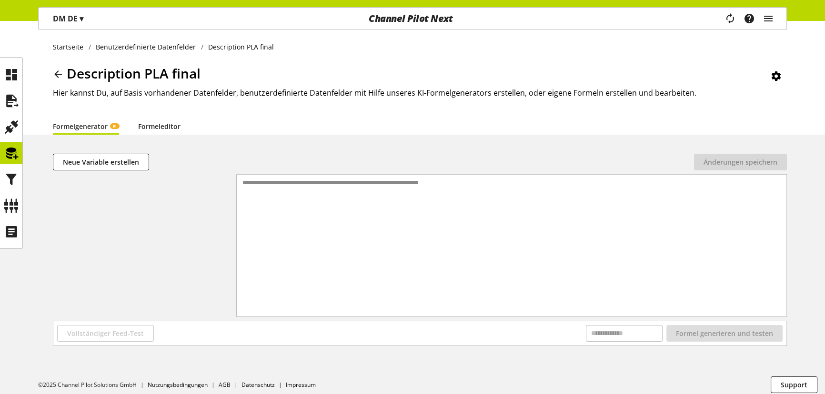
click at [158, 121] on link "Formeleditor" at bounding box center [159, 126] width 42 height 10
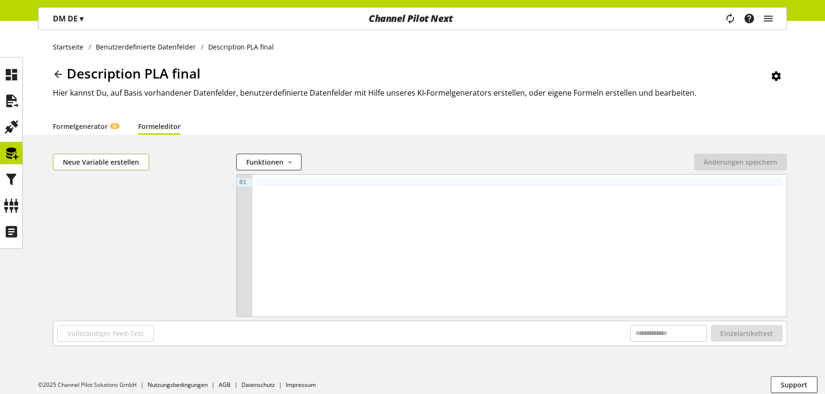
click at [103, 161] on span "Neue Variable erstellen" at bounding box center [101, 162] width 76 height 10
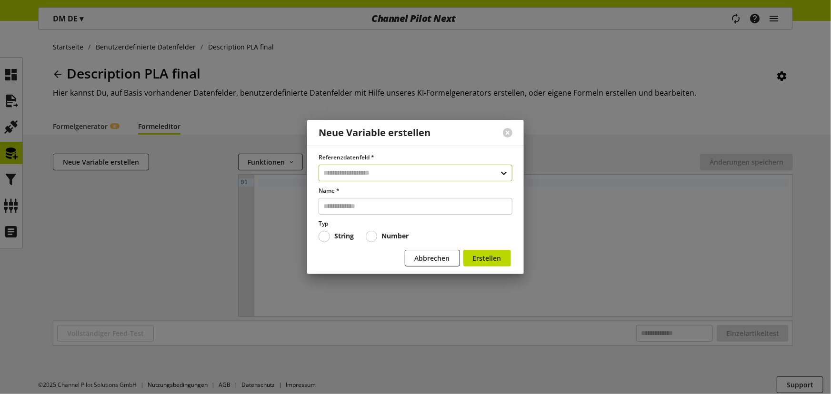
click at [366, 169] on input "text" at bounding box center [415, 173] width 194 height 17
type input "*****"
click at [375, 205] on div "**********" at bounding box center [415, 203] width 194 height 44
click at [377, 209] on div "Datenfelder aus Feeds" at bounding box center [414, 214] width 155 height 10
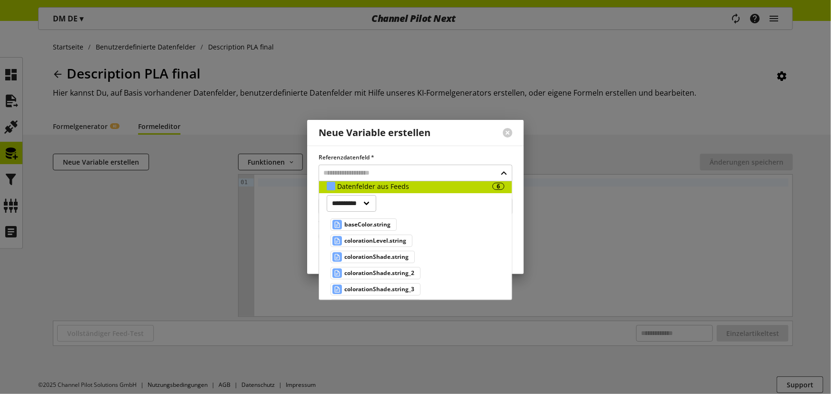
scroll to position [43, 0]
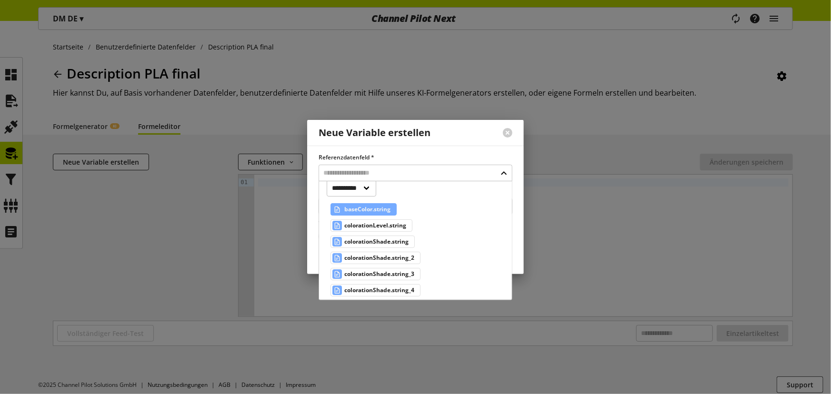
click at [376, 204] on span "baseColor.string" at bounding box center [367, 209] width 46 height 11
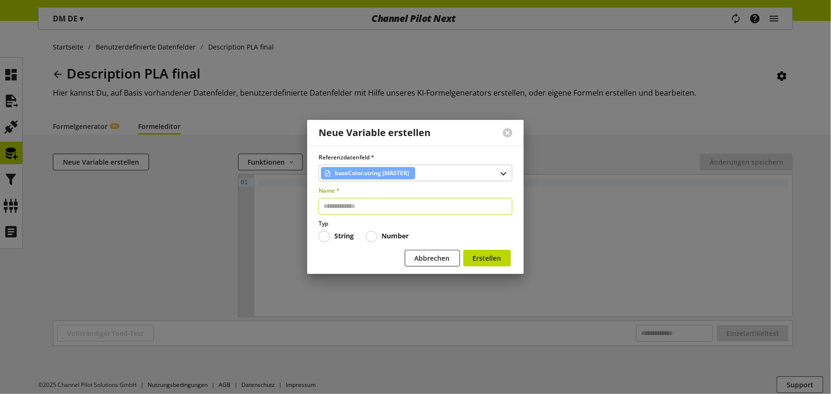
click at [375, 206] on input "text" at bounding box center [415, 206] width 194 height 17
click at [386, 175] on div "baseColor.string [MASTER]" at bounding box center [415, 173] width 194 height 17
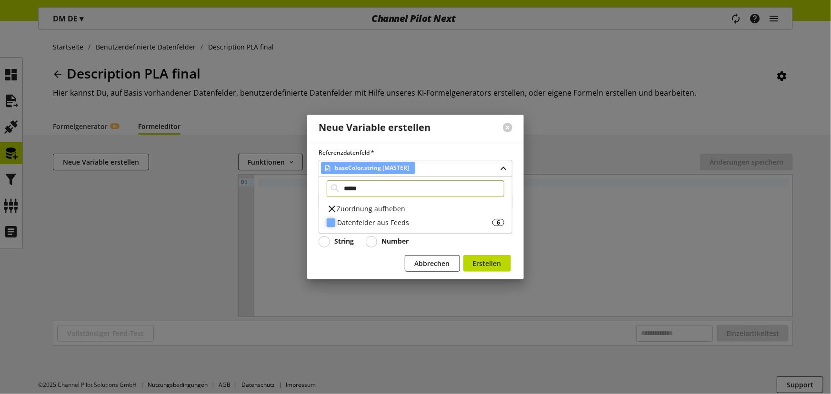
click at [374, 219] on div "Datenfelder aus Feeds" at bounding box center [414, 223] width 155 height 10
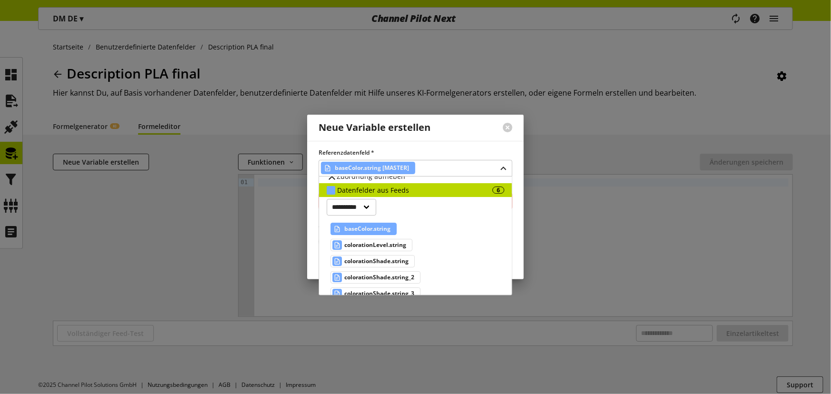
scroll to position [17, 0]
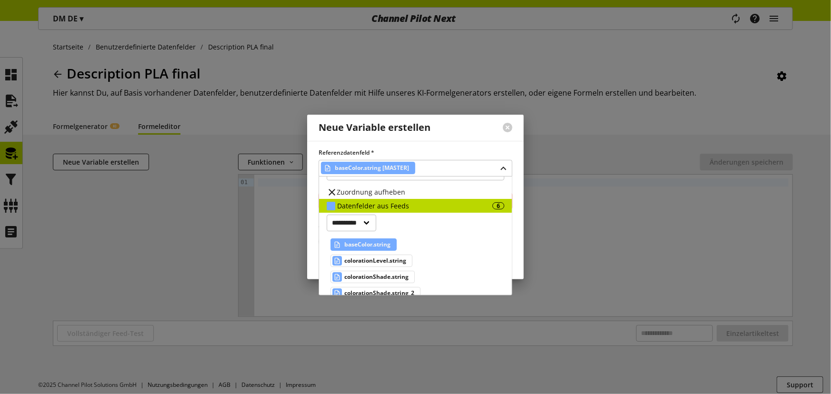
click at [371, 239] on span "baseColor.string" at bounding box center [367, 244] width 46 height 11
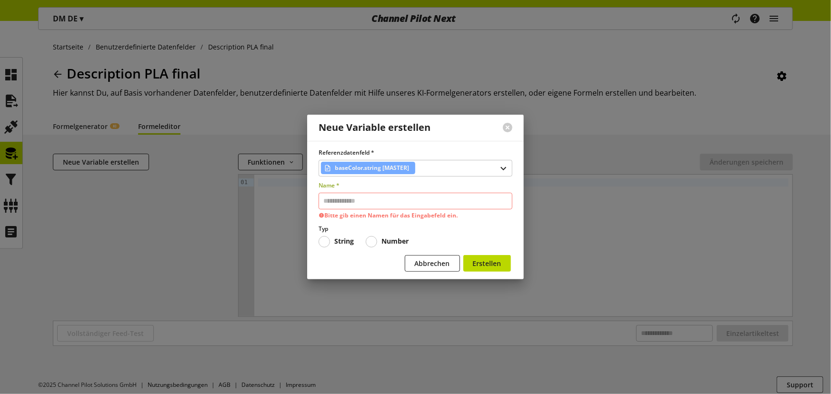
click at [356, 207] on input "text" at bounding box center [415, 201] width 194 height 17
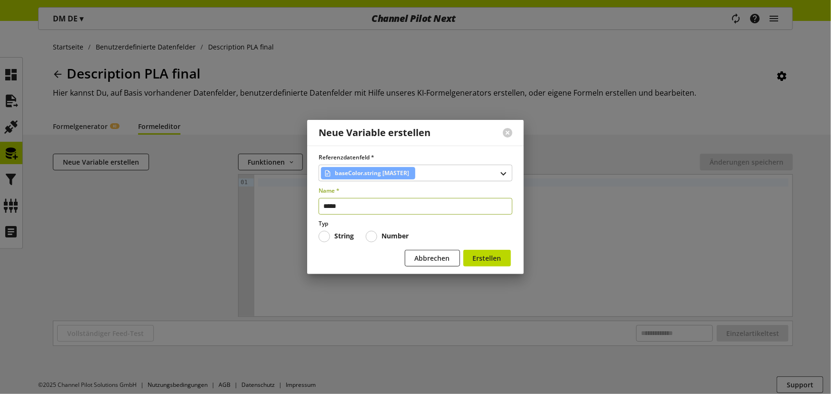
type input "*****"
click at [463, 250] on button "Erstellen" at bounding box center [487, 258] width 48 height 17
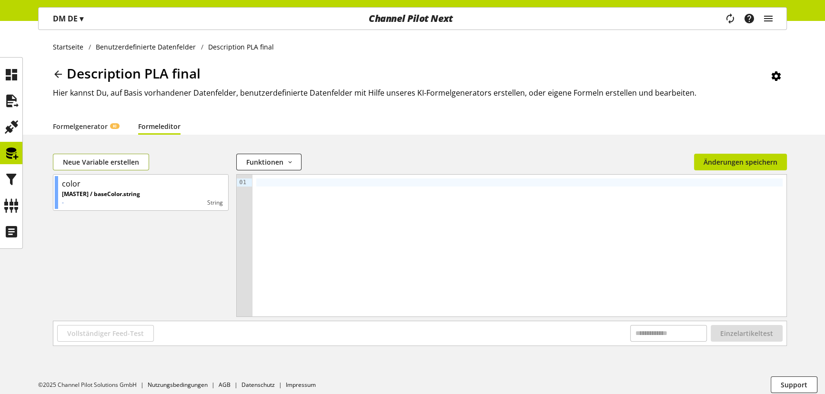
click at [111, 163] on span "Neue Variable erstellen" at bounding box center [101, 162] width 76 height 10
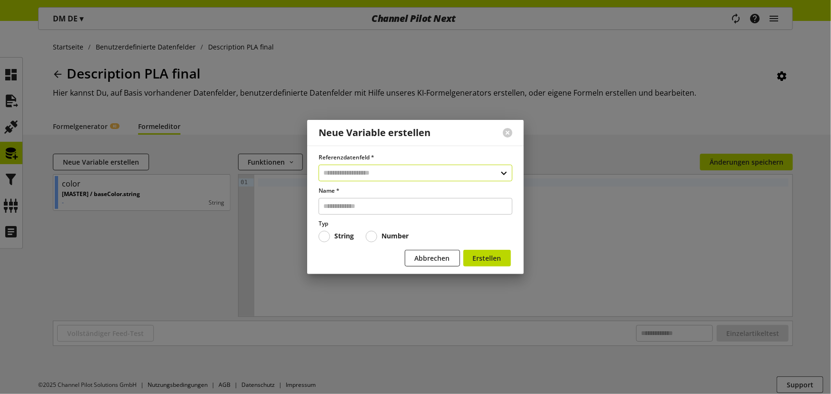
click at [351, 170] on input "text" at bounding box center [415, 173] width 194 height 17
type input "*****"
click at [366, 210] on div "Datenfelder aus Feeds" at bounding box center [414, 214] width 155 height 10
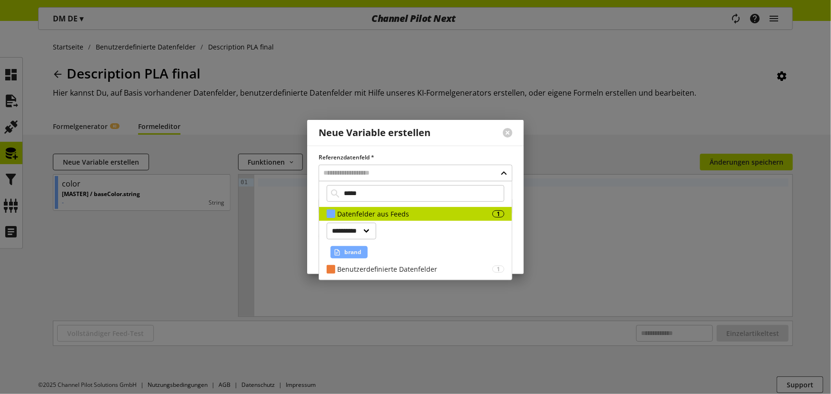
click at [359, 248] on span "brand" at bounding box center [352, 252] width 17 height 11
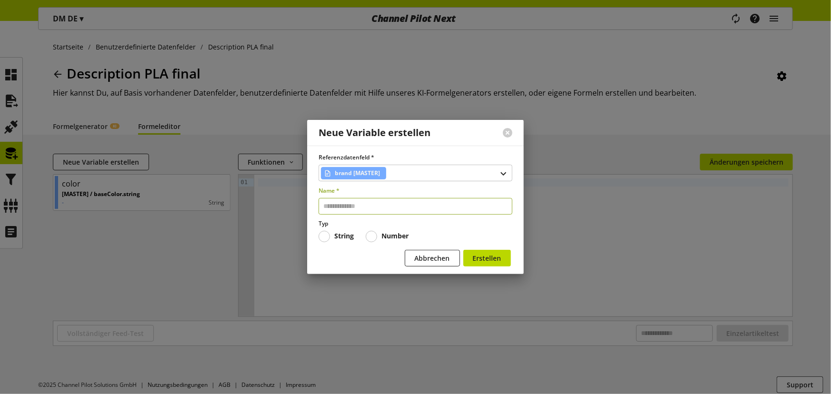
click at [357, 212] on input "text" at bounding box center [415, 206] width 194 height 17
type input "*****"
click at [463, 250] on button "Erstellen" at bounding box center [487, 258] width 48 height 17
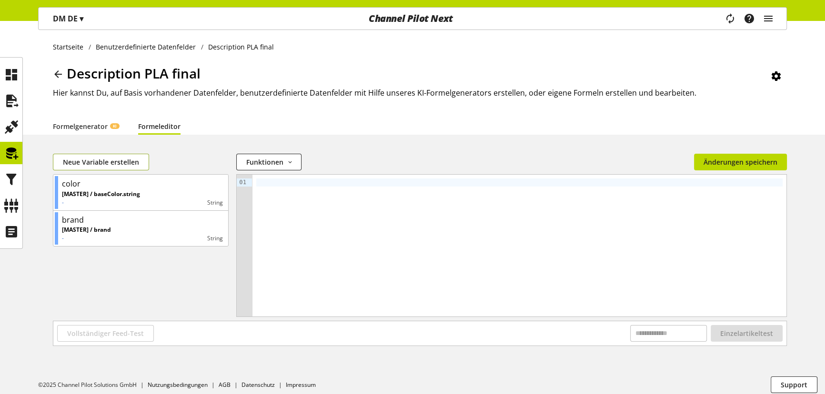
click at [105, 158] on span "Neue Variable erstellen" at bounding box center [101, 162] width 76 height 10
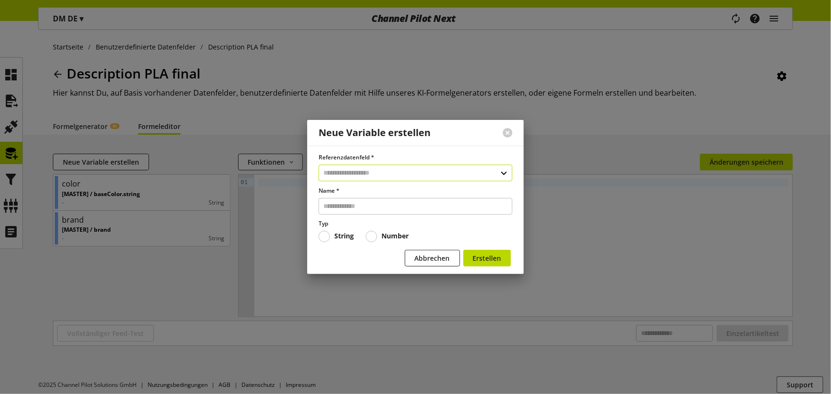
click at [352, 174] on input "text" at bounding box center [415, 173] width 194 height 17
type input "****"
click at [376, 213] on div "Datenfelder aus Feeds" at bounding box center [414, 214] width 155 height 10
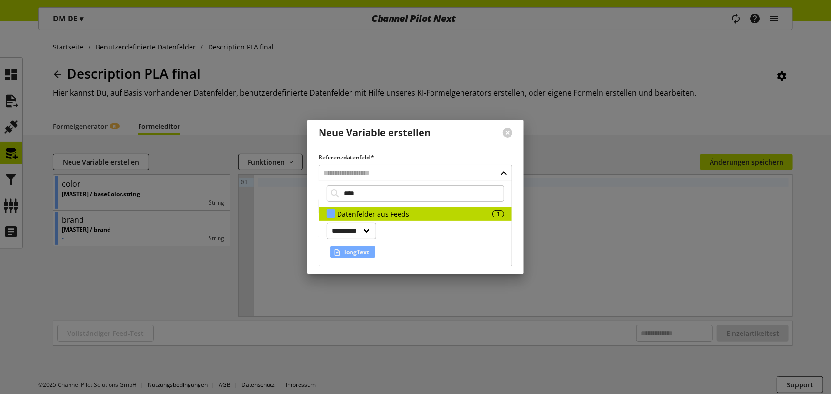
click at [362, 249] on span "longText" at bounding box center [356, 252] width 25 height 11
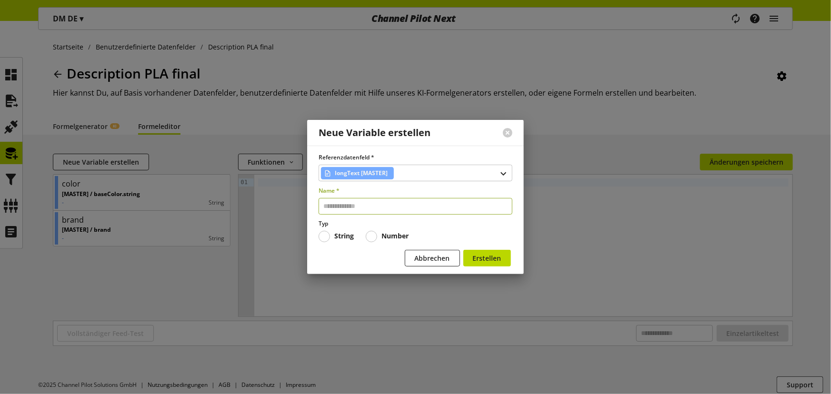
click at [352, 206] on input "text" at bounding box center [415, 206] width 194 height 17
type input "****"
click at [487, 258] on span "Erstellen" at bounding box center [487, 258] width 29 height 10
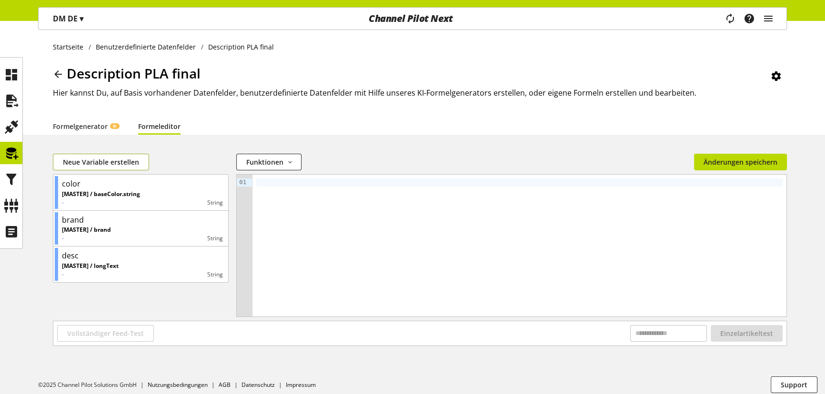
click at [107, 157] on span "Neue Variable erstellen" at bounding box center [101, 162] width 76 height 10
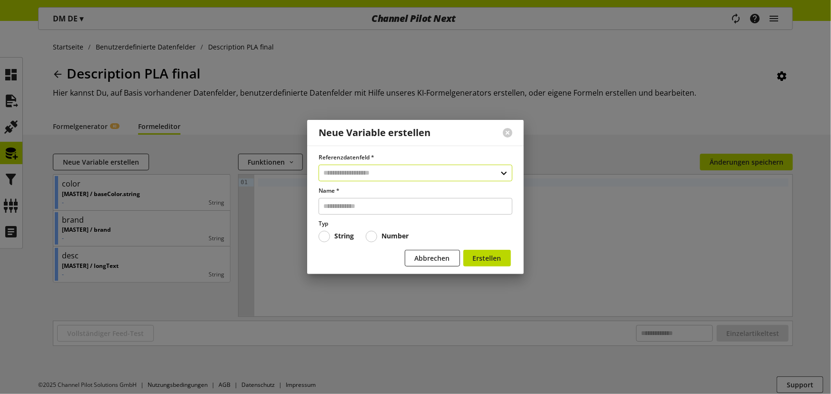
click at [353, 175] on input "text" at bounding box center [415, 173] width 194 height 17
type input "****"
click at [405, 217] on div "Datenfelder aus Feeds" at bounding box center [414, 214] width 155 height 10
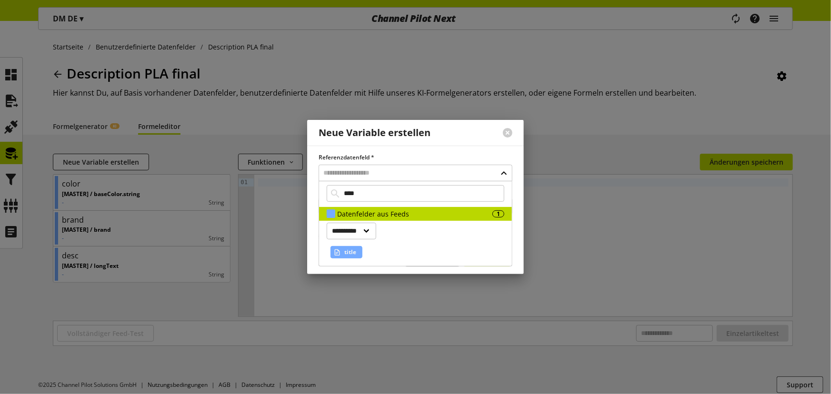
click at [348, 250] on span "title" at bounding box center [350, 252] width 12 height 11
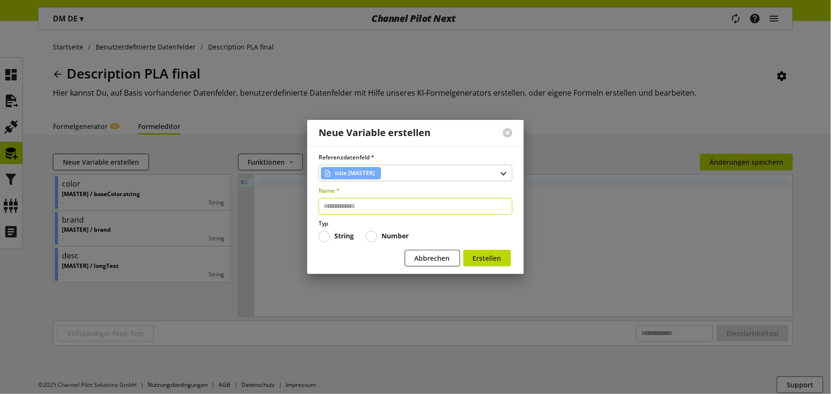
click at [359, 206] on input "text" at bounding box center [415, 206] width 194 height 17
type input "*****"
click at [501, 261] on span "Erstellen" at bounding box center [487, 258] width 29 height 10
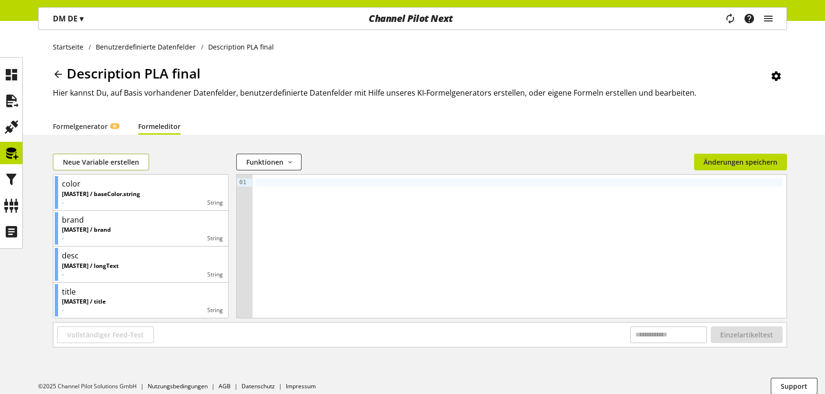
click at [103, 164] on span "Neue Variable erstellen" at bounding box center [101, 162] width 76 height 10
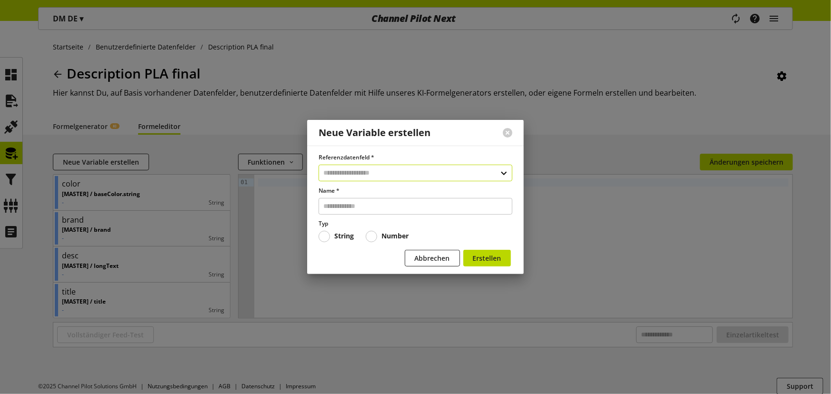
click at [344, 170] on input "text" at bounding box center [415, 173] width 194 height 17
type input "*****"
click at [410, 210] on div "Benutzerdefinierte Datenfelder" at bounding box center [414, 214] width 155 height 10
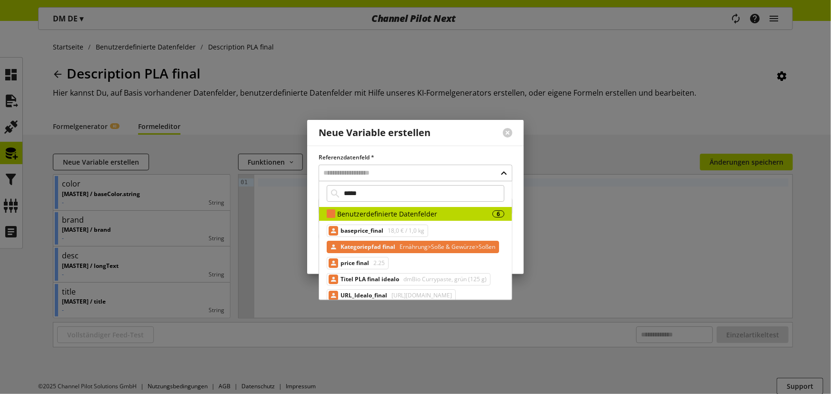
click at [409, 248] on span "Ernährung>Soße & Gewürze>Soßen" at bounding box center [447, 246] width 98 height 11
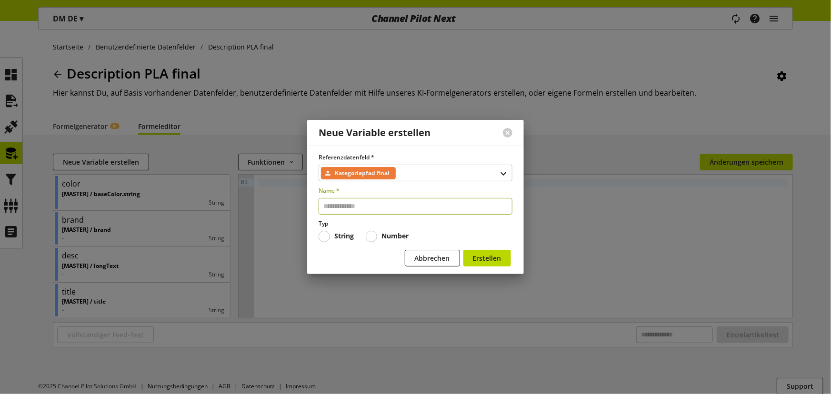
click at [357, 207] on input "text" at bounding box center [415, 206] width 194 height 17
type input "***"
click at [463, 250] on button "Erstellen" at bounding box center [487, 258] width 48 height 17
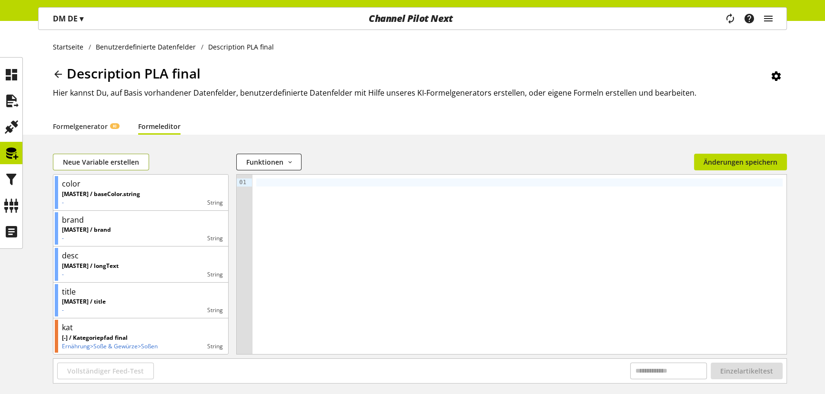
click at [81, 158] on span "Neue Variable erstellen" at bounding box center [101, 162] width 76 height 10
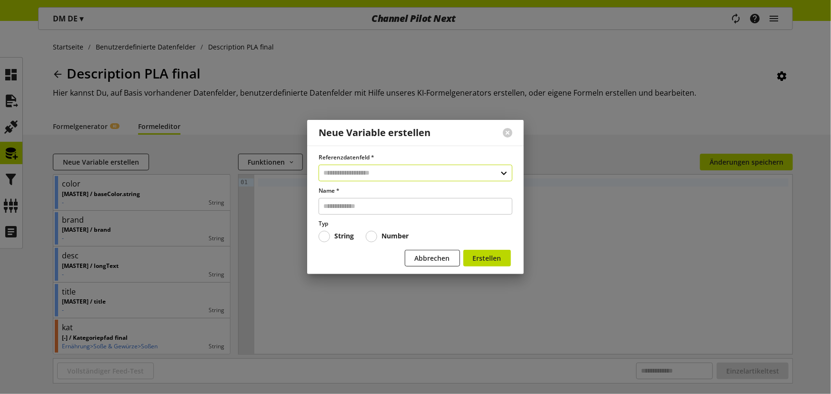
click at [349, 179] on input "text" at bounding box center [415, 173] width 194 height 17
type input "*****"
click at [370, 211] on div "Benutzerdefinierte Datenfelder" at bounding box center [414, 214] width 155 height 10
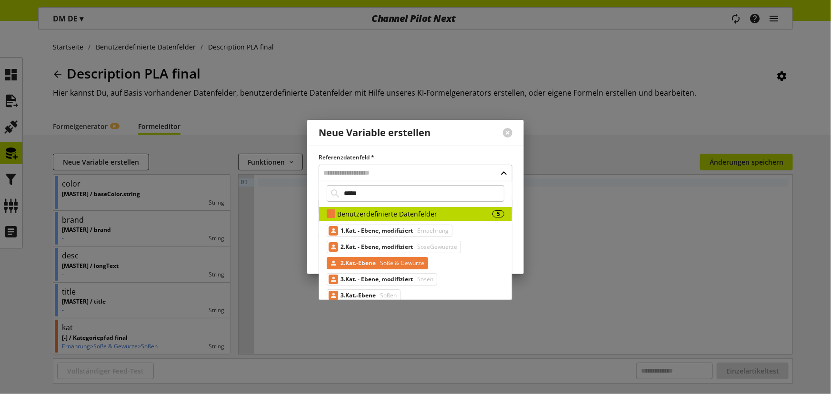
click at [395, 262] on span "Soße & Gewürze" at bounding box center [401, 263] width 46 height 11
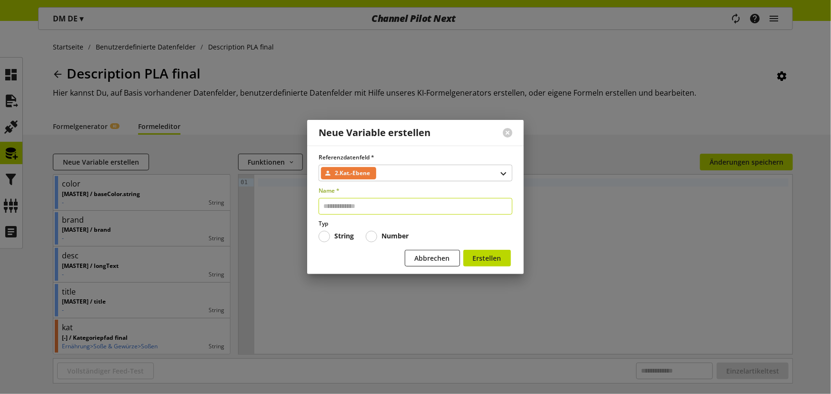
click at [371, 211] on input "text" at bounding box center [415, 206] width 194 height 17
type input "****"
click at [463, 250] on button "Erstellen" at bounding box center [487, 258] width 48 height 17
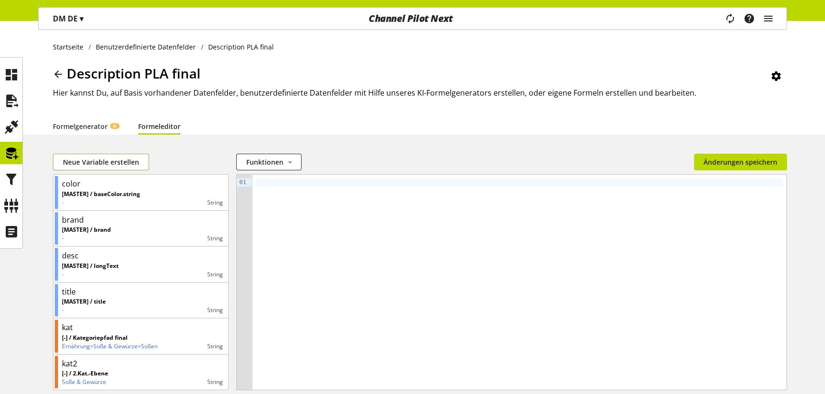
click at [120, 166] on span "Neue Variable erstellen" at bounding box center [101, 162] width 76 height 10
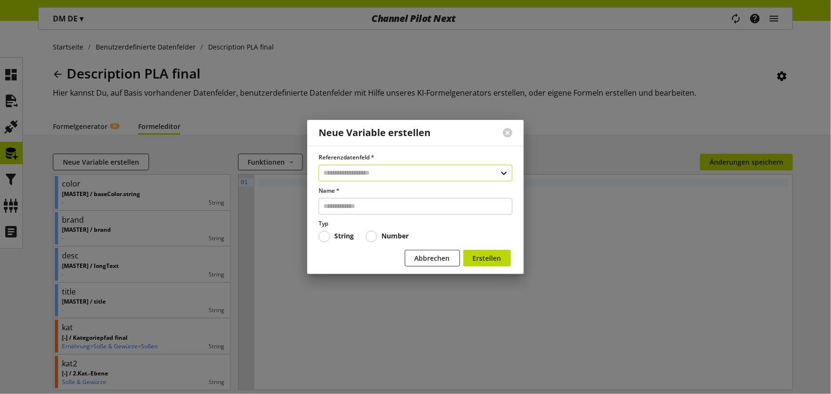
click at [350, 173] on input "text" at bounding box center [415, 173] width 194 height 17
type input "*****"
click at [386, 214] on div "Benutzerdefinierte Datenfelder" at bounding box center [414, 214] width 155 height 10
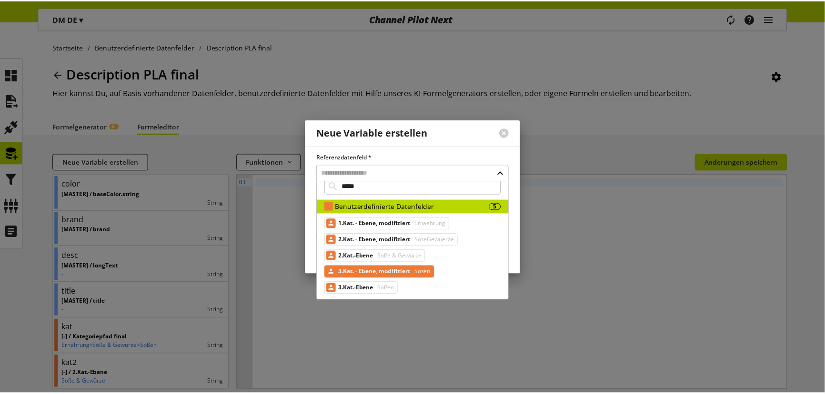
scroll to position [9, 0]
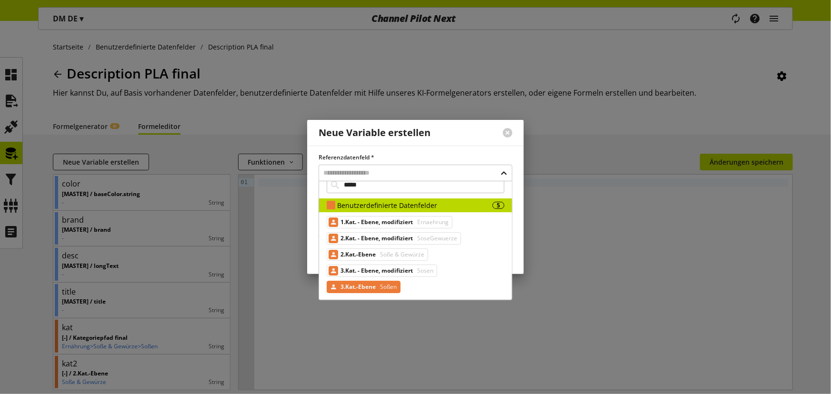
click at [386, 284] on span "Soßen" at bounding box center [387, 286] width 19 height 11
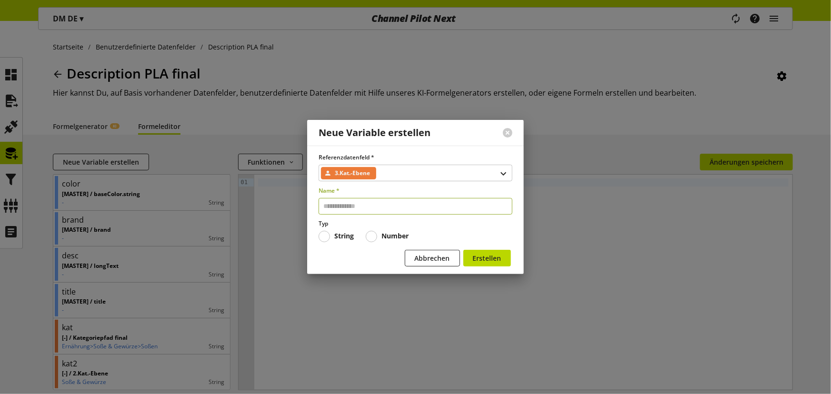
click at [361, 210] on input "text" at bounding box center [415, 206] width 194 height 17
type input "****"
click at [498, 260] on span "Erstellen" at bounding box center [487, 258] width 29 height 10
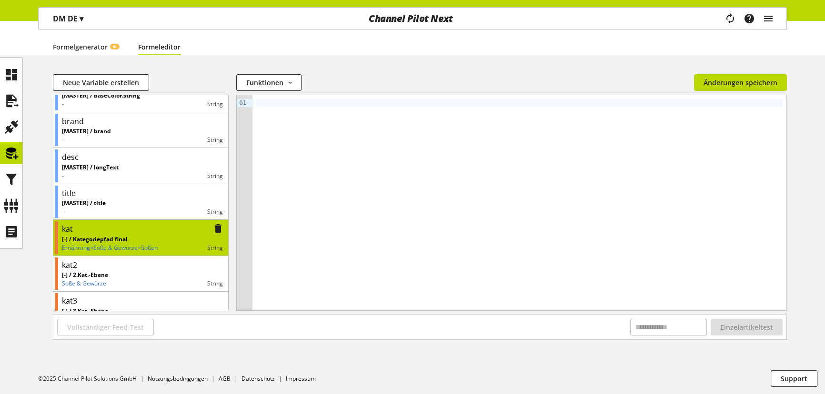
scroll to position [35, 0]
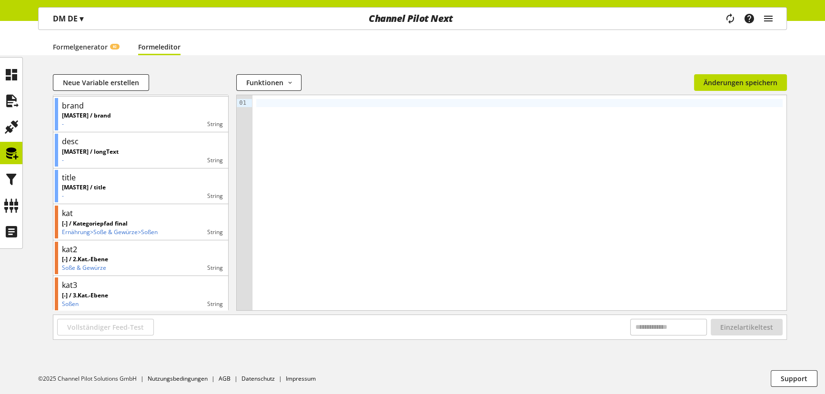
click at [293, 167] on div at bounding box center [519, 202] width 534 height 215
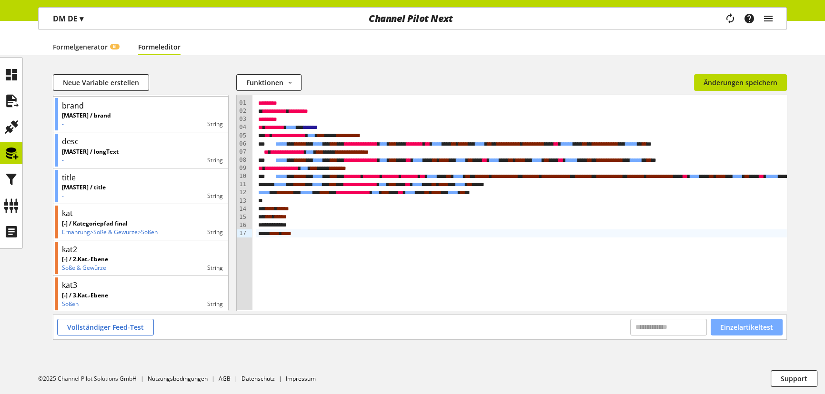
click at [753, 334] on button "Einzelartikeltest" at bounding box center [746, 327] width 72 height 17
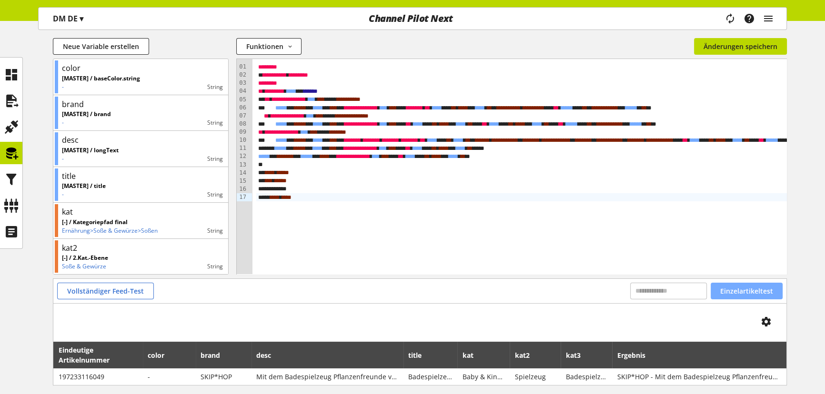
scroll to position [161, 0]
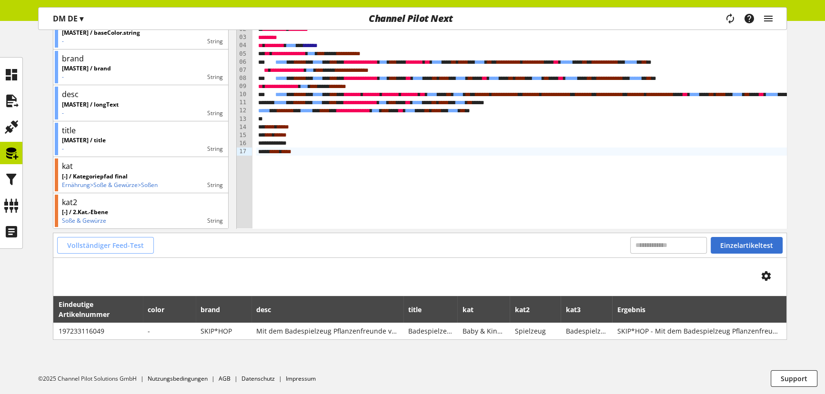
click at [119, 243] on span "Vollständiger Feed-Test" at bounding box center [105, 245] width 77 height 10
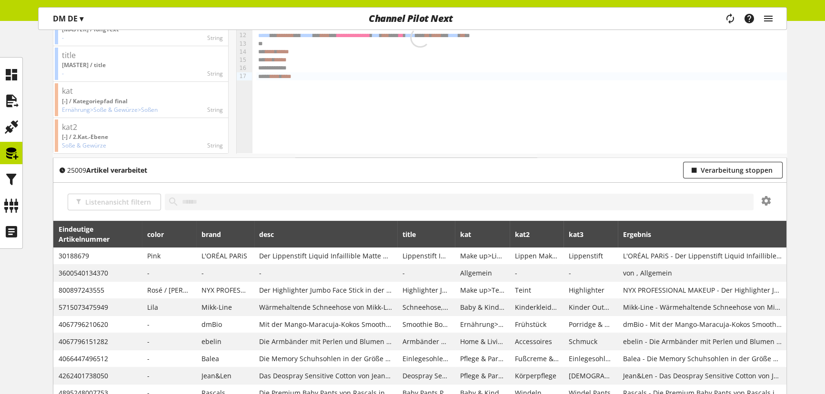
scroll to position [248, 0]
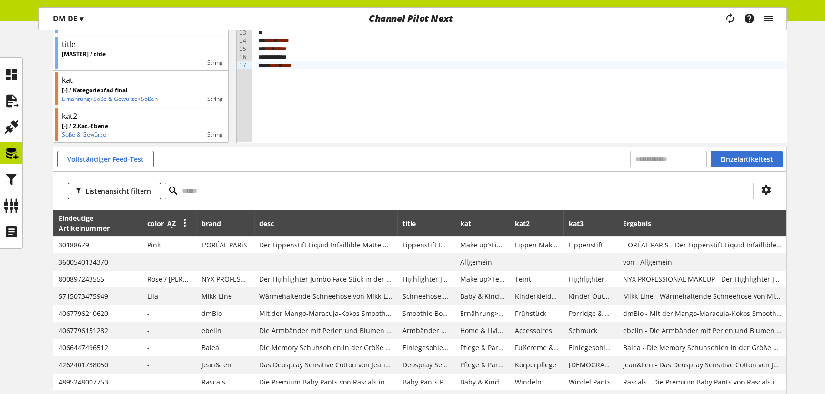
click at [171, 223] on icon at bounding box center [171, 223] width 11 height 17
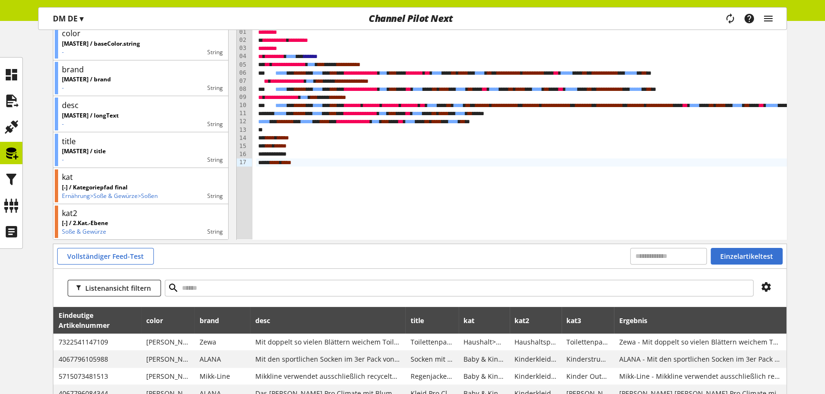
scroll to position [248, 0]
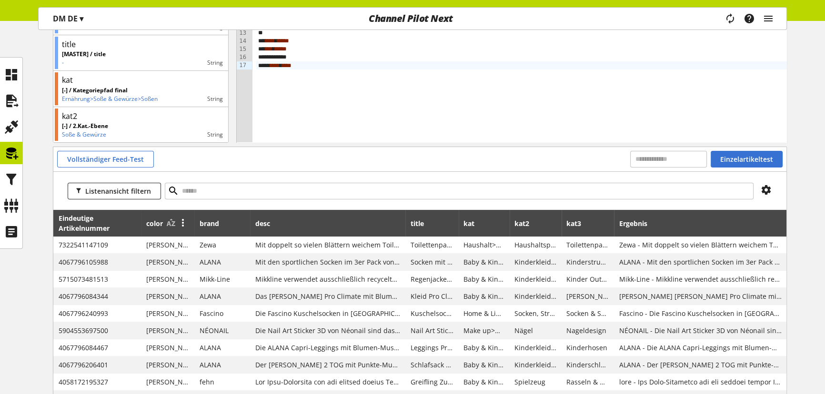
click at [173, 223] on div at bounding box center [181, 223] width 17 height 19
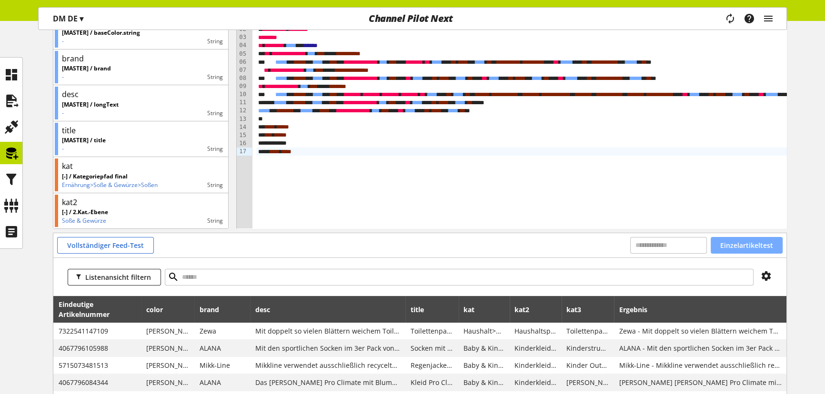
click at [761, 247] on span "Einzelartikeltest" at bounding box center [746, 245] width 53 height 10
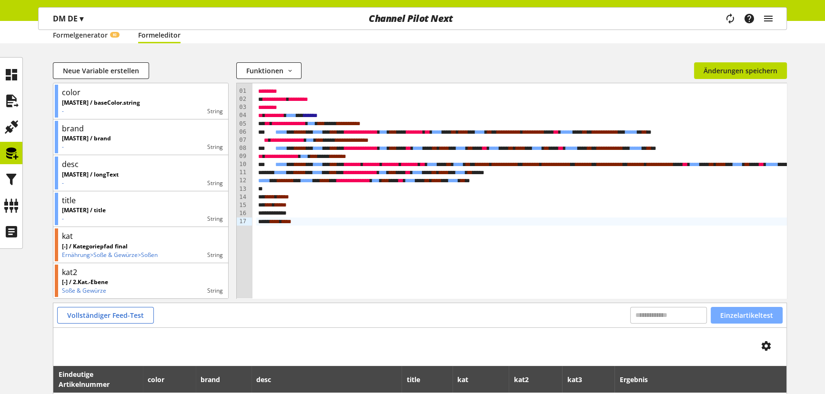
scroll to position [0, 0]
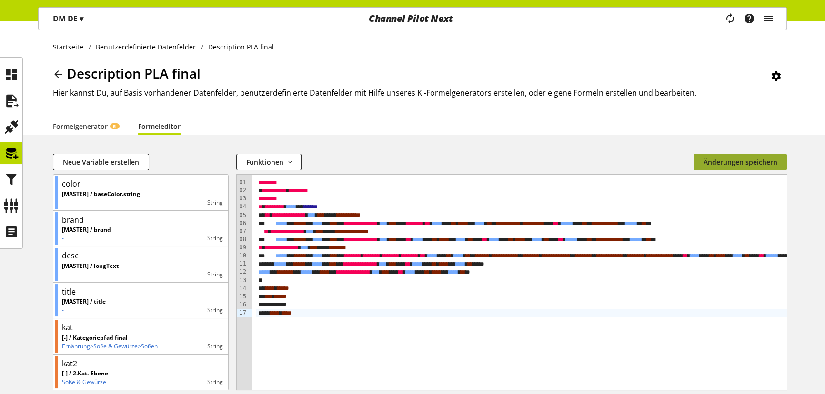
click at [718, 168] on button "Änderungen speichern" at bounding box center [740, 162] width 93 height 17
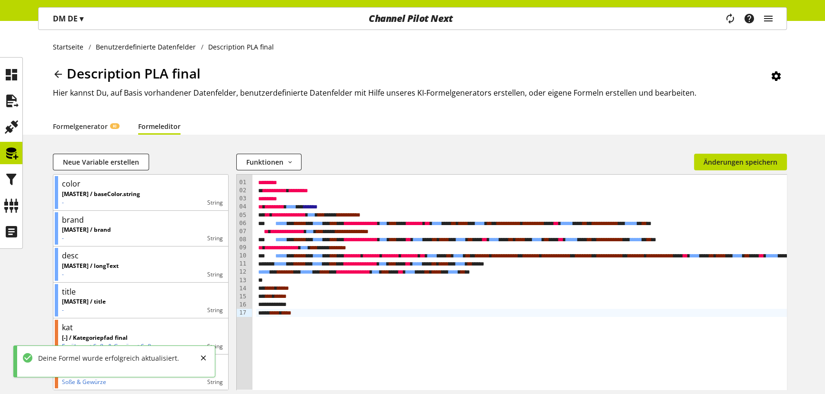
click at [60, 74] on icon at bounding box center [57, 74] width 11 height 17
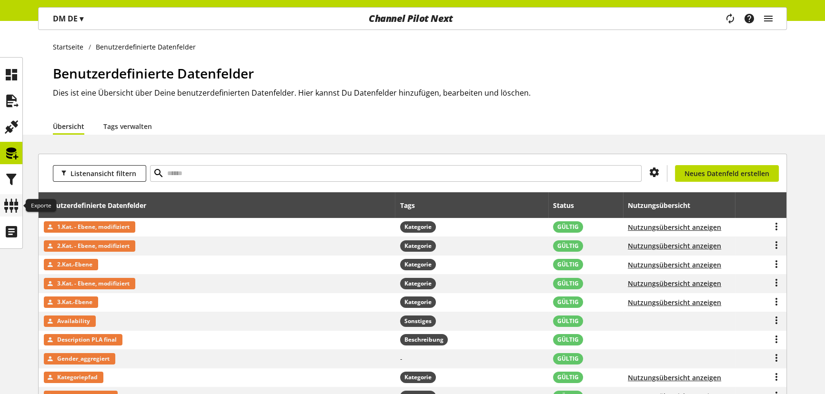
click at [15, 196] on icon at bounding box center [11, 205] width 15 height 19
